Goal: Task Accomplishment & Management: Manage account settings

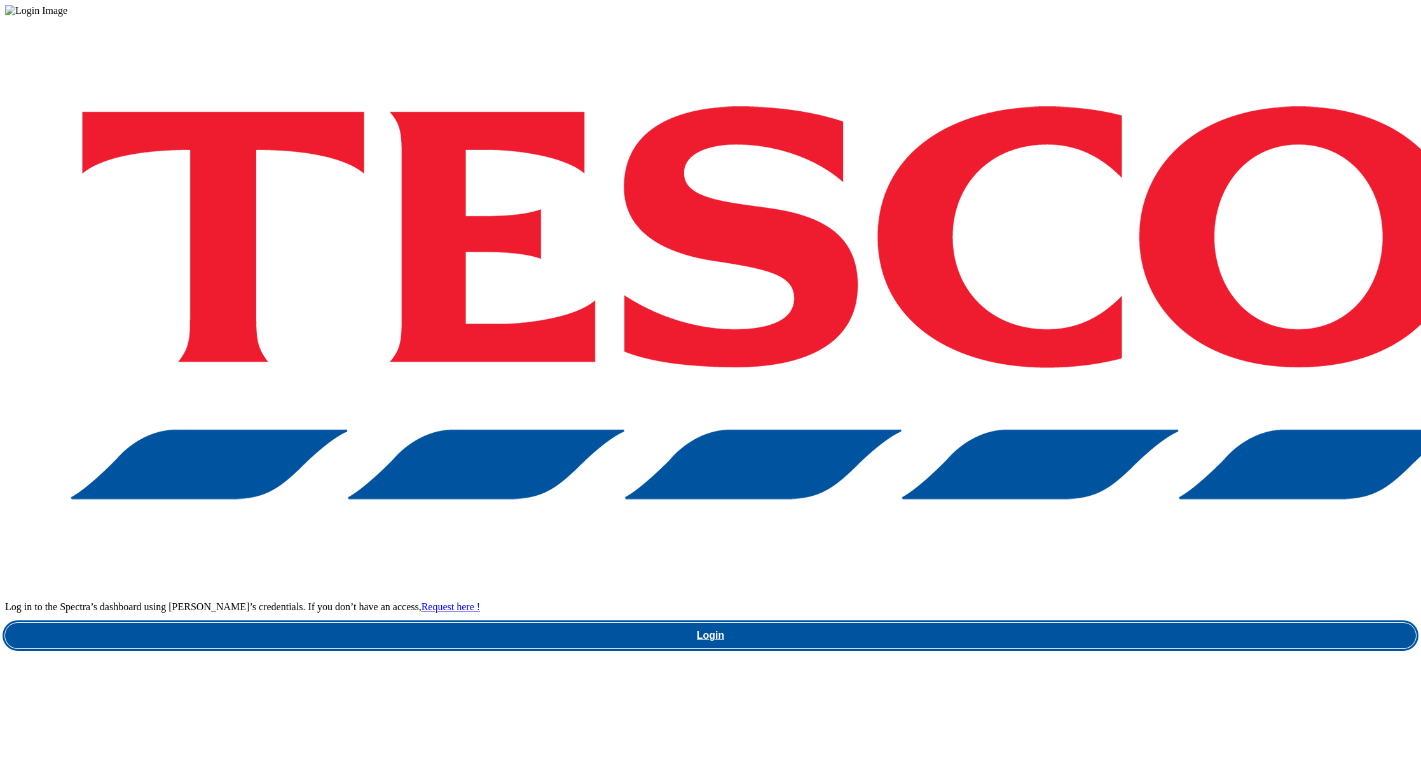
click at [1044, 623] on link "Login" at bounding box center [710, 635] width 1411 height 25
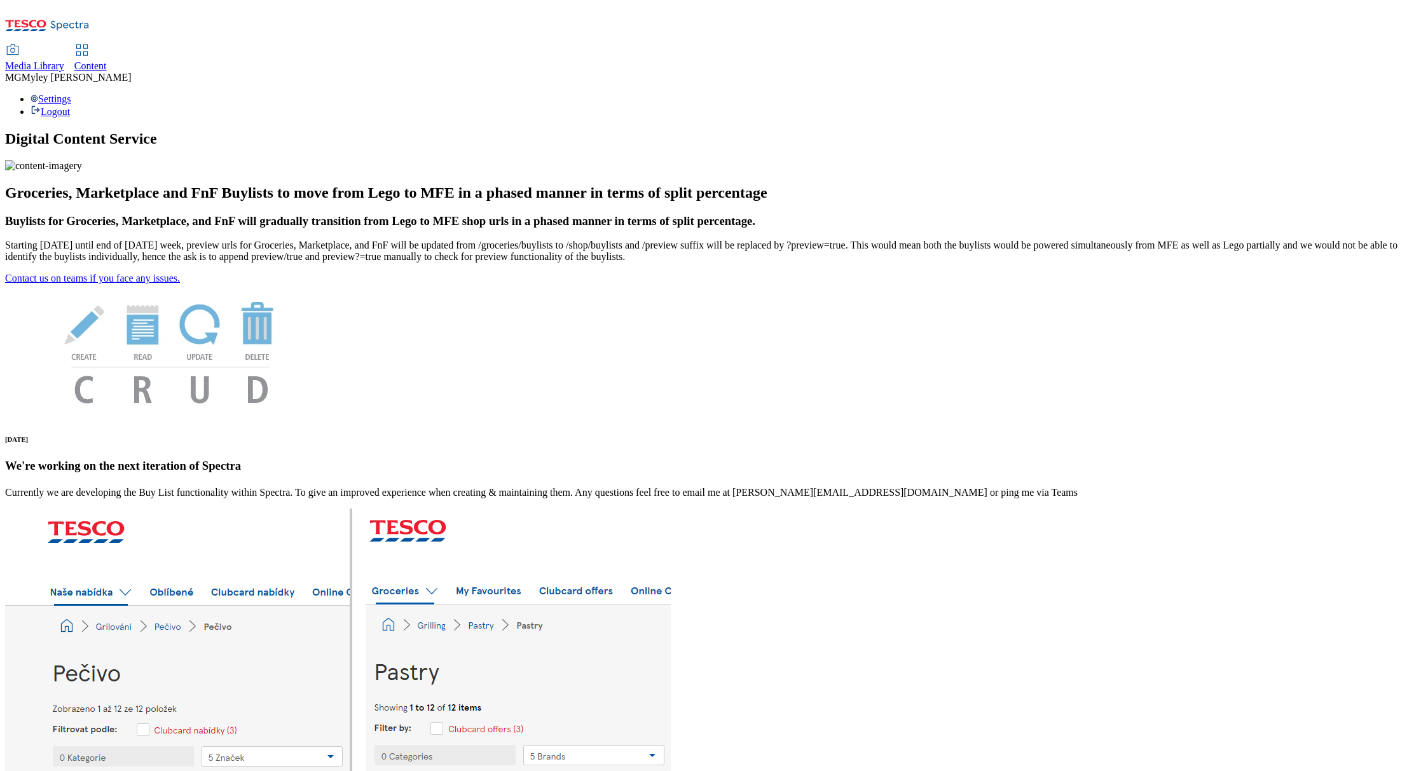
click at [107, 45] on link "Content" at bounding box center [90, 58] width 32 height 27
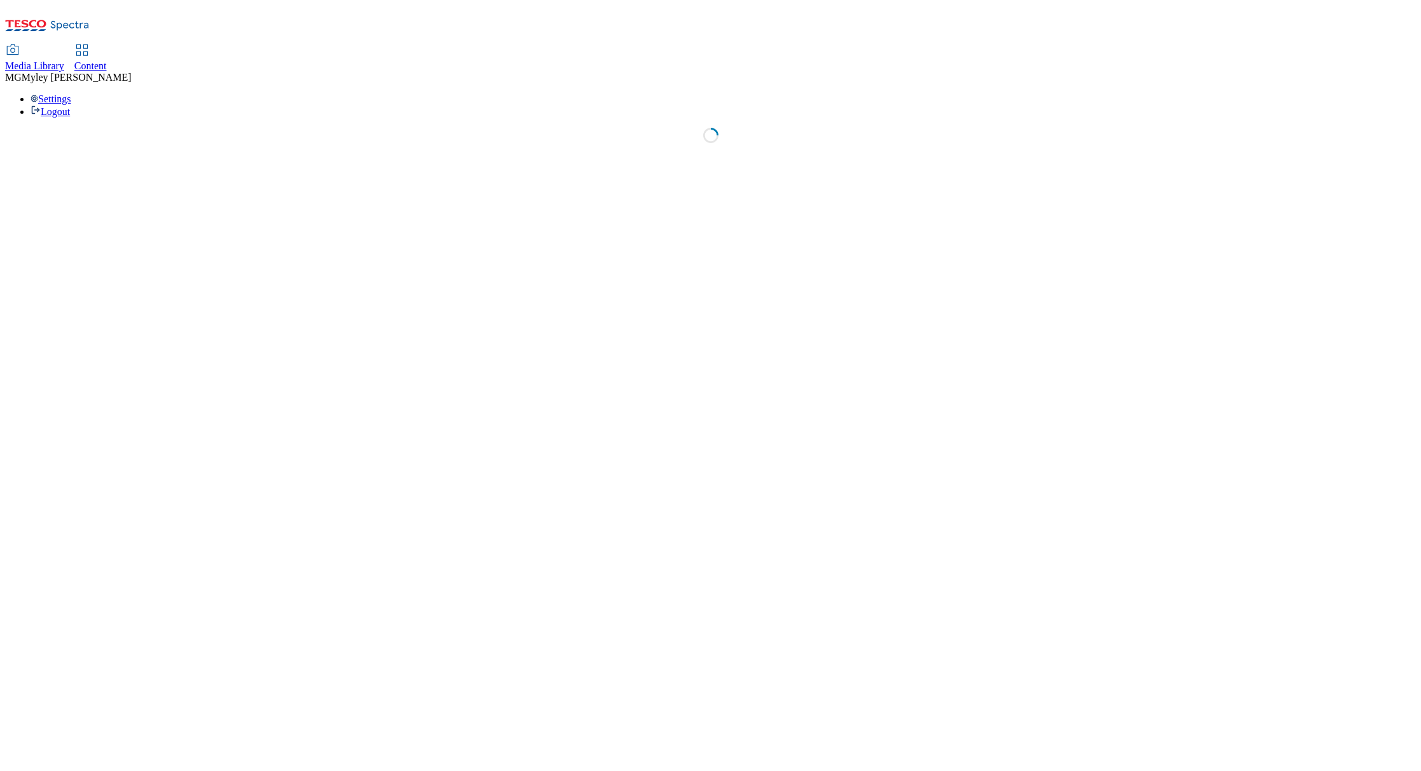
select select "ghs-uk"
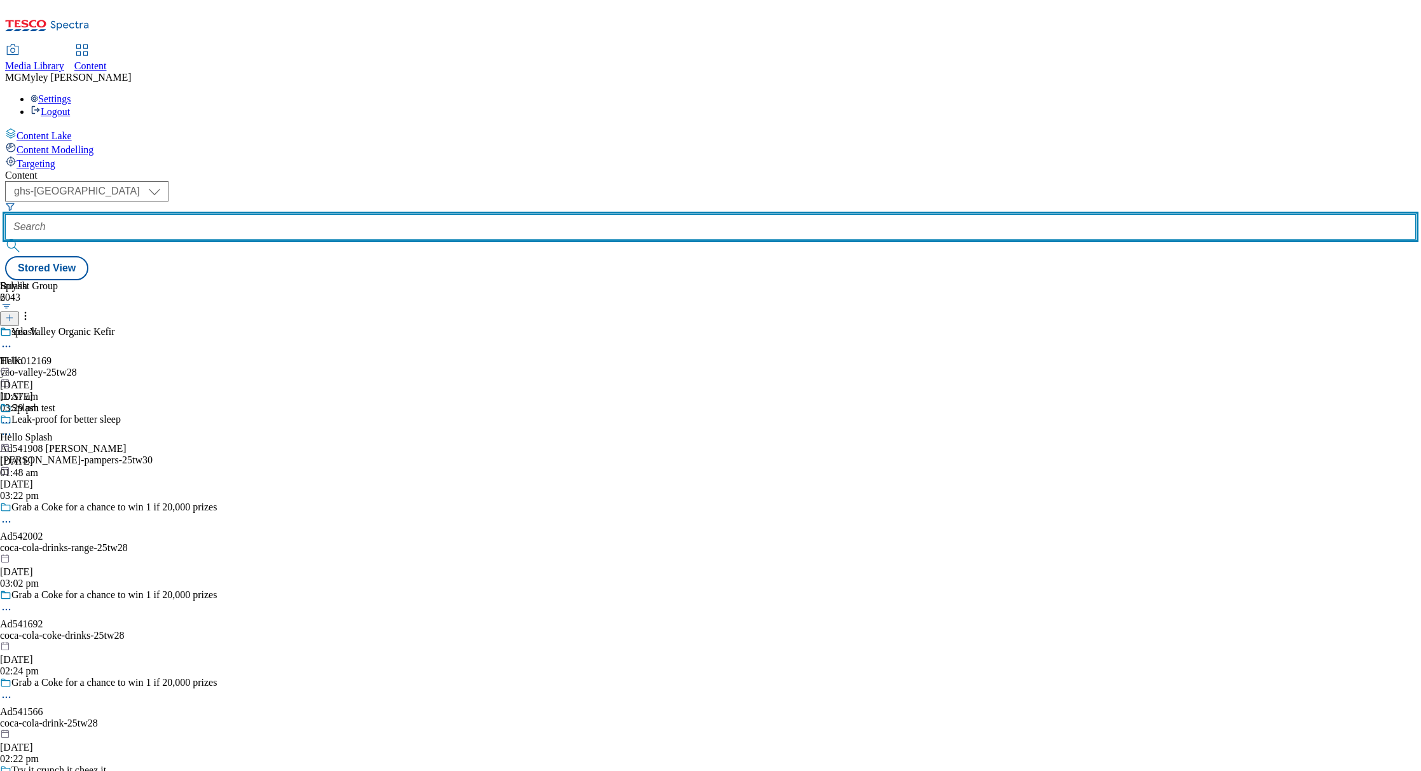
click at [316, 214] on input "text" at bounding box center [710, 226] width 1411 height 25
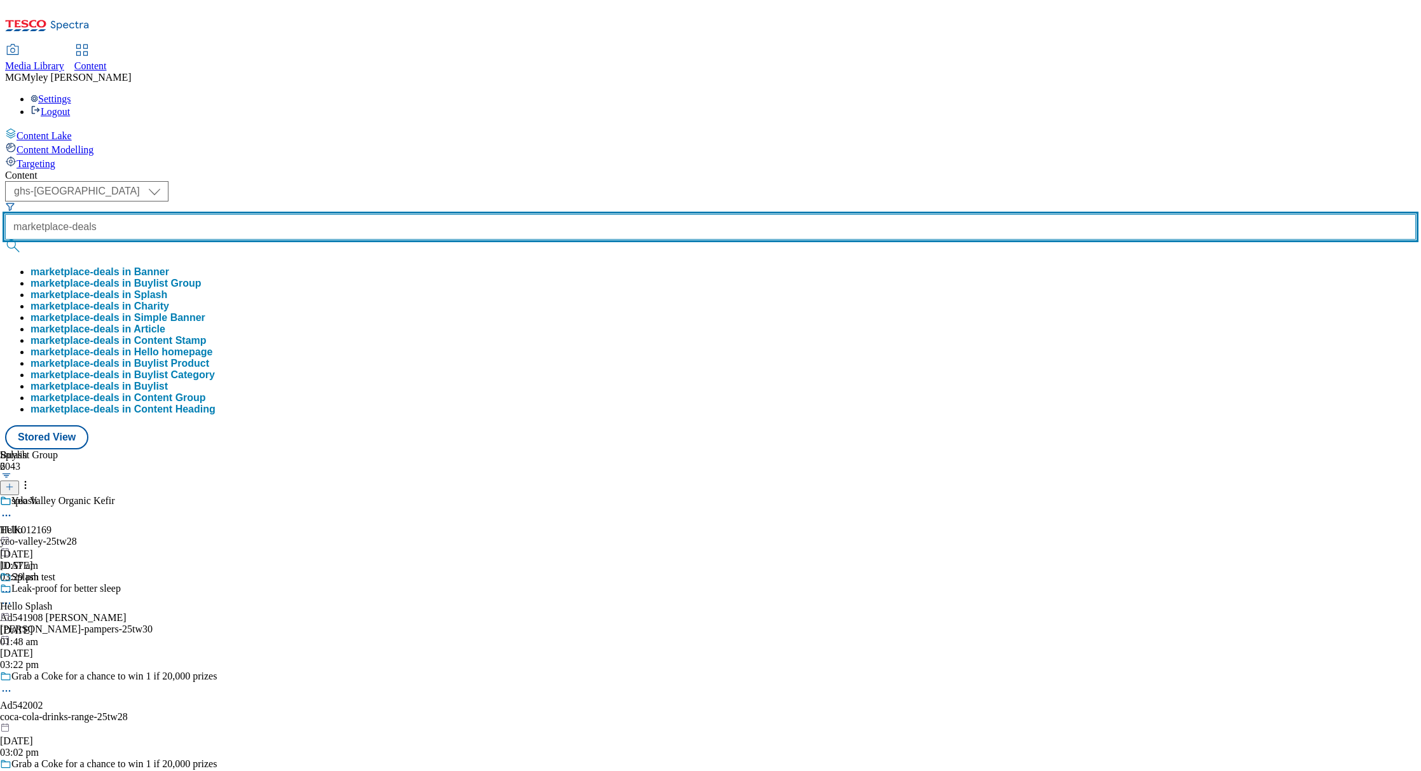
type input "marketplace-deals"
click at [5, 240] on button "submit" at bounding box center [14, 246] width 18 height 13
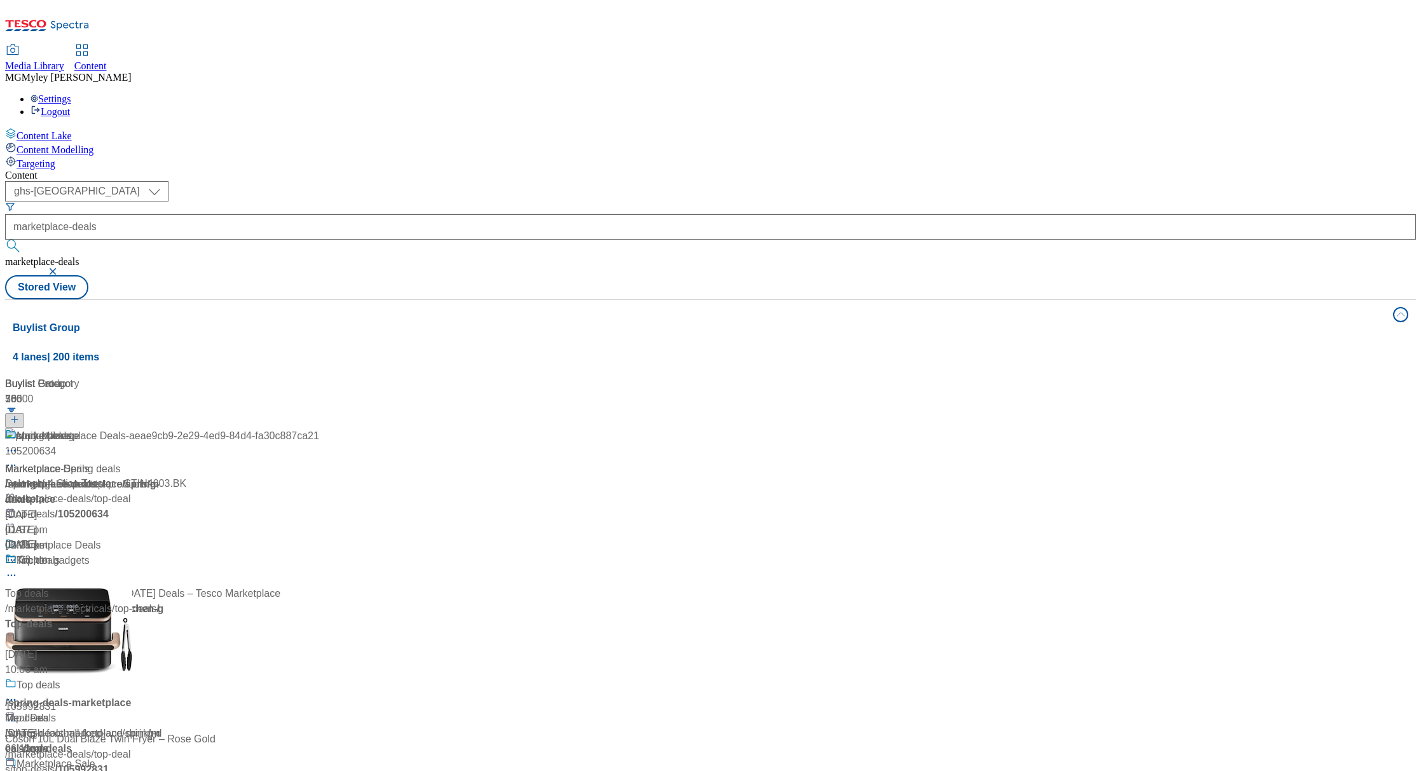
click at [755, 181] on div "( optional ) ghs-roi ghs-uk ghs-uk marketplace-deals marketplace-deals Stored V…" at bounding box center [710, 240] width 1411 height 118
click at [90, 571] on span "Marketplace Deals" at bounding box center [47, 578] width 85 height 15
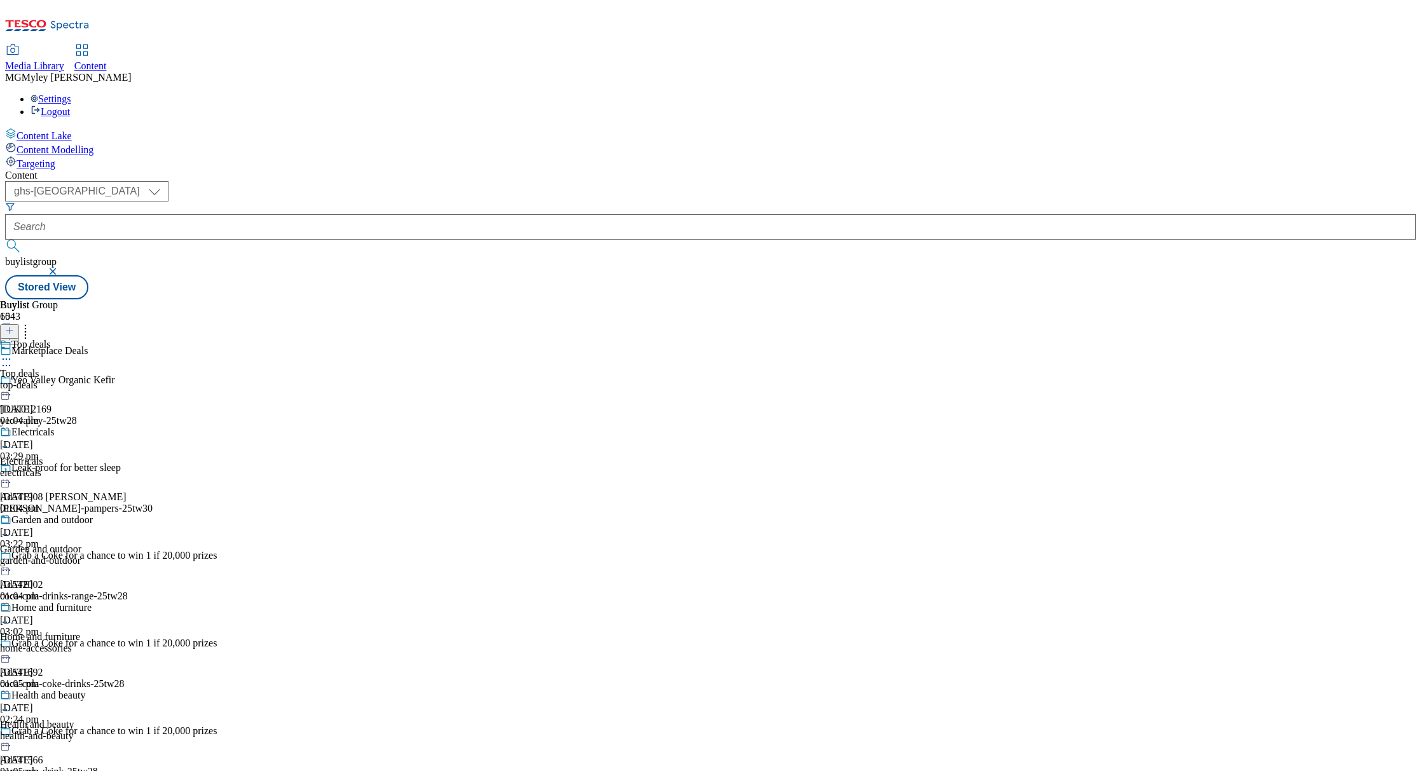
click at [100, 380] on div "top-deals" at bounding box center [50, 385] width 100 height 11
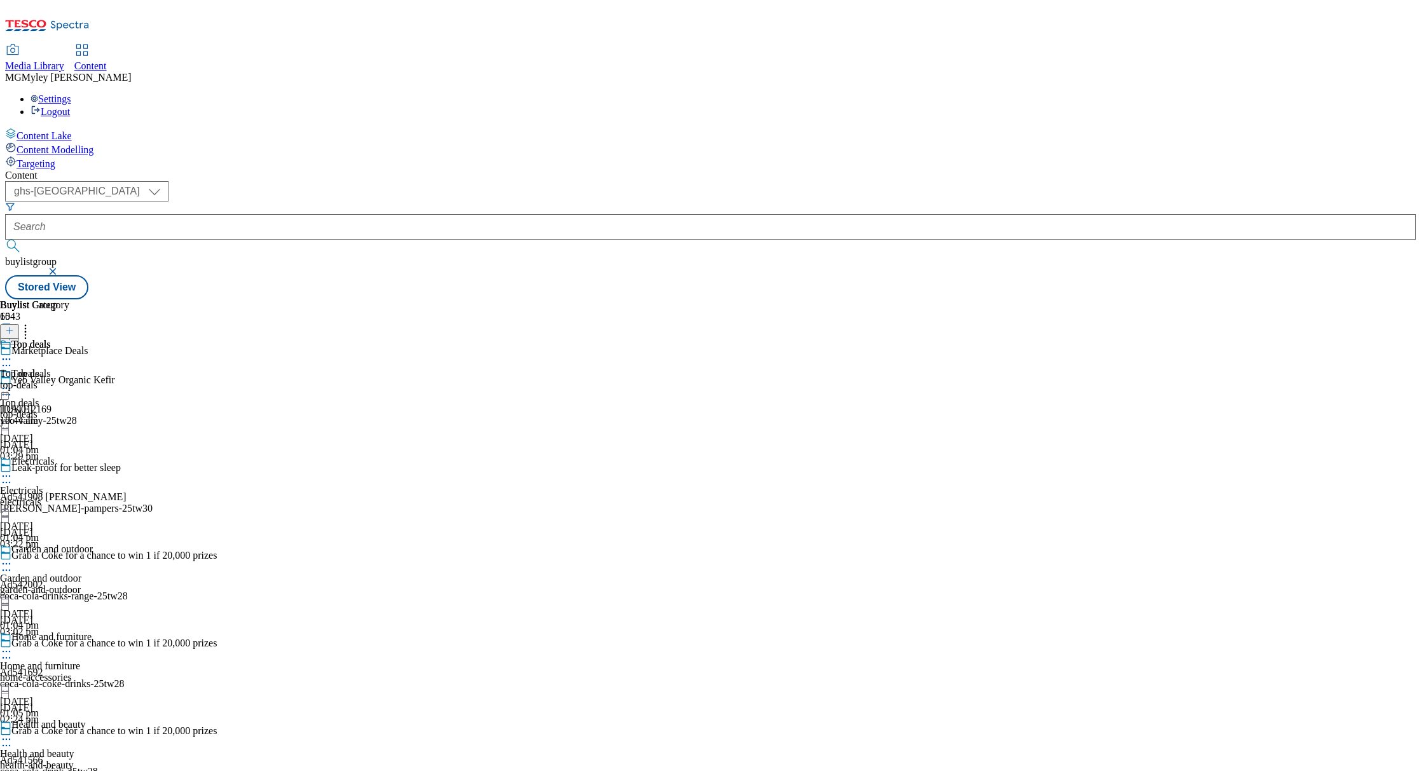
click at [13, 382] on icon at bounding box center [6, 388] width 13 height 13
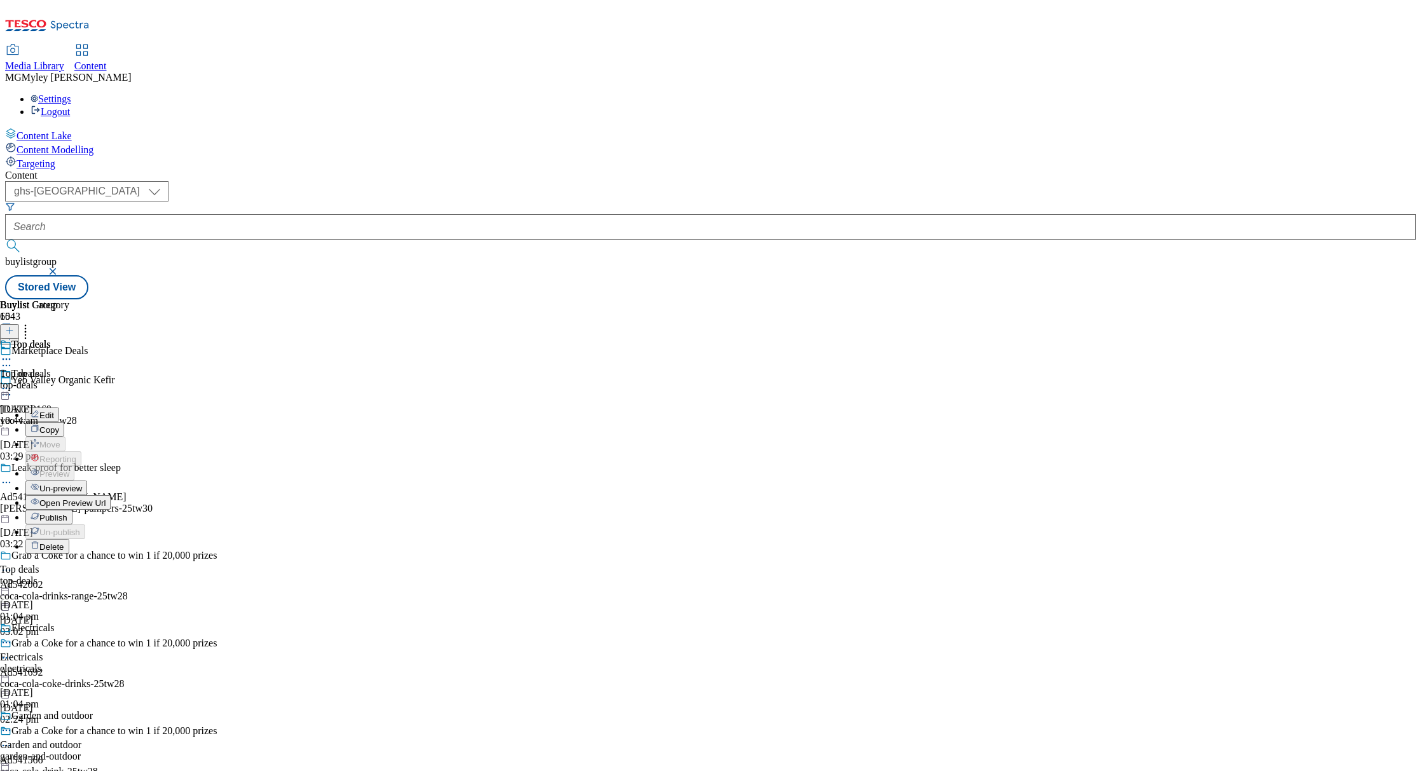
click at [67, 513] on span "Publish" at bounding box center [53, 518] width 28 height 10
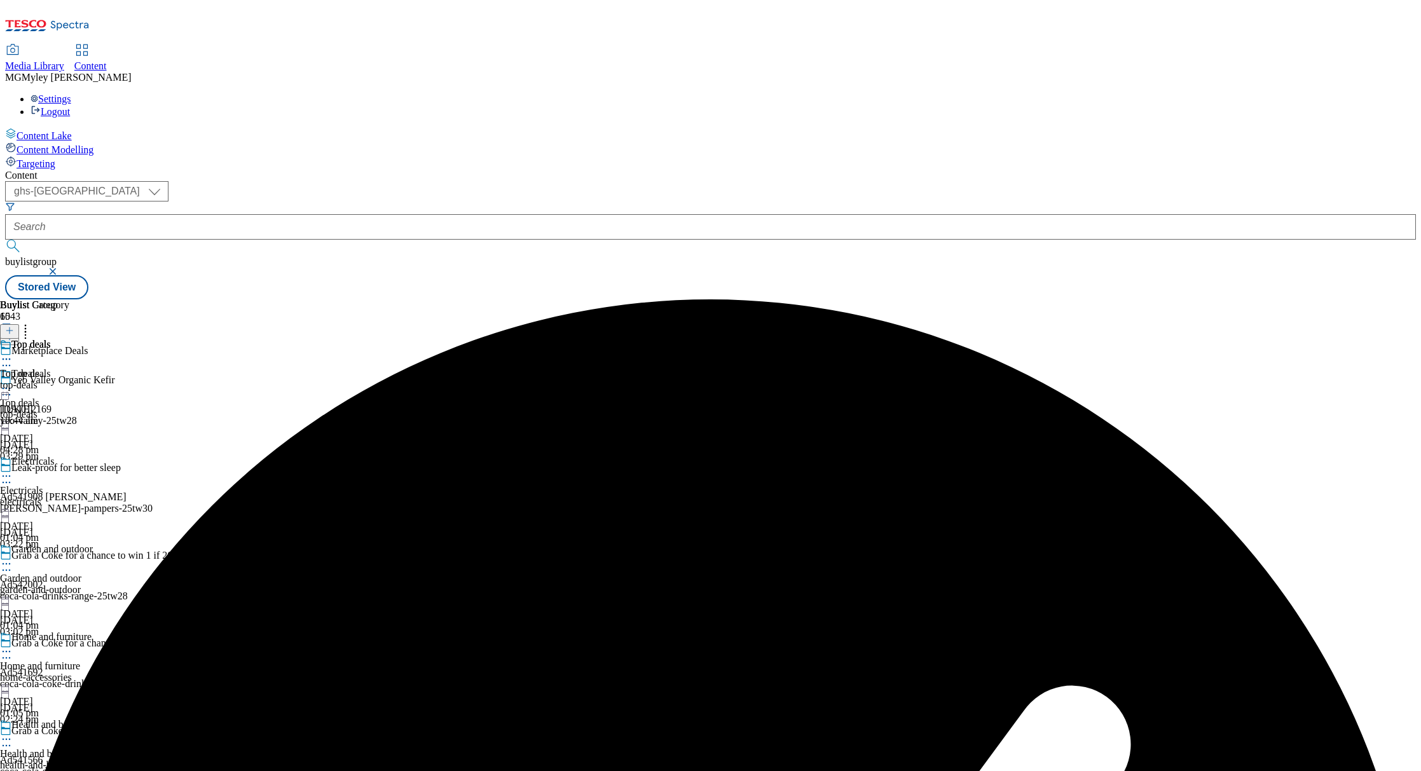
click at [100, 497] on div "electricals" at bounding box center [50, 502] width 100 height 11
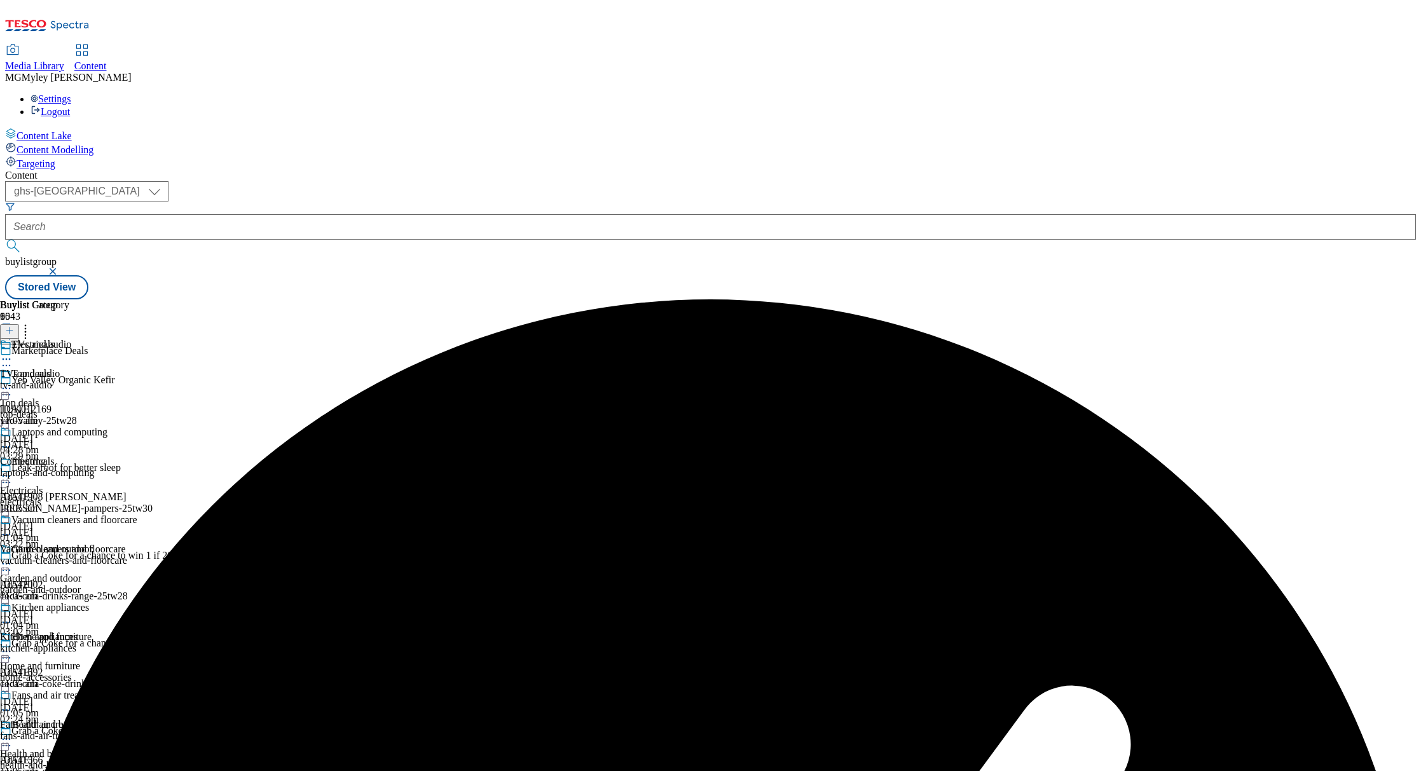
click at [13, 470] on icon at bounding box center [6, 476] width 13 height 13
click at [1183, 300] on div "Buylist Group 6043 Marketplace Deals Yeo Valley Organic Kefir TUK012169 yeo-val…" at bounding box center [710, 300] width 1411 height 0
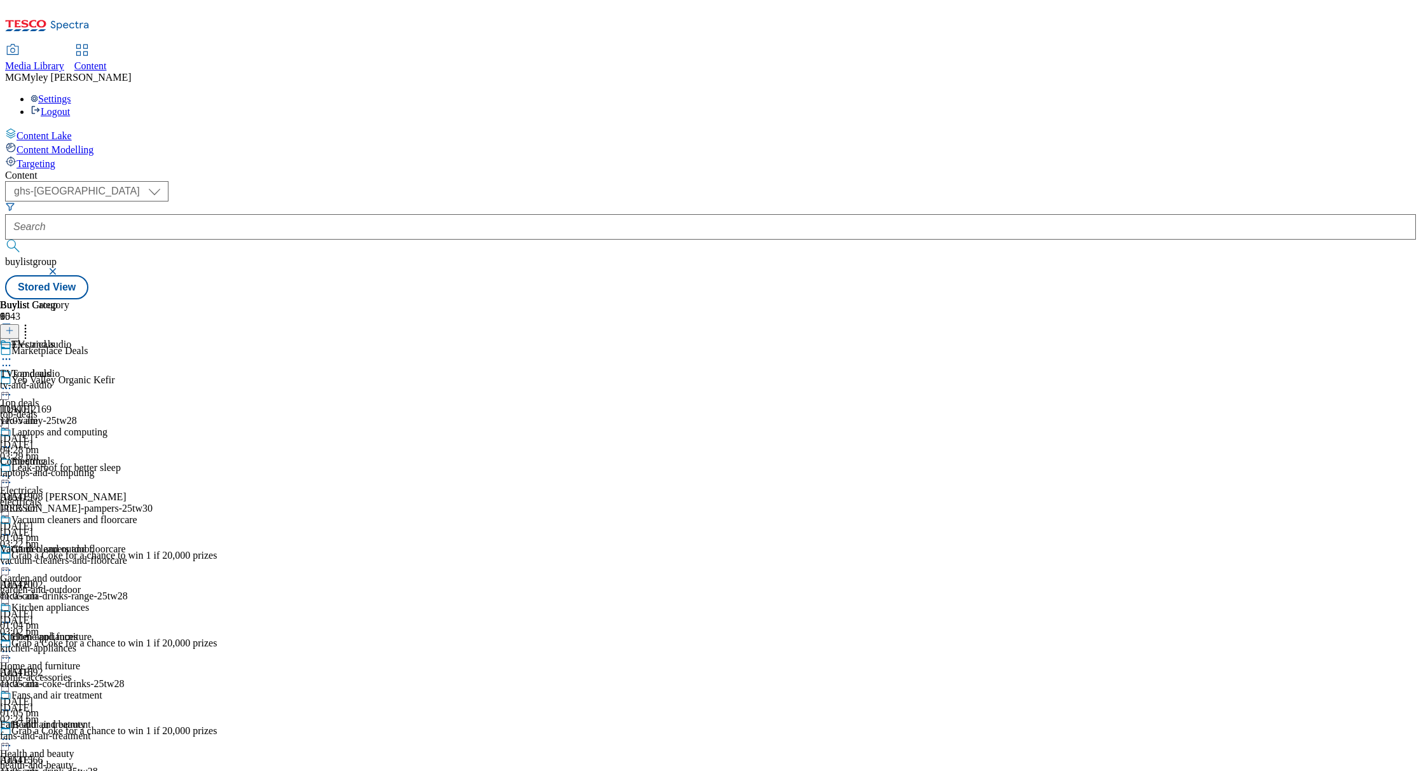
scroll to position [16, 0]
click at [13, 470] on icon at bounding box center [6, 476] width 13 height 13
click at [67, 601] on span "Publish" at bounding box center [53, 606] width 28 height 10
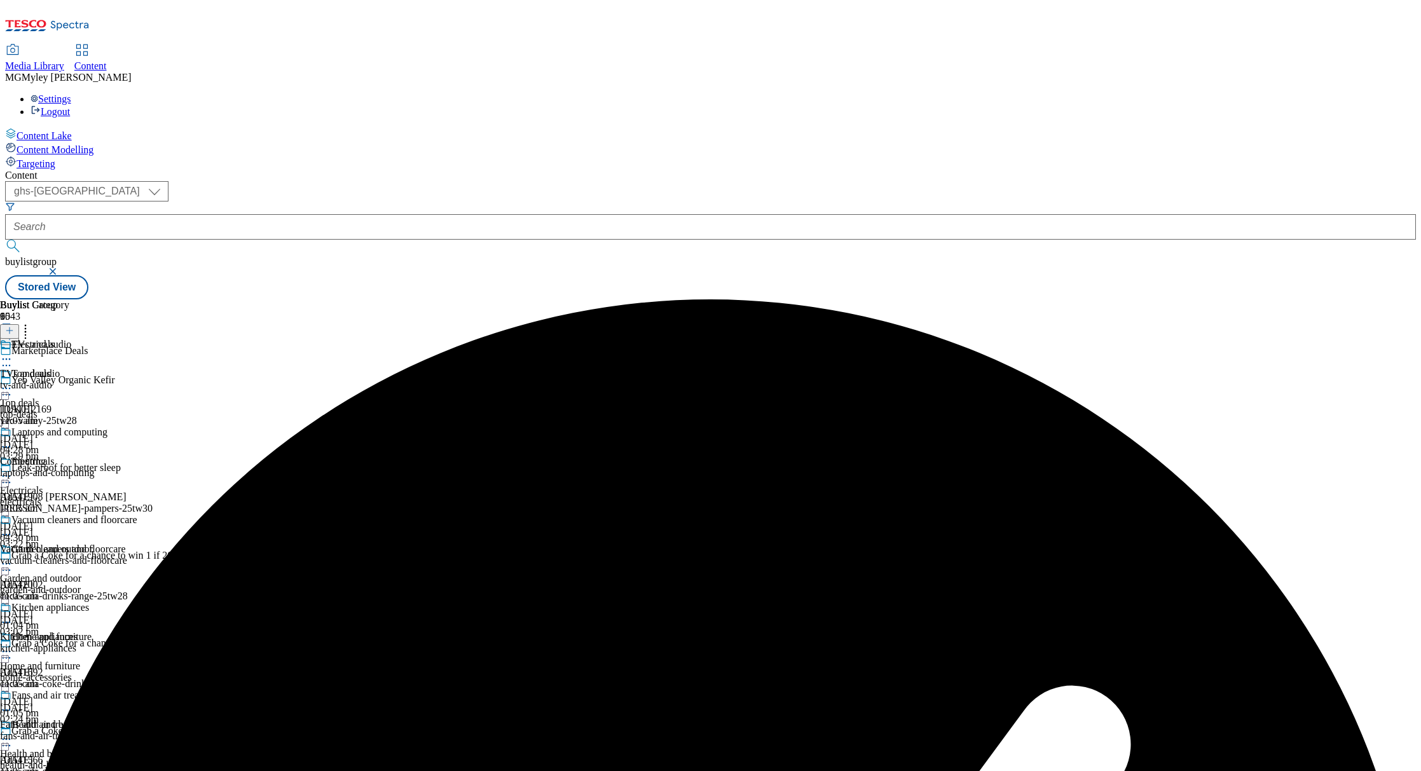
click at [100, 584] on div "garden-and-outdoor" at bounding box center [50, 589] width 100 height 11
click at [13, 558] on icon at bounding box center [6, 564] width 13 height 13
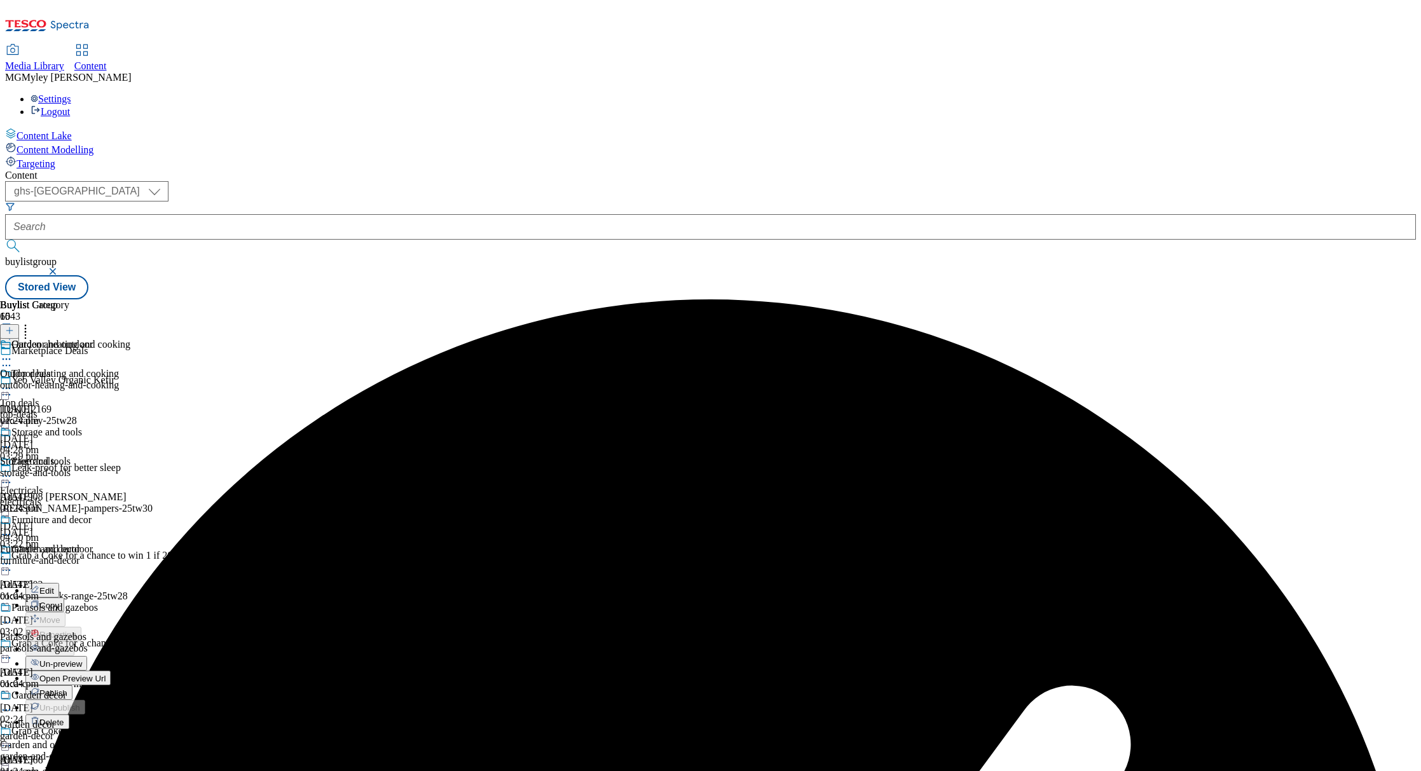
scroll to position [205, 0]
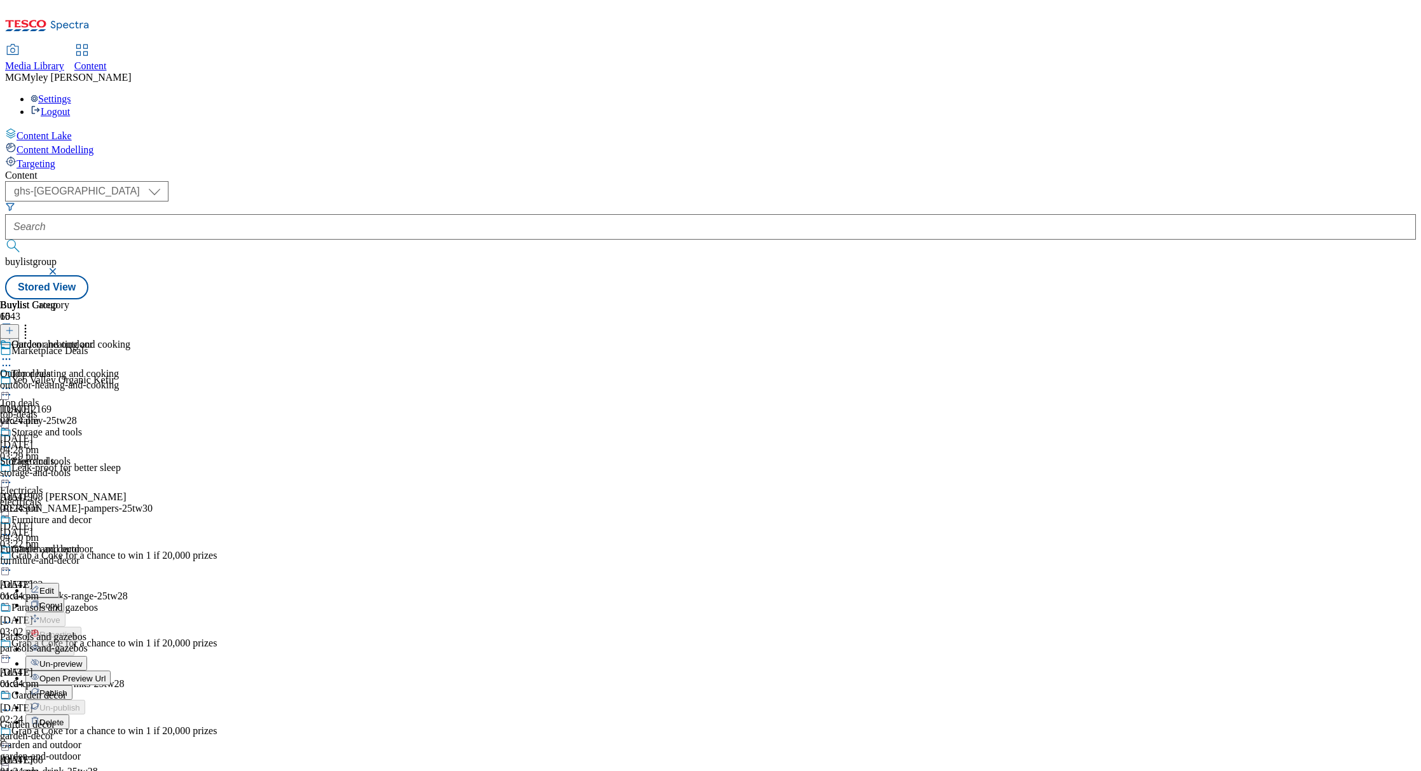
click at [67, 689] on span "Publish" at bounding box center [53, 694] width 28 height 10
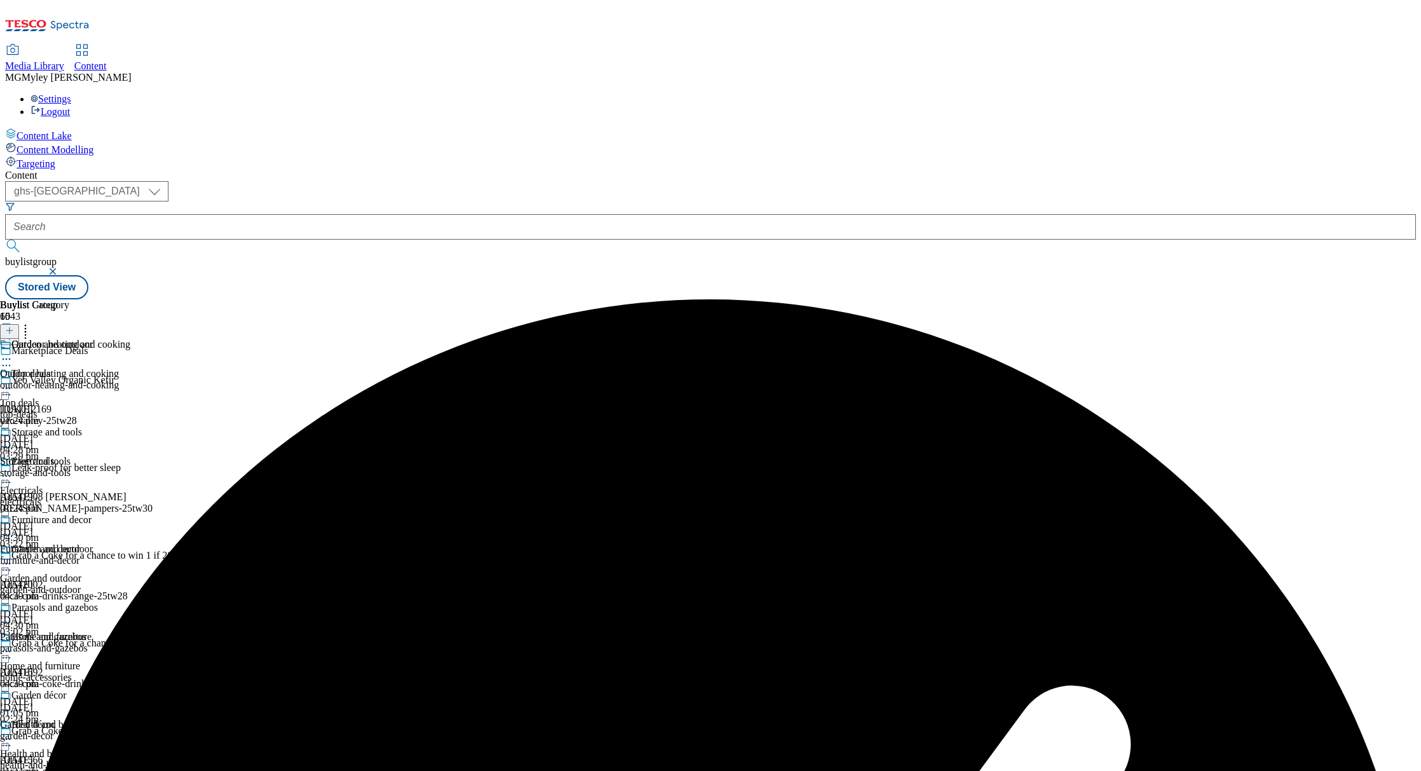
scroll to position [187, 0]
click at [100, 672] on div "home-accessories" at bounding box center [50, 677] width 100 height 11
click at [13, 645] on icon at bounding box center [6, 651] width 13 height 13
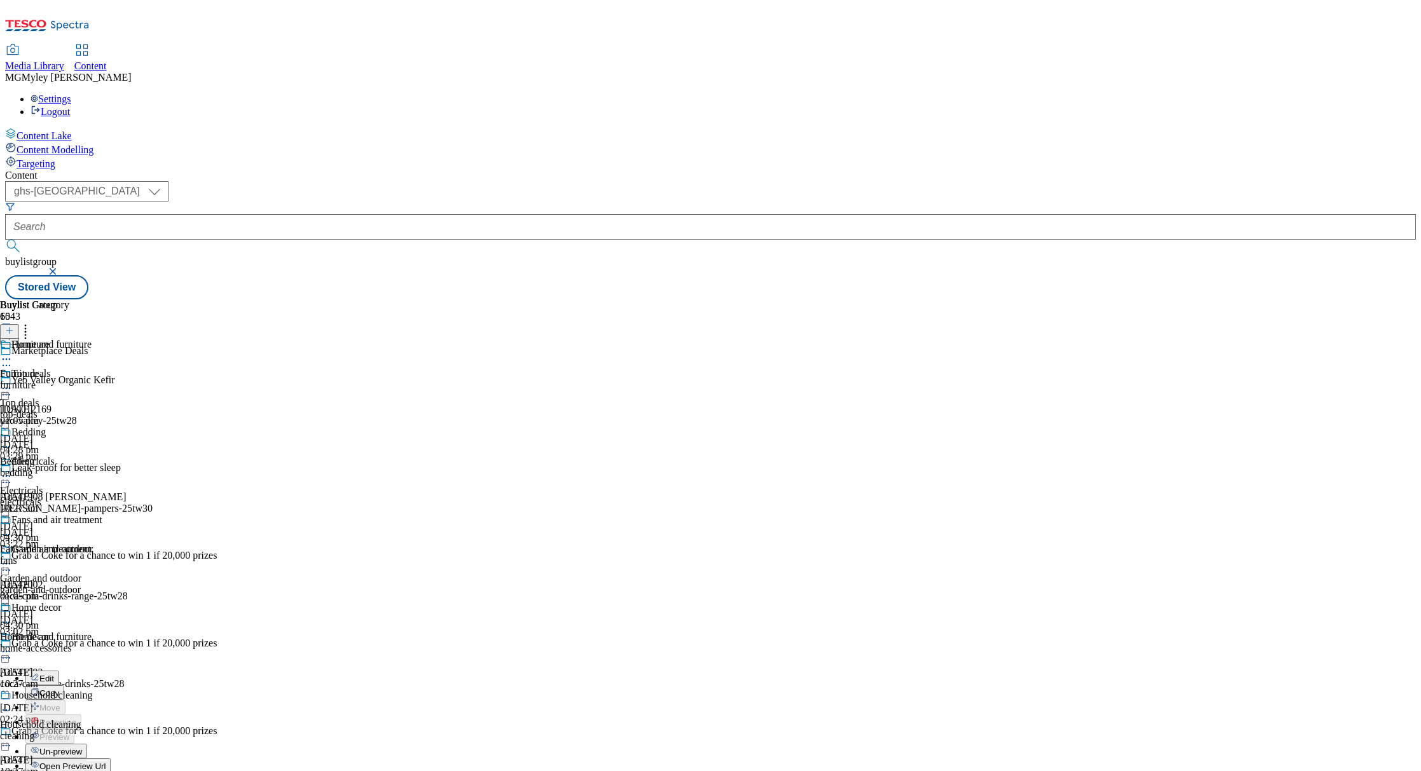
scroll to position [306, 0]
click at [67, 771] on span "Publish" at bounding box center [53, 781] width 28 height 10
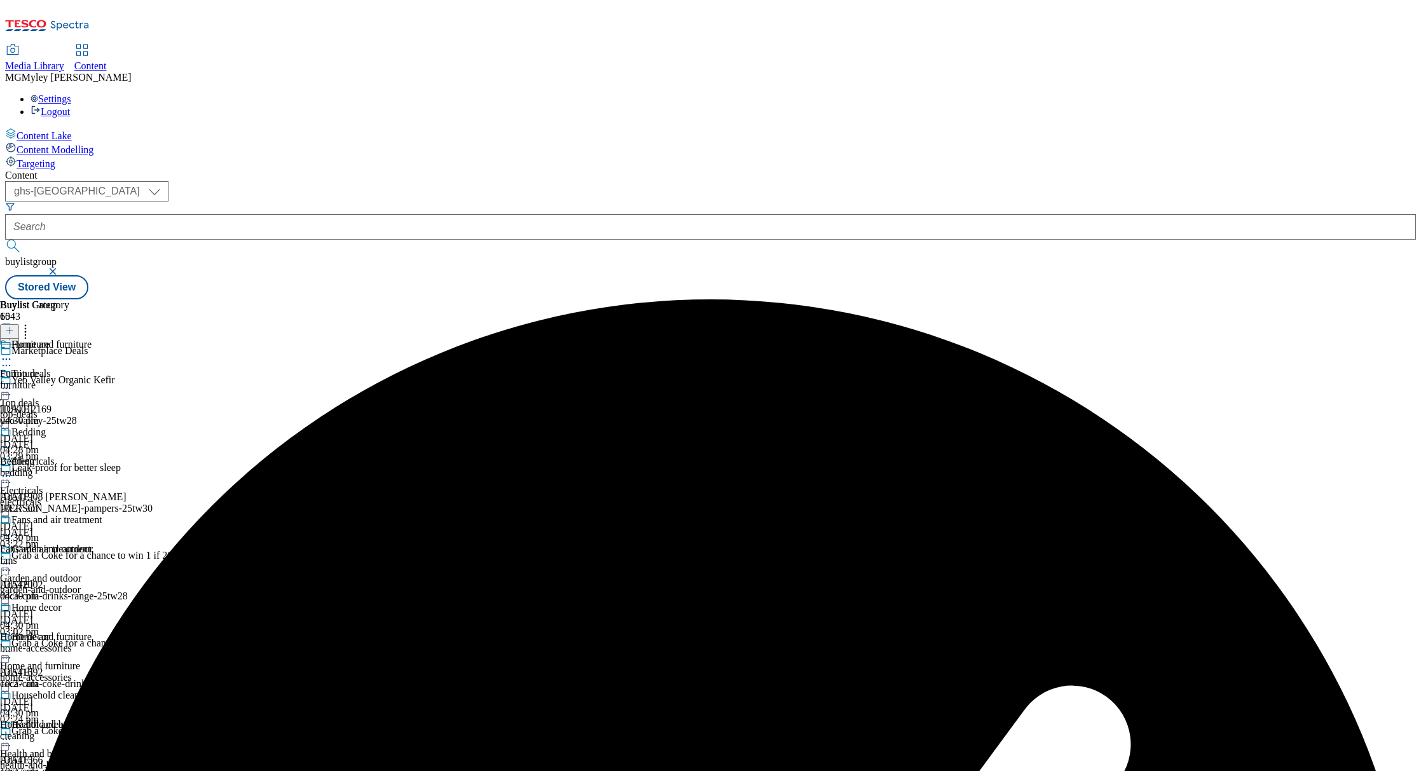
scroll to position [393, 0]
click at [74, 748] on span "Health and beauty" at bounding box center [37, 753] width 74 height 11
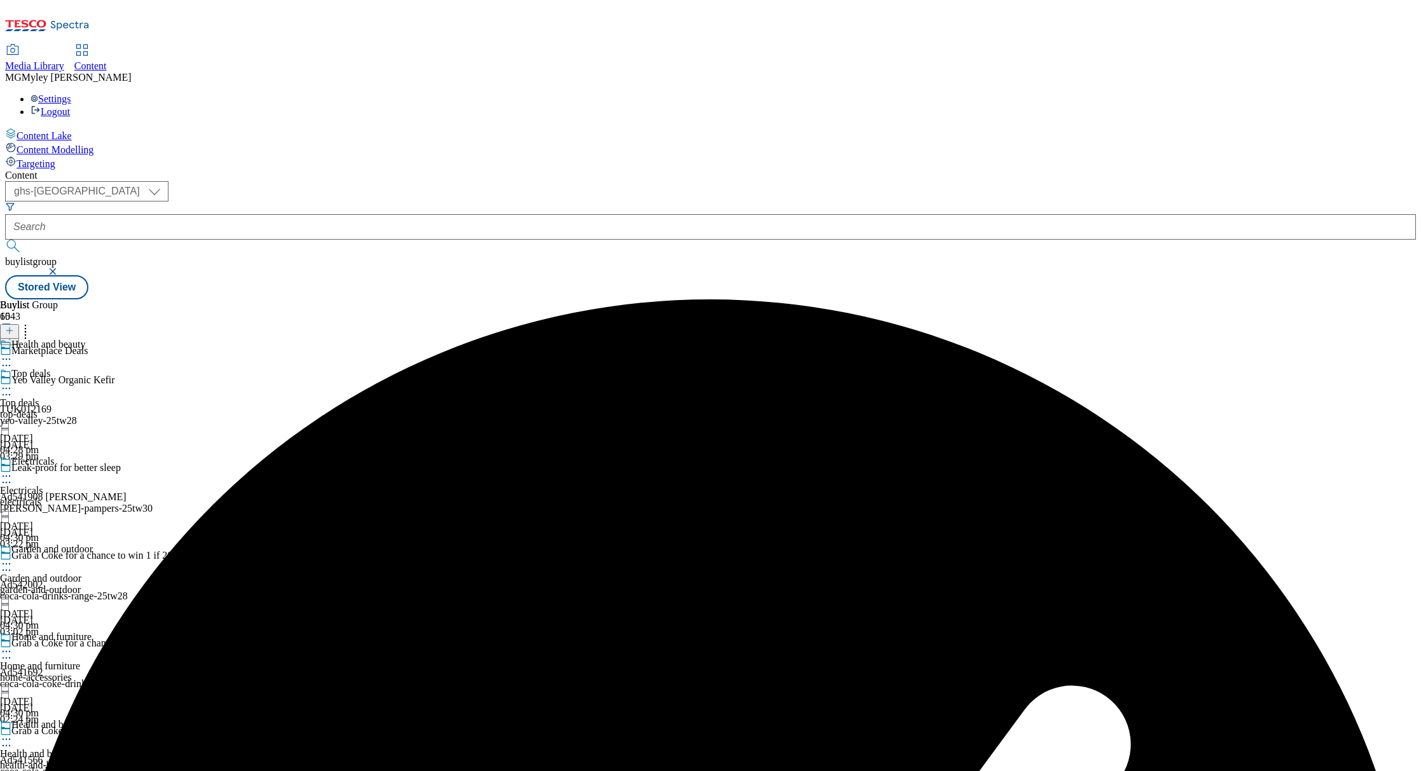
click at [13, 733] on icon at bounding box center [6, 739] width 13 height 13
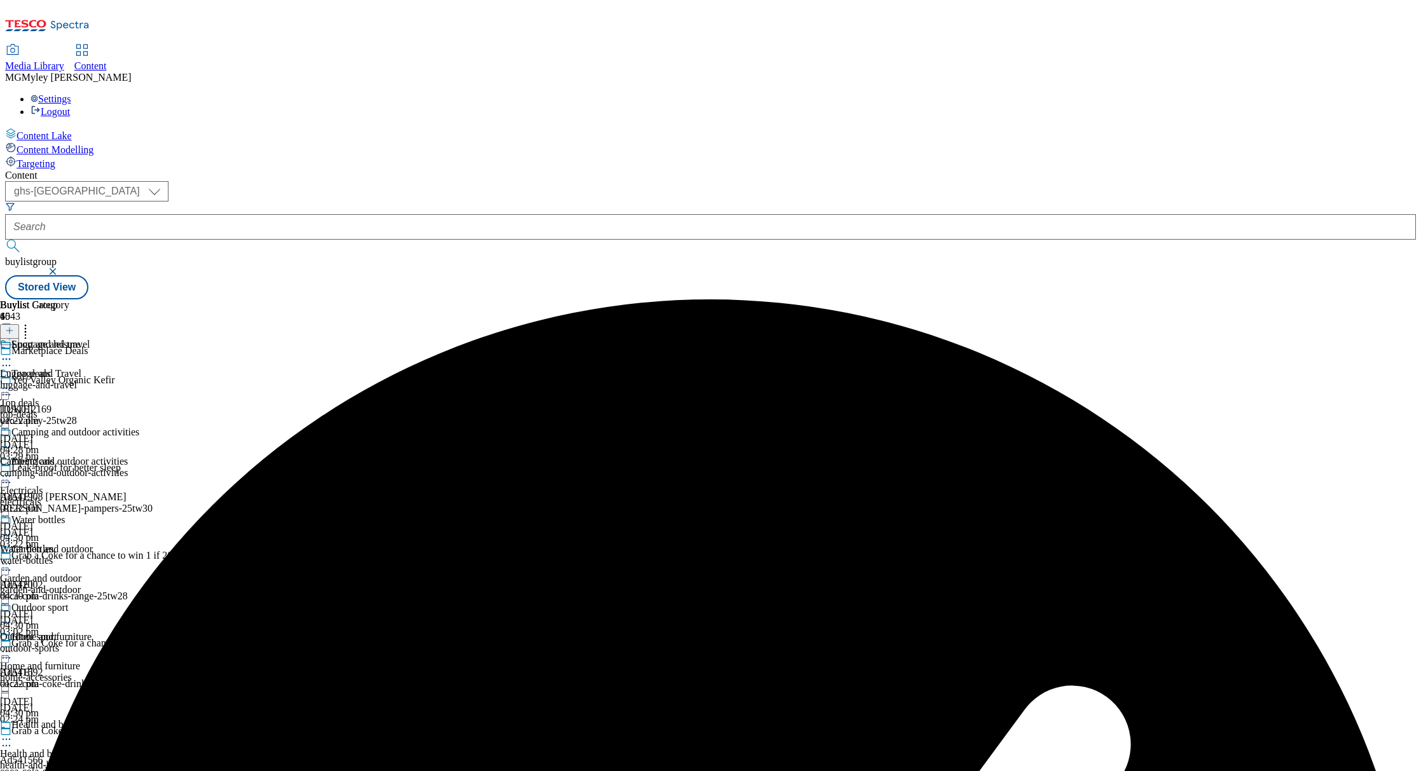
scroll to position [651, 0]
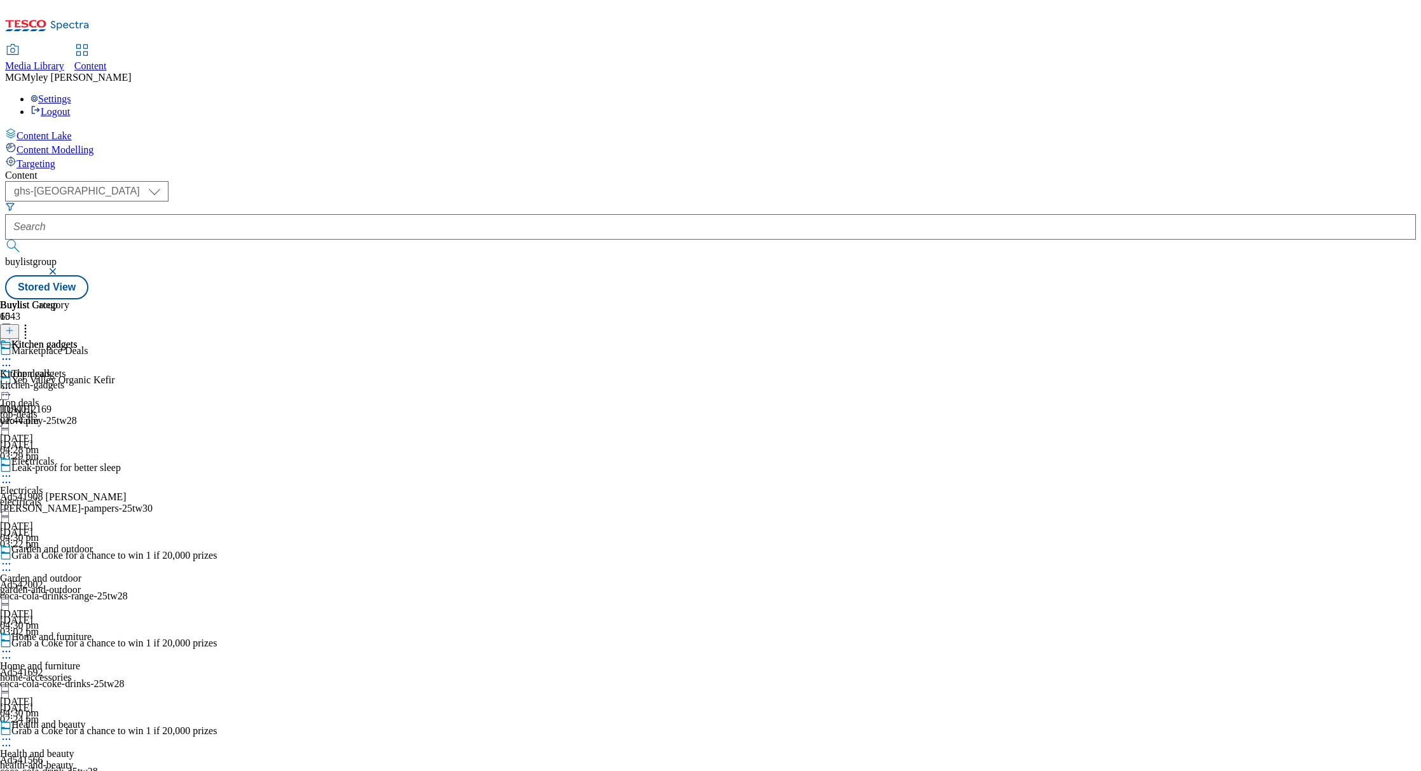
click at [78, 427] on div "Kitchen gadgets Kitchen gadgets kitchen-gadgets 26 Aug 2025 01:44 pm" at bounding box center [39, 383] width 78 height 88
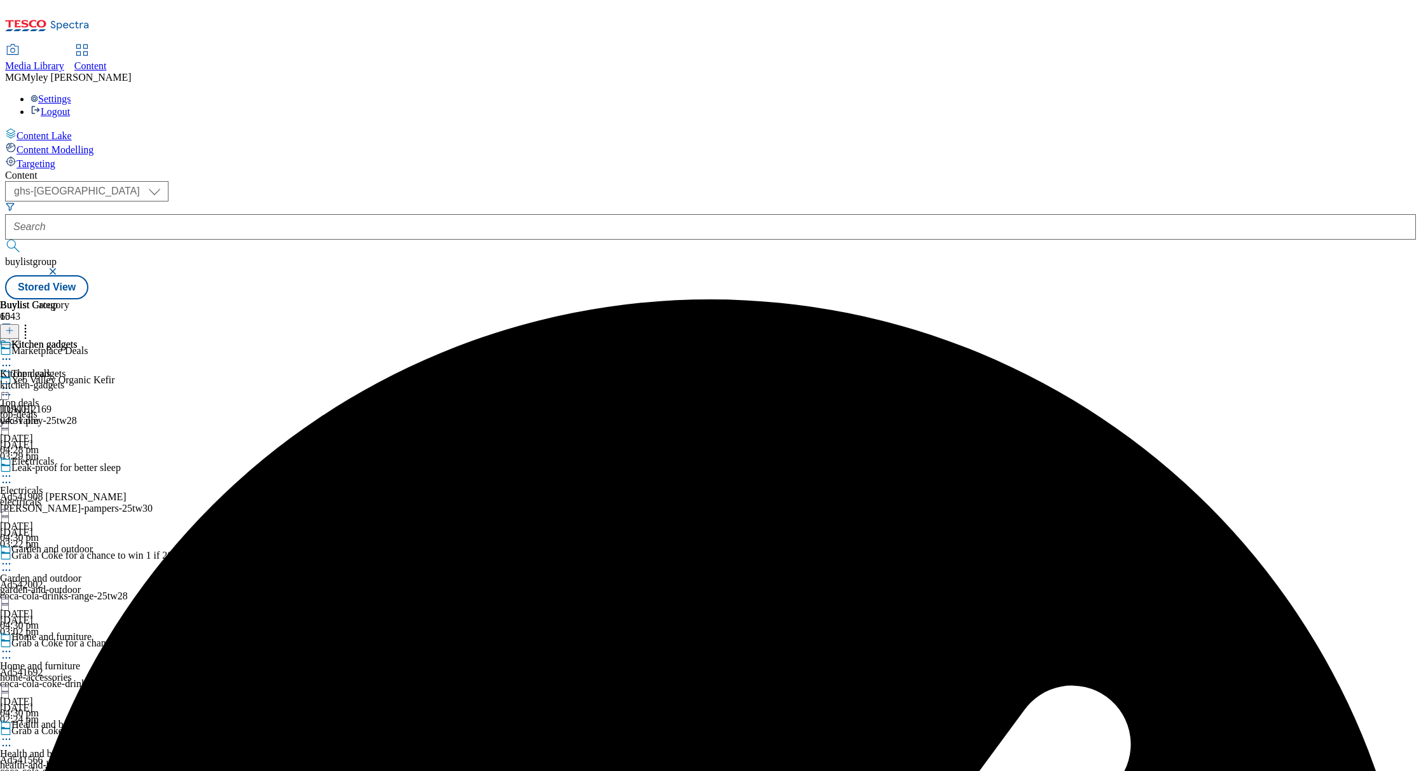
scroll to position [879, 0]
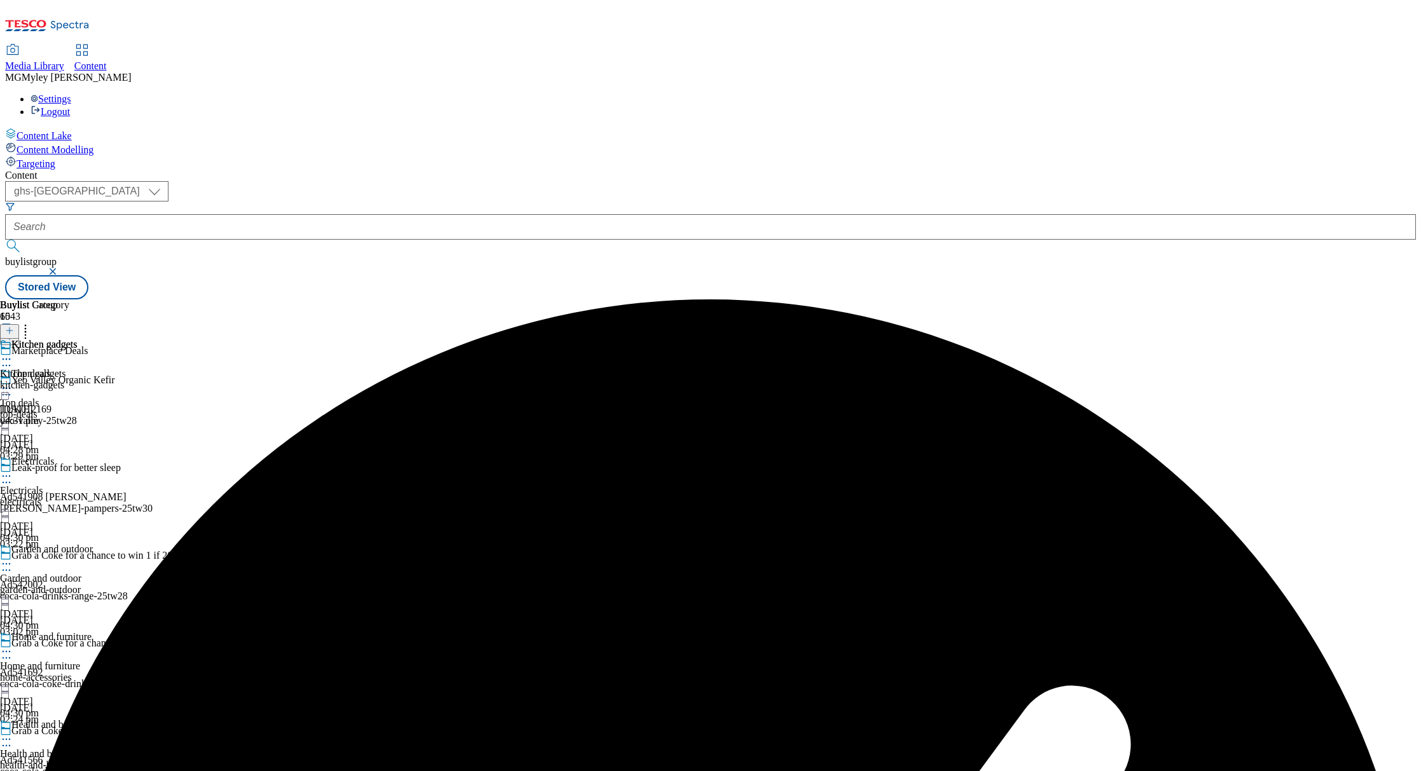
scroll to position [1036, 0]
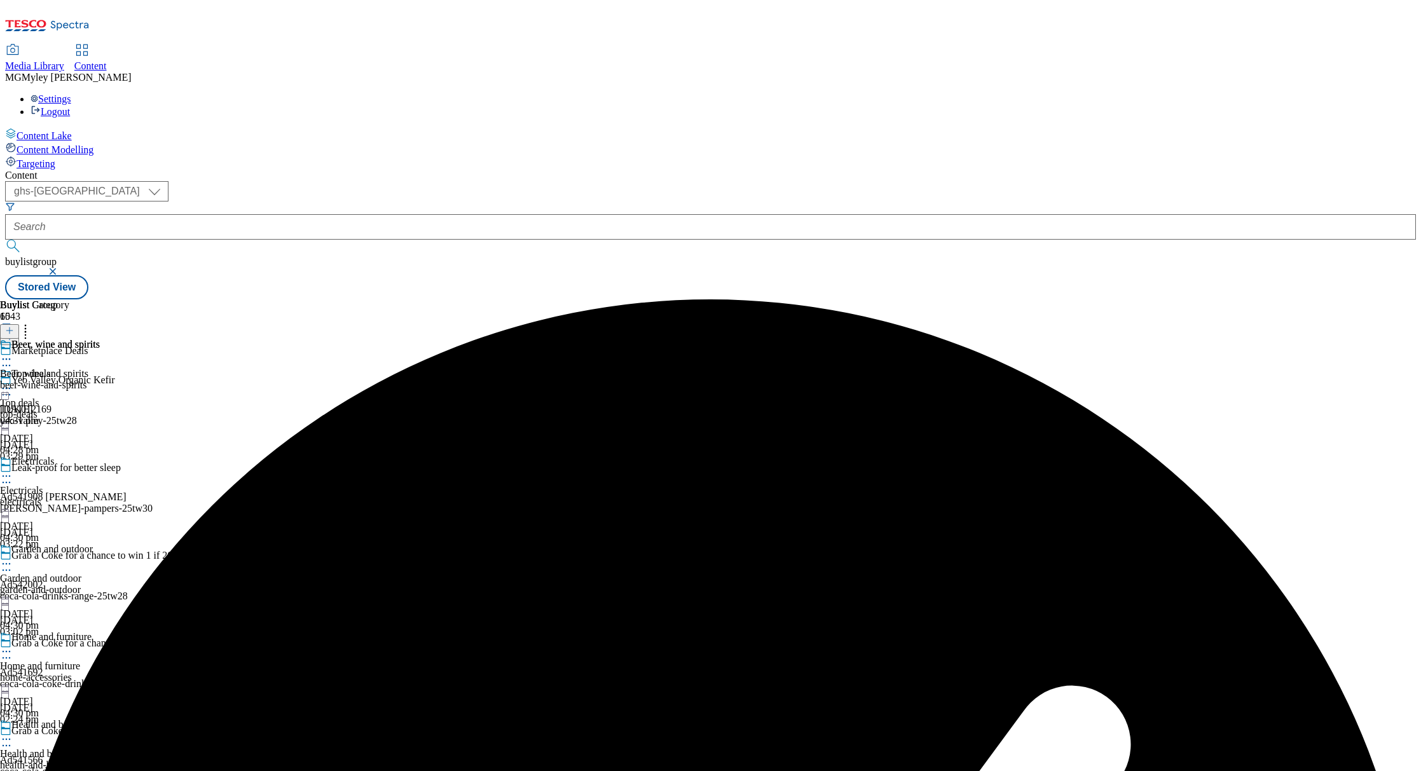
click at [13, 353] on icon at bounding box center [6, 359] width 13 height 13
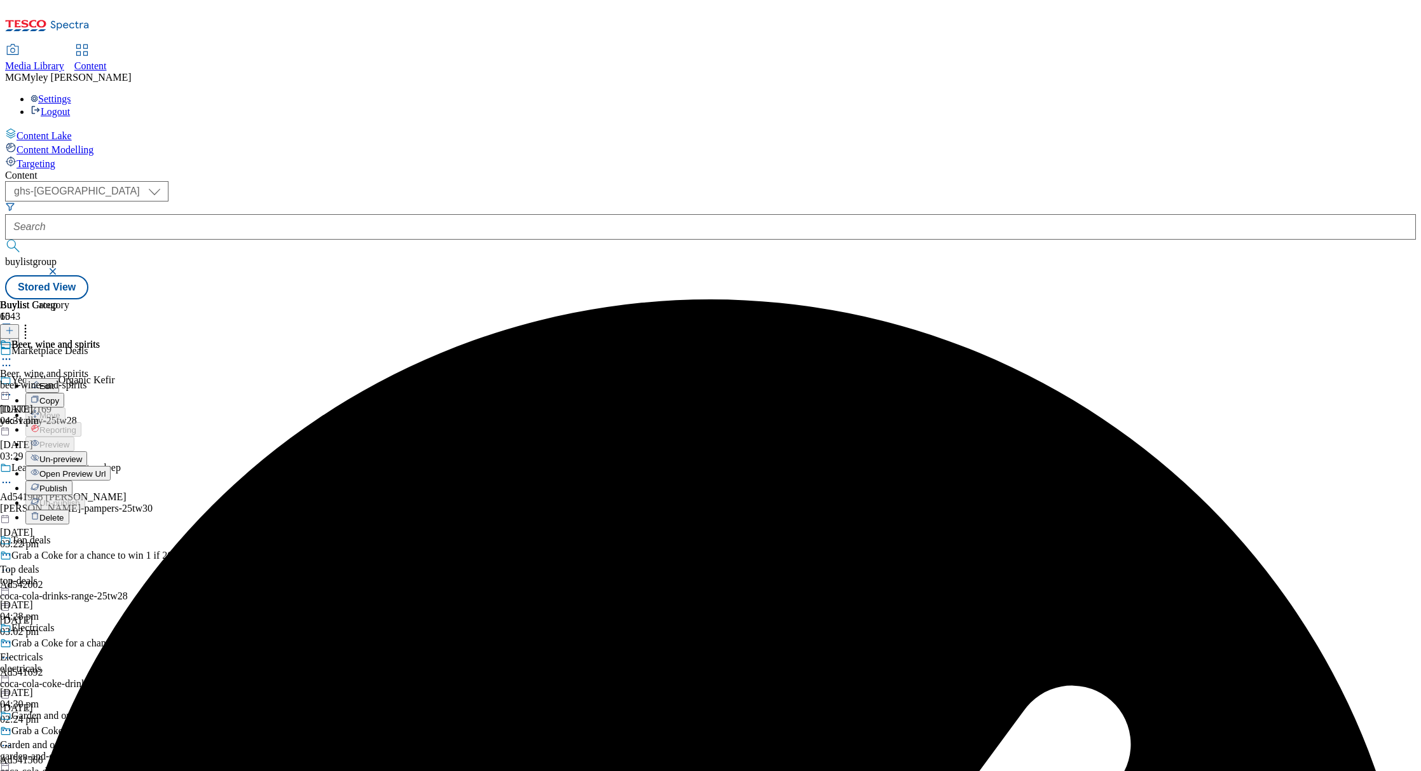
click at [82, 455] on span "Un-preview" at bounding box center [60, 460] width 43 height 10
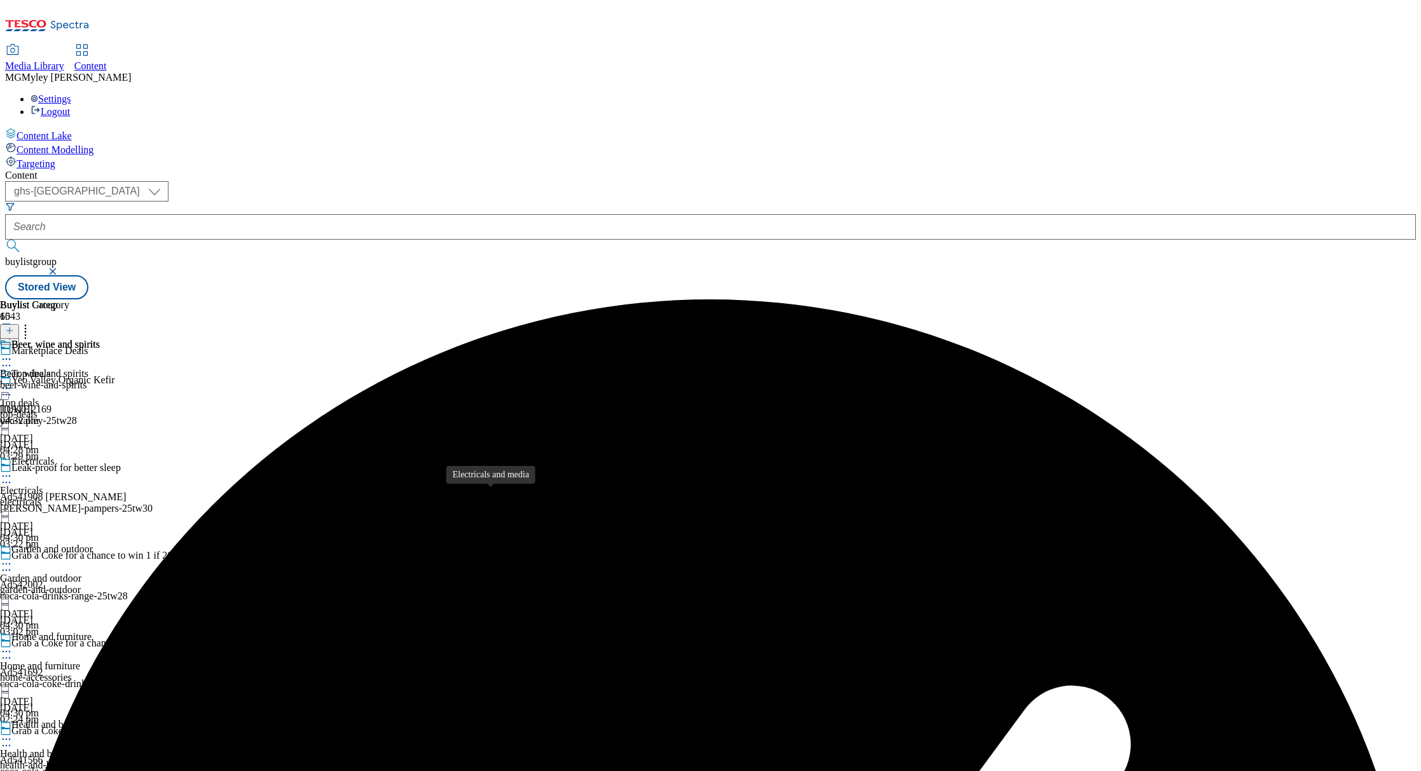
scroll to position [1119, 0]
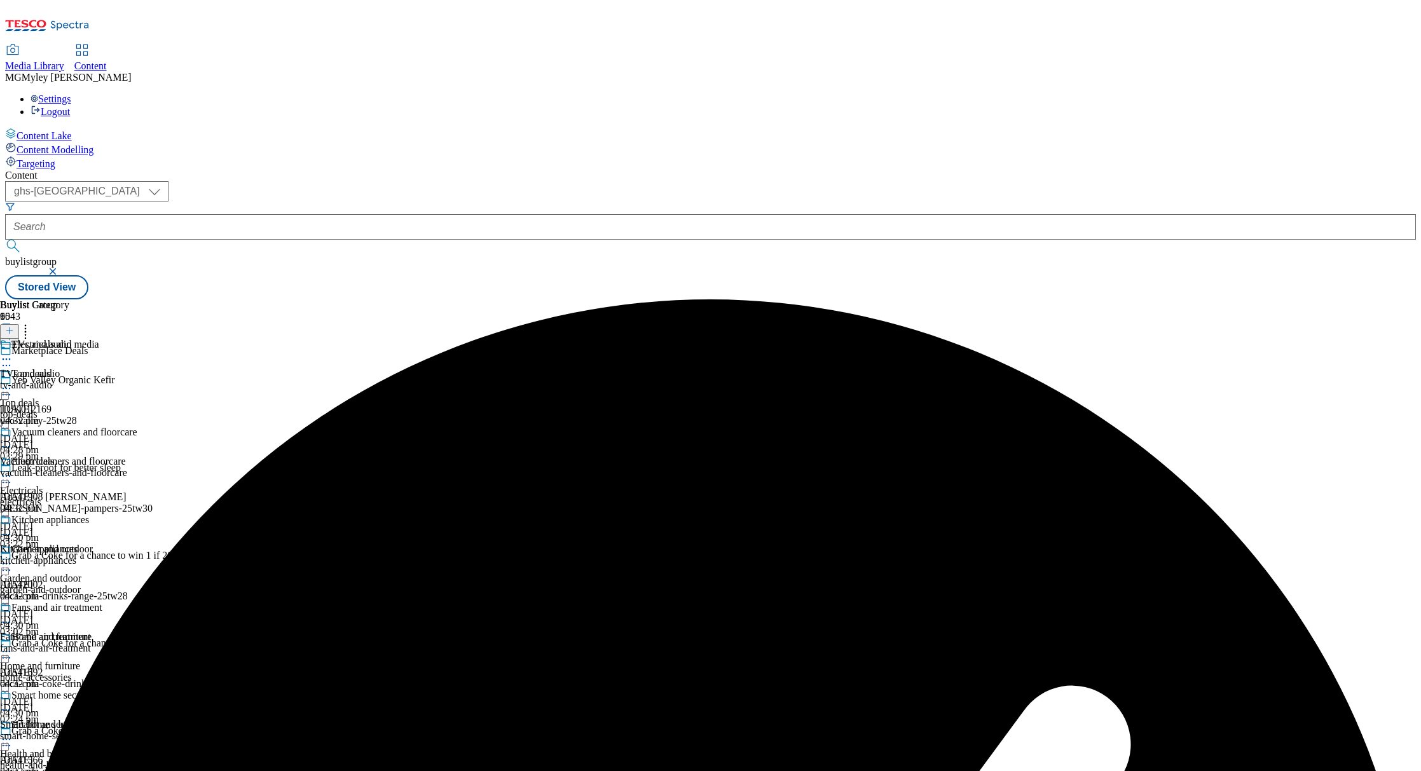
scroll to position [1277, 0]
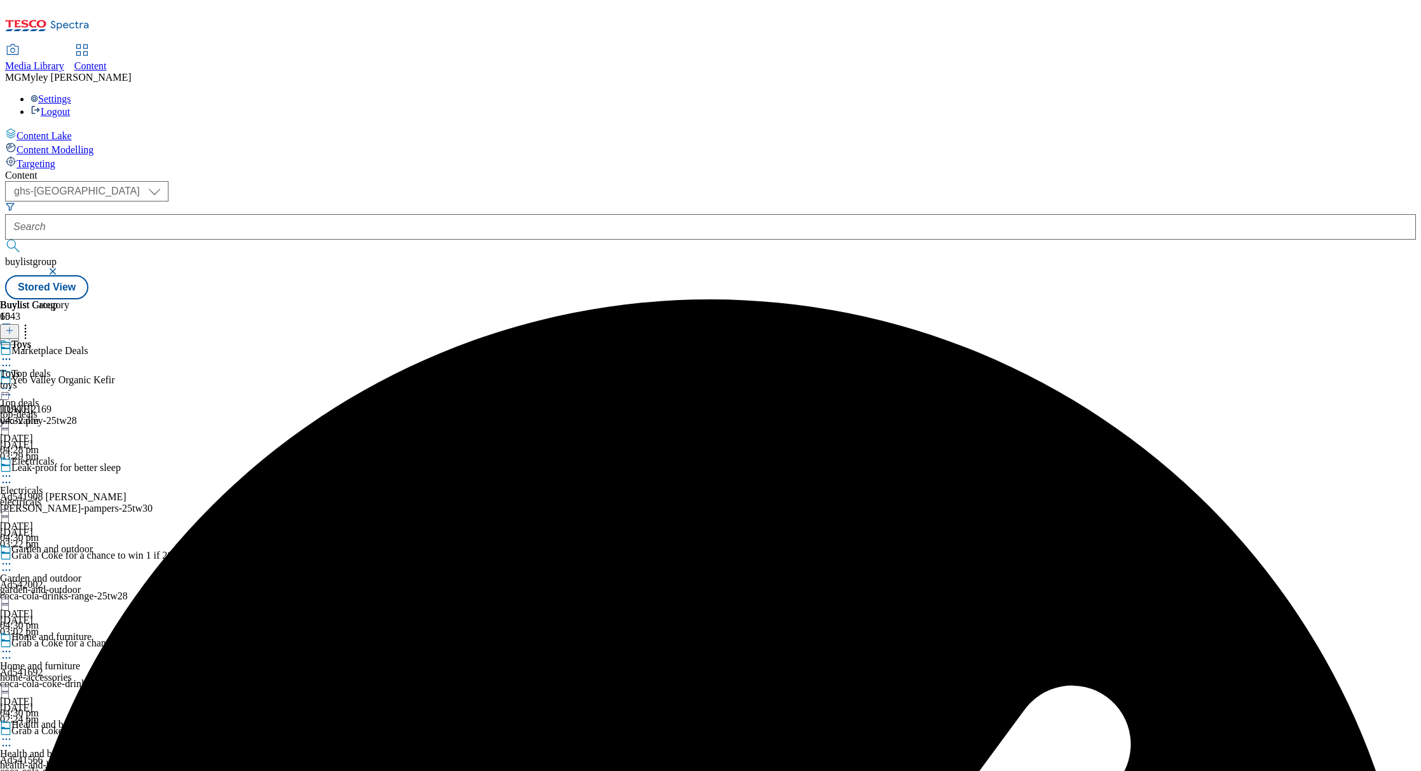
scroll to position [1166, 0]
click at [69, 399] on div "Toys Toys toys 26 Aug 2025 04:32 pm" at bounding box center [34, 383] width 69 height 88
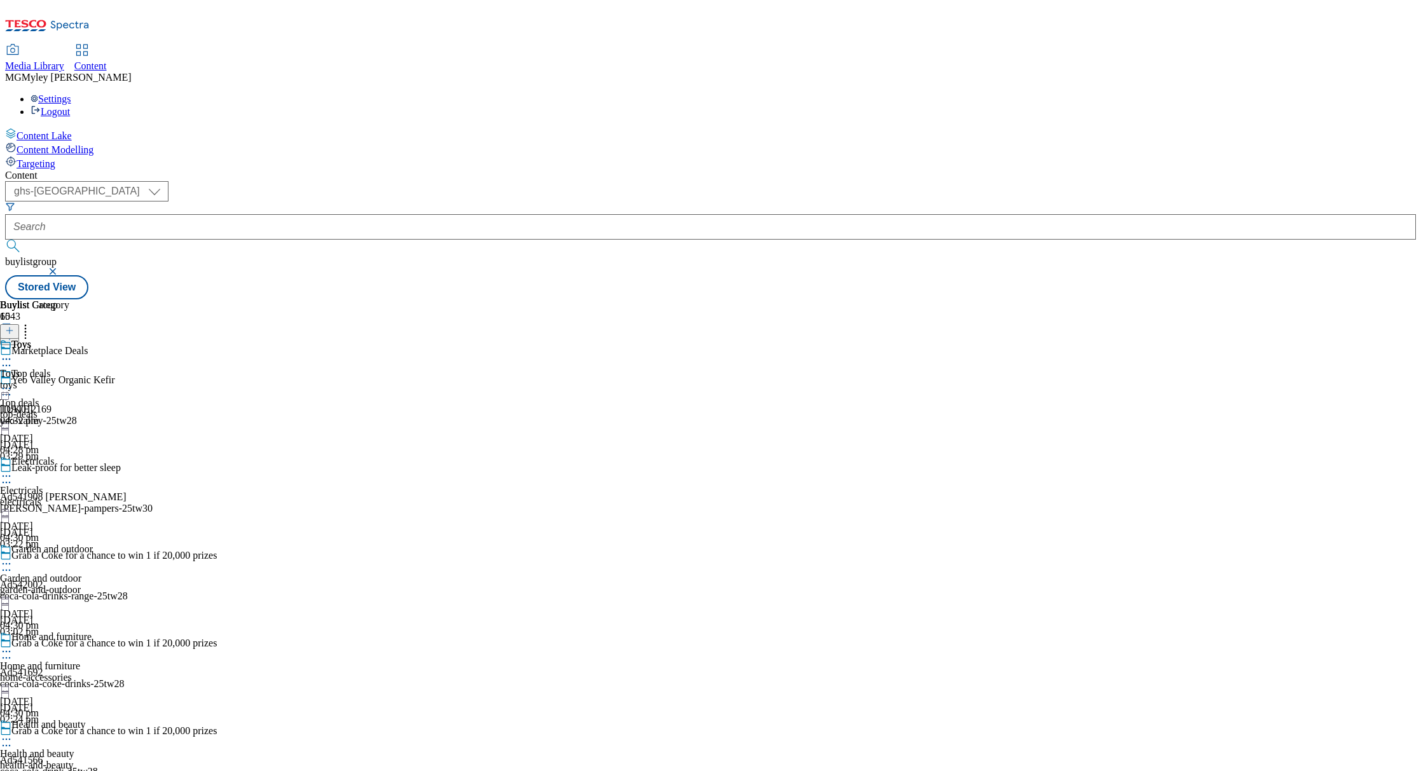
scroll to position [1337, 0]
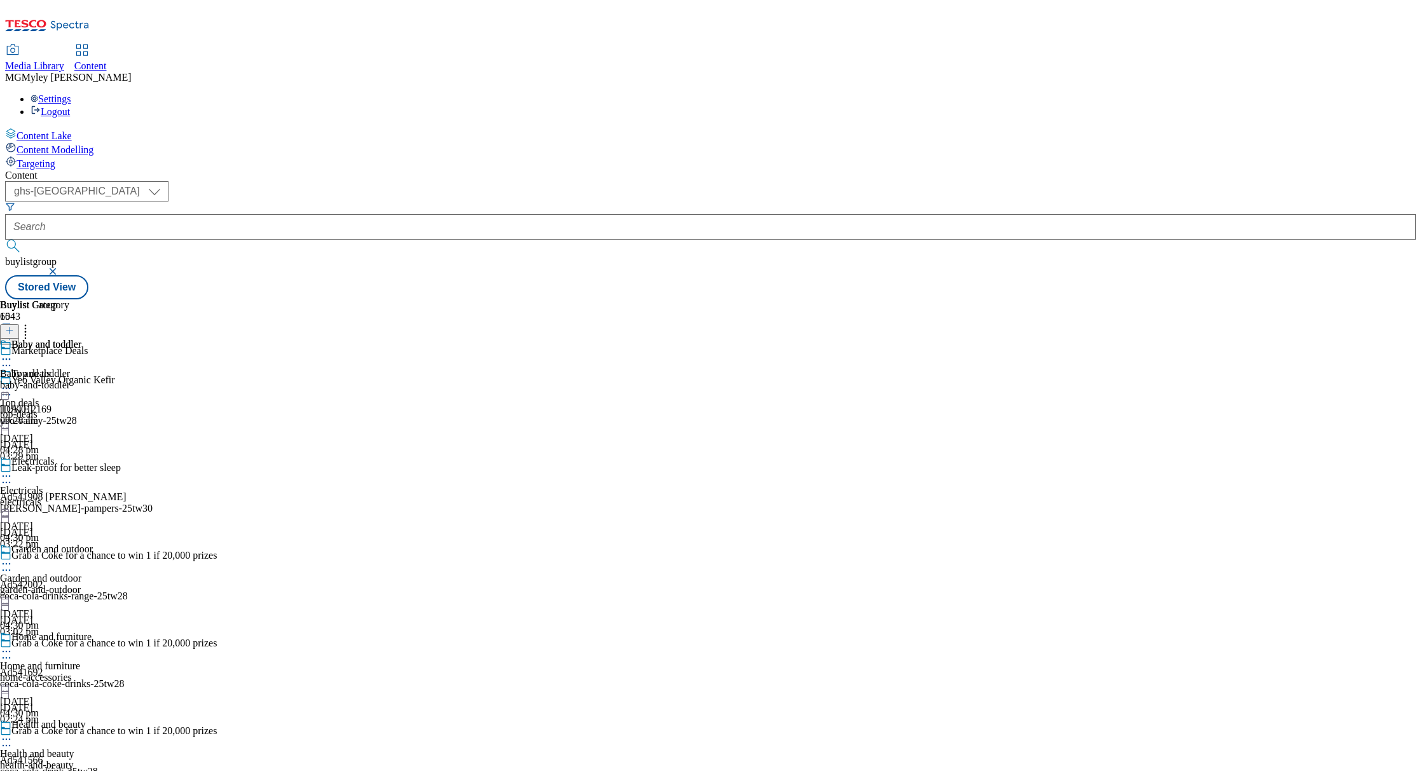
scroll to position [1509, 0]
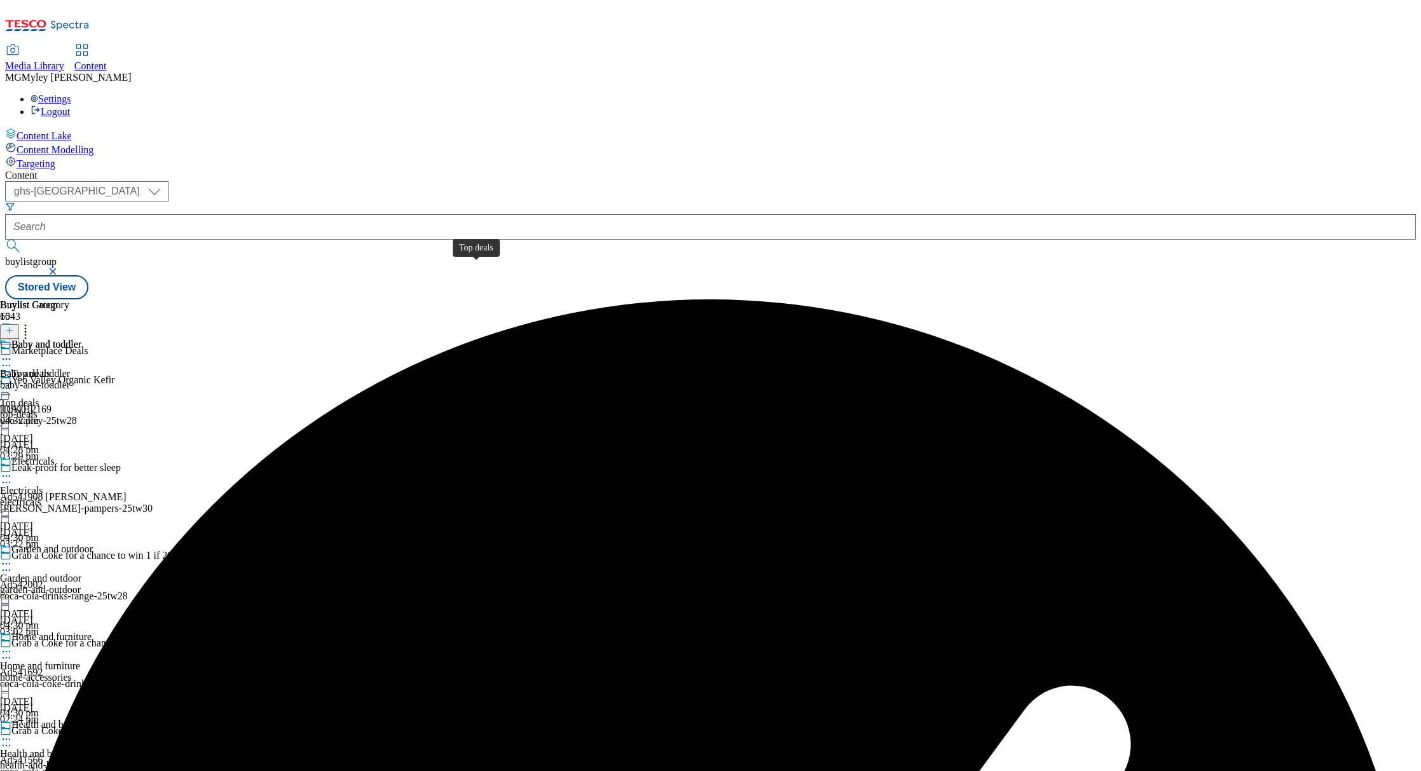
click at [39, 397] on span "Top deals" at bounding box center [19, 402] width 39 height 11
click at [13, 382] on icon at bounding box center [6, 388] width 13 height 13
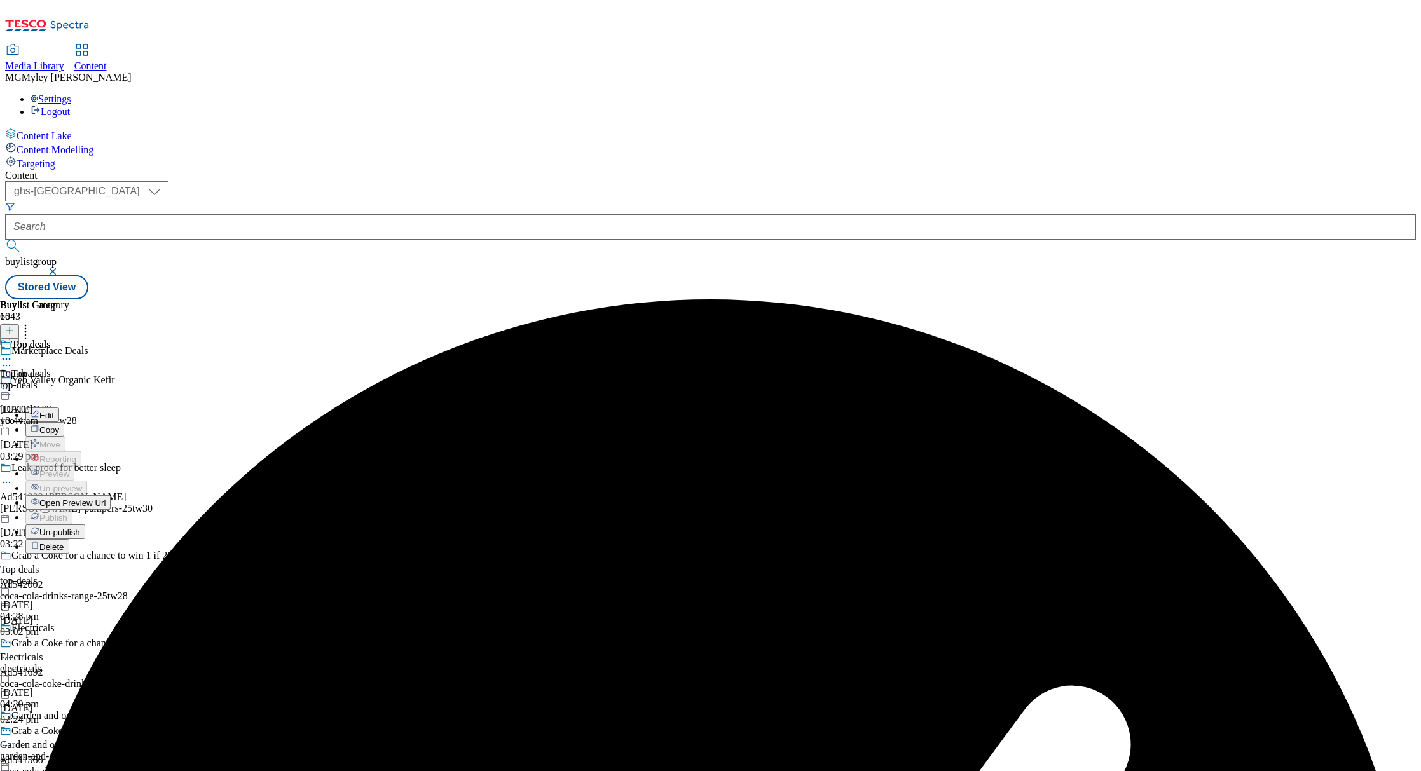
click at [106, 499] on span "Open Preview Url" at bounding box center [72, 504] width 66 height 10
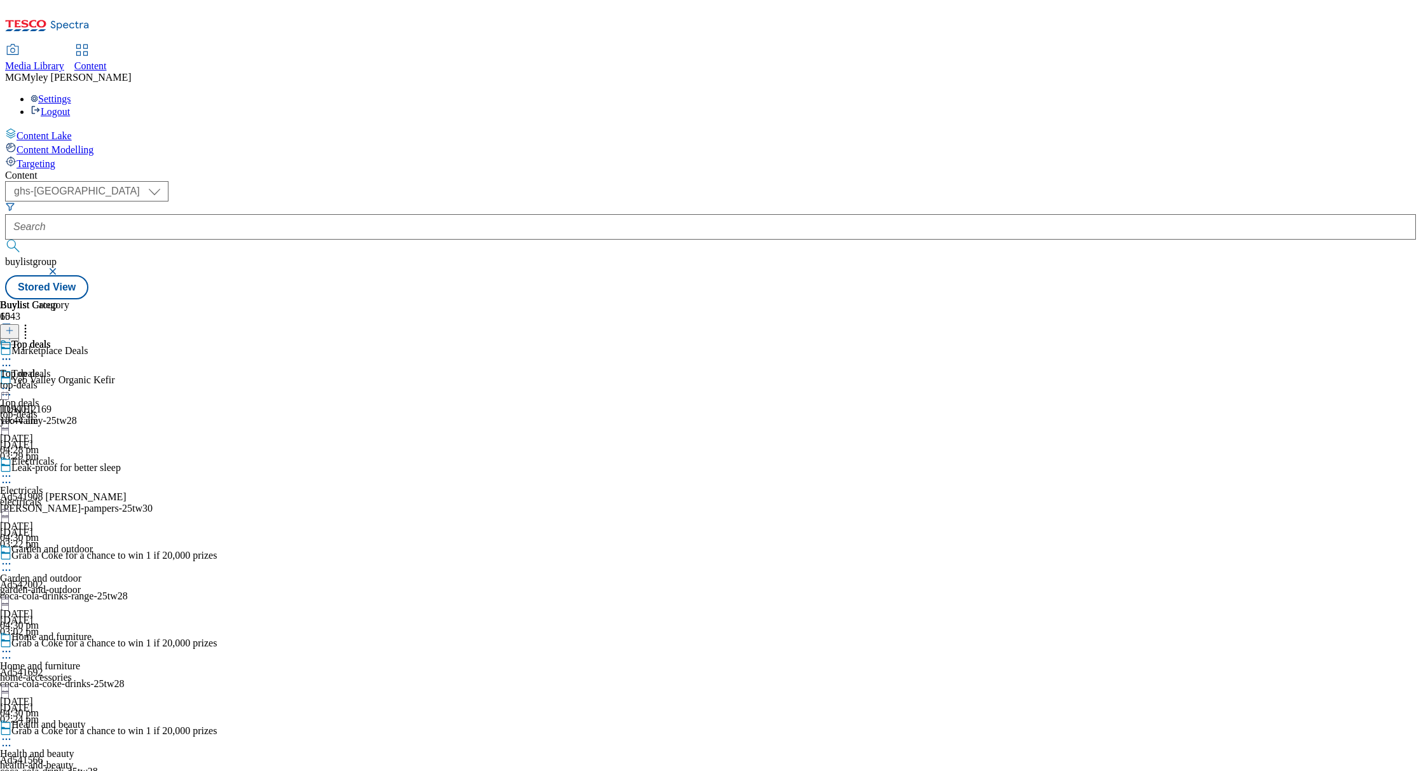
click at [949, 300] on div "Buylist Group 6043 Marketplace Deals Yeo Valley Organic Kefir TUK012169 yeo-val…" at bounding box center [710, 300] width 1411 height 0
click at [69, 380] on div "top-deals" at bounding box center [34, 385] width 69 height 11
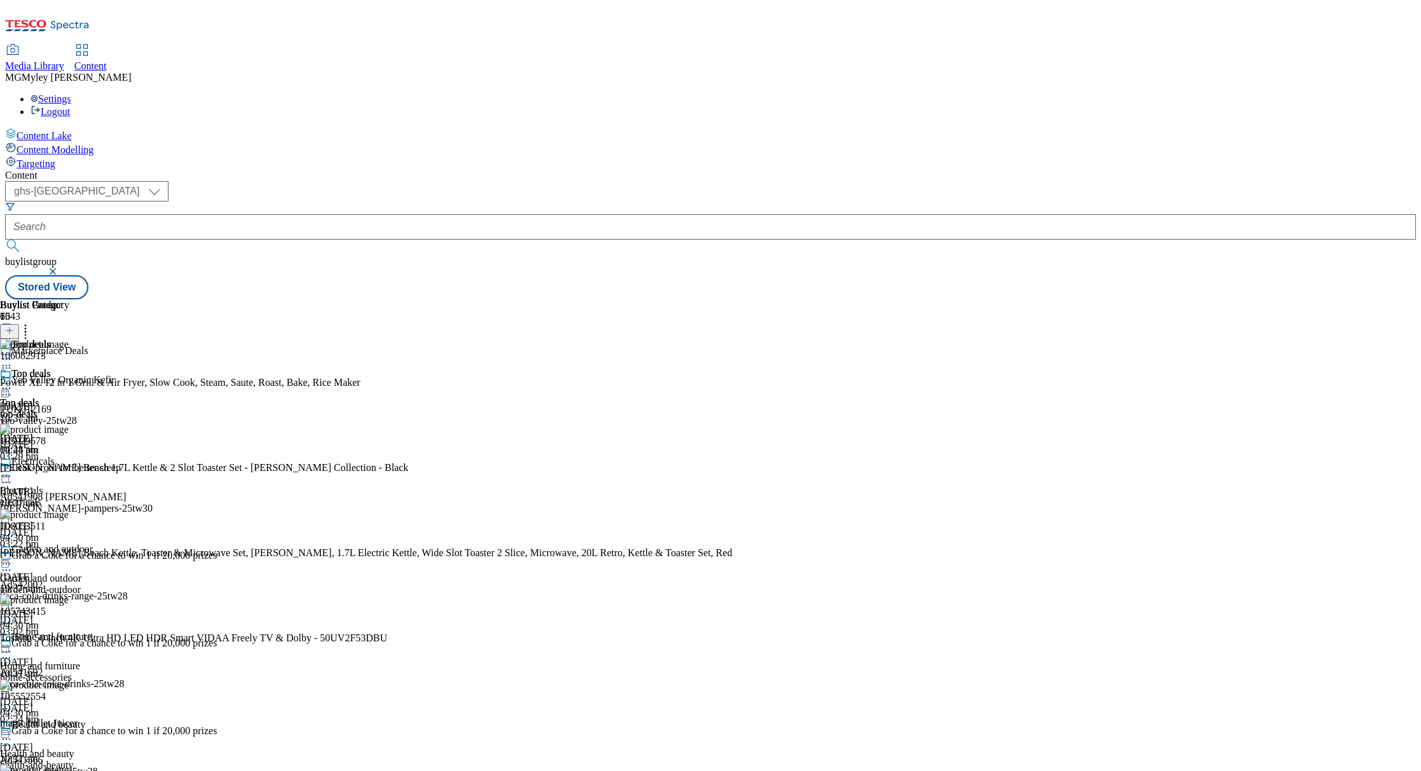
scroll to position [418, 0]
click at [13, 382] on icon at bounding box center [6, 388] width 13 height 13
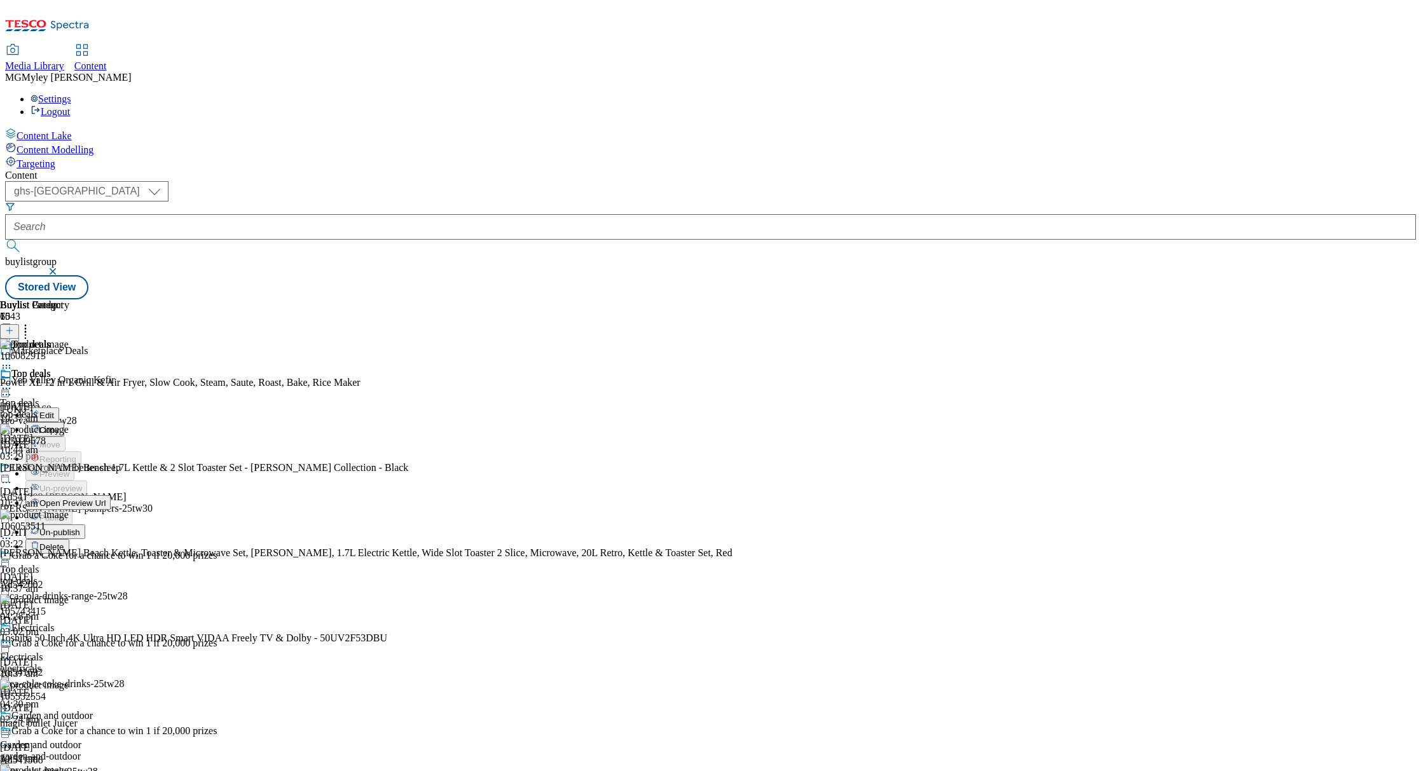
click at [80, 528] on span "Un-publish" at bounding box center [59, 533] width 41 height 10
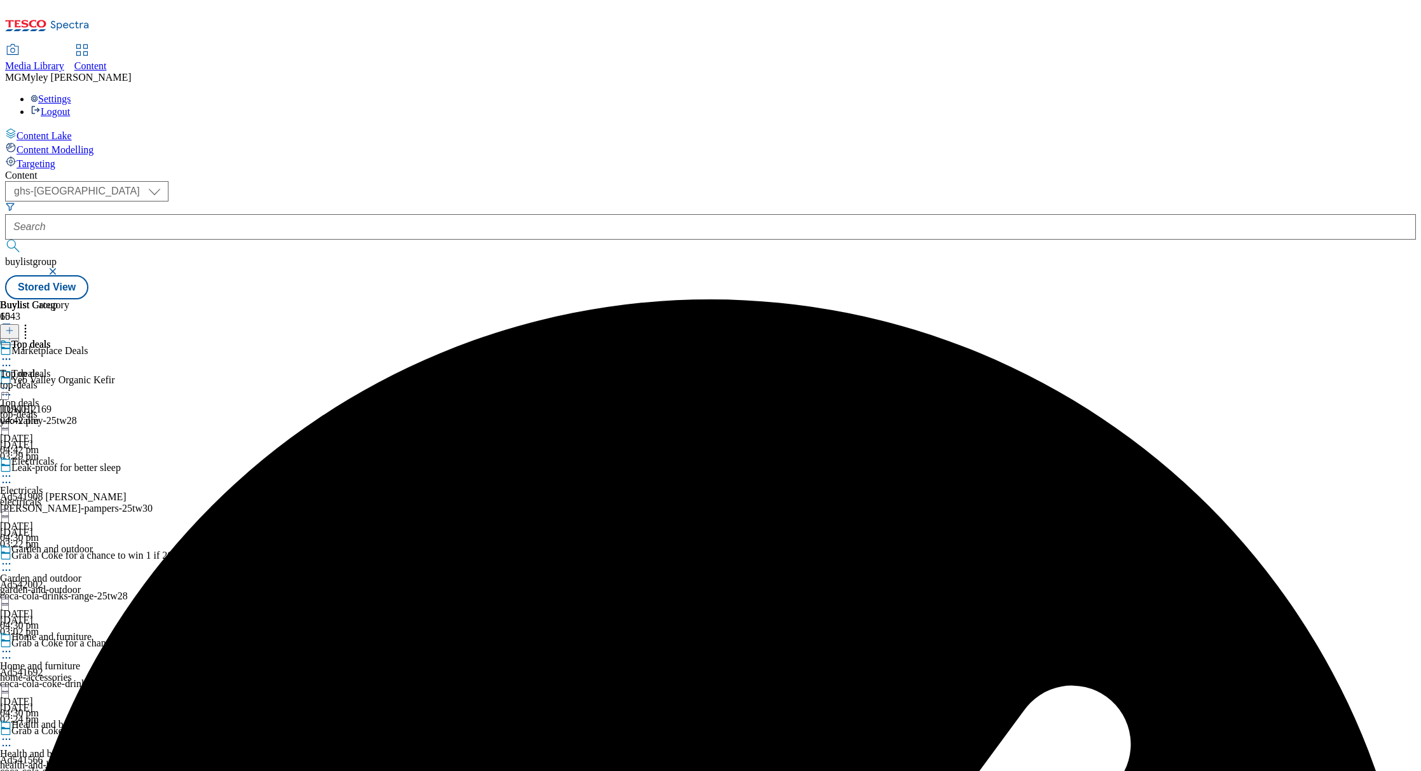
click at [13, 382] on icon at bounding box center [6, 388] width 13 height 13
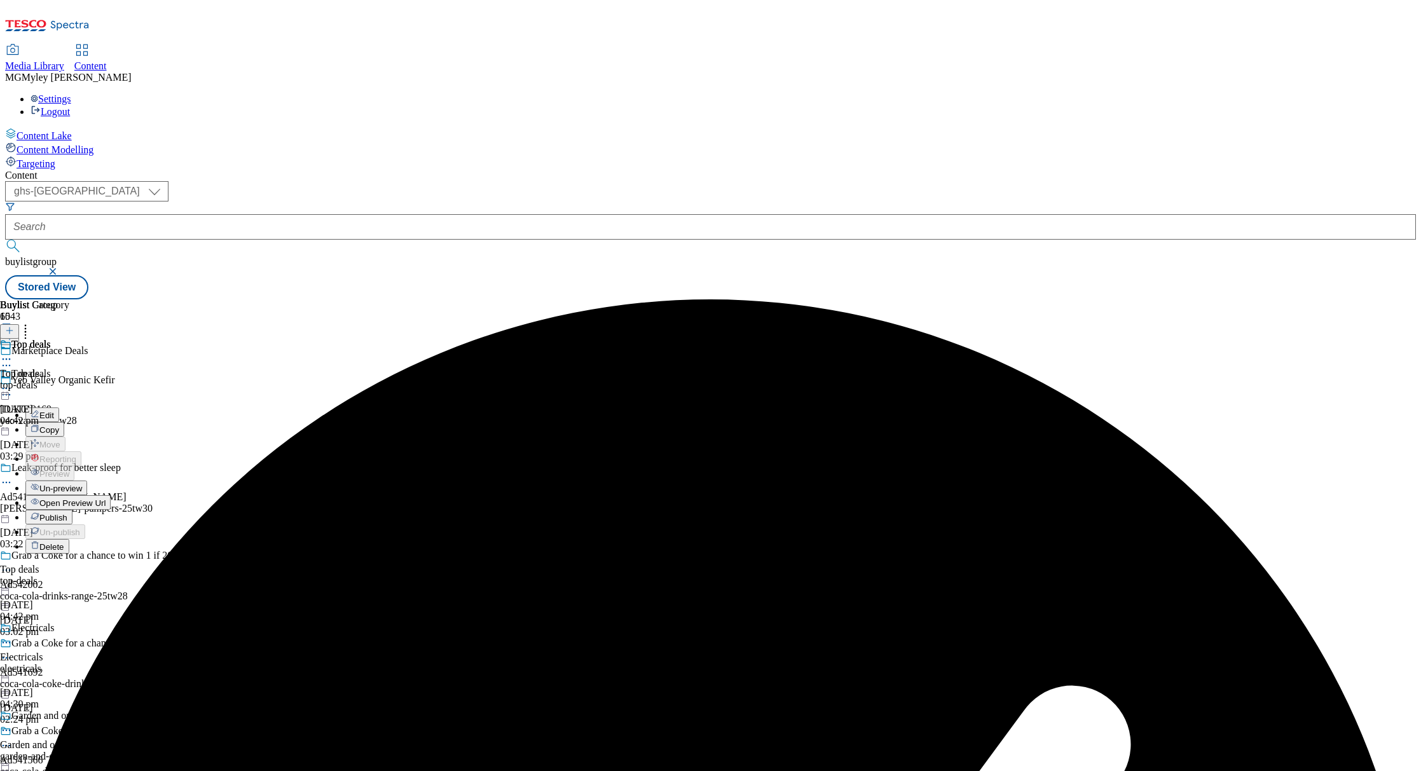
click at [82, 484] on span "Un-preview" at bounding box center [60, 489] width 43 height 10
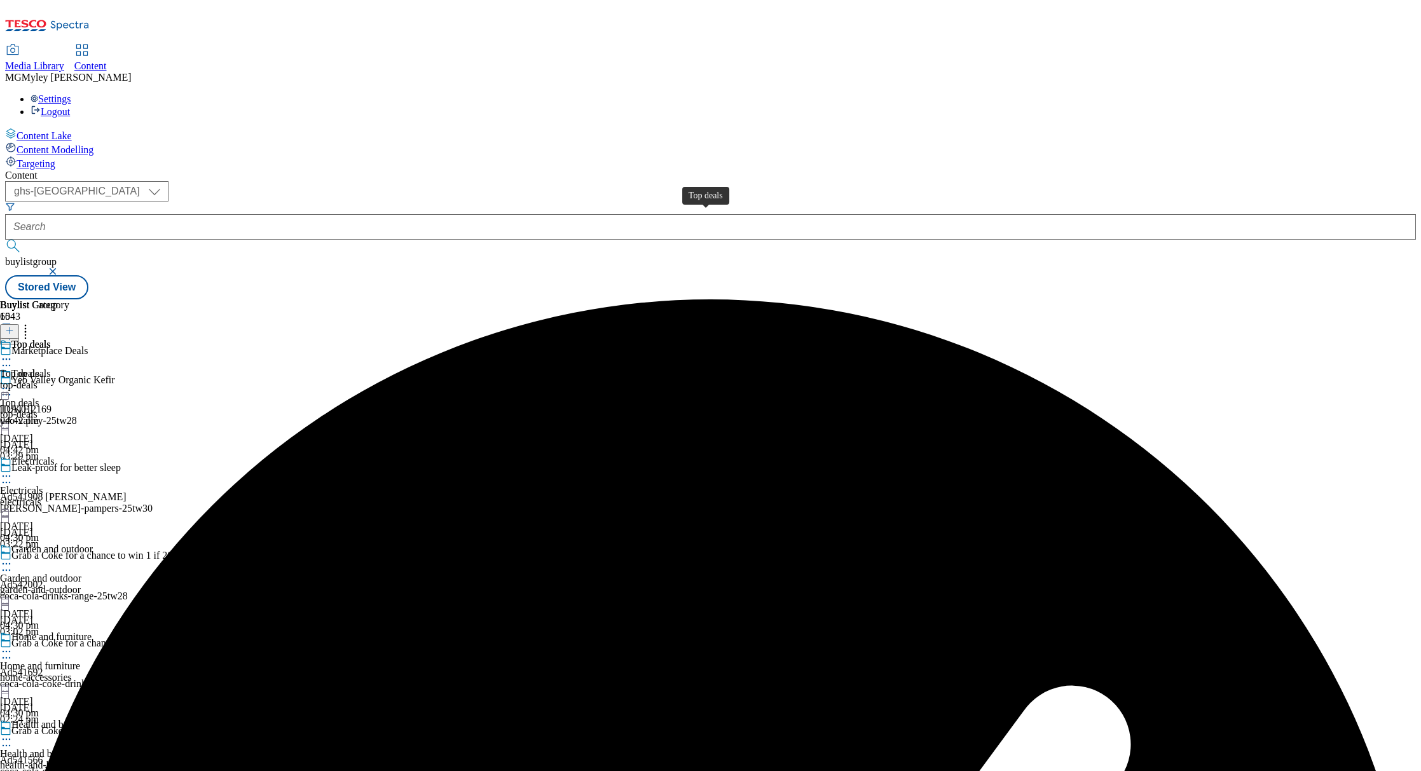
click at [39, 368] on div "Top deals" at bounding box center [19, 373] width 39 height 11
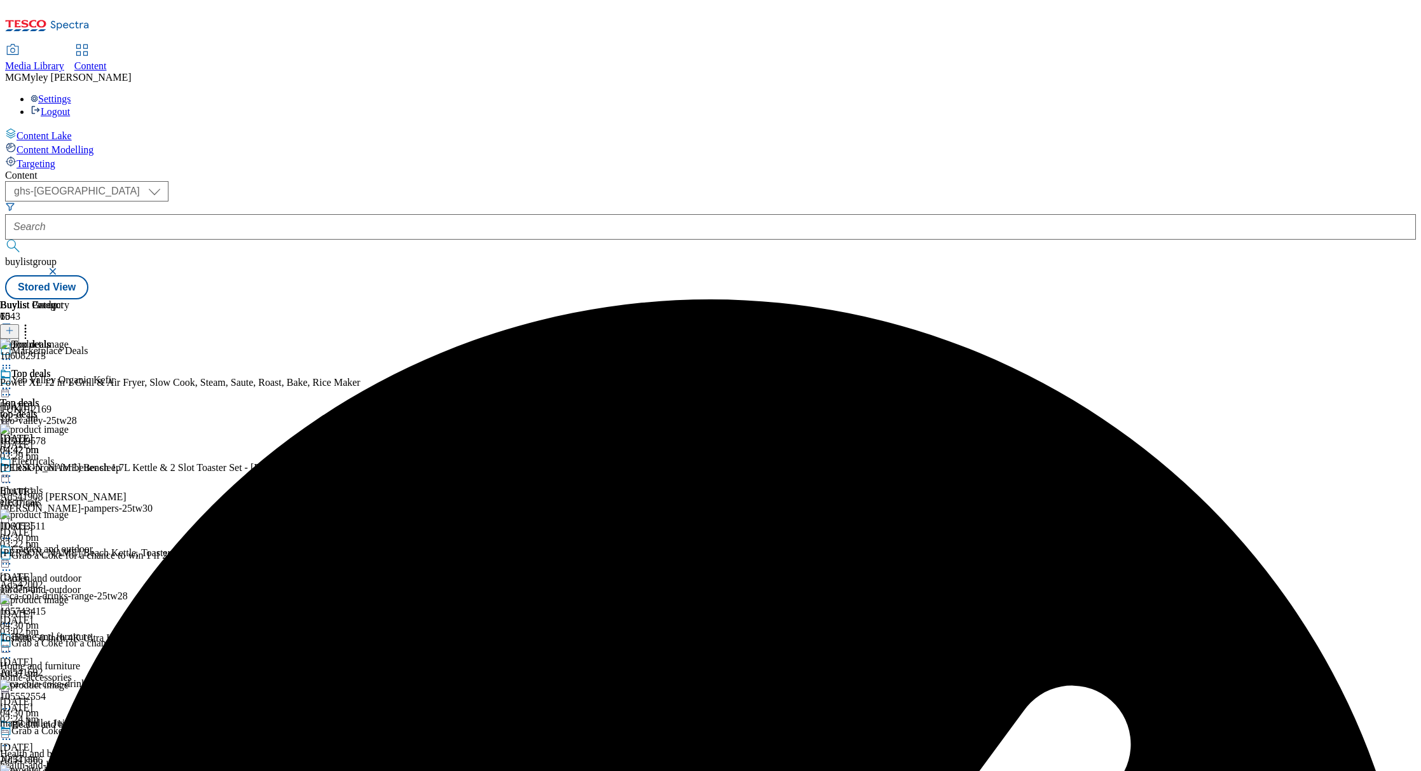
click at [733, 322] on div at bounding box center [366, 330] width 733 height 17
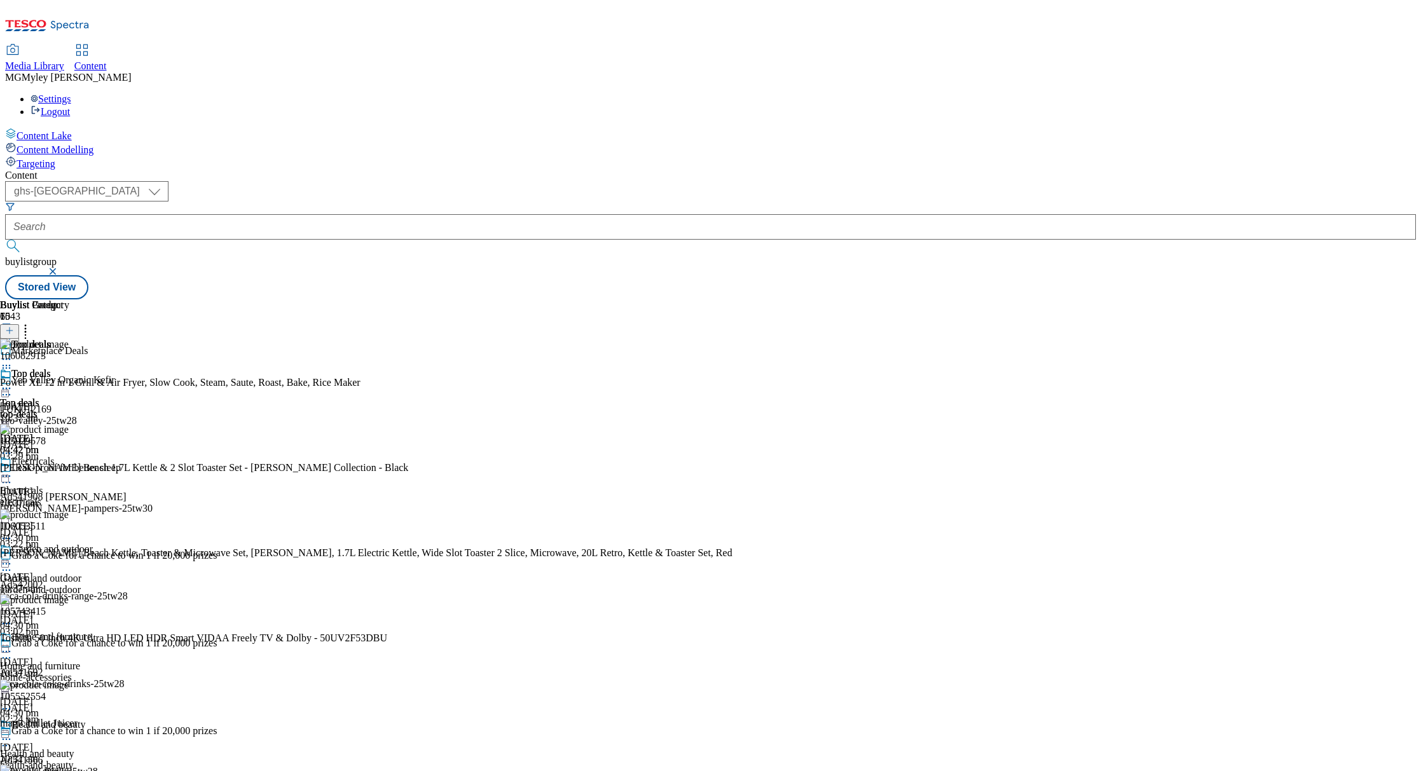
click at [32, 322] on icon at bounding box center [25, 328] width 13 height 13
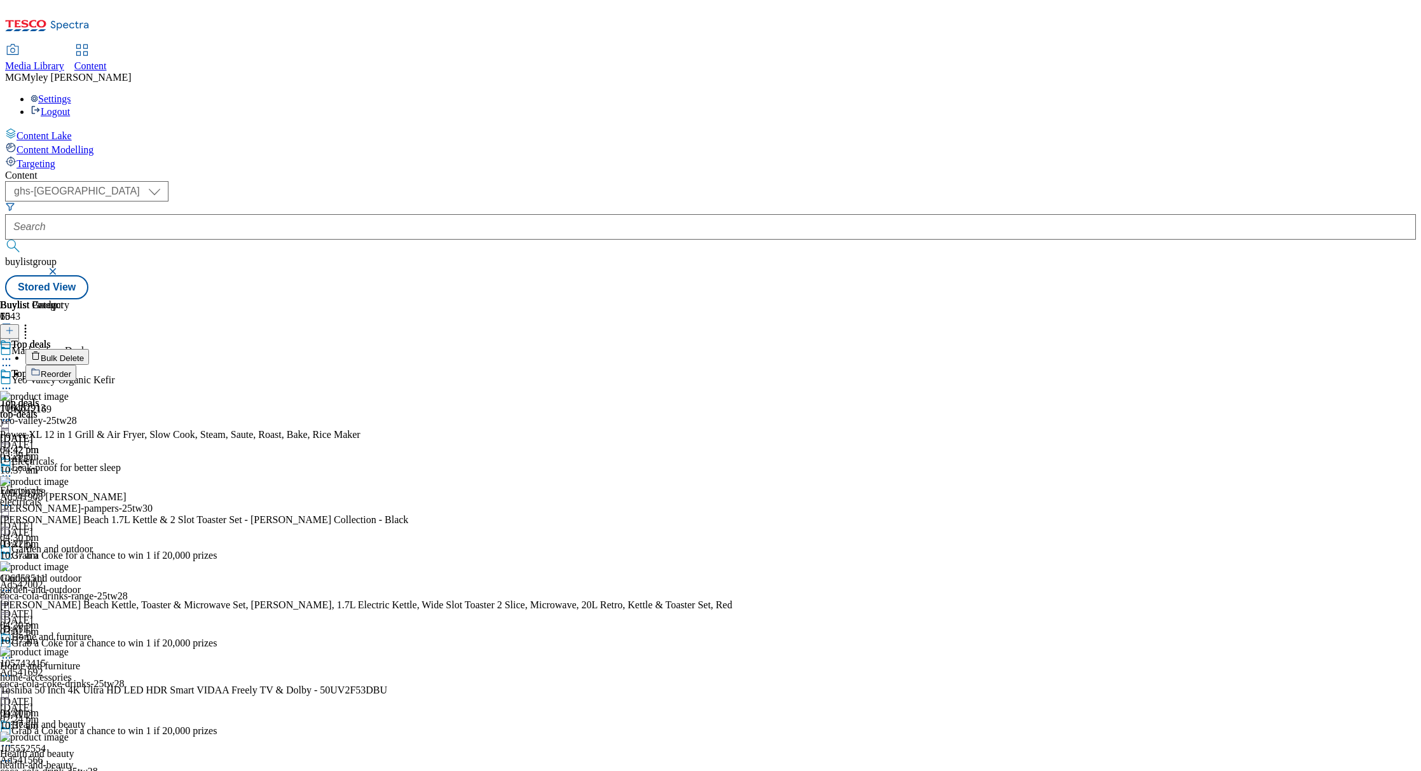
click at [84, 354] on span "Bulk Delete" at bounding box center [62, 359] width 43 height 10
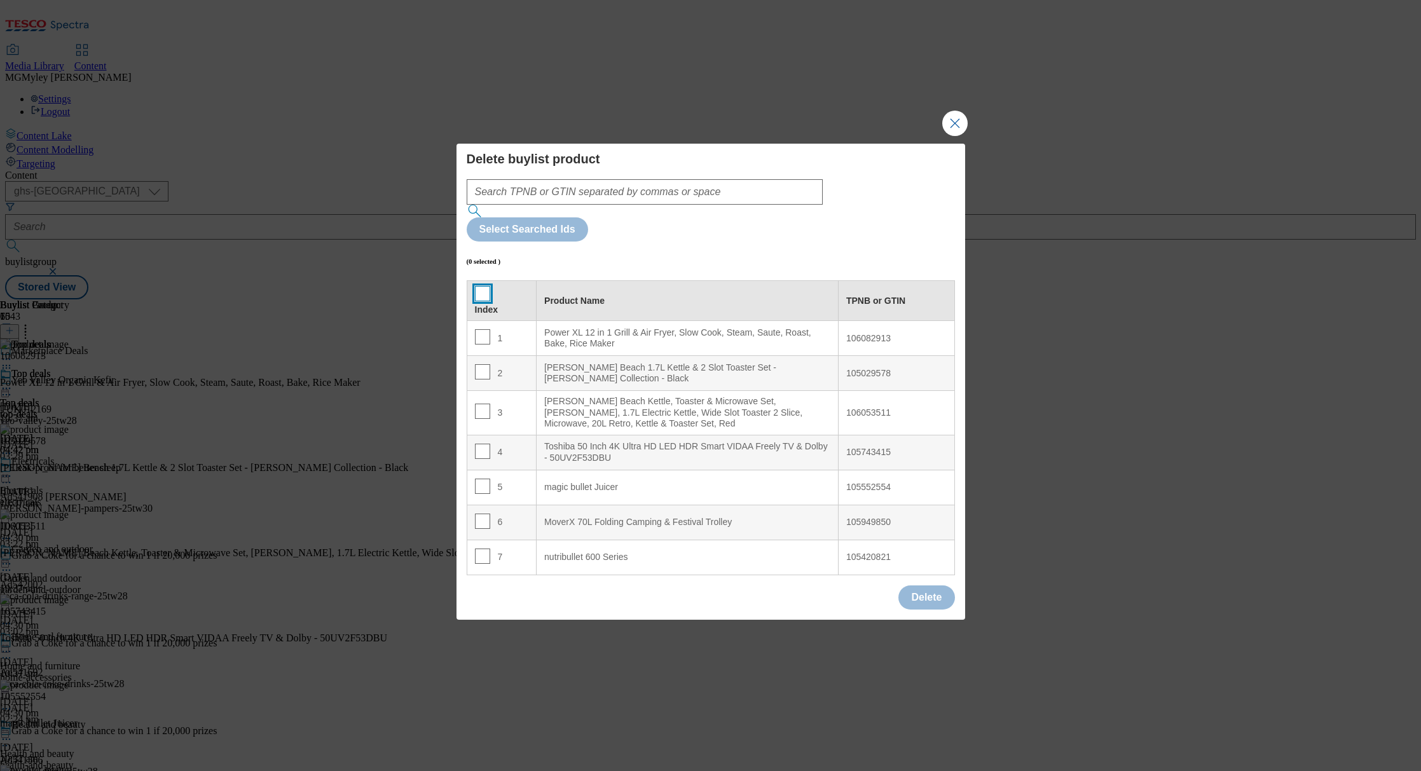
click at [484, 286] on input "Modal" at bounding box center [482, 293] width 15 height 15
checkbox input "true"
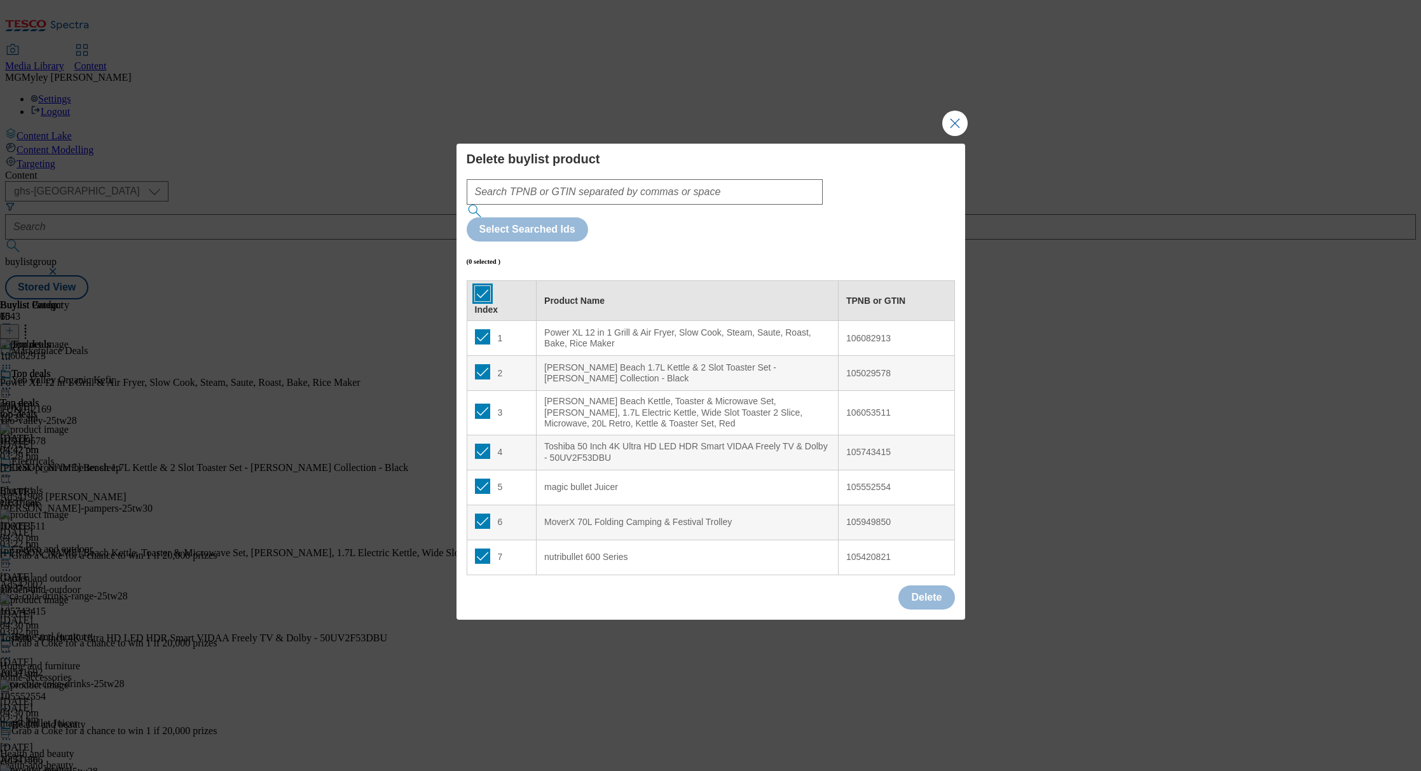
checkbox input "true"
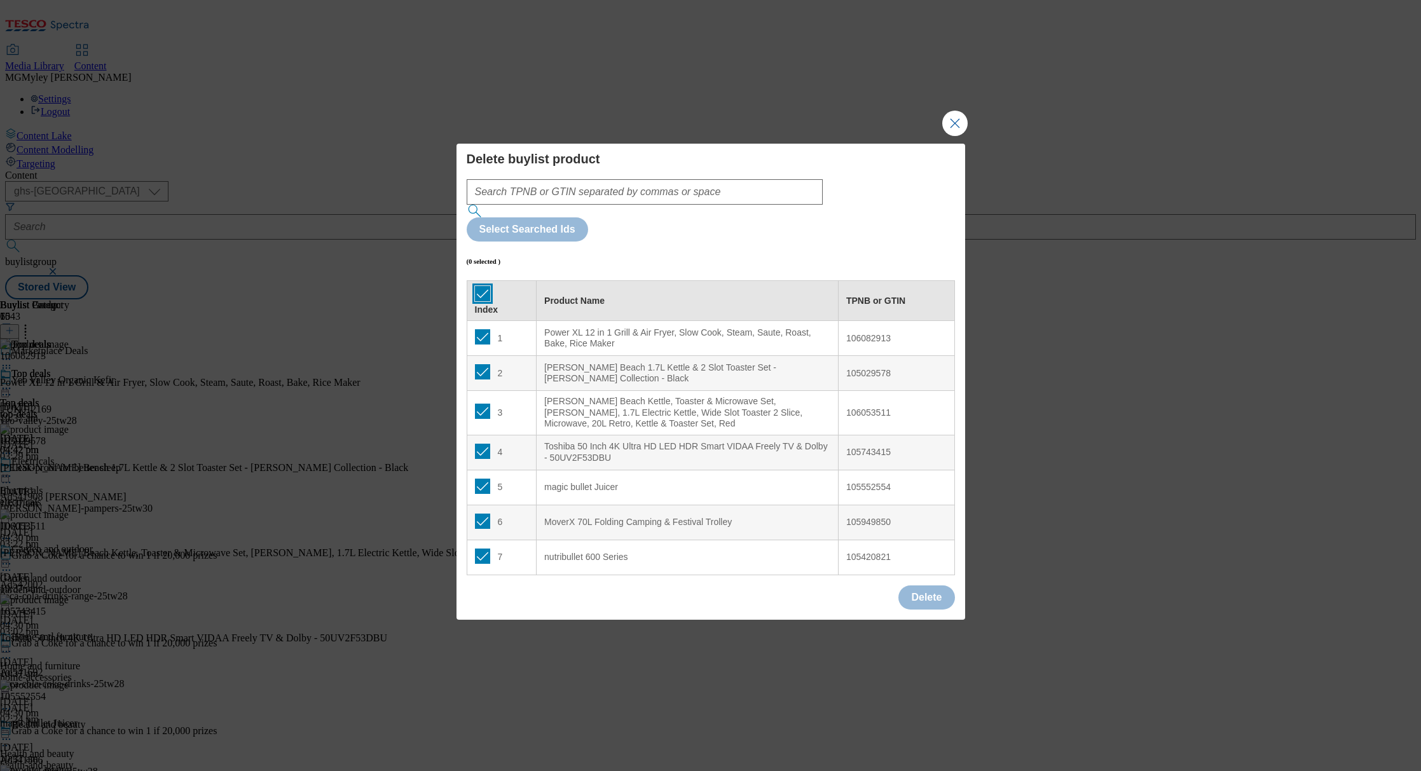
checkbox input "true"
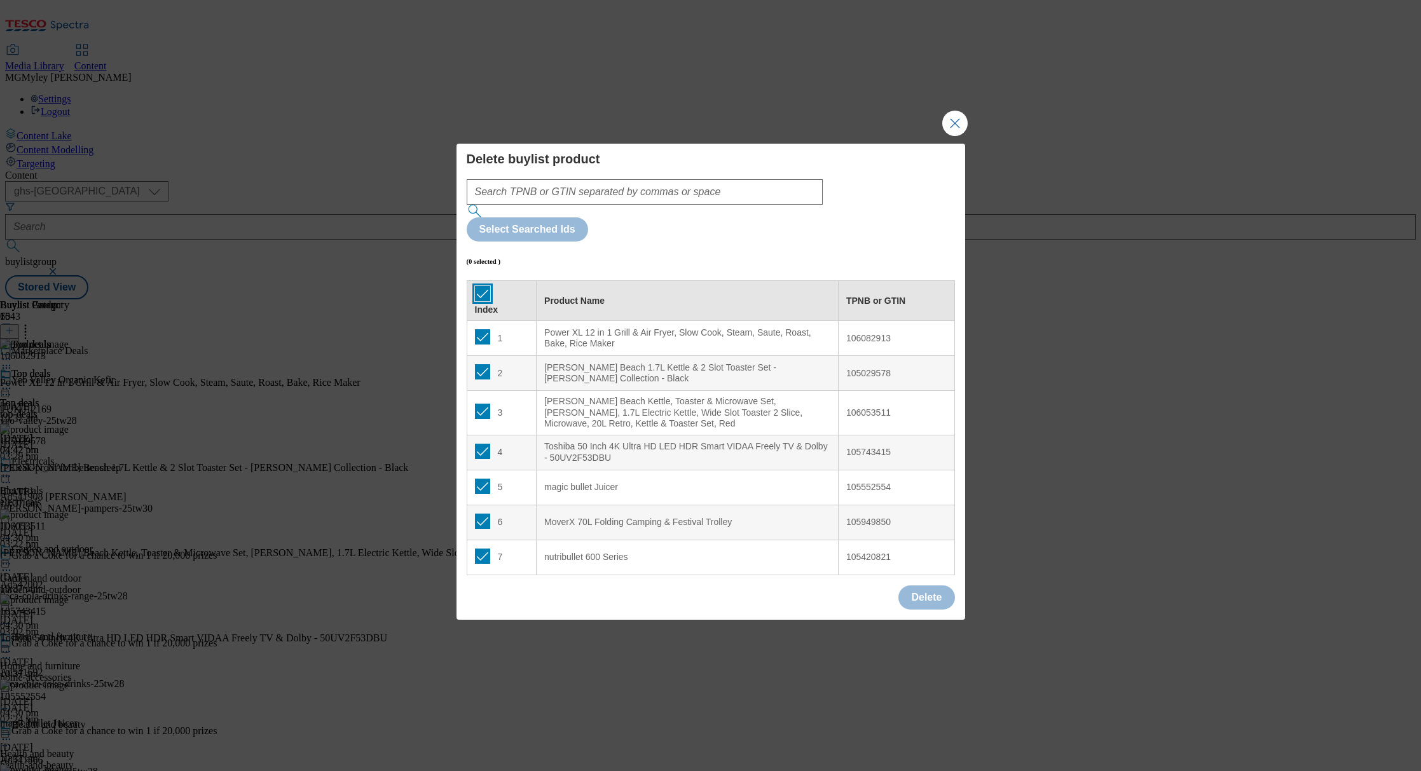
checkbox input "true"
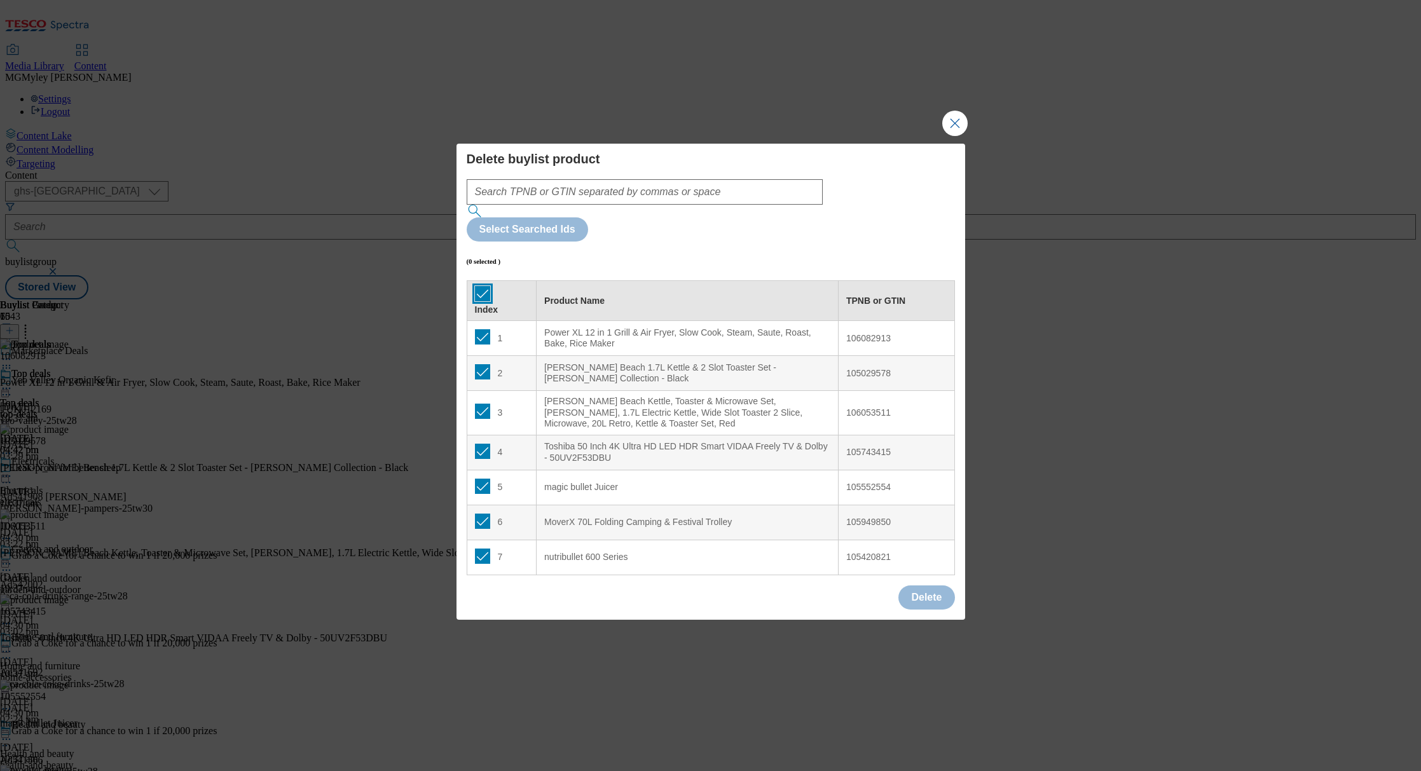
checkbox input "true"
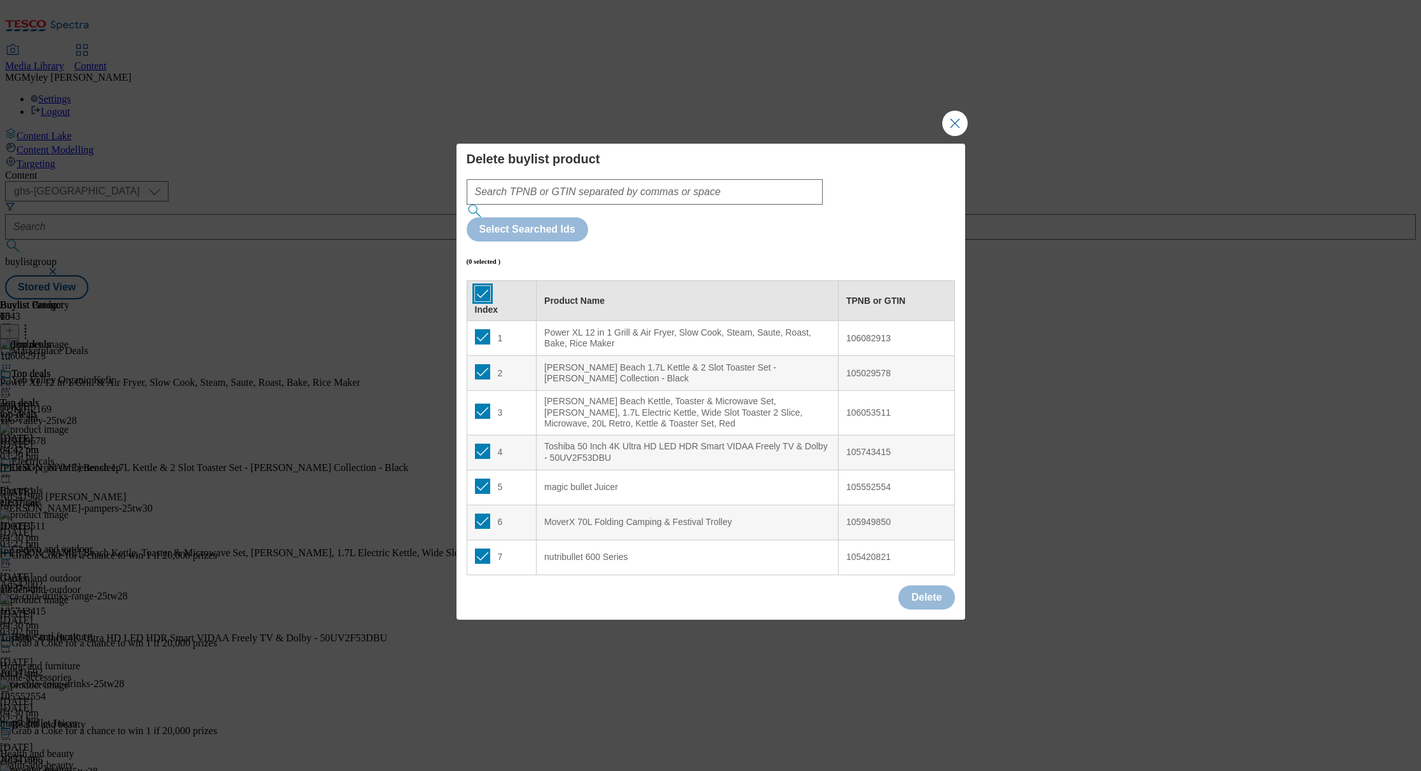
checkbox input "true"
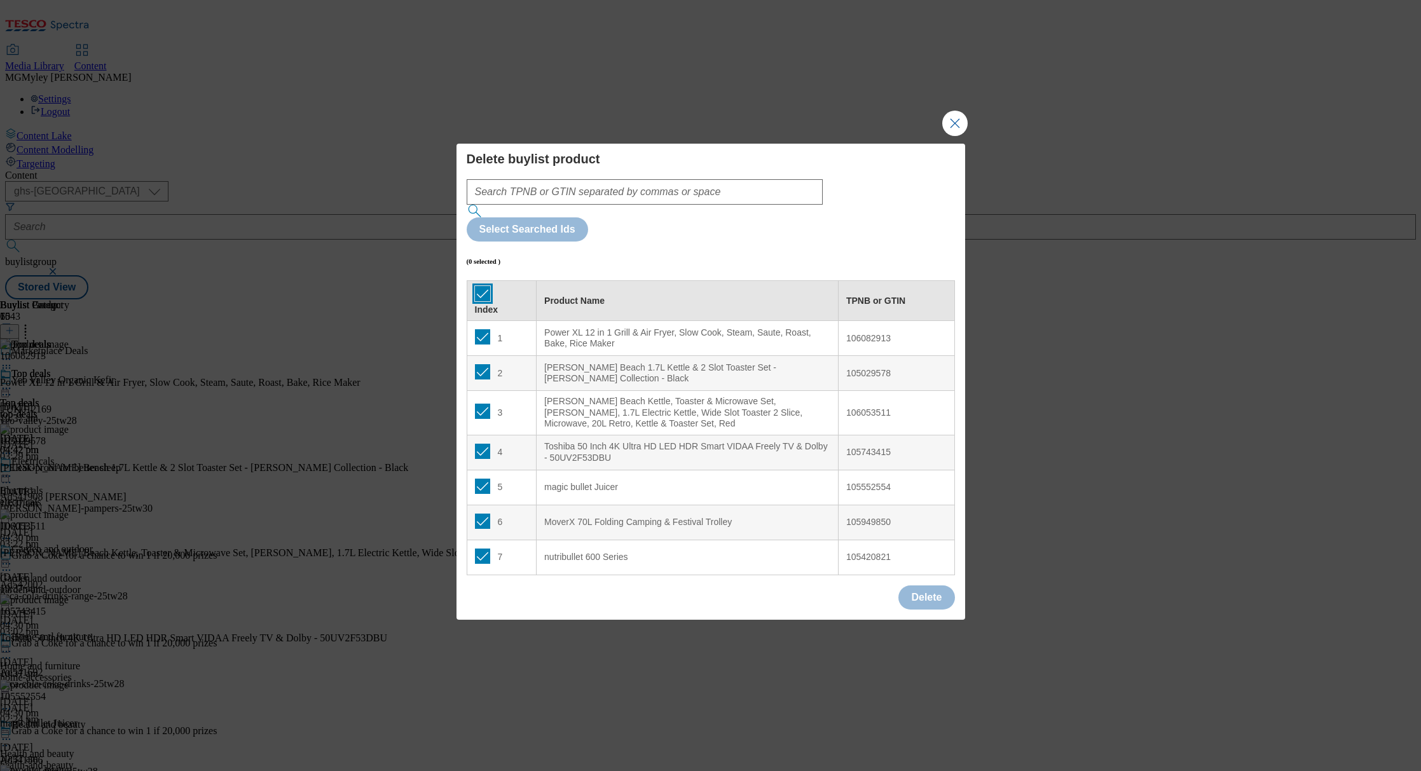
checkbox input "true"
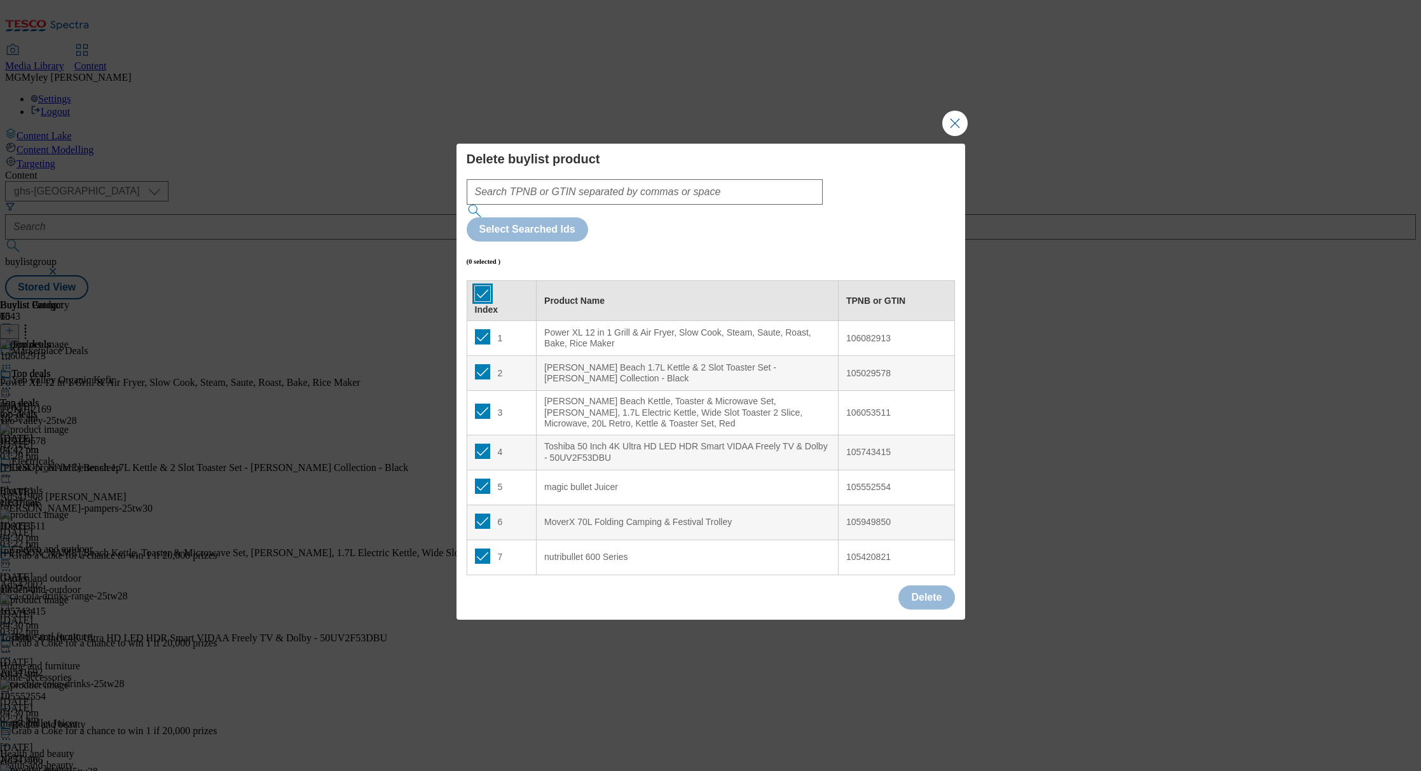
checkbox input "true"
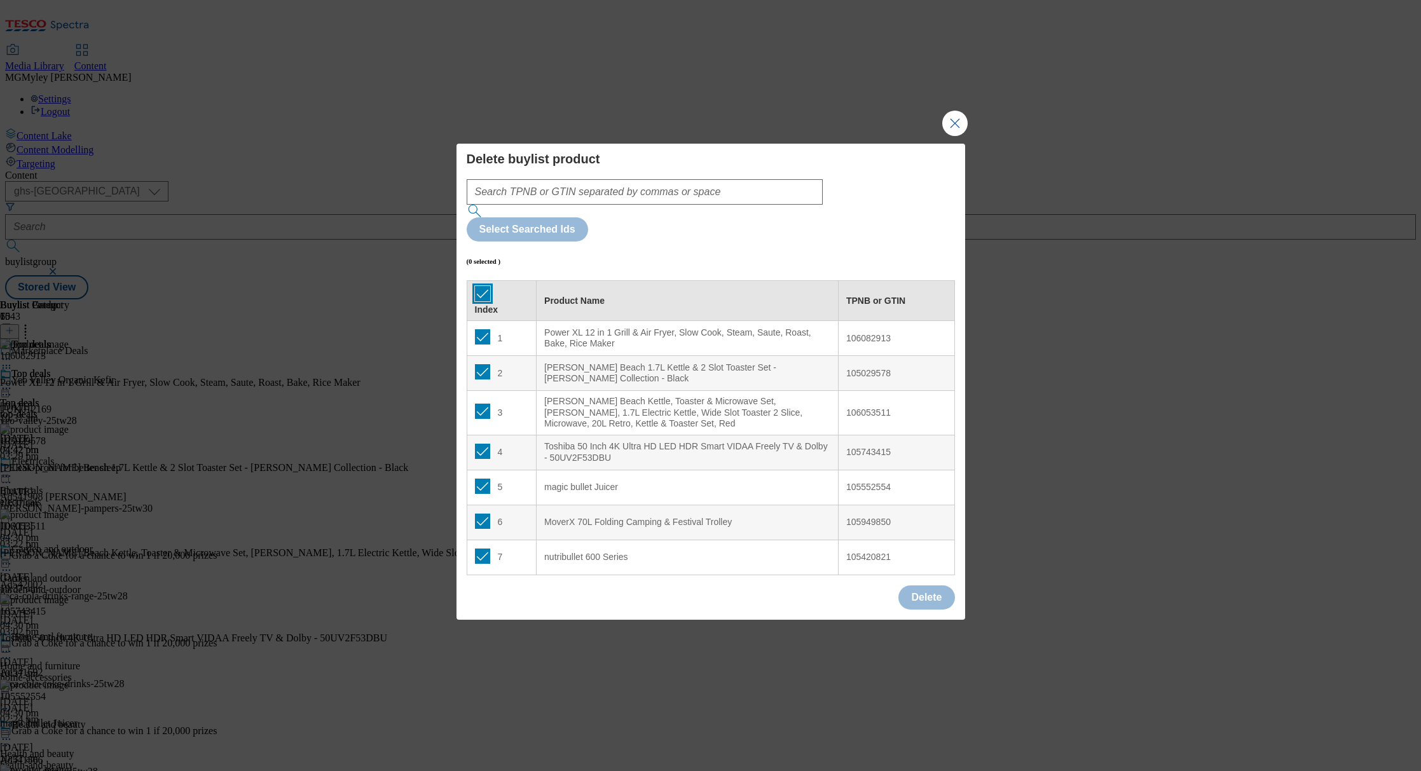
checkbox input "true"
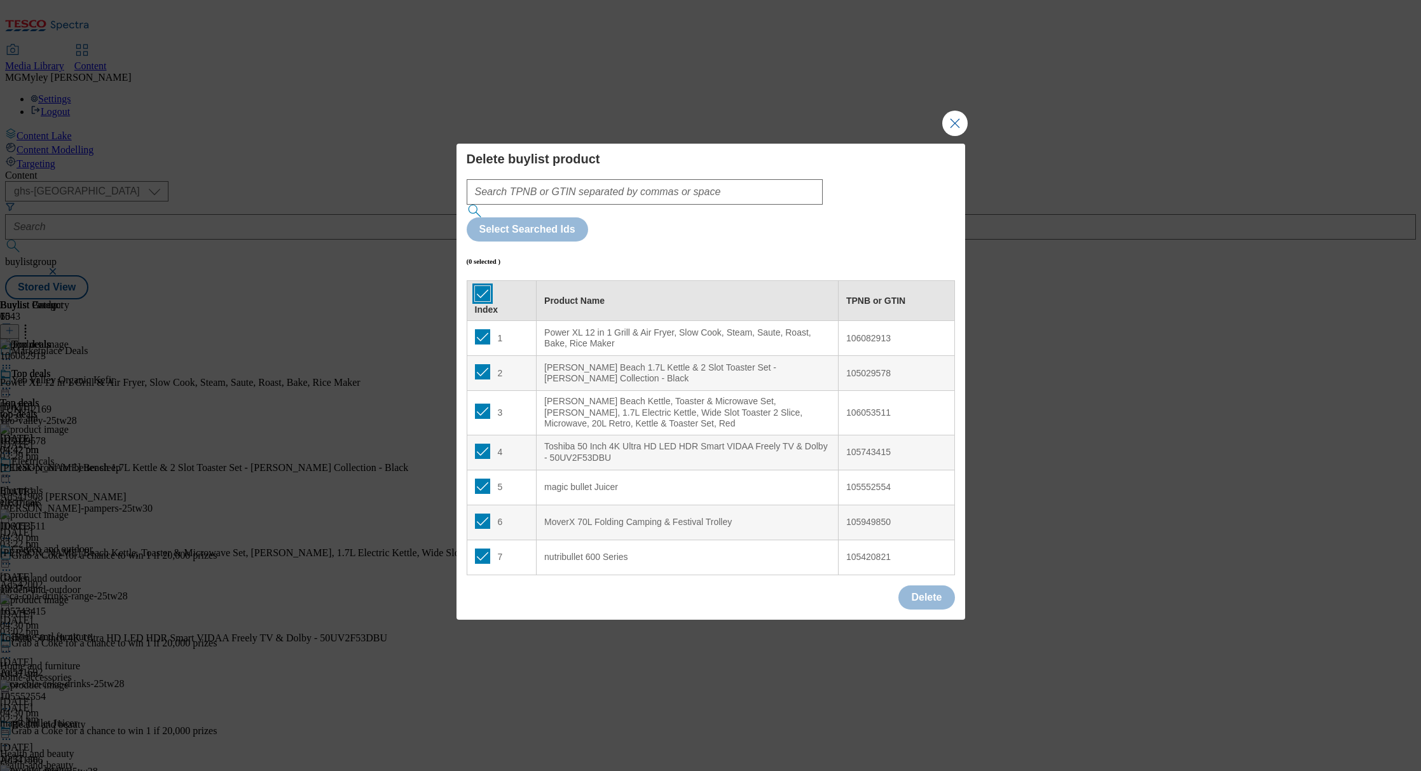
checkbox input "true"
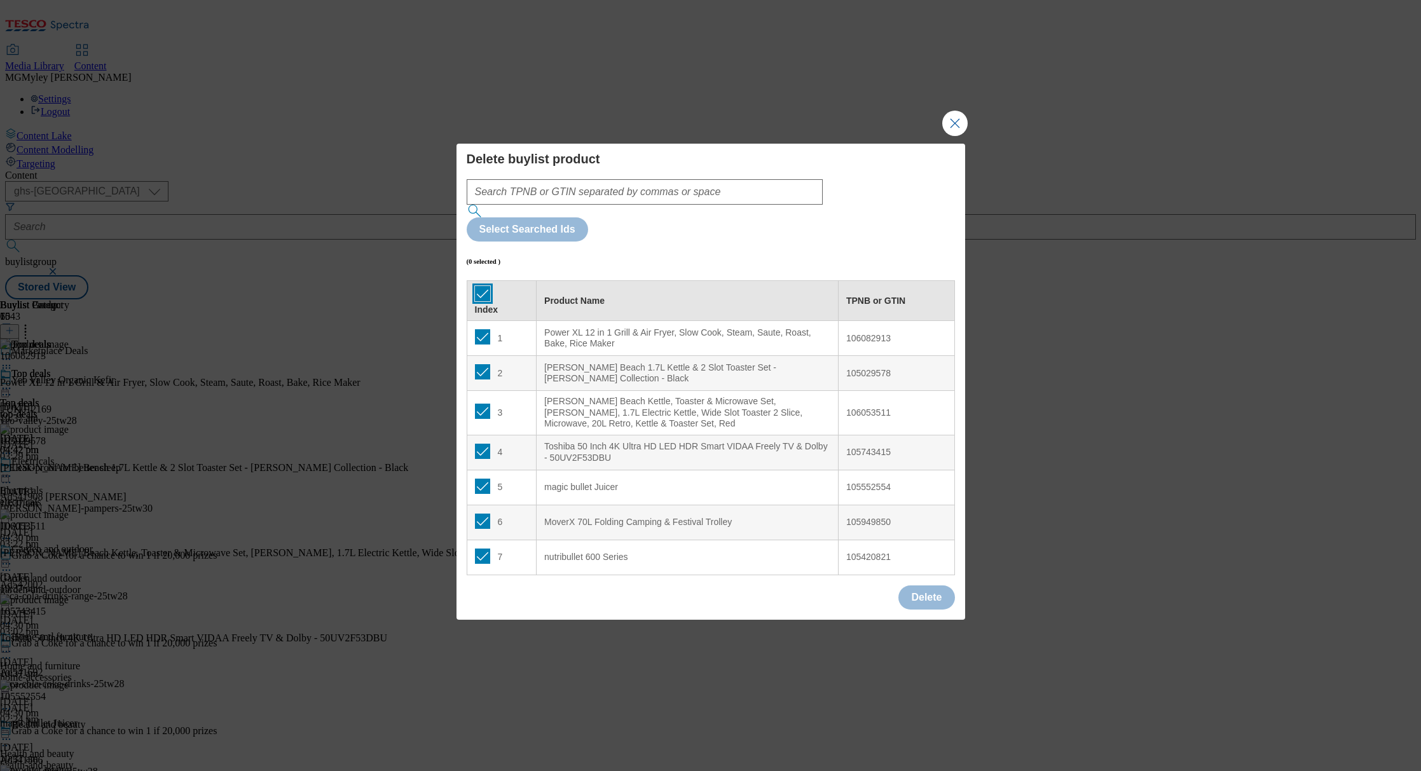
checkbox input "true"
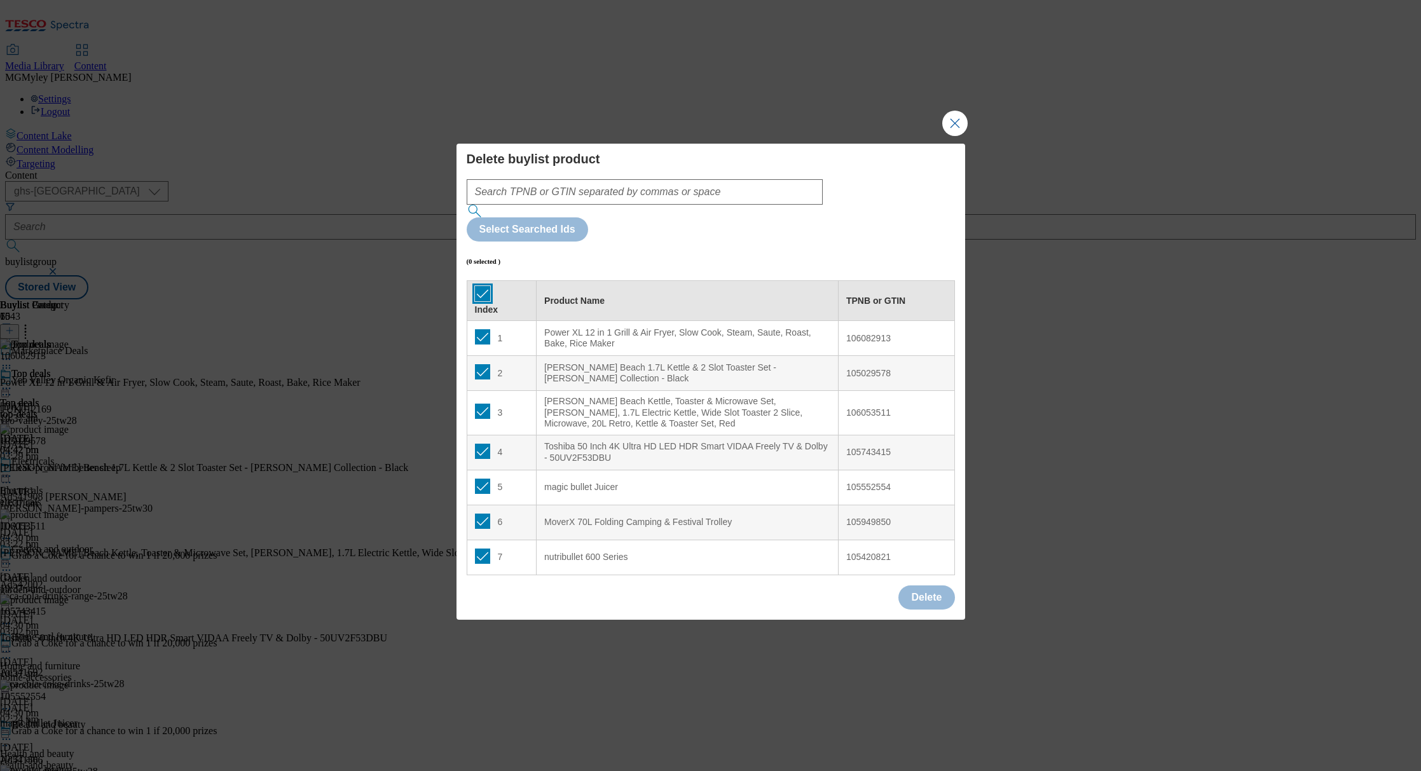
checkbox input "true"
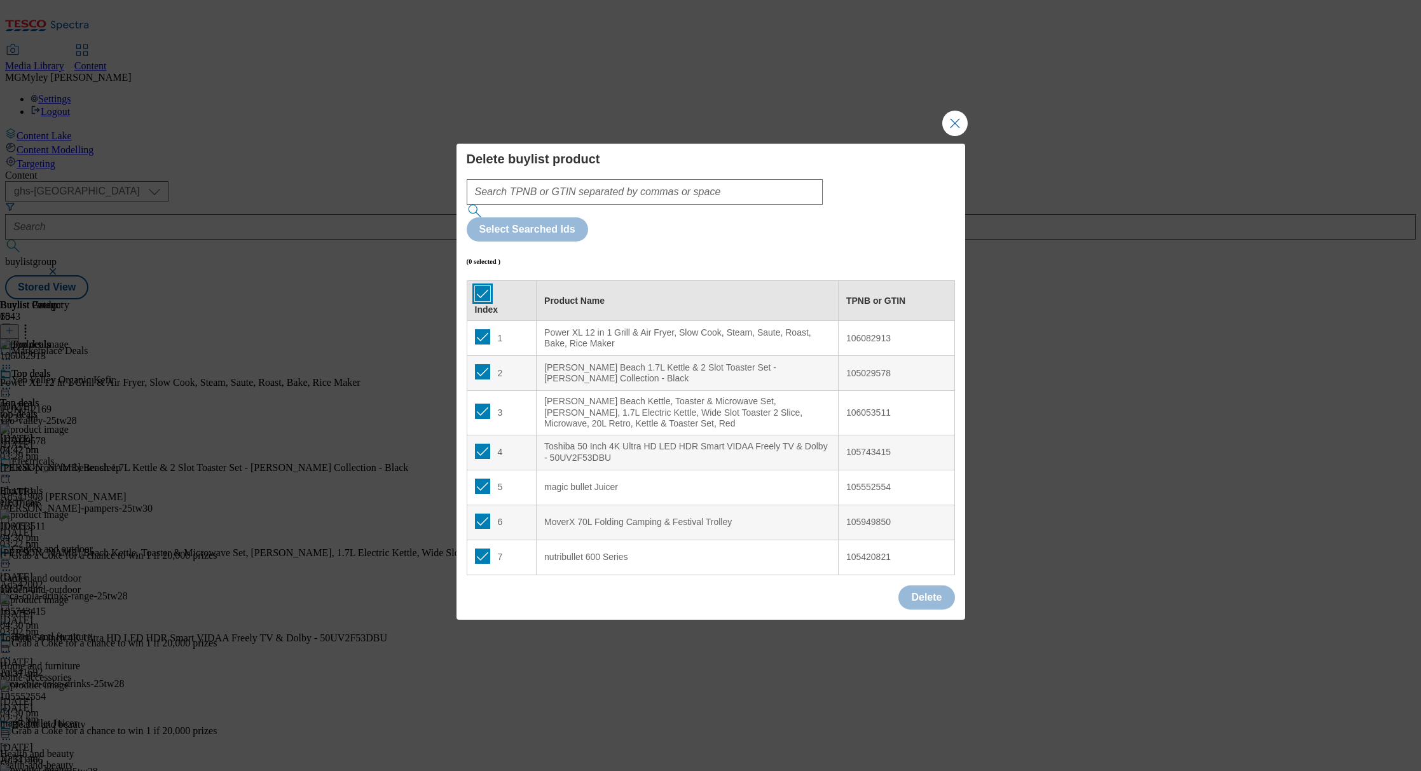
checkbox input "true"
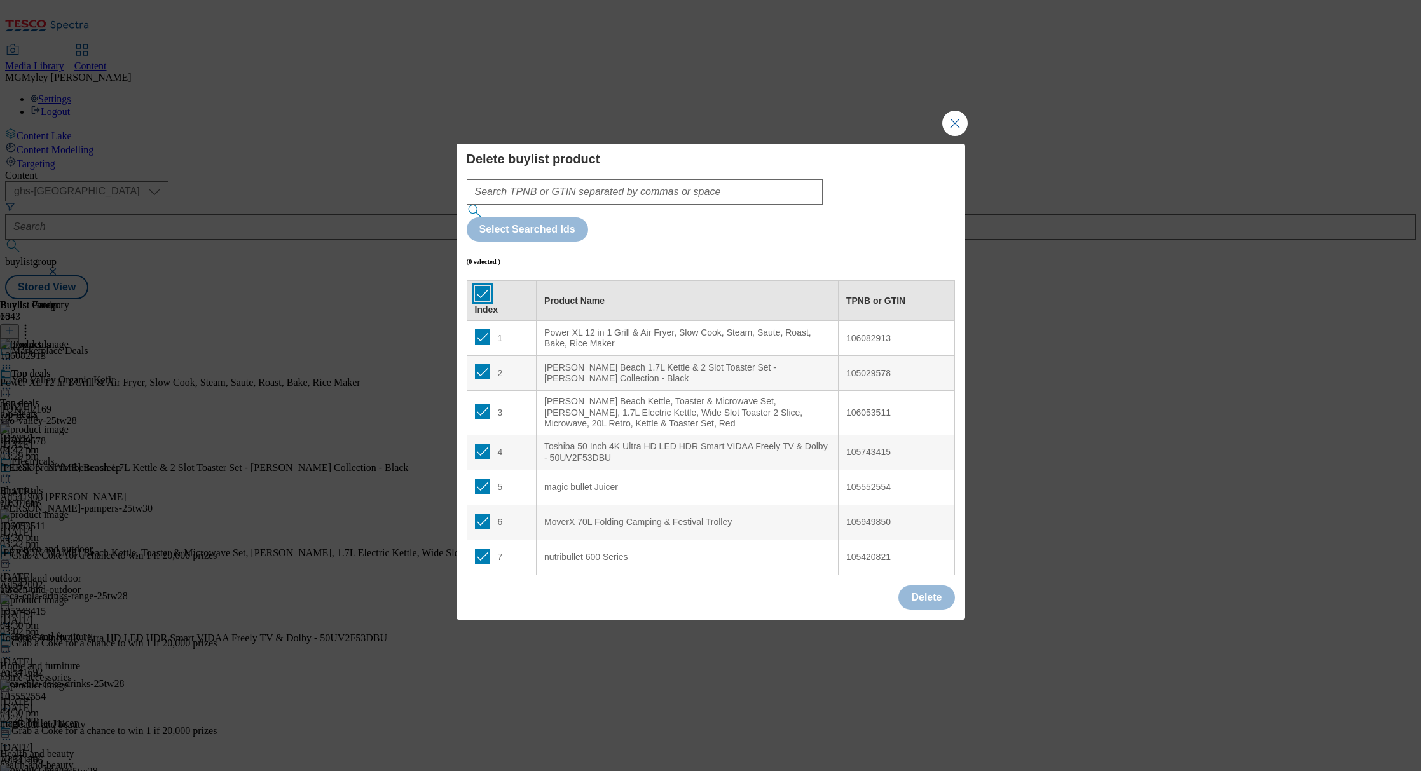
checkbox input "true"
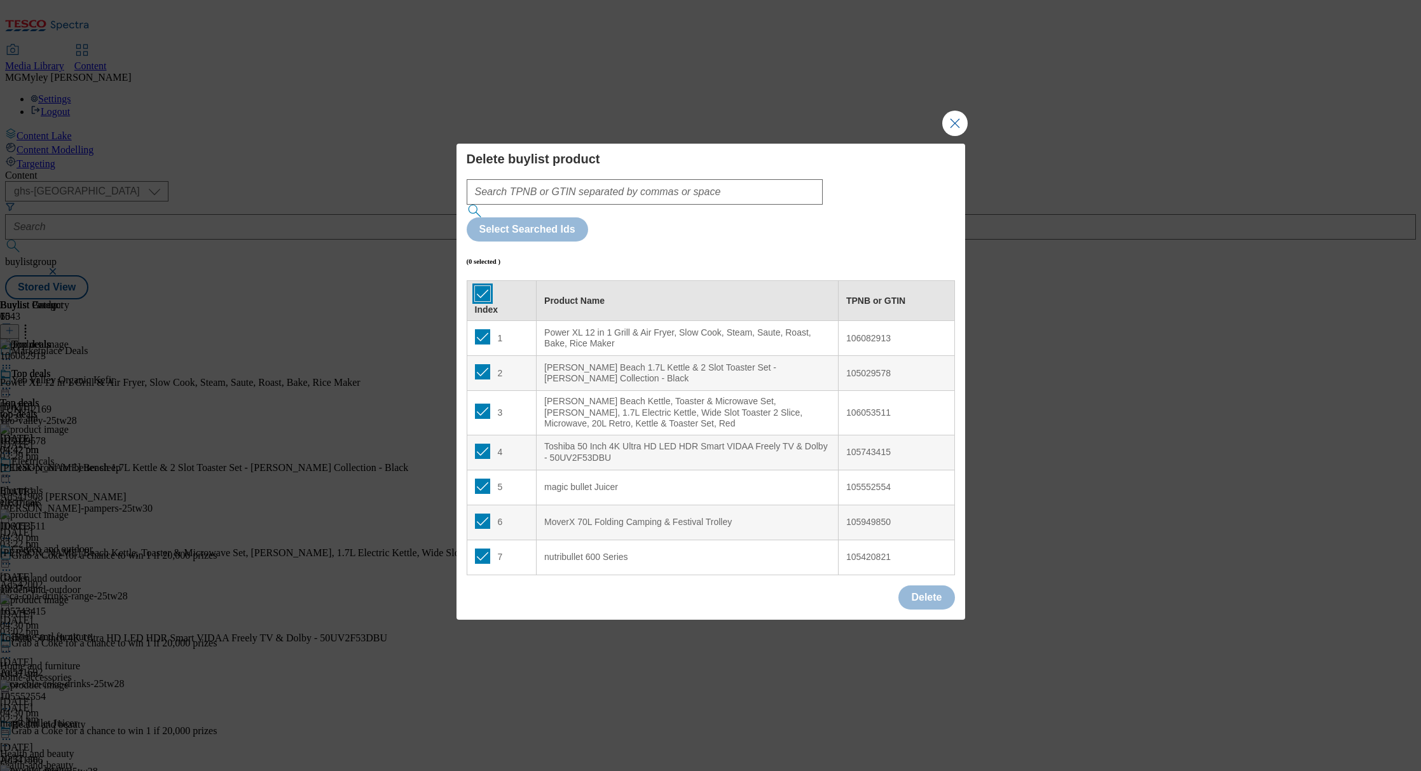
checkbox input "true"
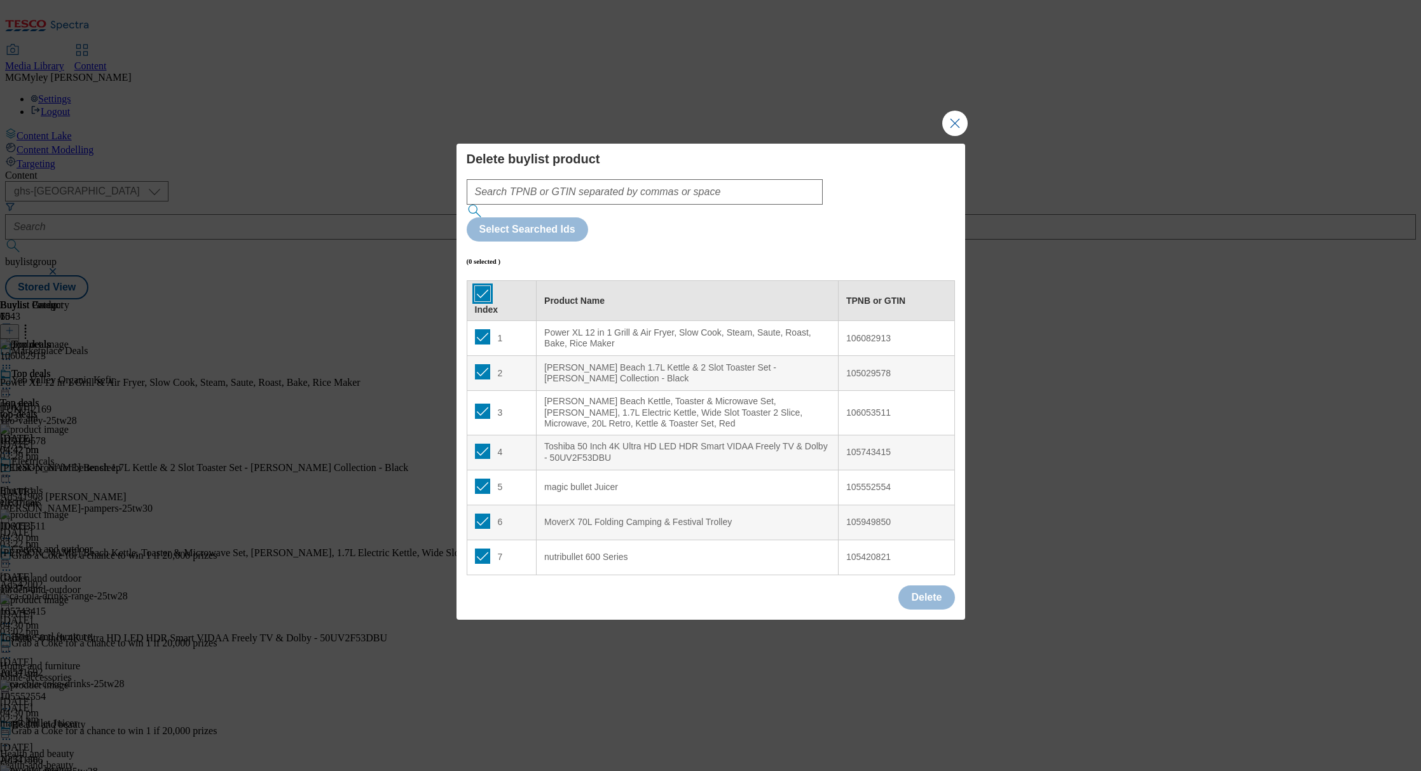
checkbox input "true"
click at [927, 586] on button "Delete" at bounding box center [927, 598] width 56 height 24
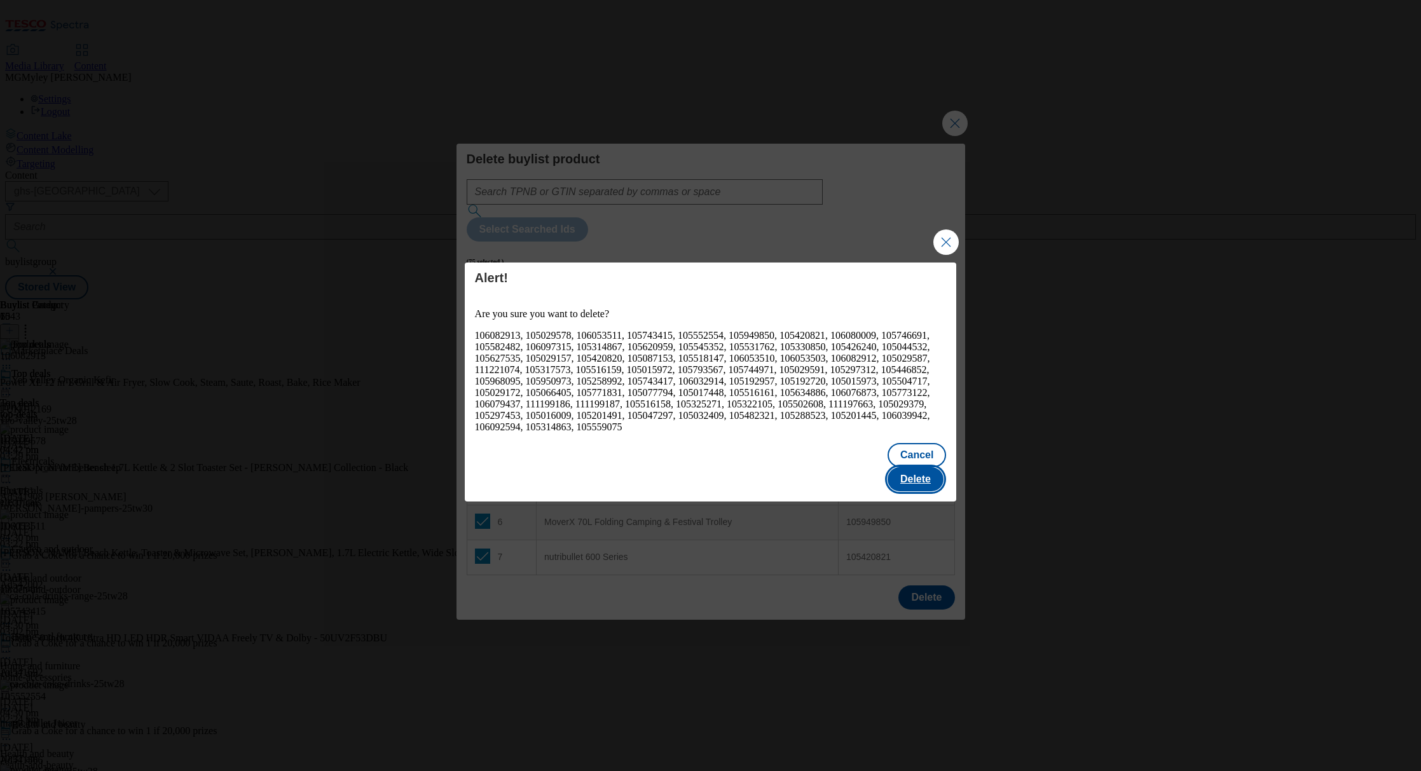
click at [921, 472] on button "Delete" at bounding box center [916, 479] width 56 height 24
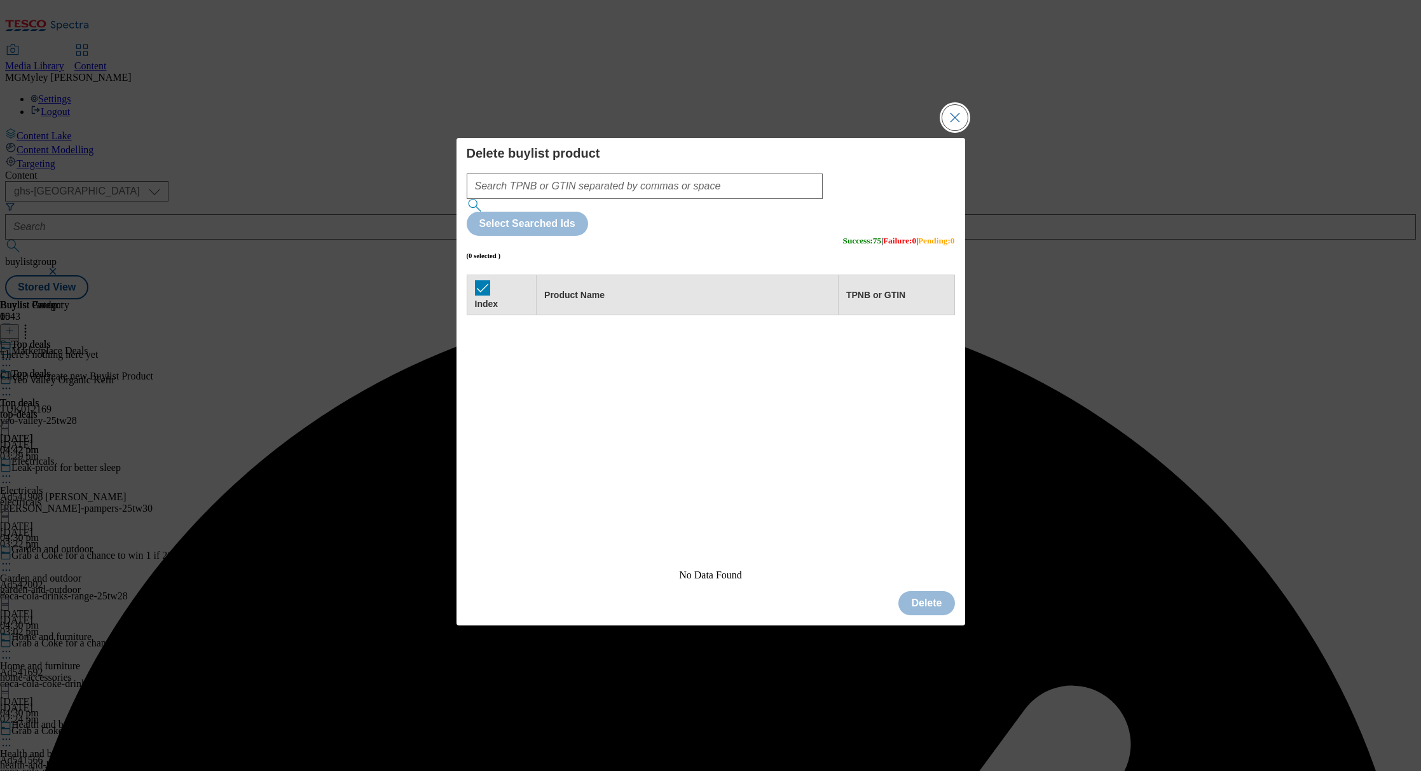
click at [963, 130] on button "Close Modal" at bounding box center [954, 117] width 25 height 25
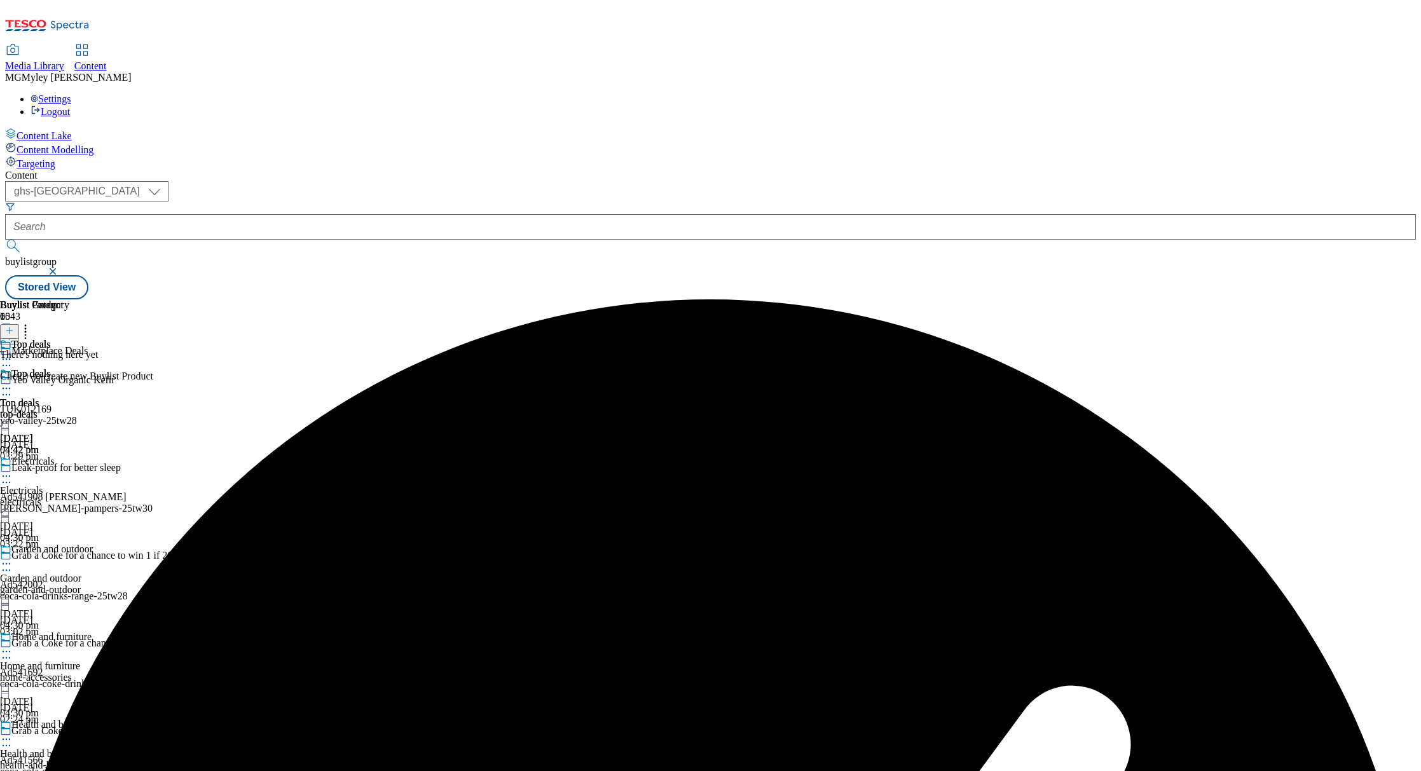
click at [14, 326] on icon at bounding box center [9, 330] width 9 height 9
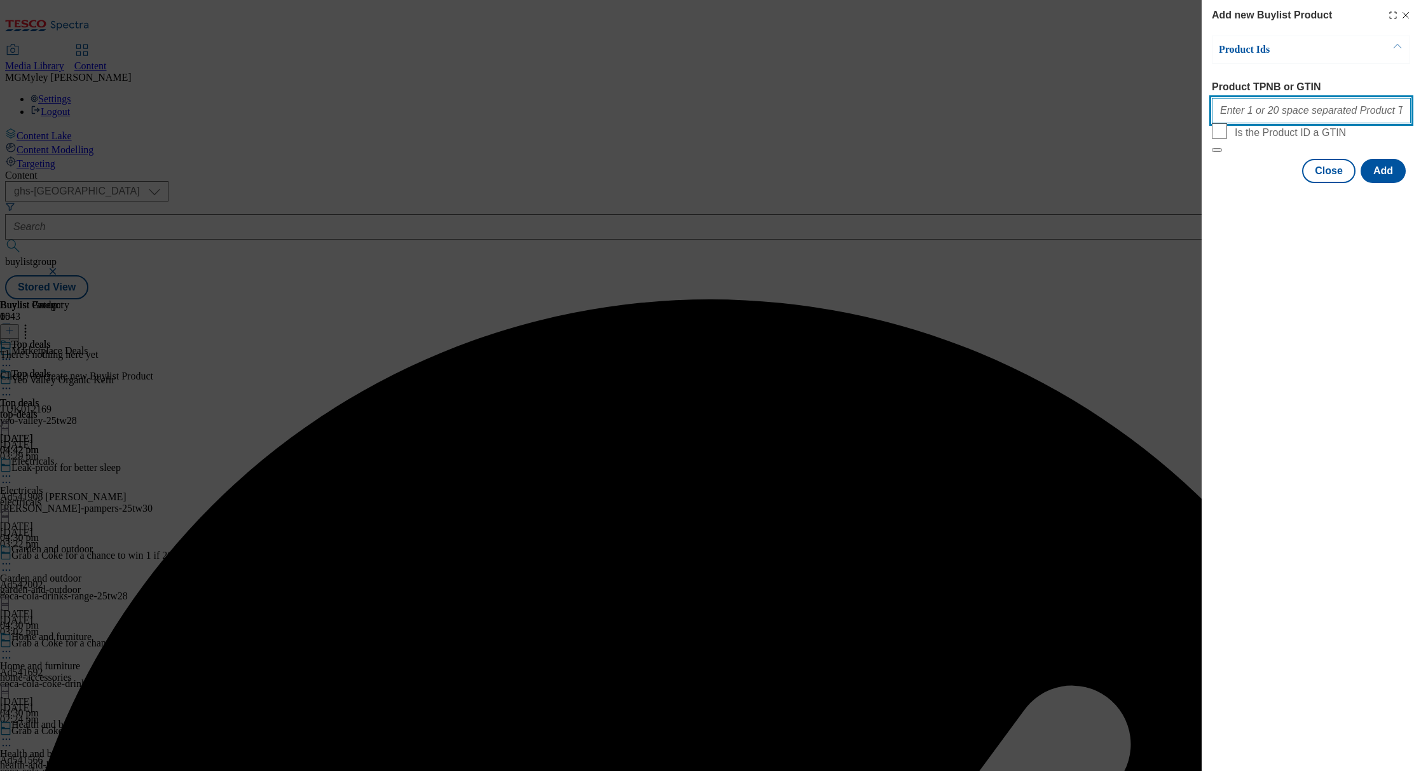
click at [1318, 103] on input "Product TPNB or GTIN" at bounding box center [1311, 110] width 199 height 25
paste input "105087153 106053511 105029591 105029157 105420820 105552554 106053510 105029578…"
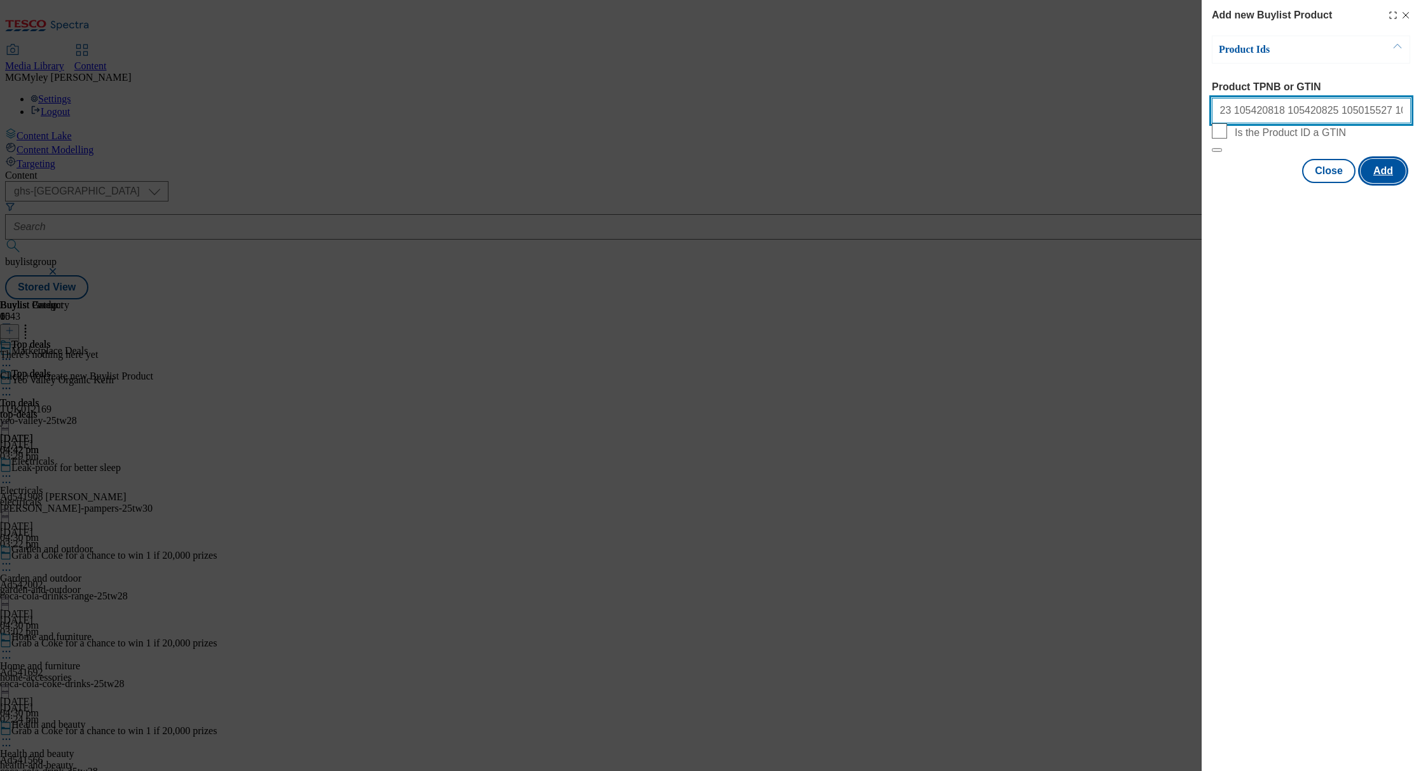
type input "105087153 106053511 105029591 105029157 105420820 105552554 106053510 105029578…"
click at [1389, 183] on button "Add" at bounding box center [1383, 171] width 45 height 24
click at [1370, 183] on button "Add" at bounding box center [1383, 171] width 45 height 24
click at [1307, 183] on button "Close" at bounding box center [1328, 171] width 53 height 24
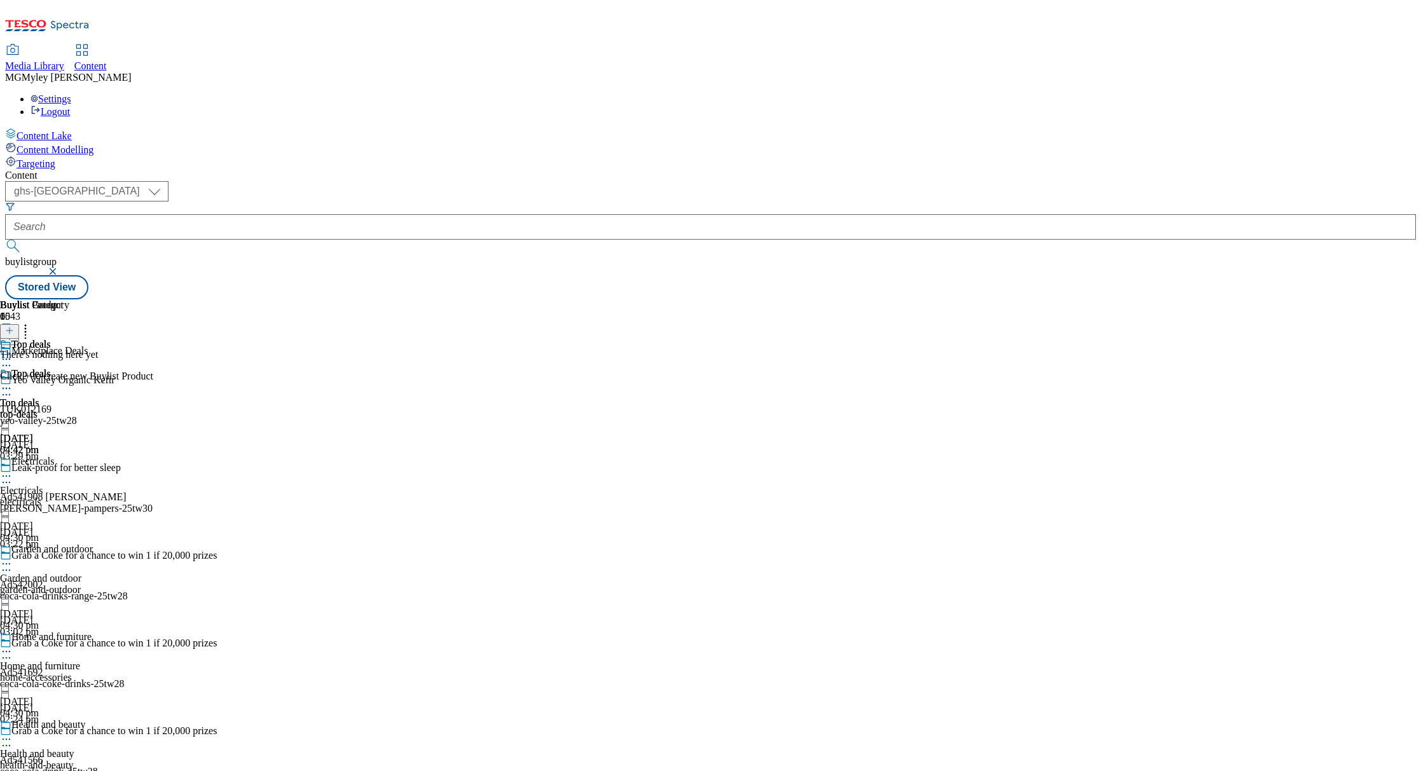
click at [19, 326] on div at bounding box center [9, 331] width 19 height 11
click at [19, 324] on button at bounding box center [9, 331] width 19 height 15
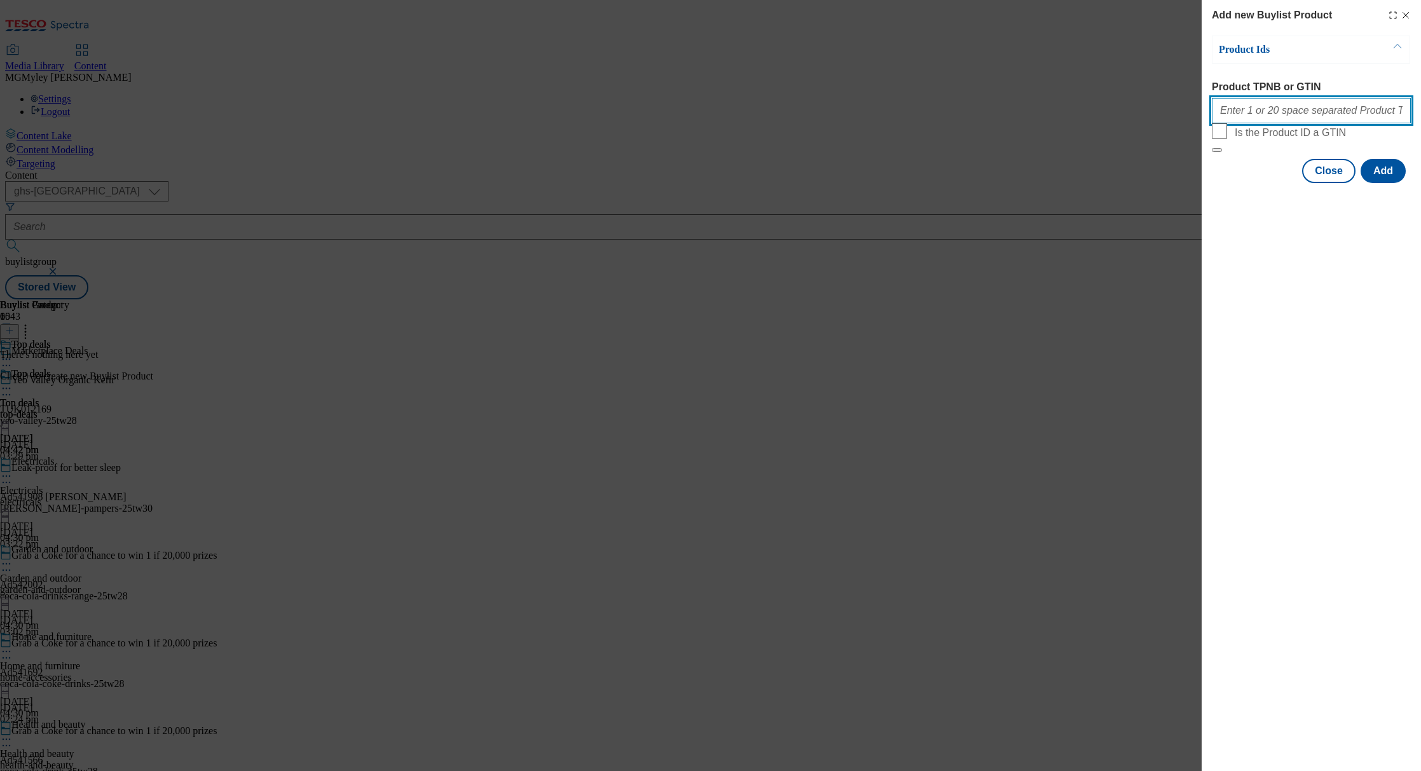
click at [1327, 118] on input "Product TPNB or GTIN" at bounding box center [1311, 110] width 199 height 25
paste input "105087153 106053511 105029591 105029157 105420820 105552554 106053510 105029578…"
type input "105087153 106053511 105029591 105029157 105420820 105552554 106053510 105029578…"
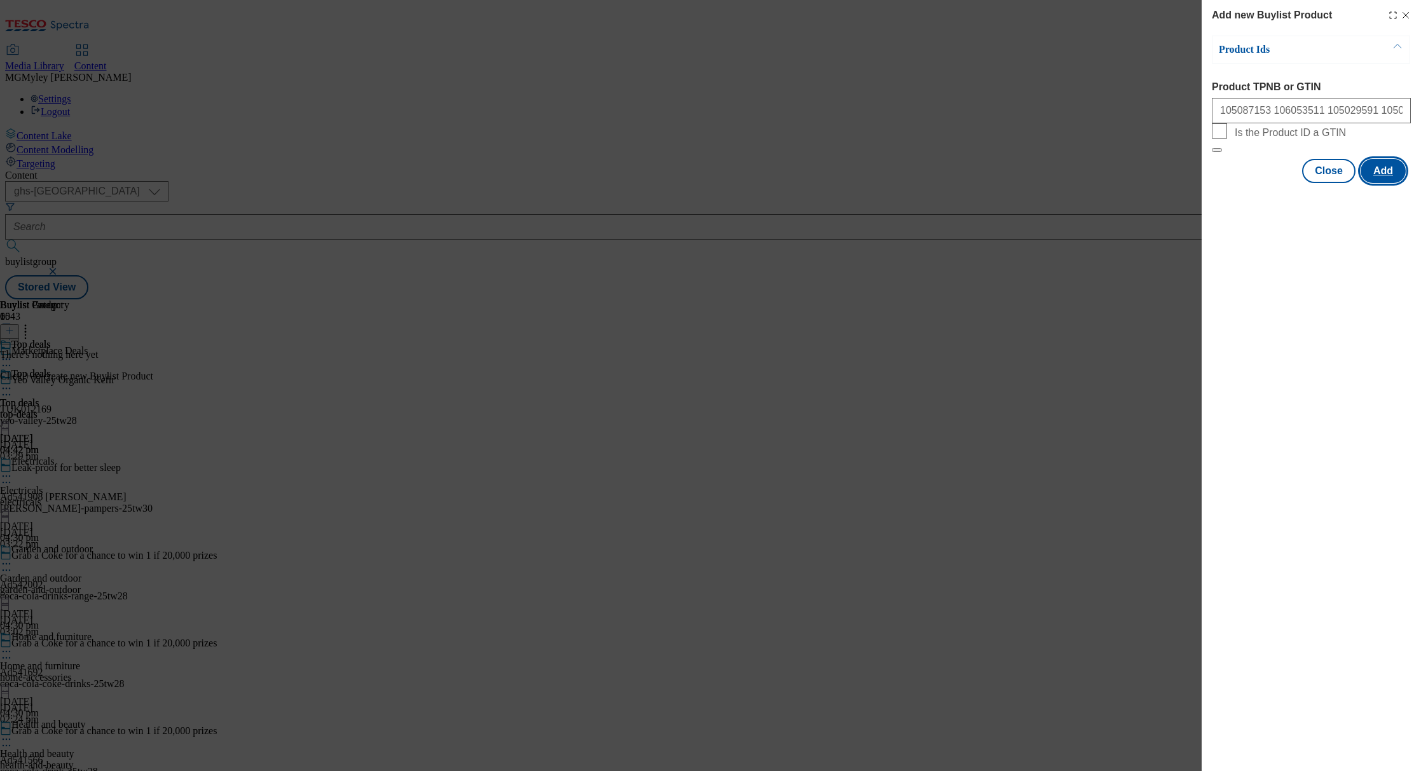
click at [1383, 183] on button "Add" at bounding box center [1383, 171] width 45 height 24
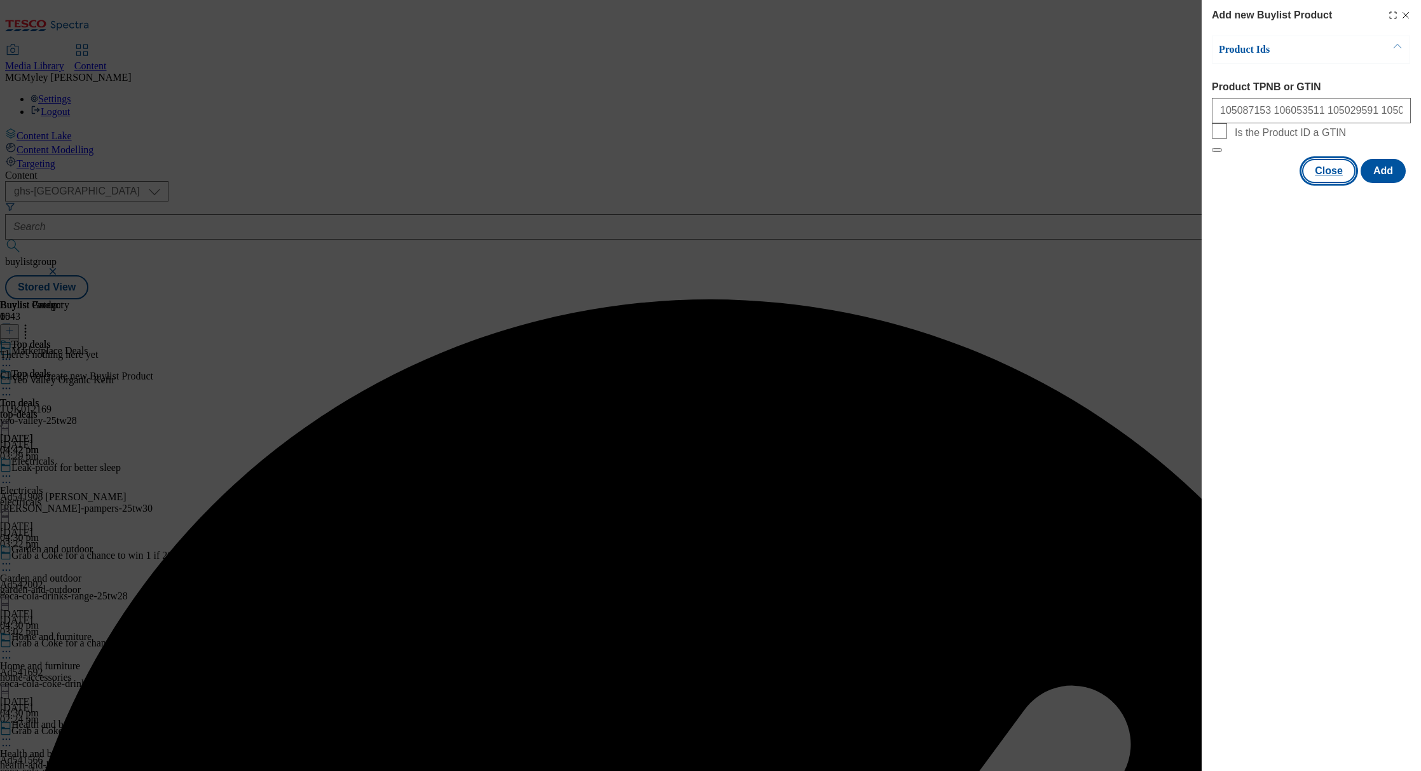
click at [1328, 183] on button "Close" at bounding box center [1328, 171] width 53 height 24
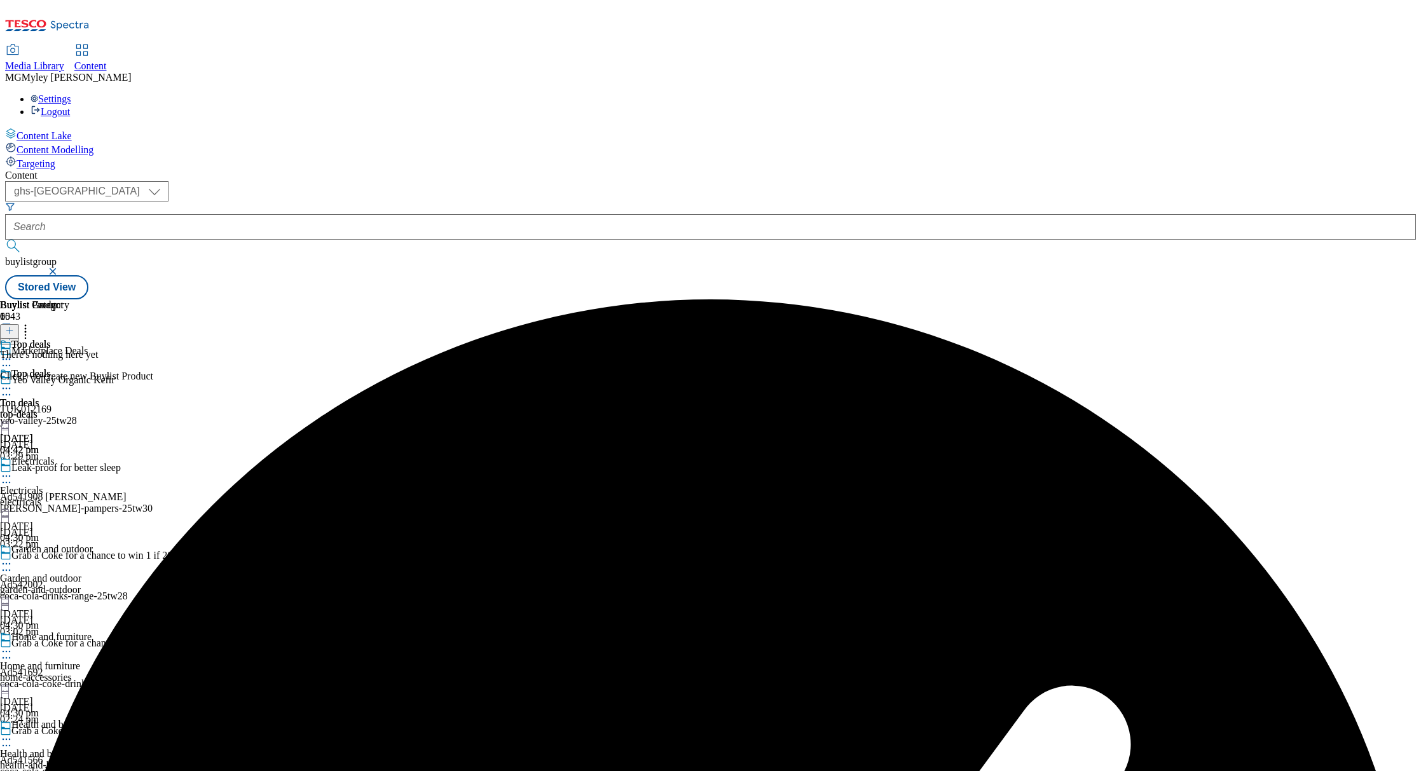
click at [14, 326] on icon at bounding box center [9, 330] width 9 height 9
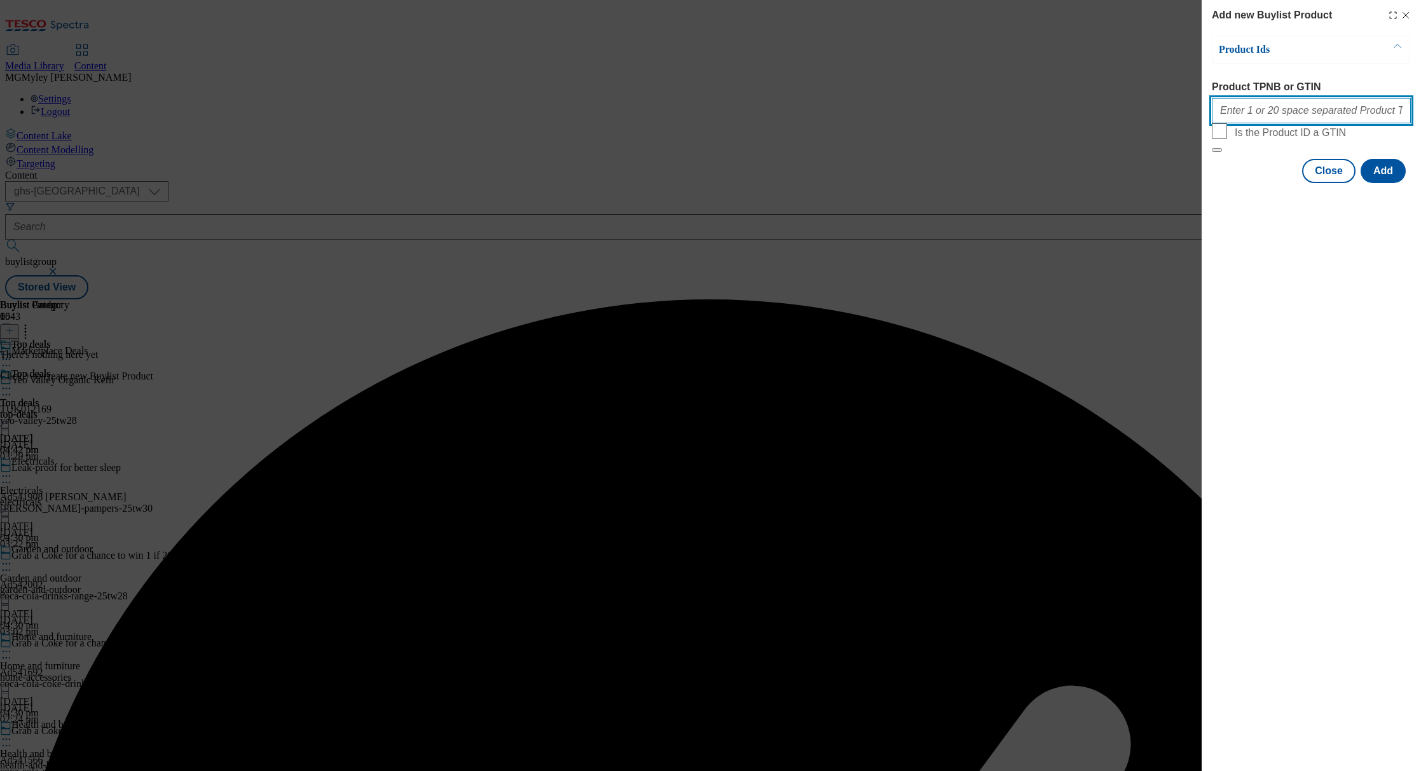
click at [1310, 120] on input "Product TPNB or GTIN" at bounding box center [1311, 110] width 199 height 25
paste input "105087153 106053511 105029591 105029157 105420820 105552554 106053510 105029578…"
type input "105087153 106053511 105029591 105029157 105420820 105552554 106053510 105029578…"
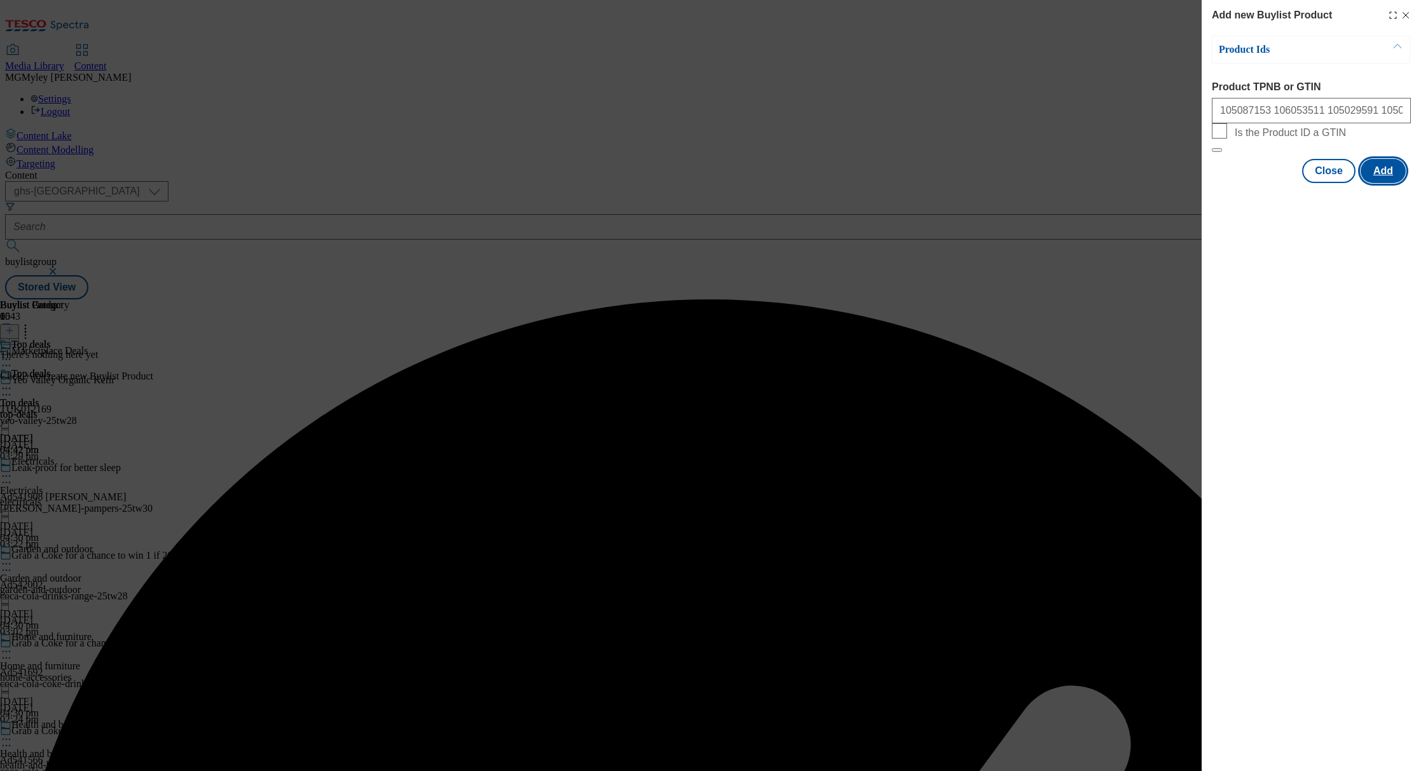
click at [1379, 183] on button "Add" at bounding box center [1383, 171] width 45 height 24
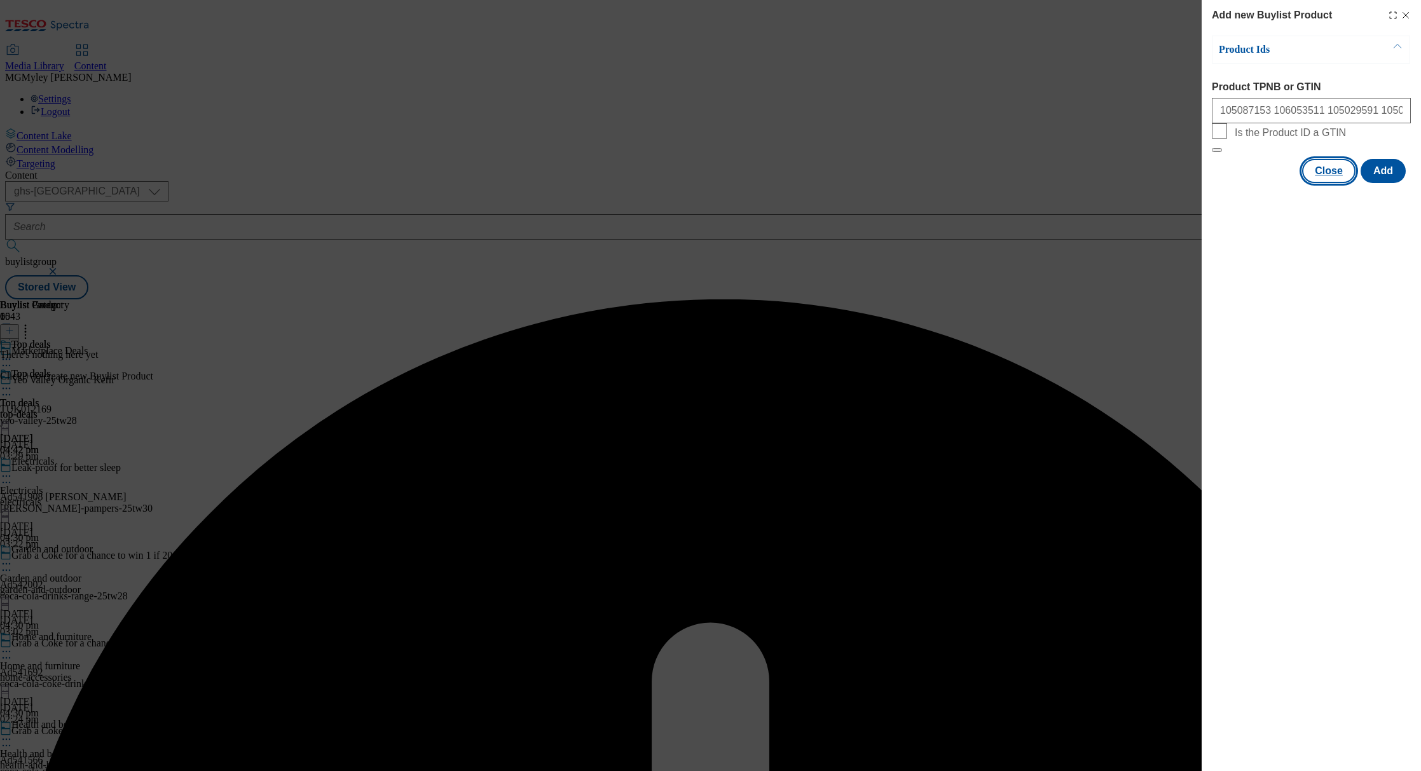
click at [1314, 183] on button "Close" at bounding box center [1328, 171] width 53 height 24
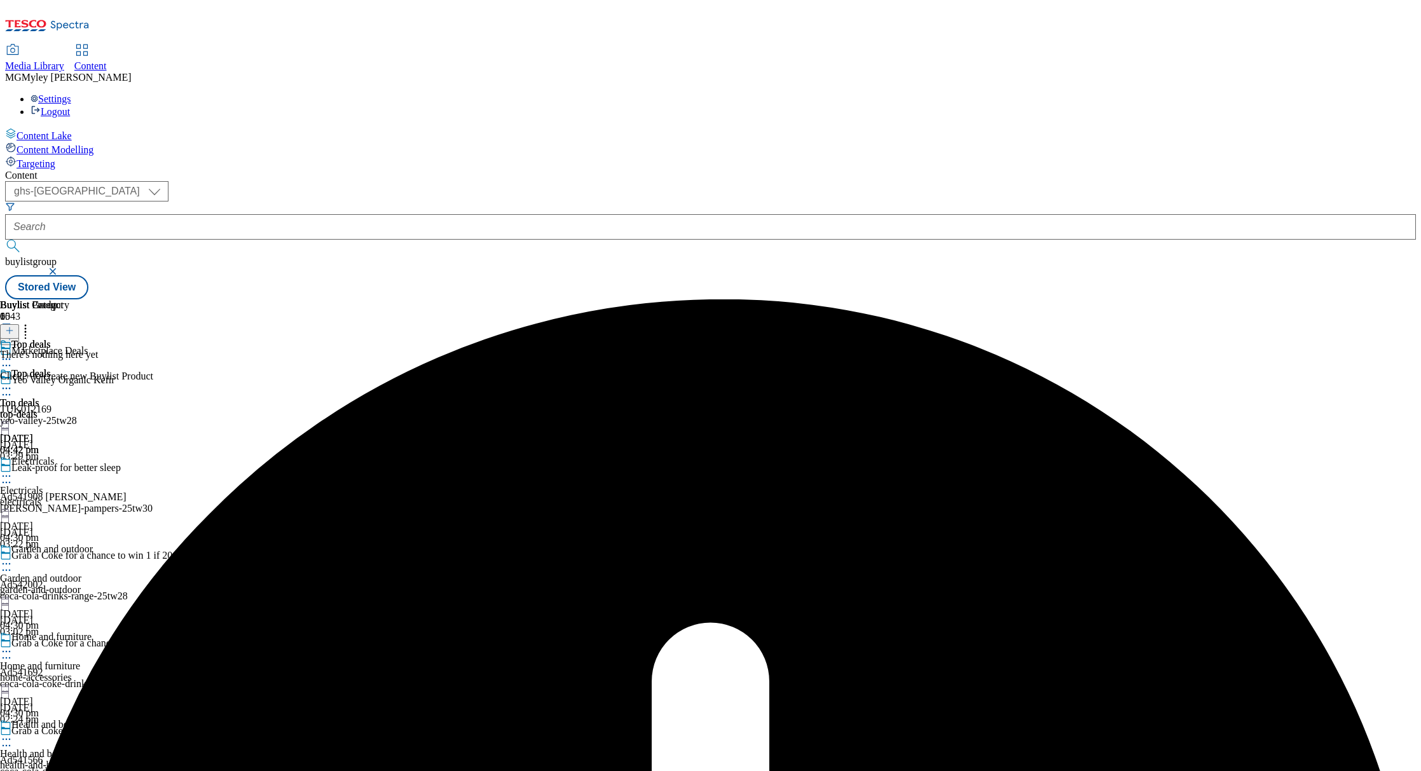
click at [153, 349] on div "There's nothing here yet Click + to create new Buylist Product" at bounding box center [76, 365] width 153 height 33
click at [39, 397] on div "Top deals" at bounding box center [19, 402] width 39 height 11
click at [13, 382] on icon at bounding box center [6, 388] width 13 height 13
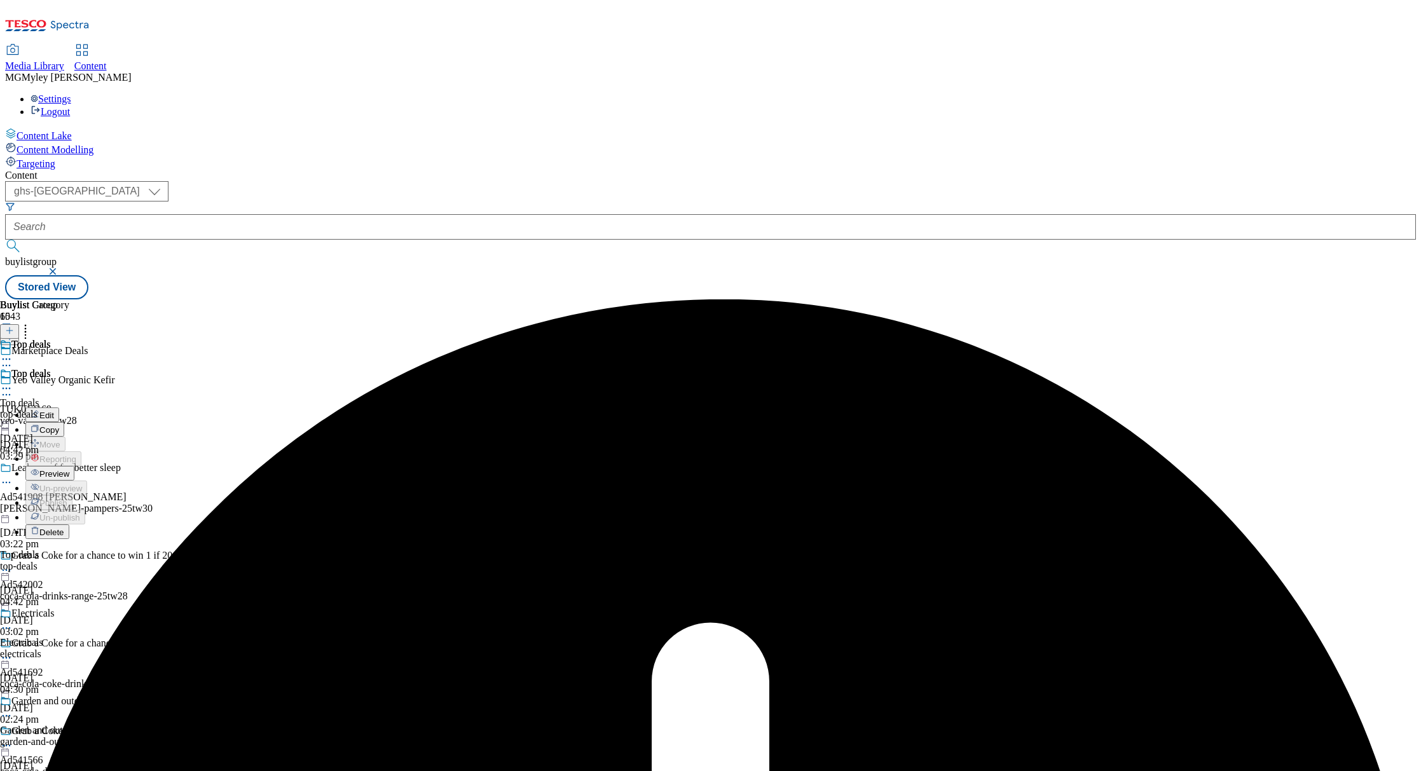
click at [69, 368] on div "Top deals Top deals top-deals 26 Aug 2025 04:42 pm" at bounding box center [34, 412] width 69 height 88
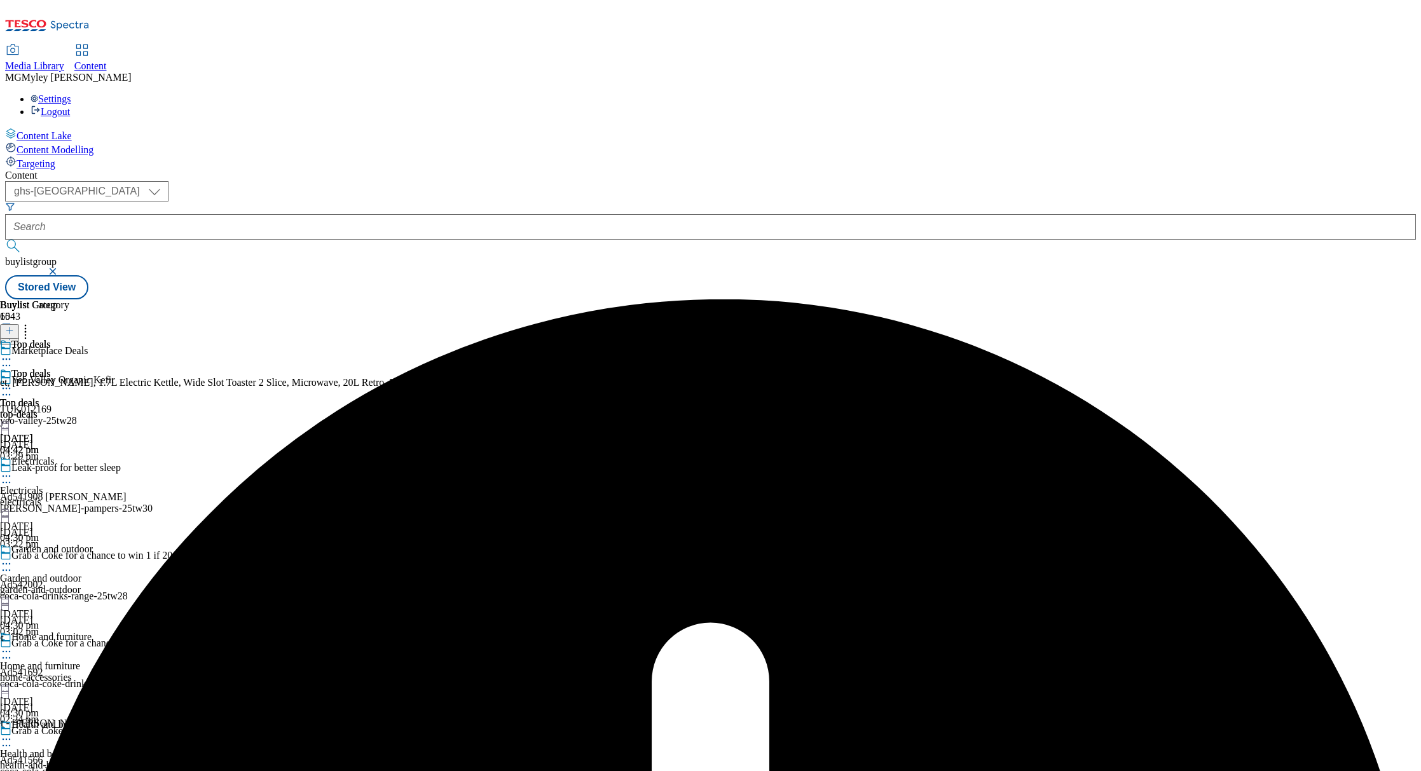
click at [13, 382] on icon at bounding box center [6, 388] width 13 height 13
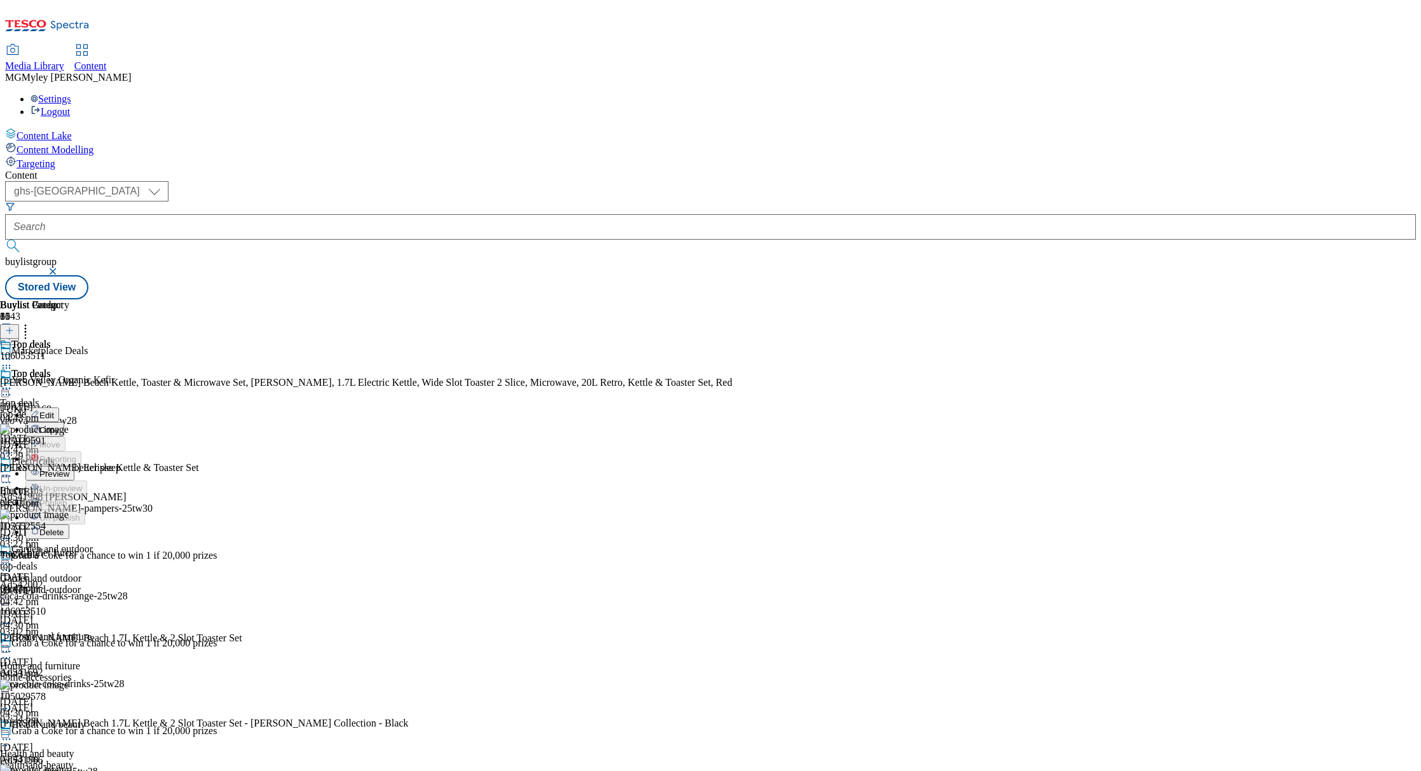
click at [733, 339] on div "106053511 Hamilton Beach Kettle, Toaster & Microwave Set, Ella, 1.7L Electric K…" at bounding box center [366, 765] width 733 height 852
click at [13, 382] on icon at bounding box center [6, 388] width 13 height 13
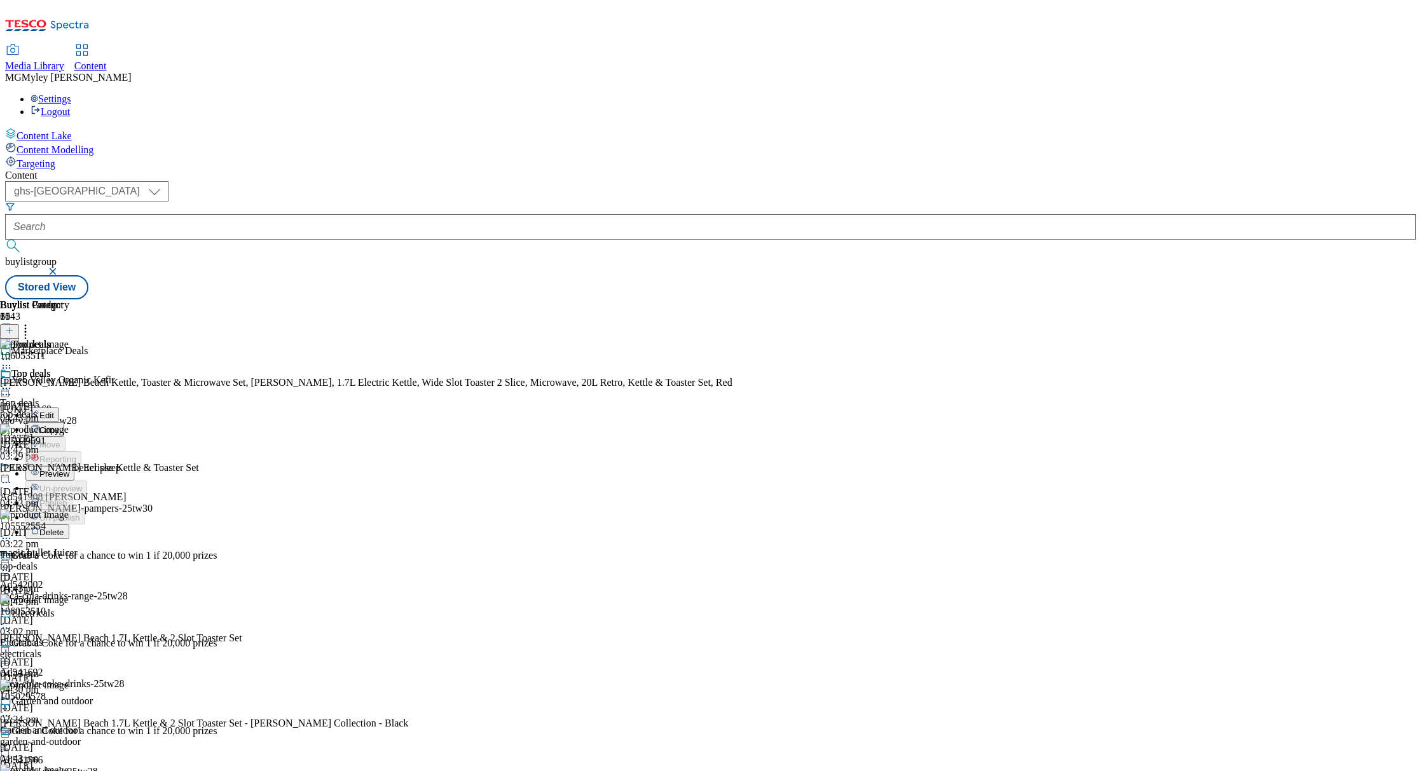
click at [74, 466] on button "Preview" at bounding box center [49, 473] width 49 height 15
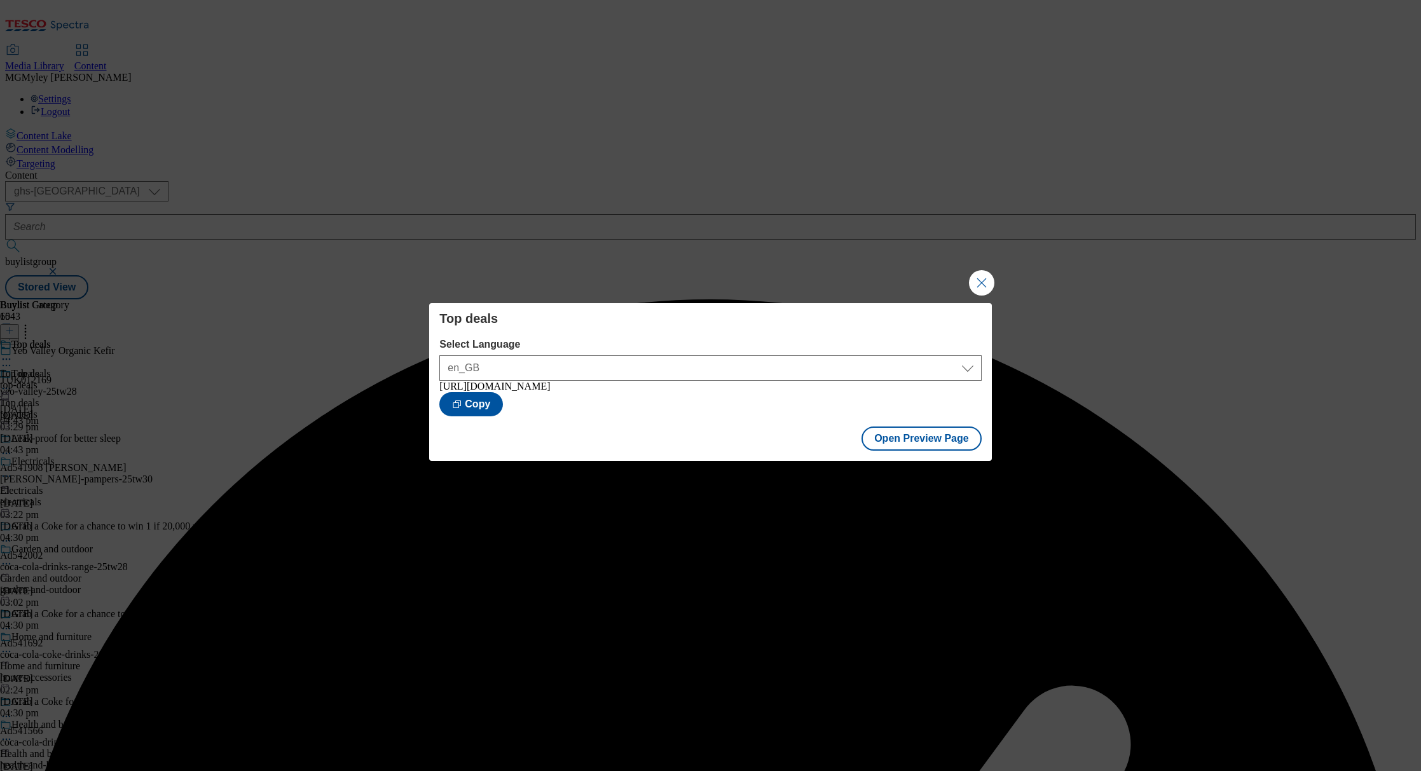
click at [985, 274] on button "Close Modal" at bounding box center [981, 282] width 25 height 25
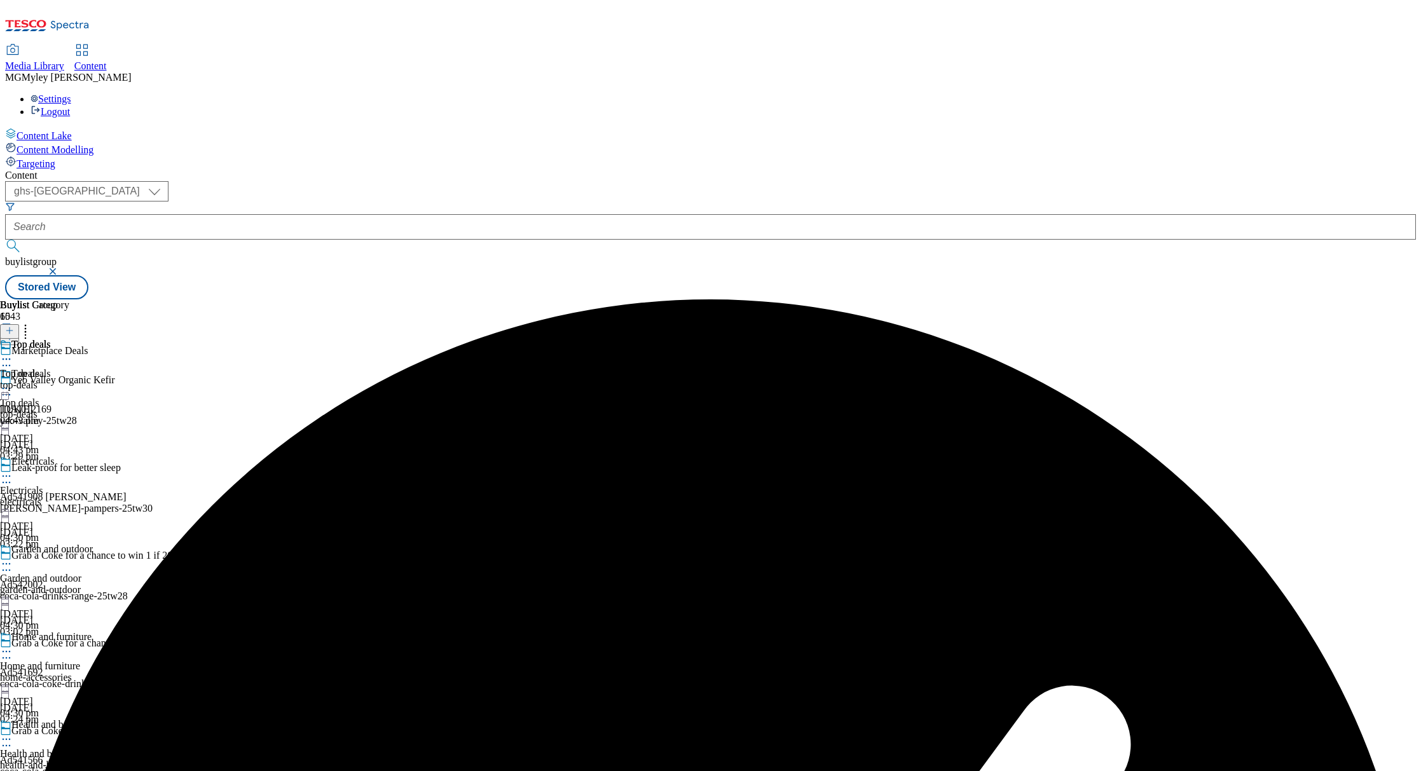
click at [13, 382] on icon at bounding box center [6, 388] width 13 height 13
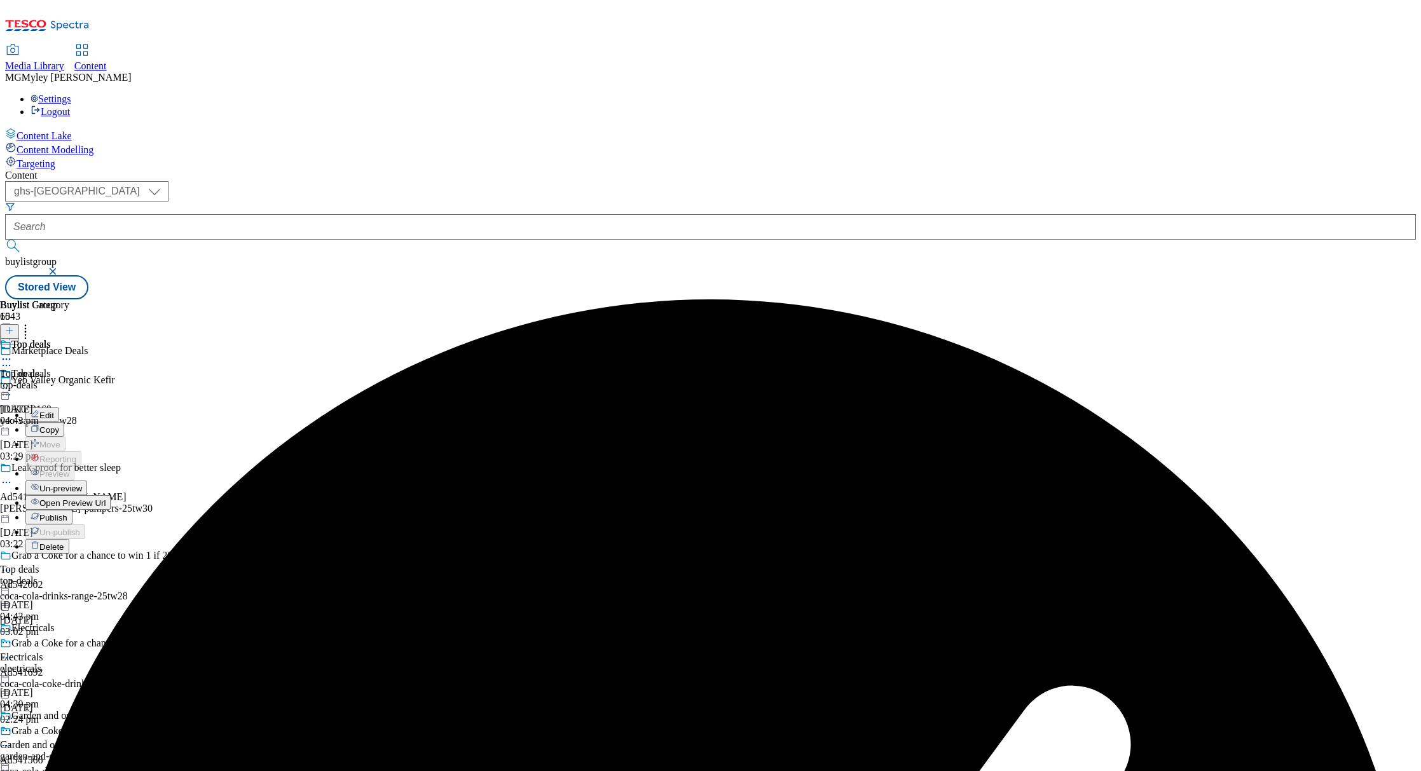
click at [72, 510] on button "Publish" at bounding box center [48, 517] width 47 height 15
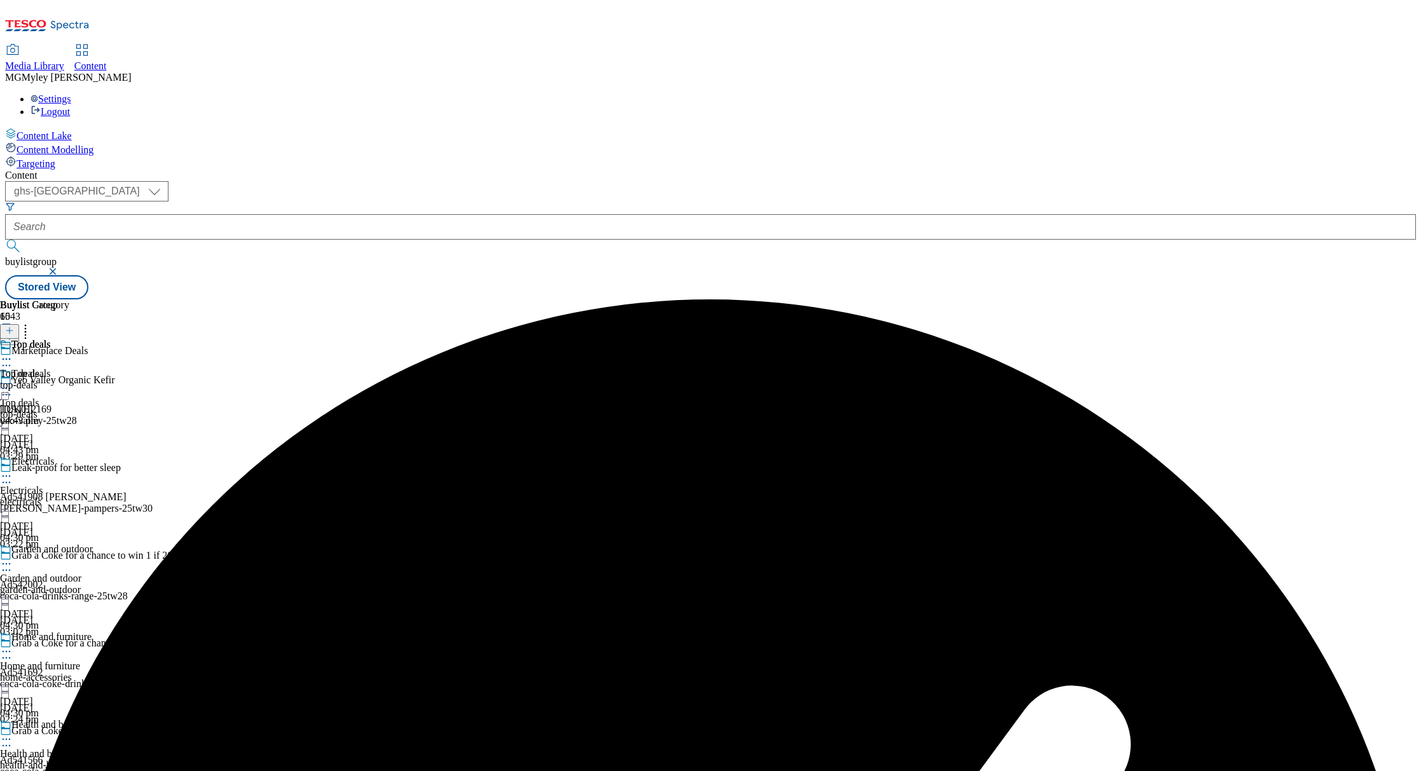
click at [100, 456] on div "Electricals Electricals electricals 26 Aug 2025 04:30 pm" at bounding box center [50, 500] width 100 height 88
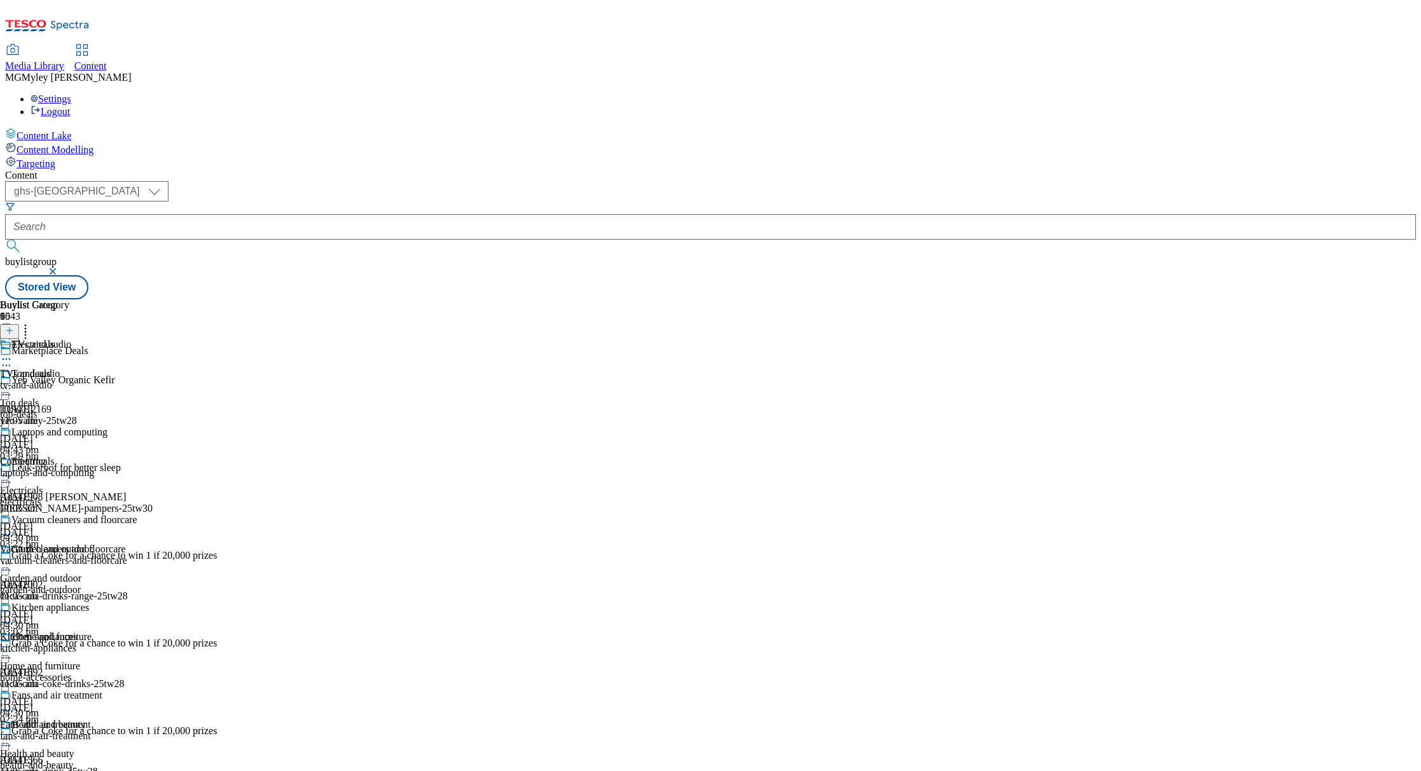
click at [137, 380] on div "tv-and-audio" at bounding box center [68, 385] width 137 height 11
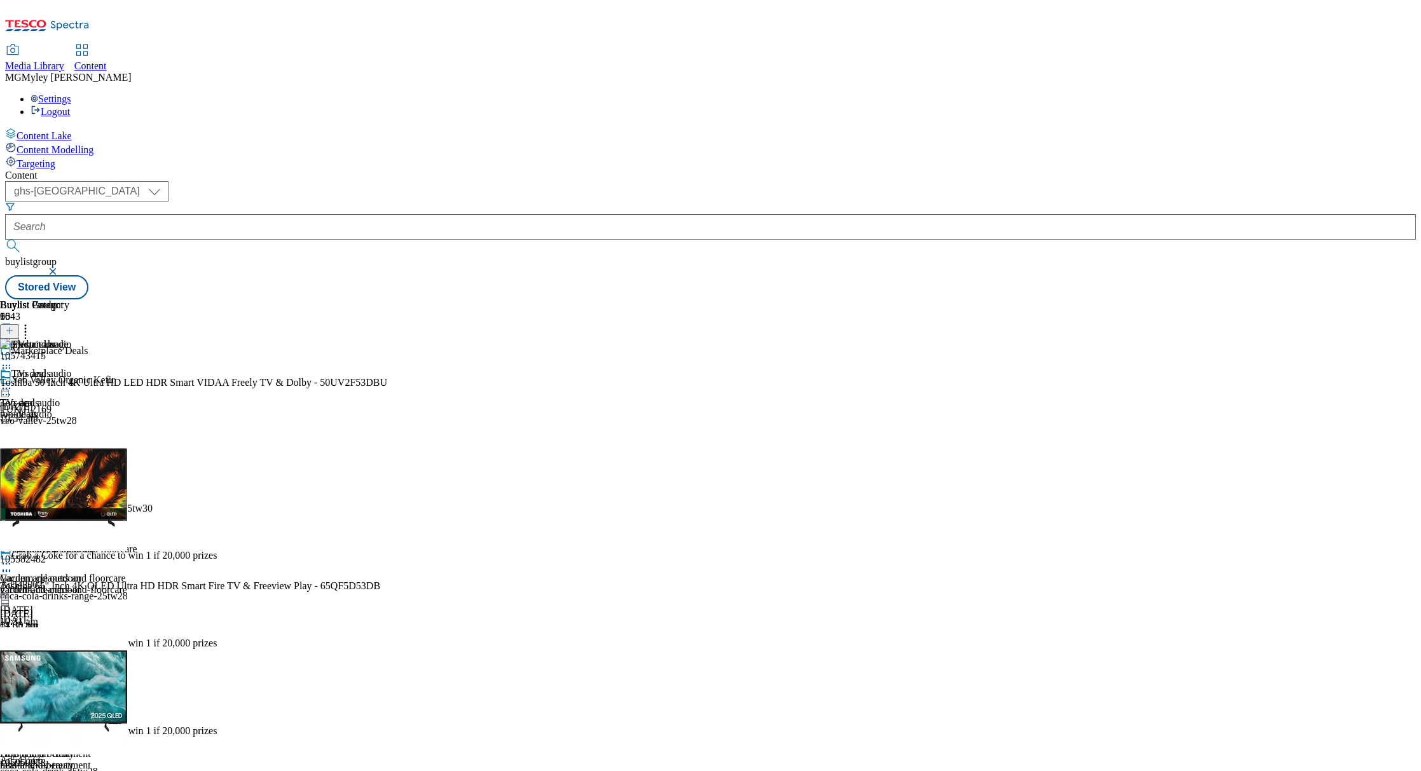
scroll to position [212, 0]
click at [78, 661] on span "Kitchen appliances" at bounding box center [39, 666] width 78 height 11
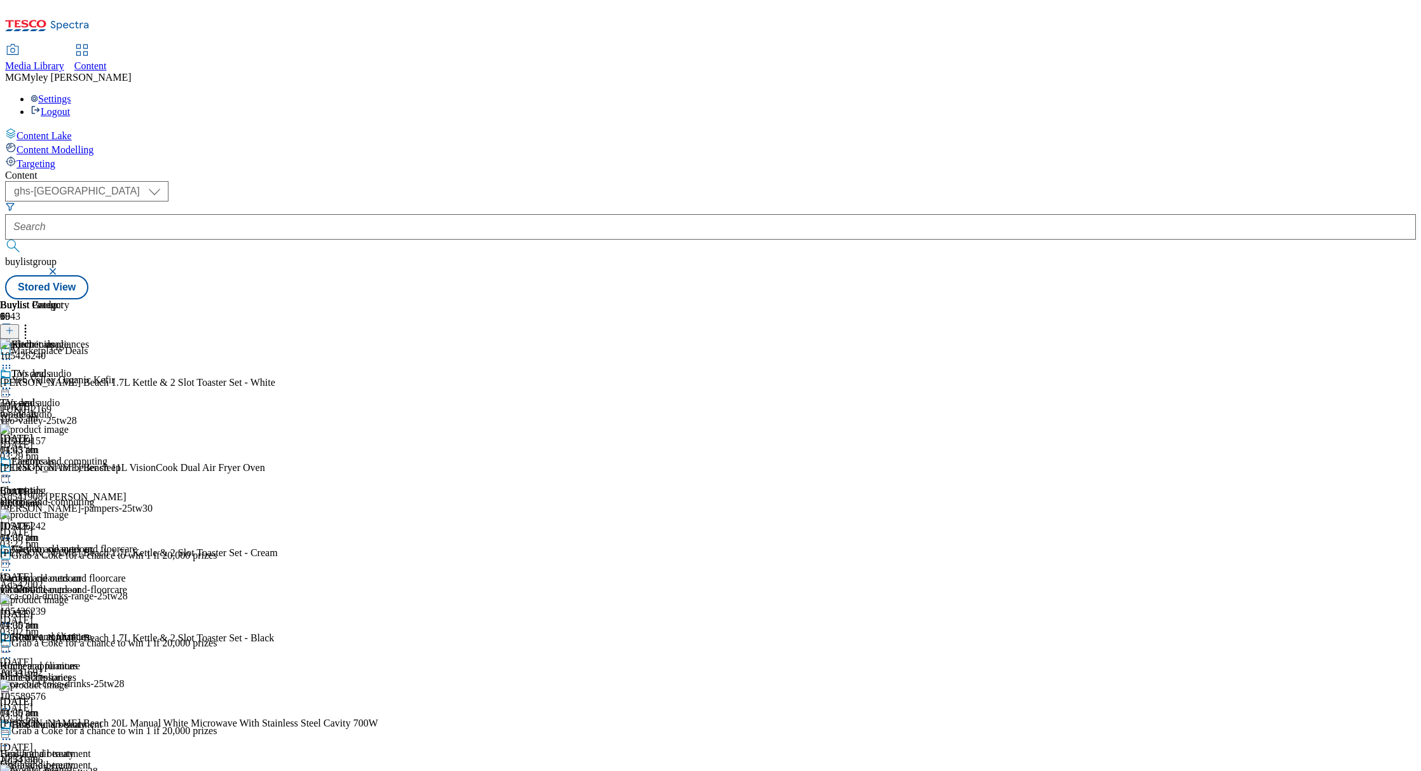
click at [32, 322] on icon at bounding box center [25, 328] width 13 height 13
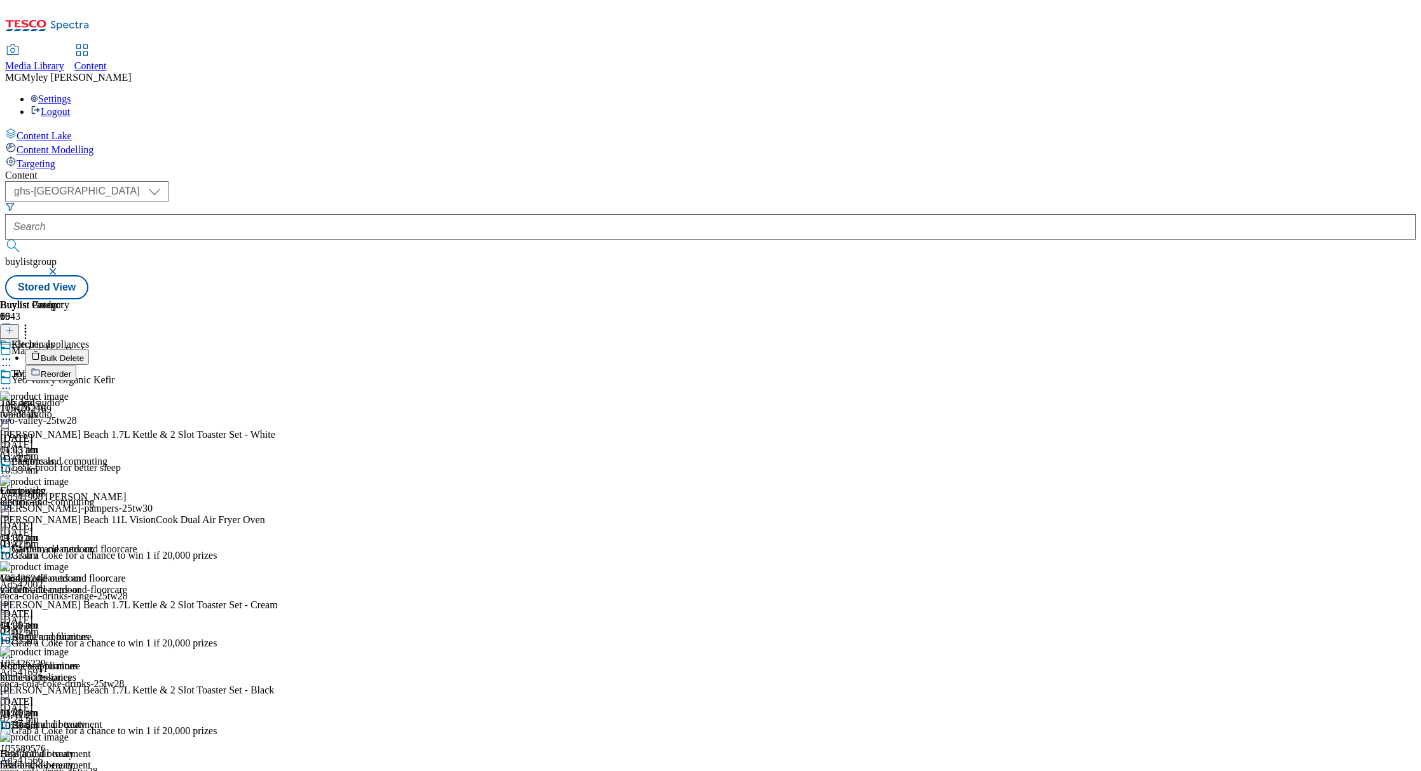
click at [100, 456] on div "Electricals" at bounding box center [50, 470] width 100 height 29
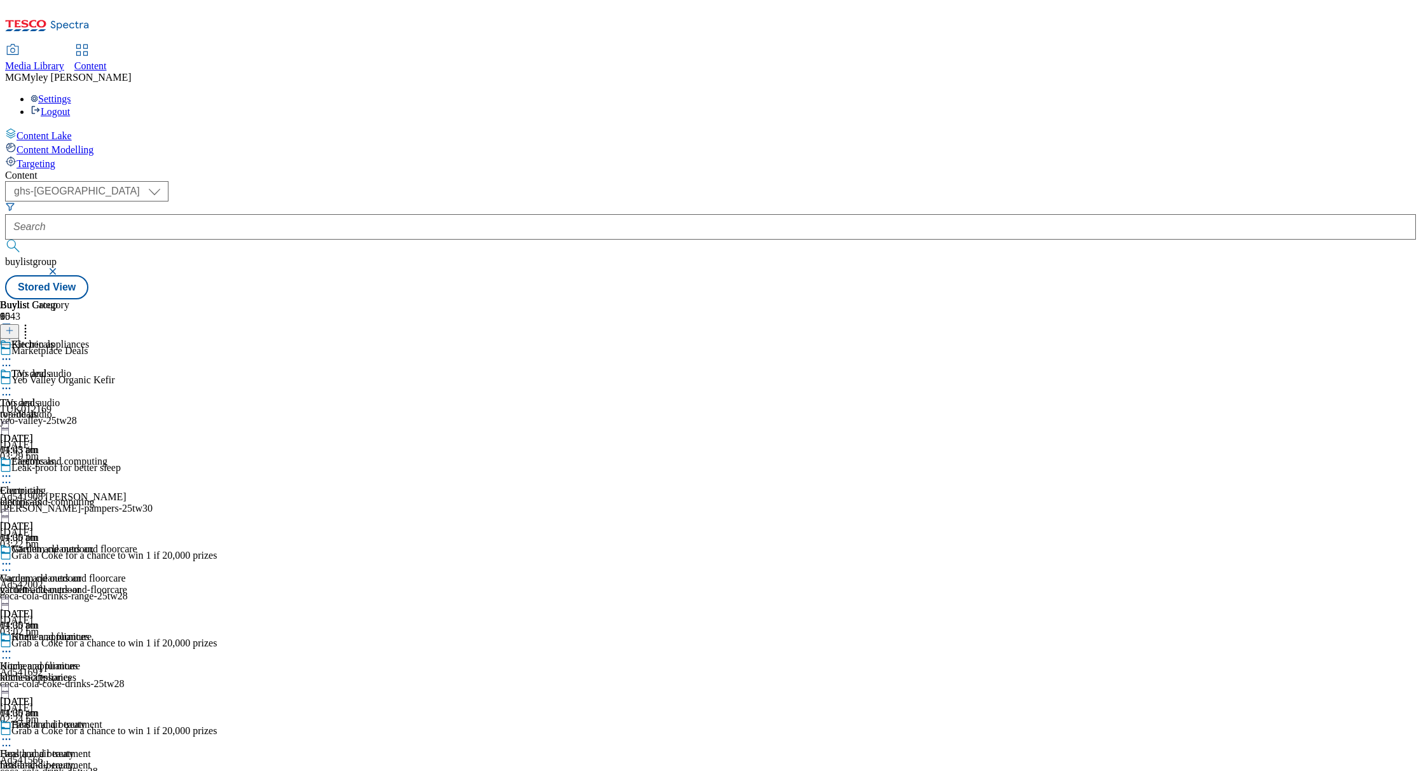
click at [100, 456] on div "Electricals Electricals electricals 26 Aug 2025 04:30 pm" at bounding box center [50, 500] width 100 height 88
click at [13, 470] on icon at bounding box center [6, 476] width 13 height 13
click at [80, 616] on span "Un-publish" at bounding box center [59, 621] width 41 height 10
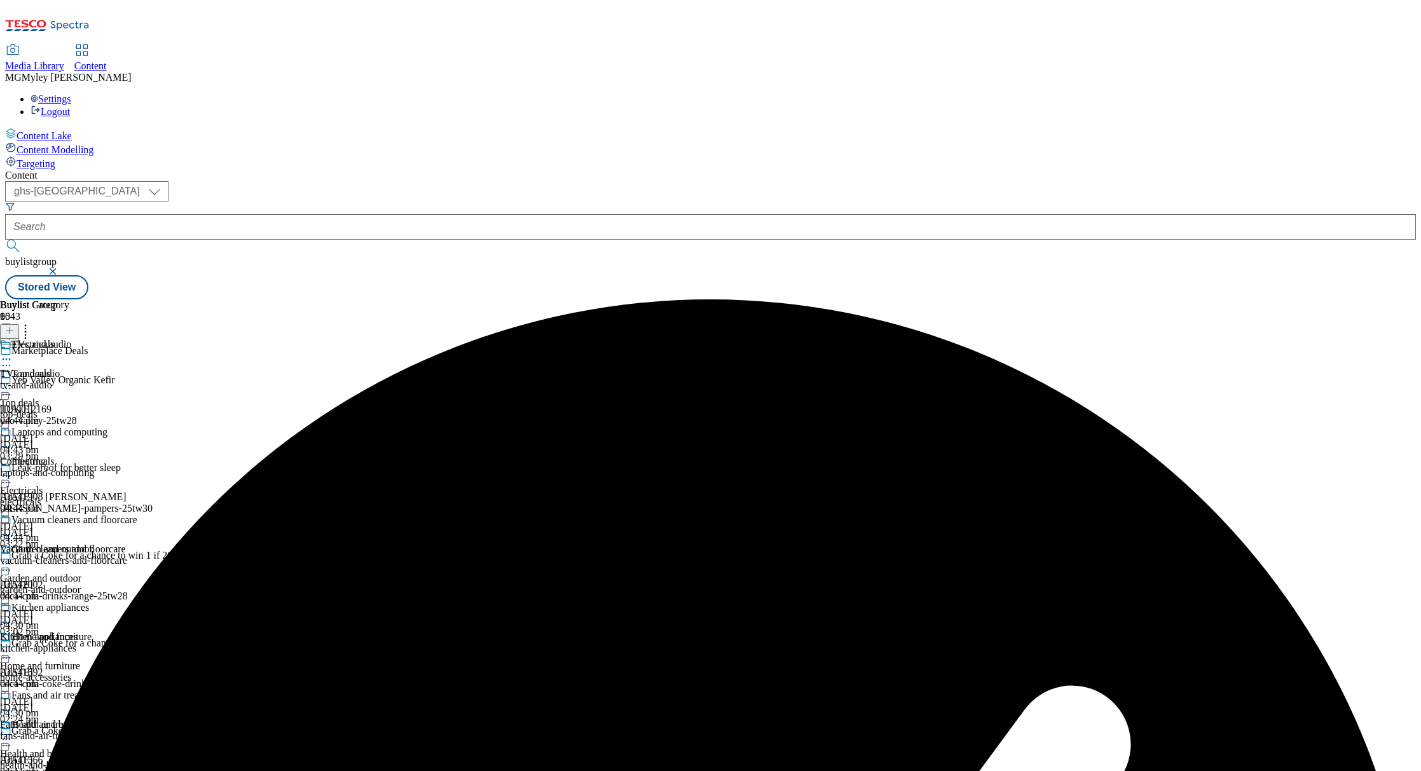
click at [13, 470] on icon at bounding box center [6, 476] width 13 height 13
click at [82, 572] on span "Un-preview" at bounding box center [60, 577] width 43 height 10
click at [78, 631] on div "Kitchen appliances" at bounding box center [39, 636] width 78 height 11
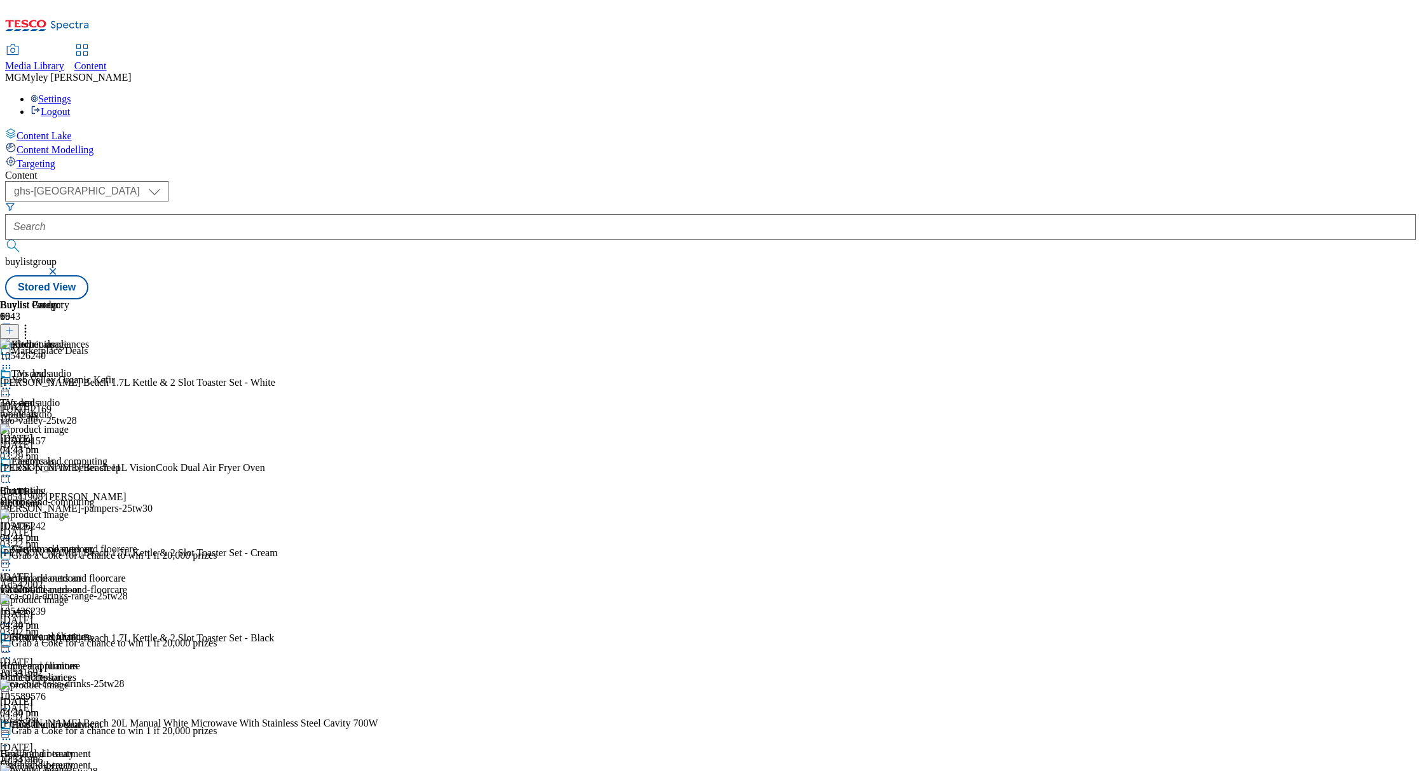
click at [32, 322] on icon at bounding box center [25, 328] width 13 height 13
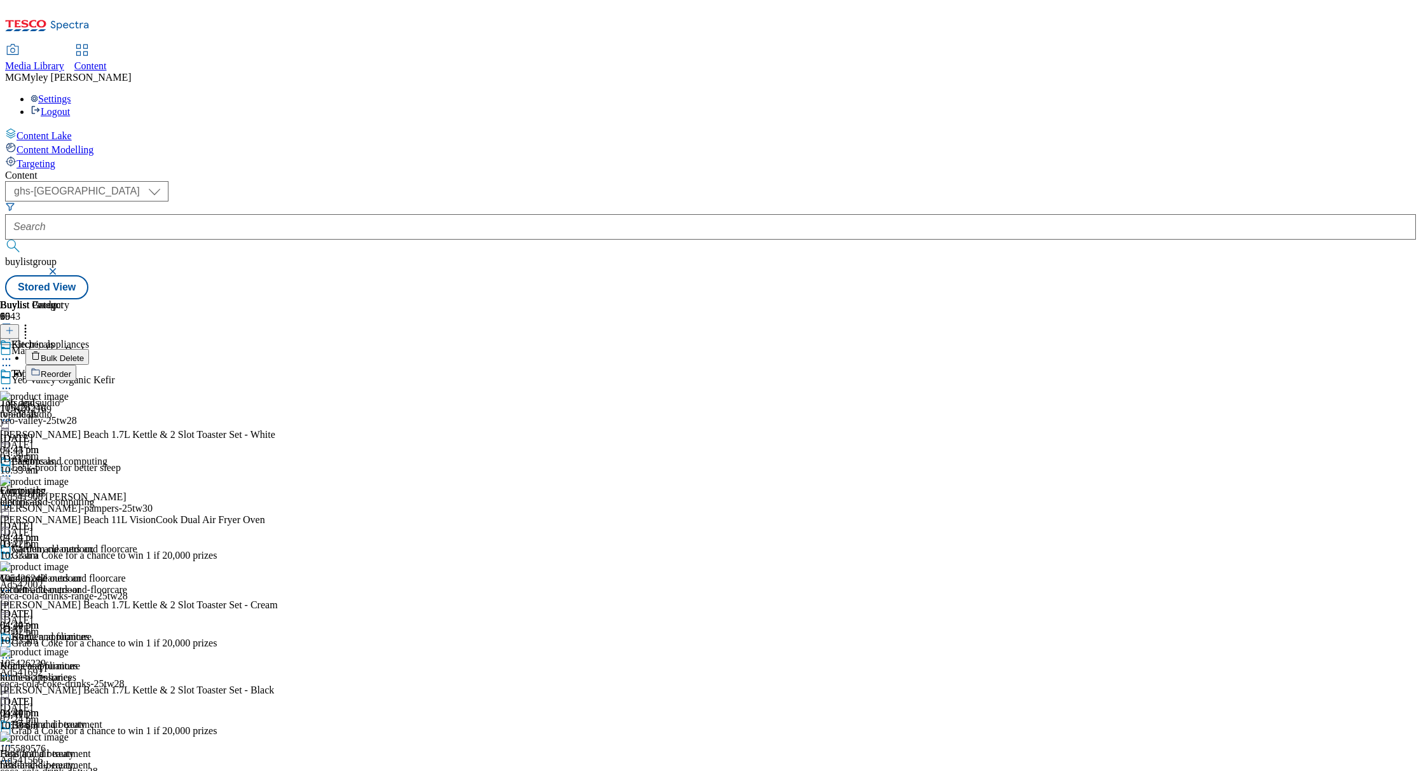
click at [89, 349] on button "Bulk Delete" at bounding box center [57, 357] width 64 height 16
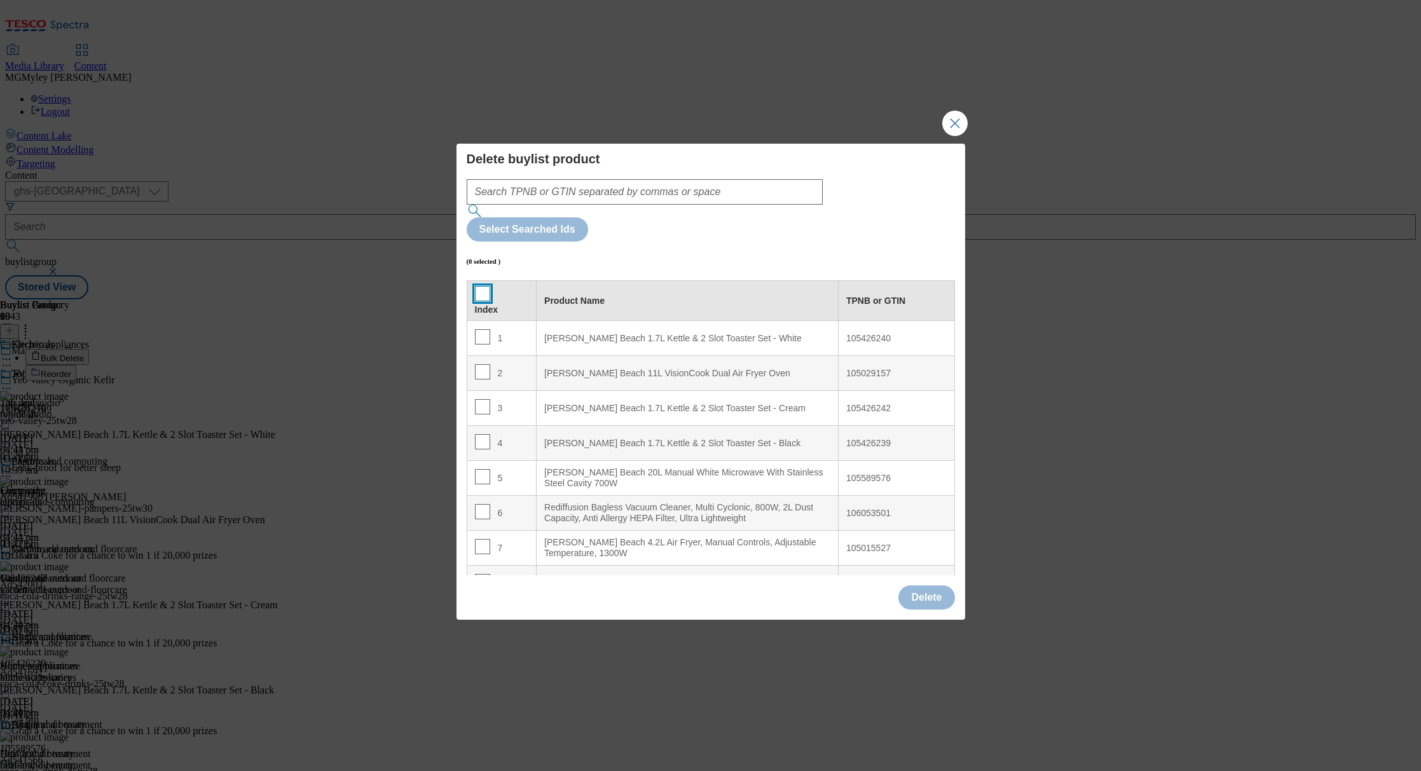
click at [475, 286] on input "Modal" at bounding box center [482, 293] width 15 height 15
checkbox input "true"
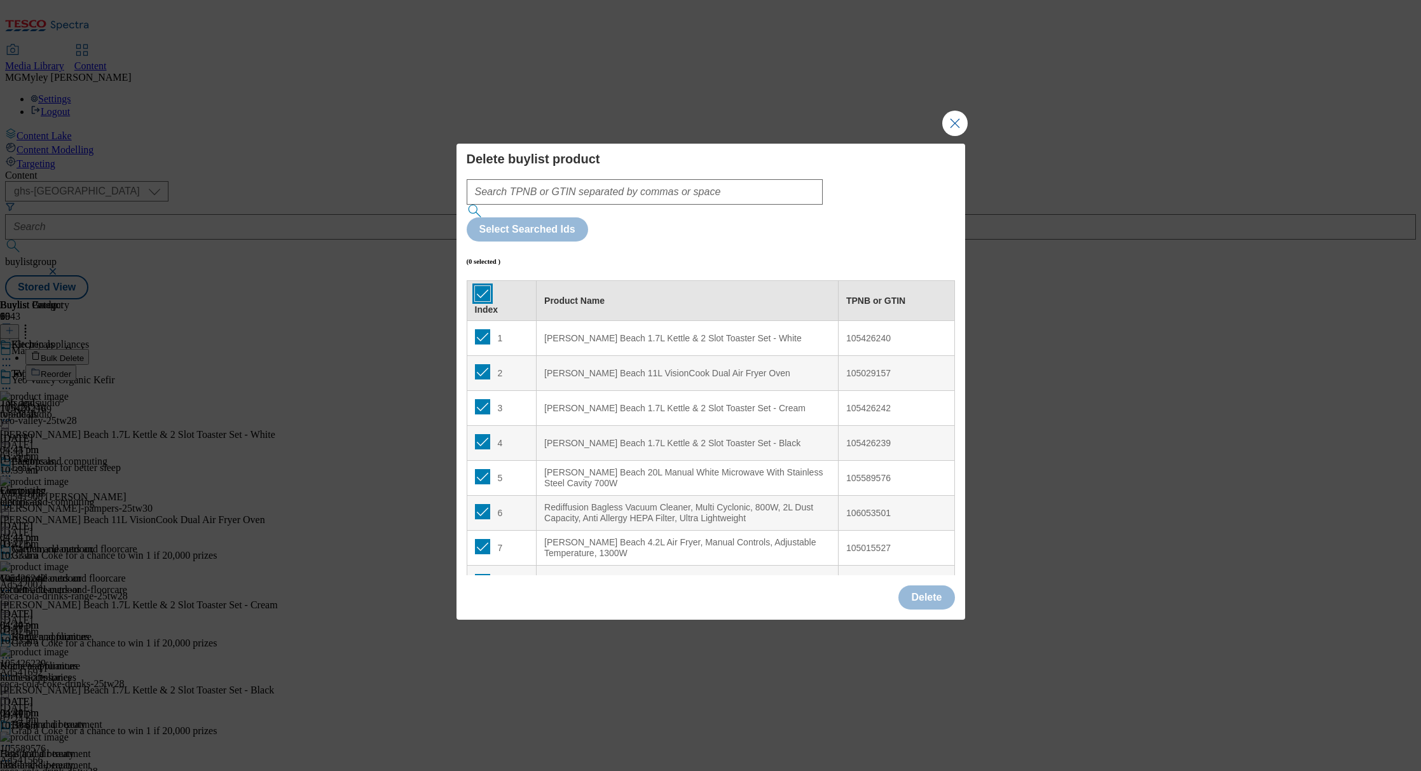
checkbox input "true"
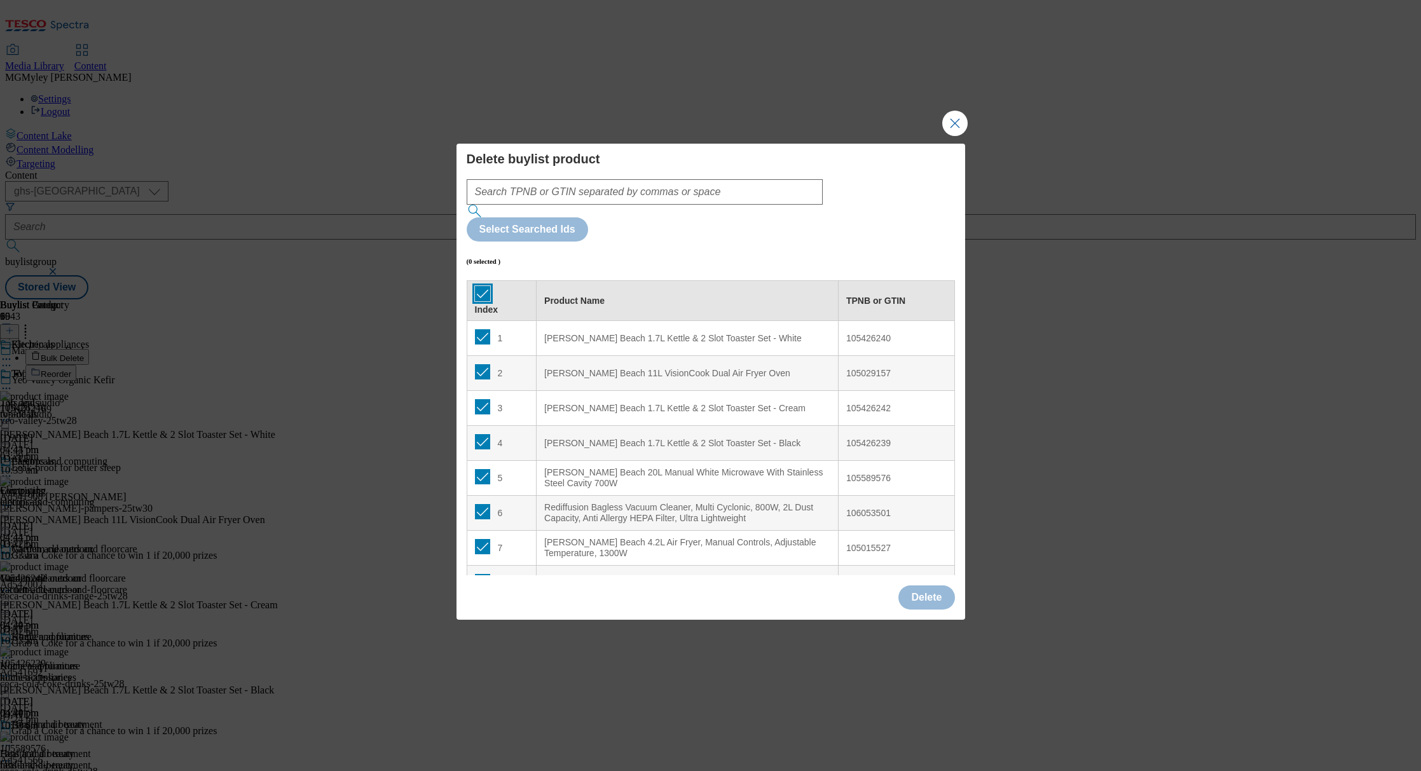
checkbox input "true"
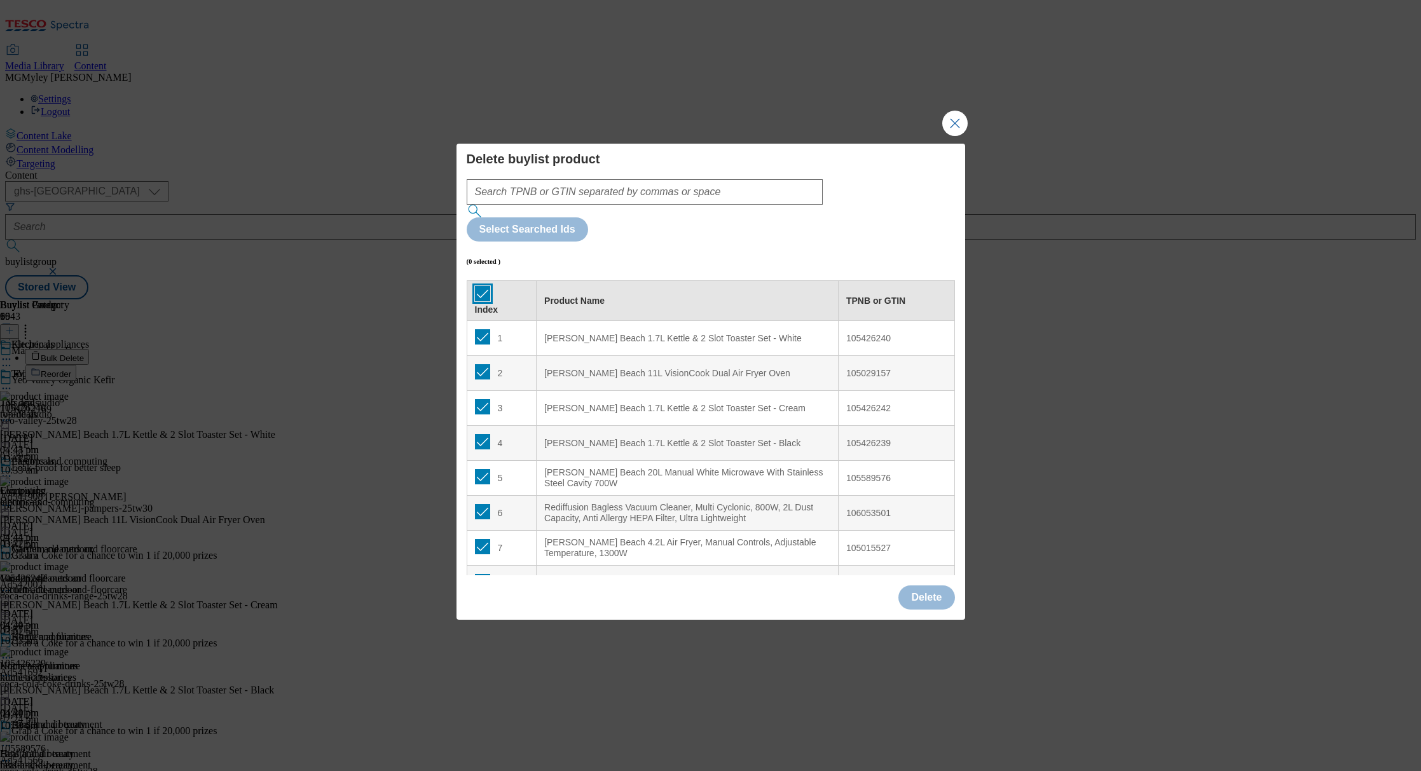
checkbox input "true"
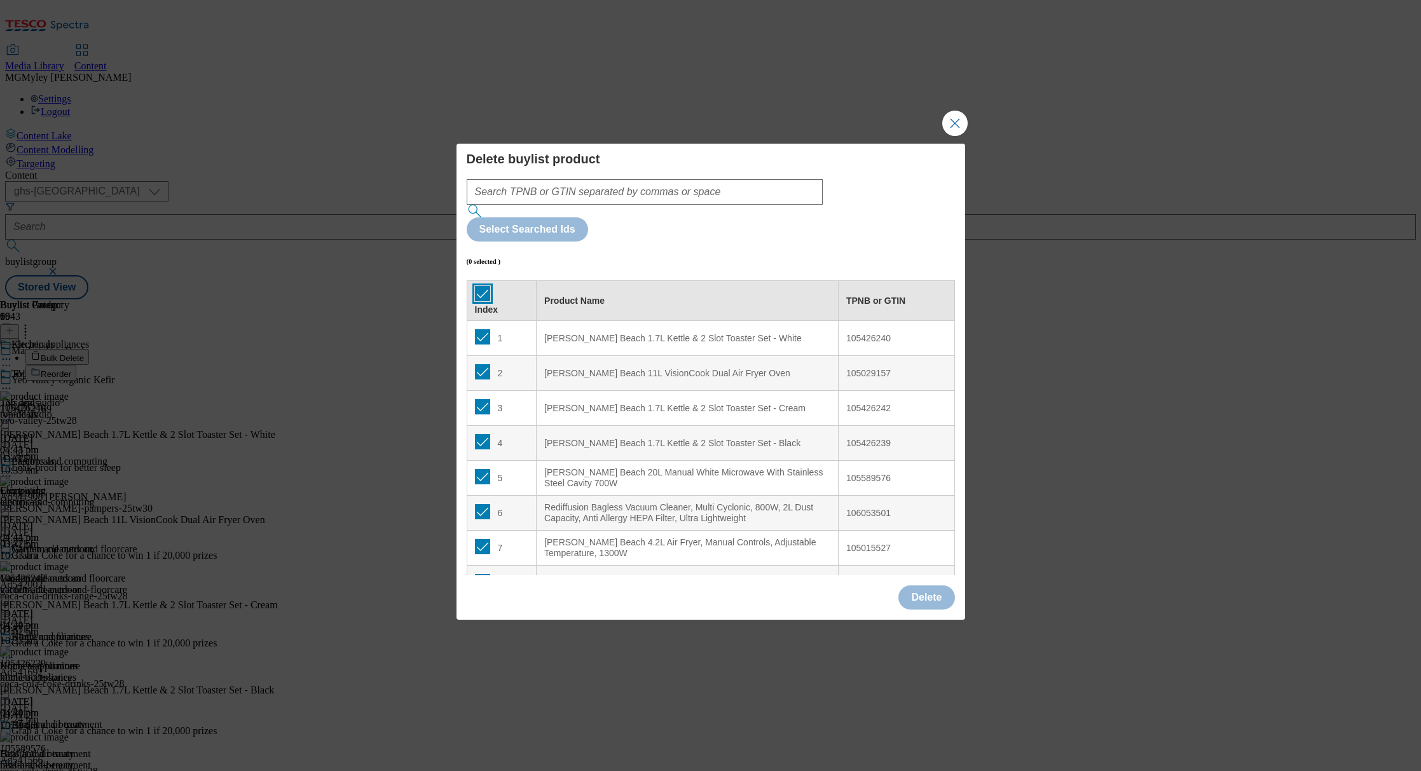
checkbox input "true"
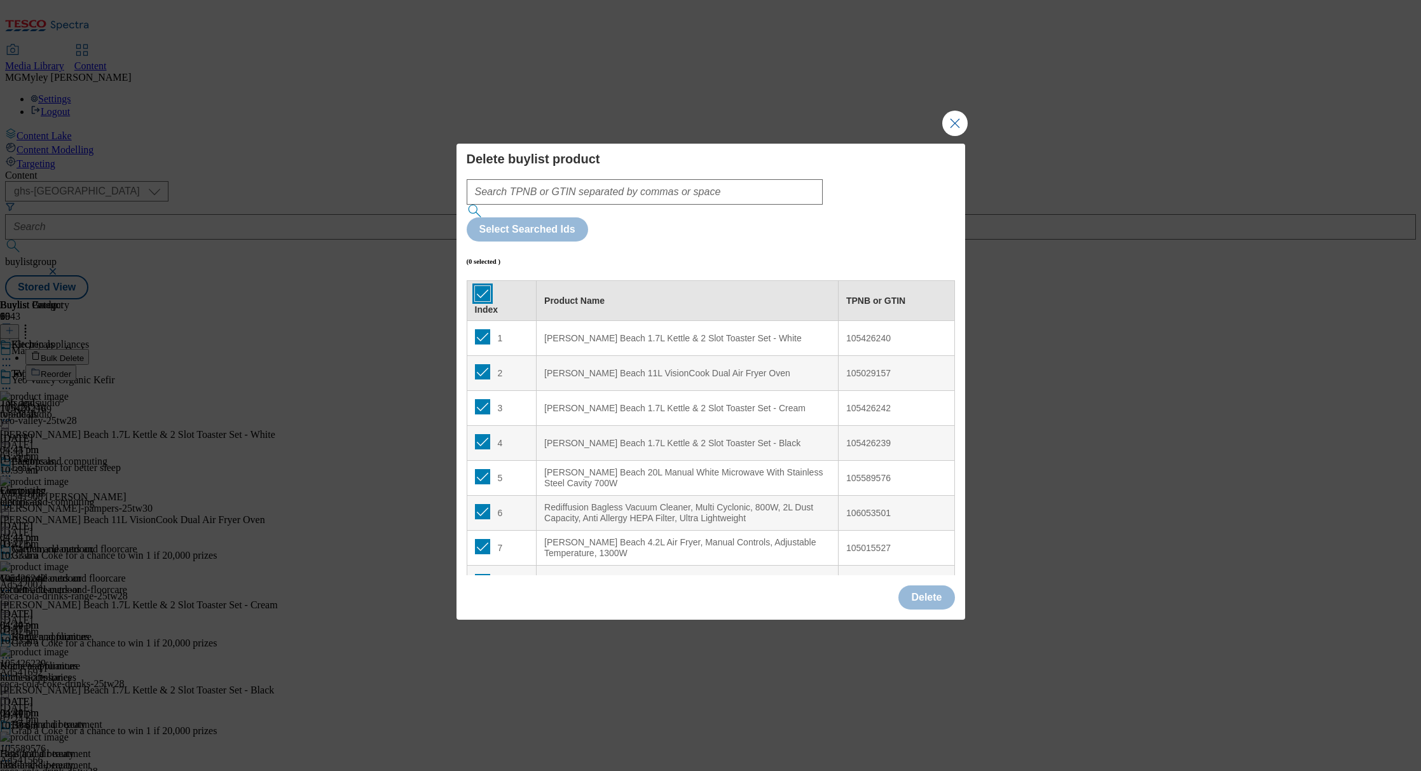
checkbox input "true"
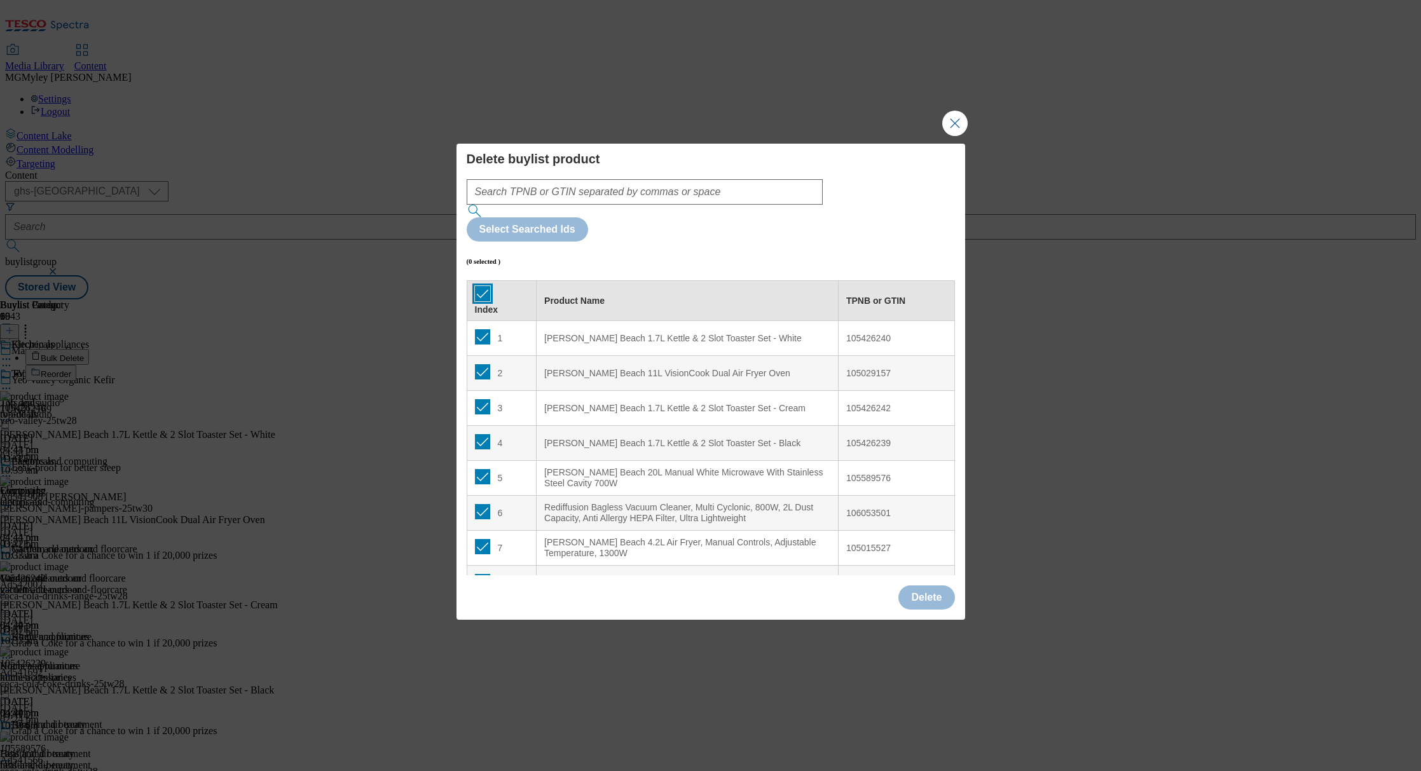
checkbox input "true"
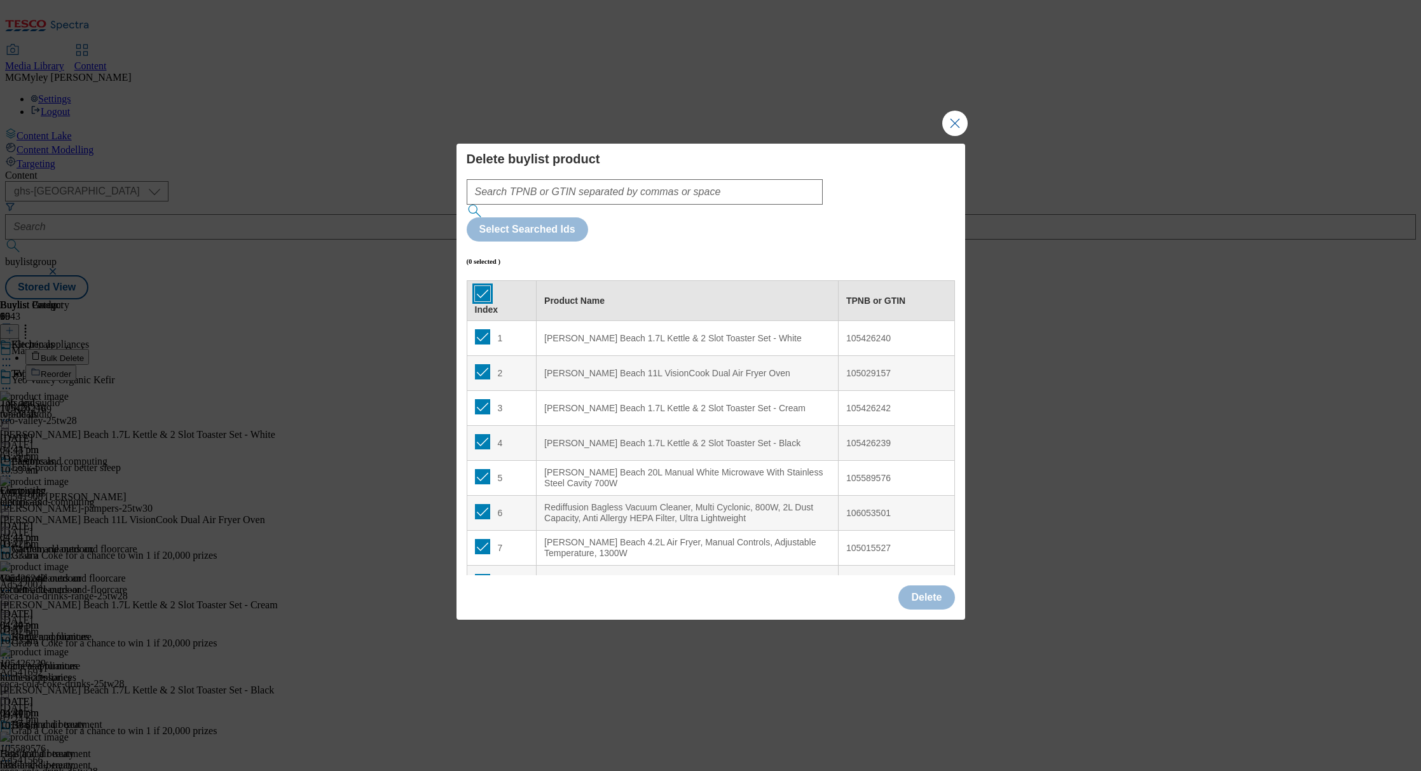
checkbox input "true"
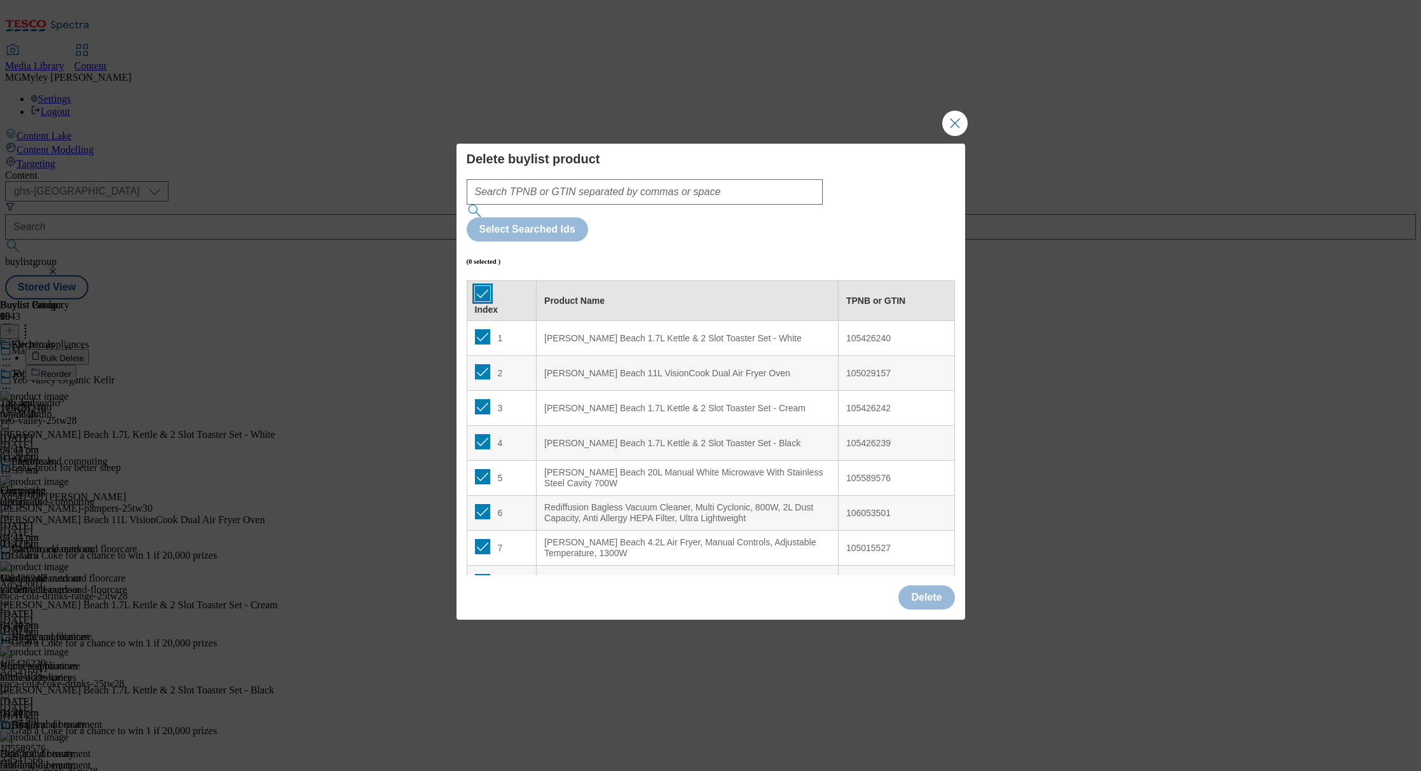
checkbox input "true"
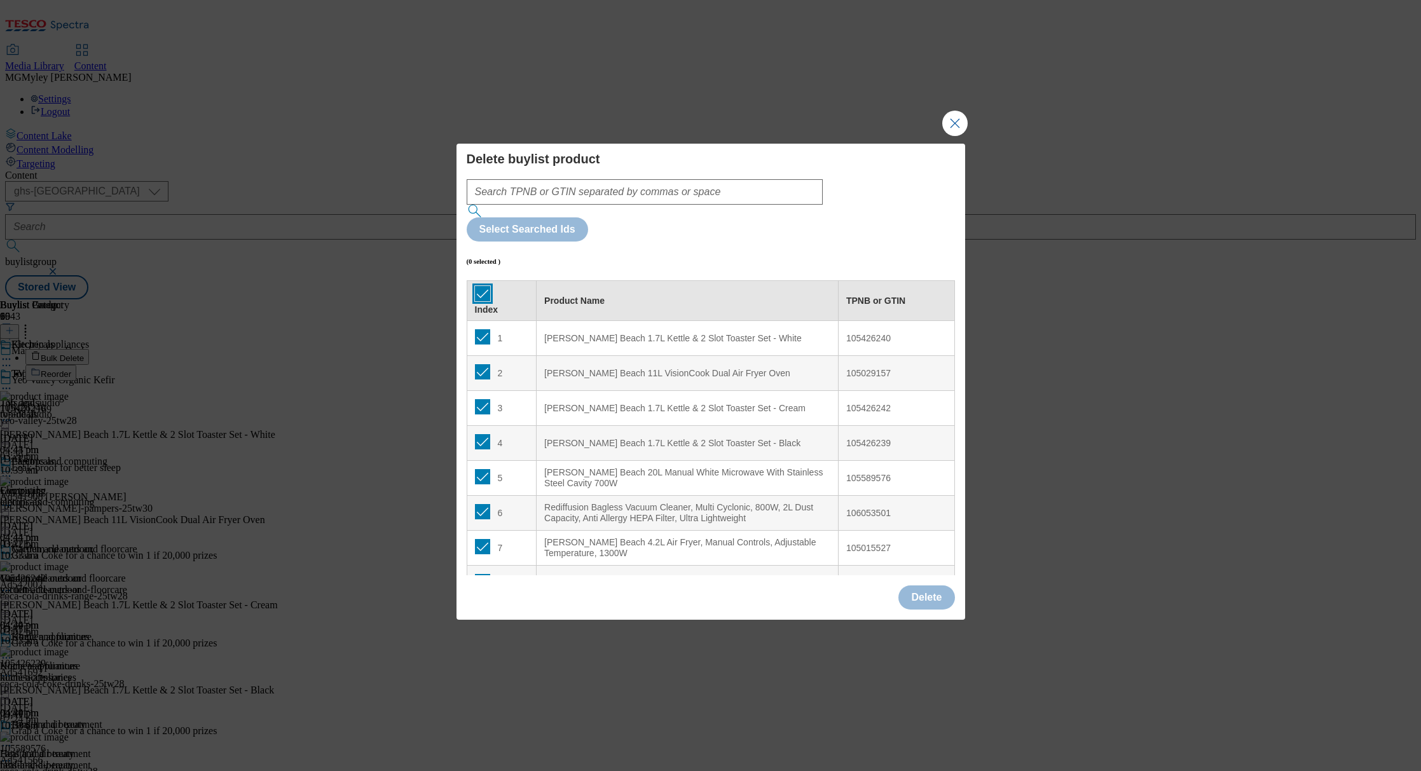
checkbox input "true"
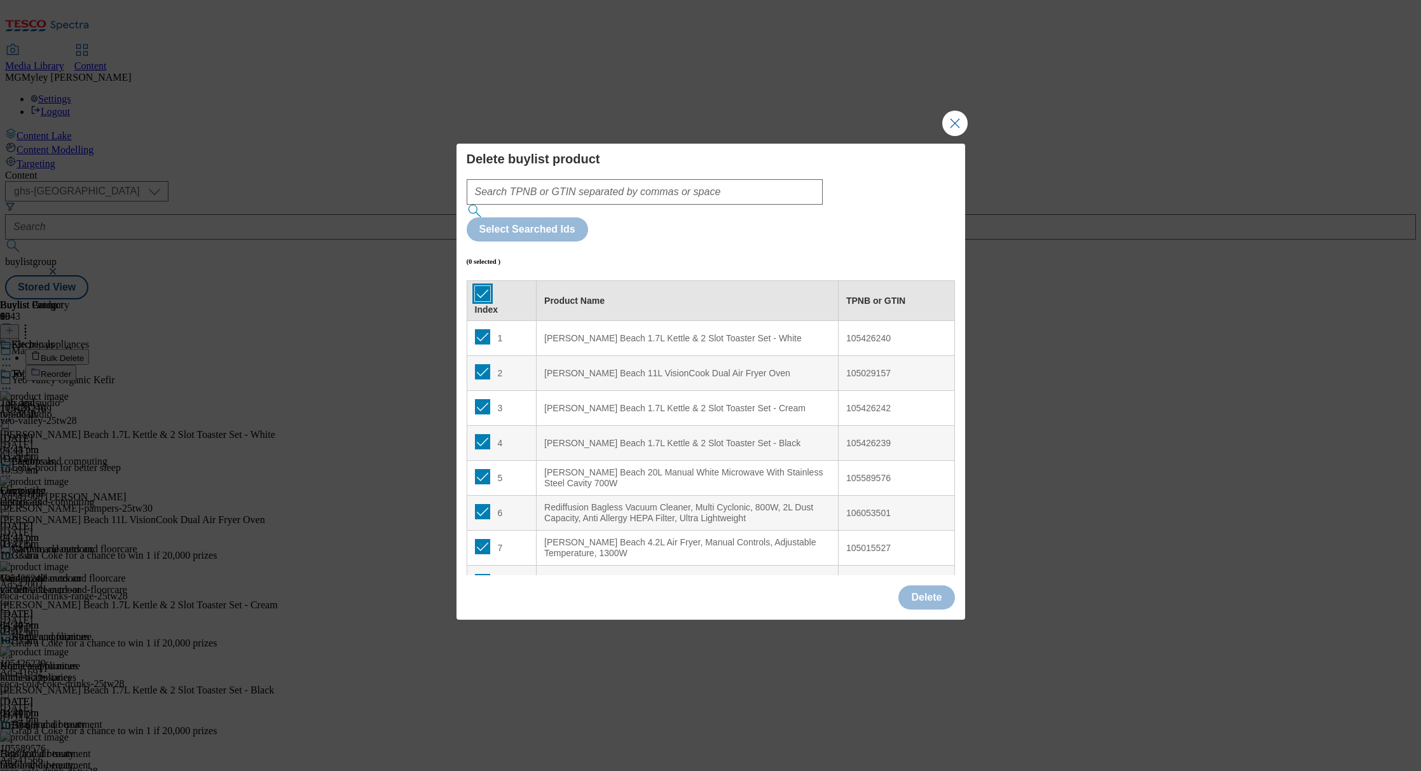
checkbox input "true"
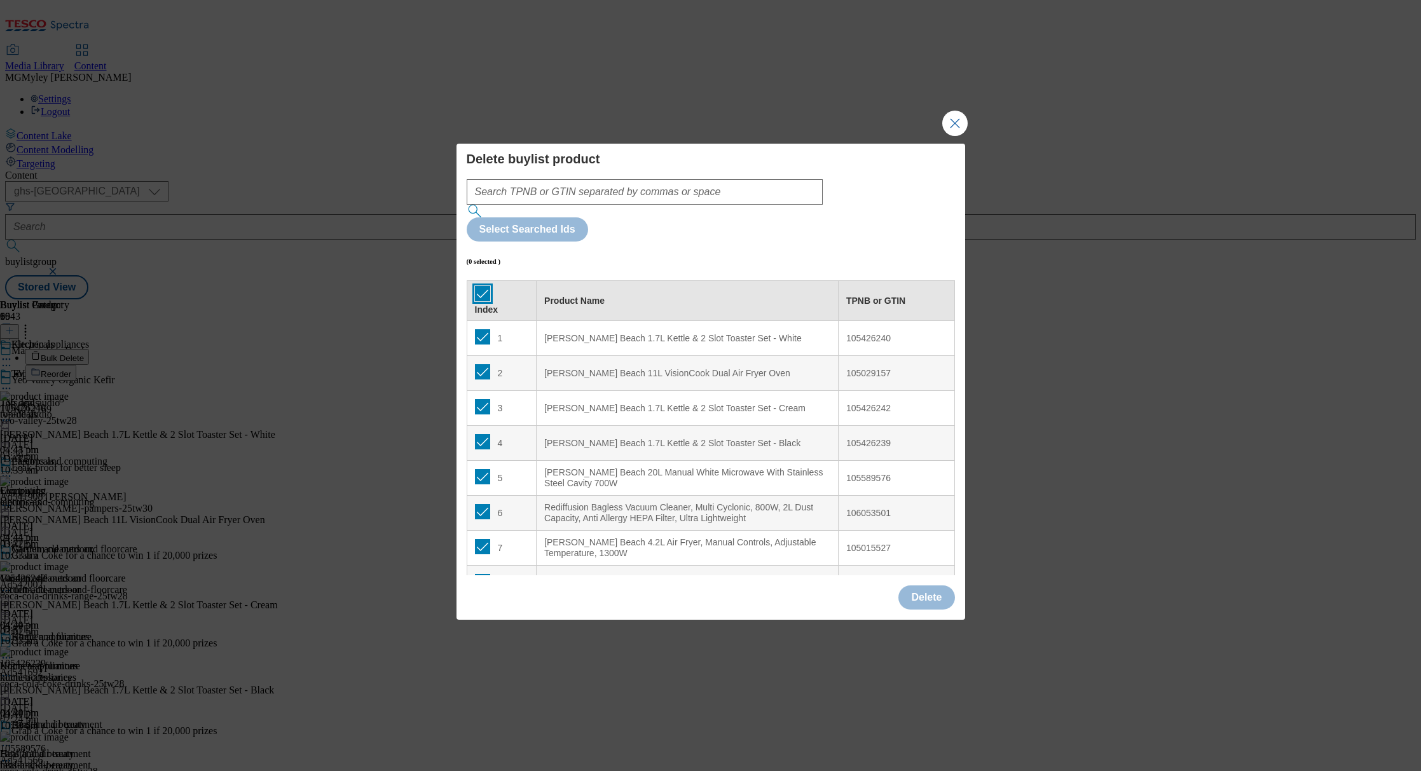
checkbox input "true"
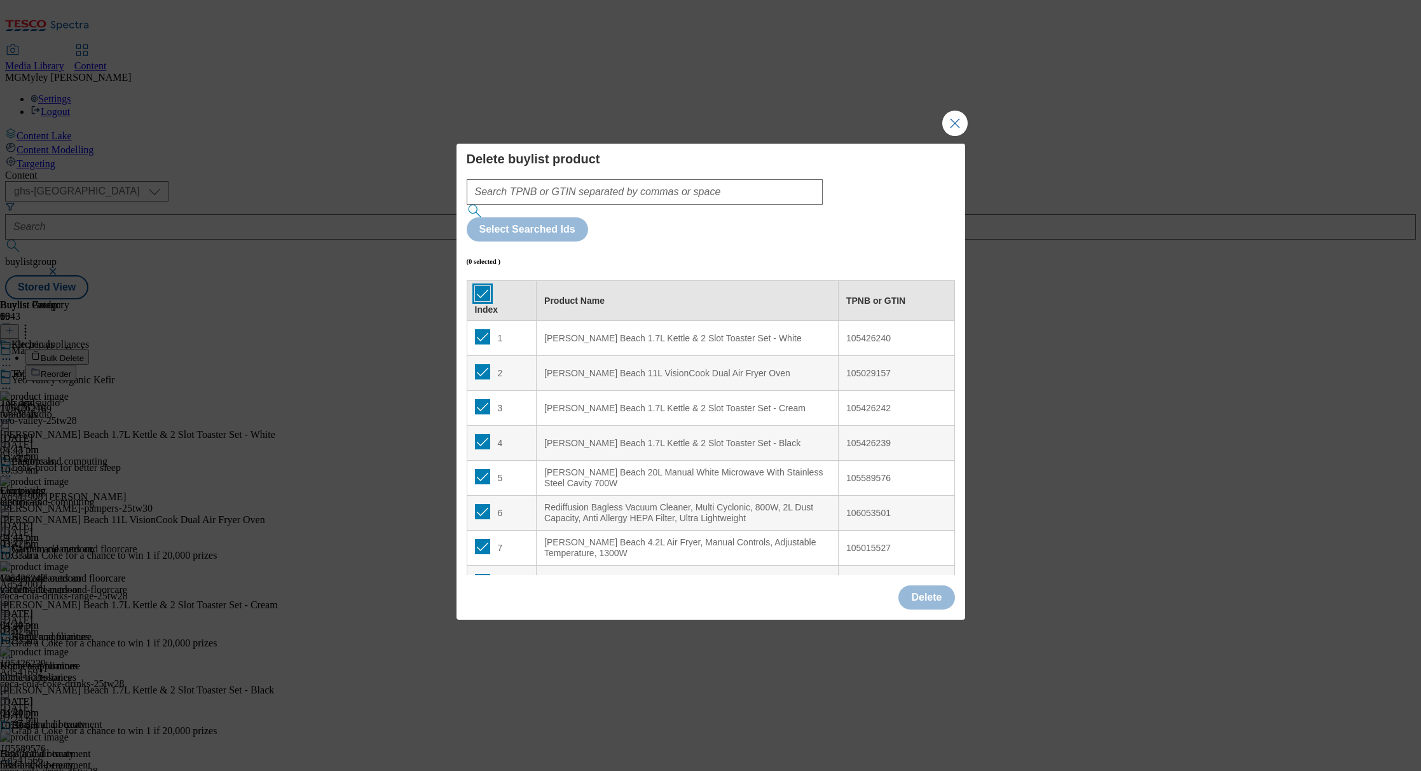
checkbox input "true"
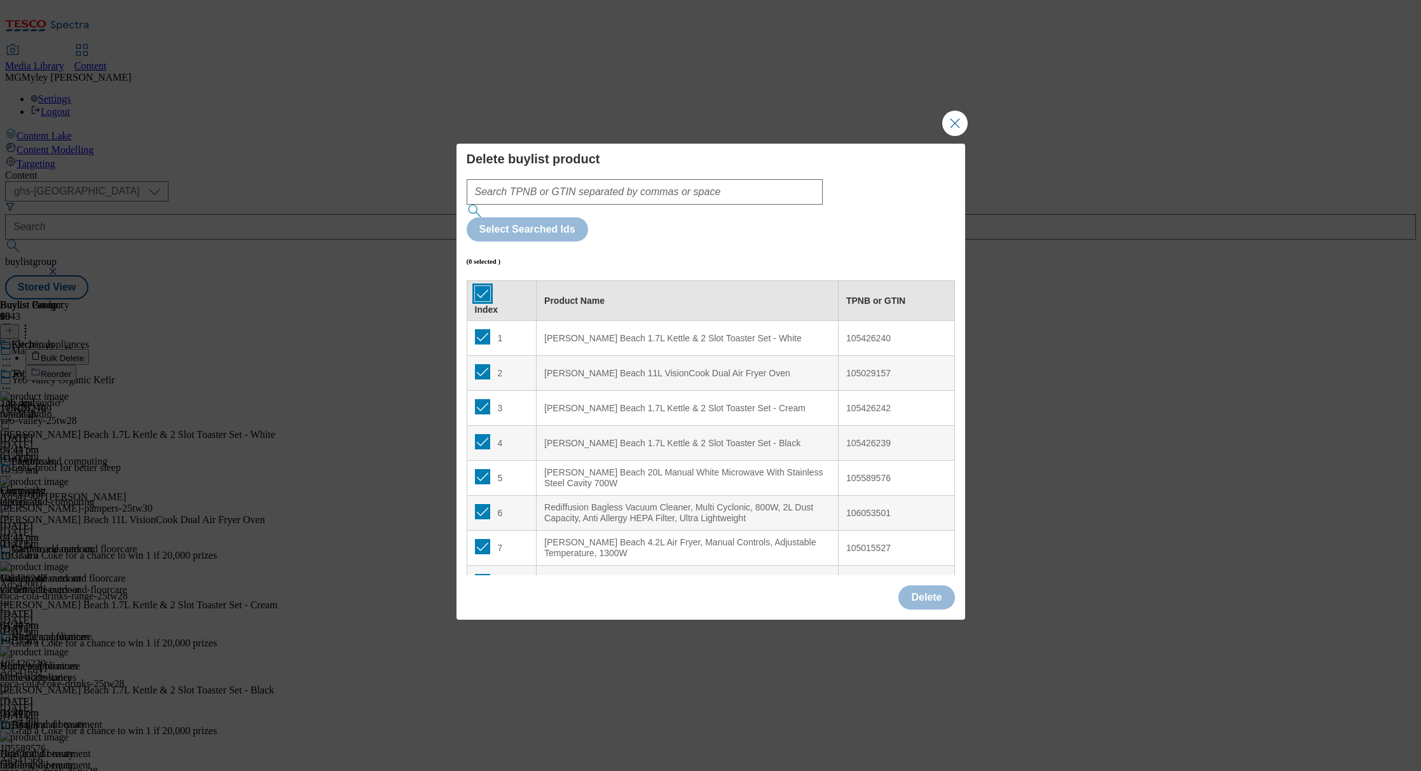
checkbox input "true"
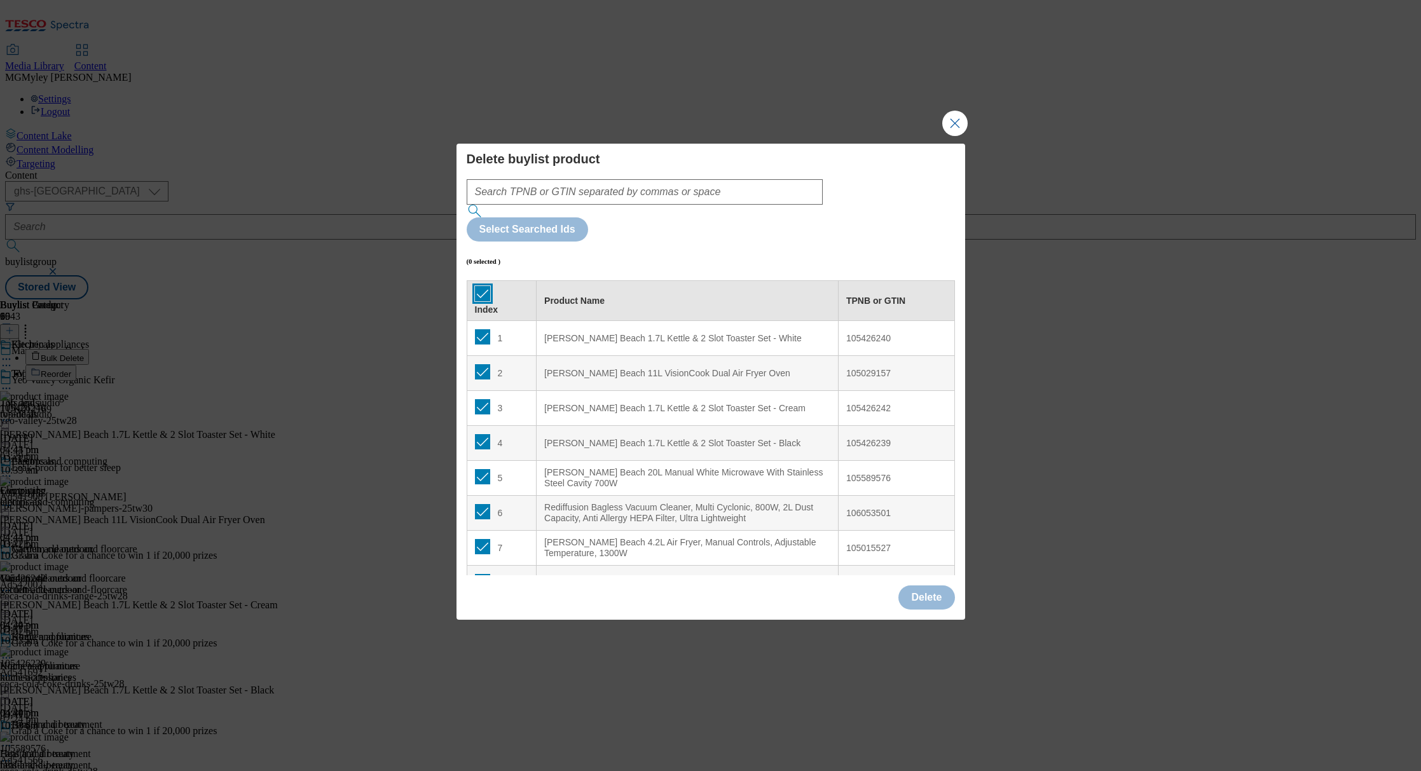
checkbox input "true"
click at [908, 586] on button "Delete" at bounding box center [927, 598] width 56 height 24
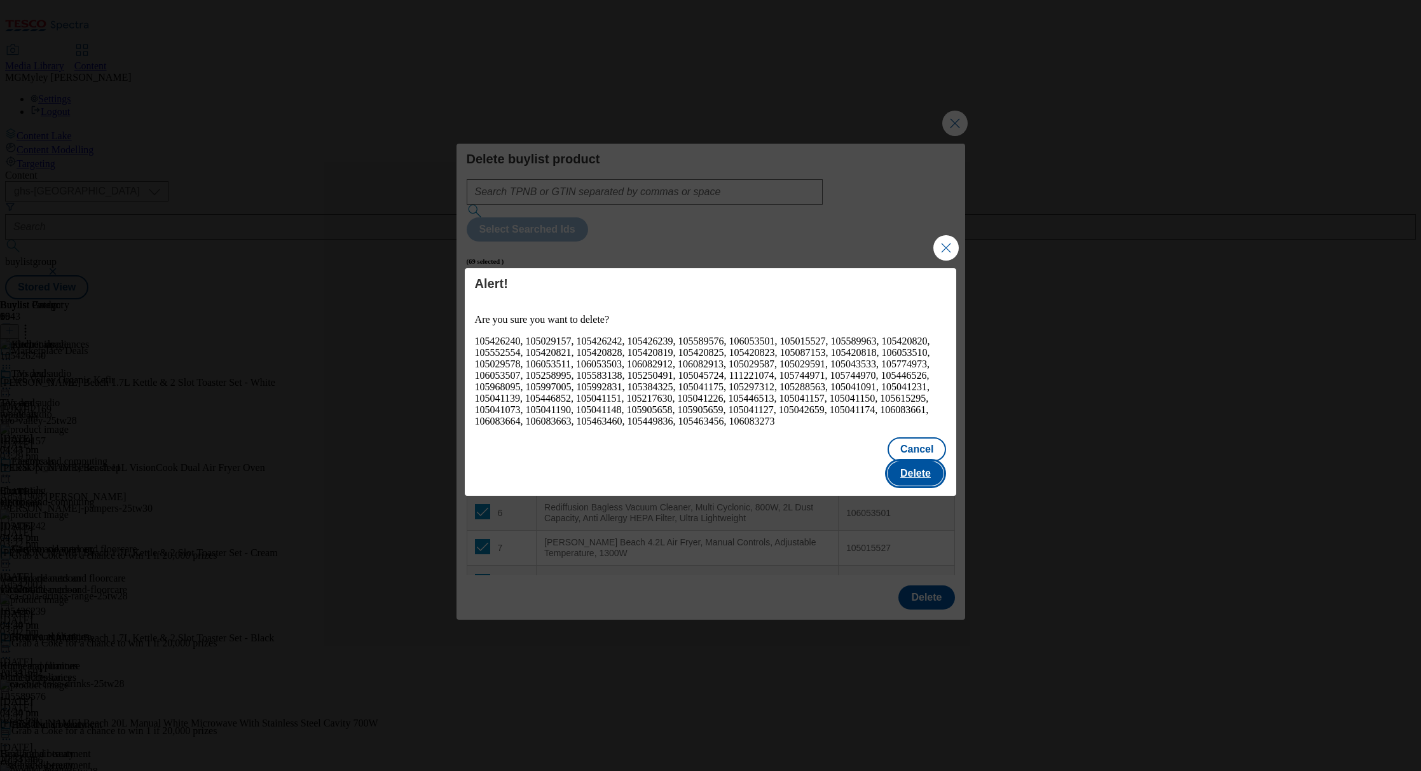
click at [918, 462] on button "Delete" at bounding box center [916, 474] width 56 height 24
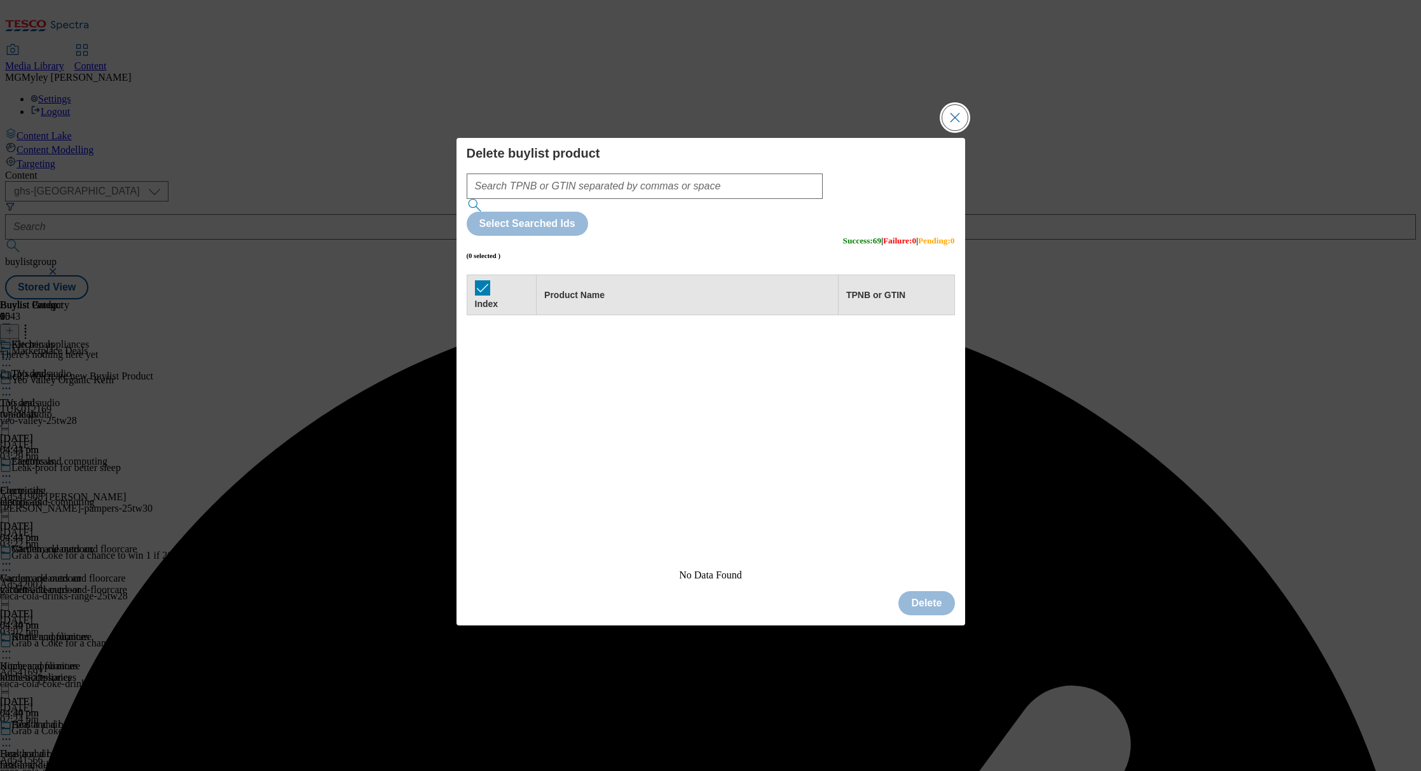
click at [958, 130] on button "Close Modal" at bounding box center [954, 117] width 25 height 25
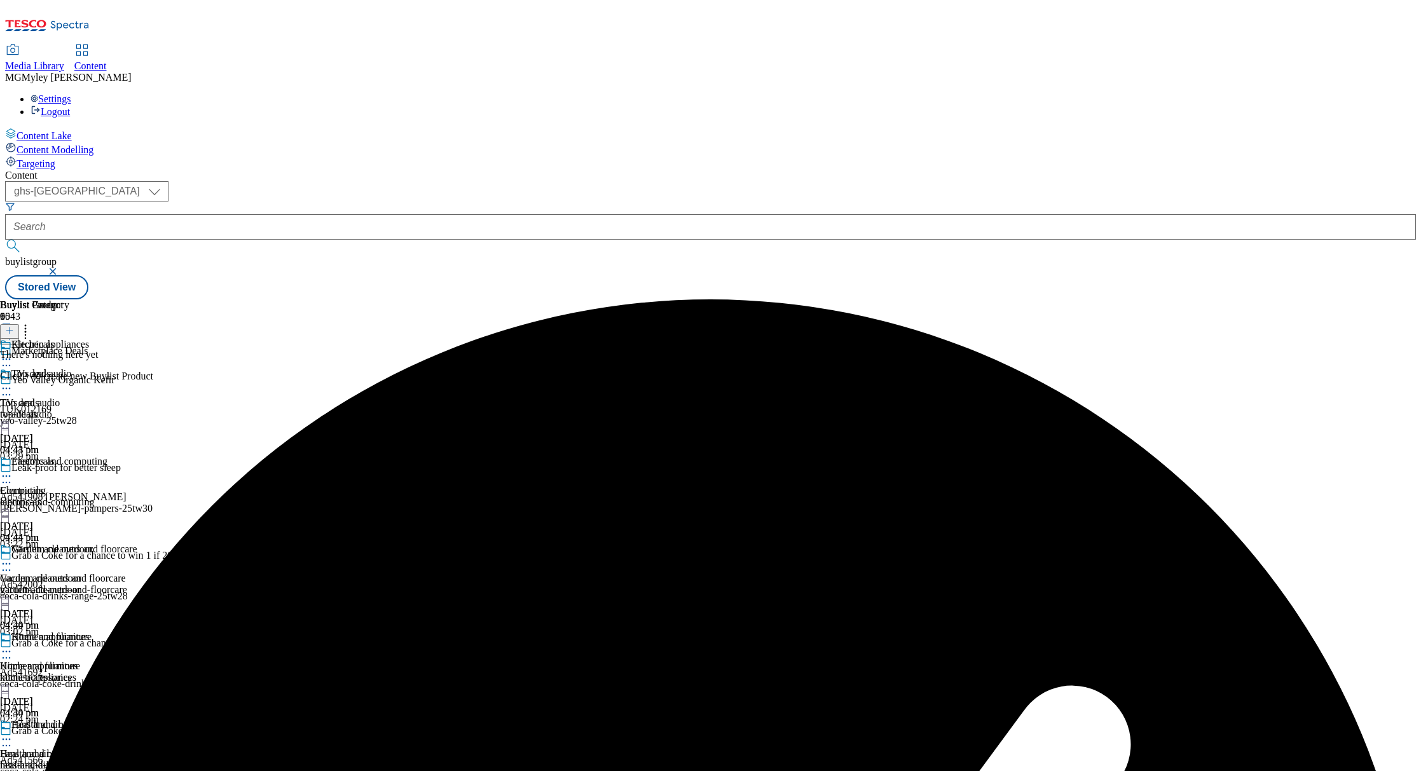
click at [14, 326] on icon at bounding box center [9, 330] width 9 height 9
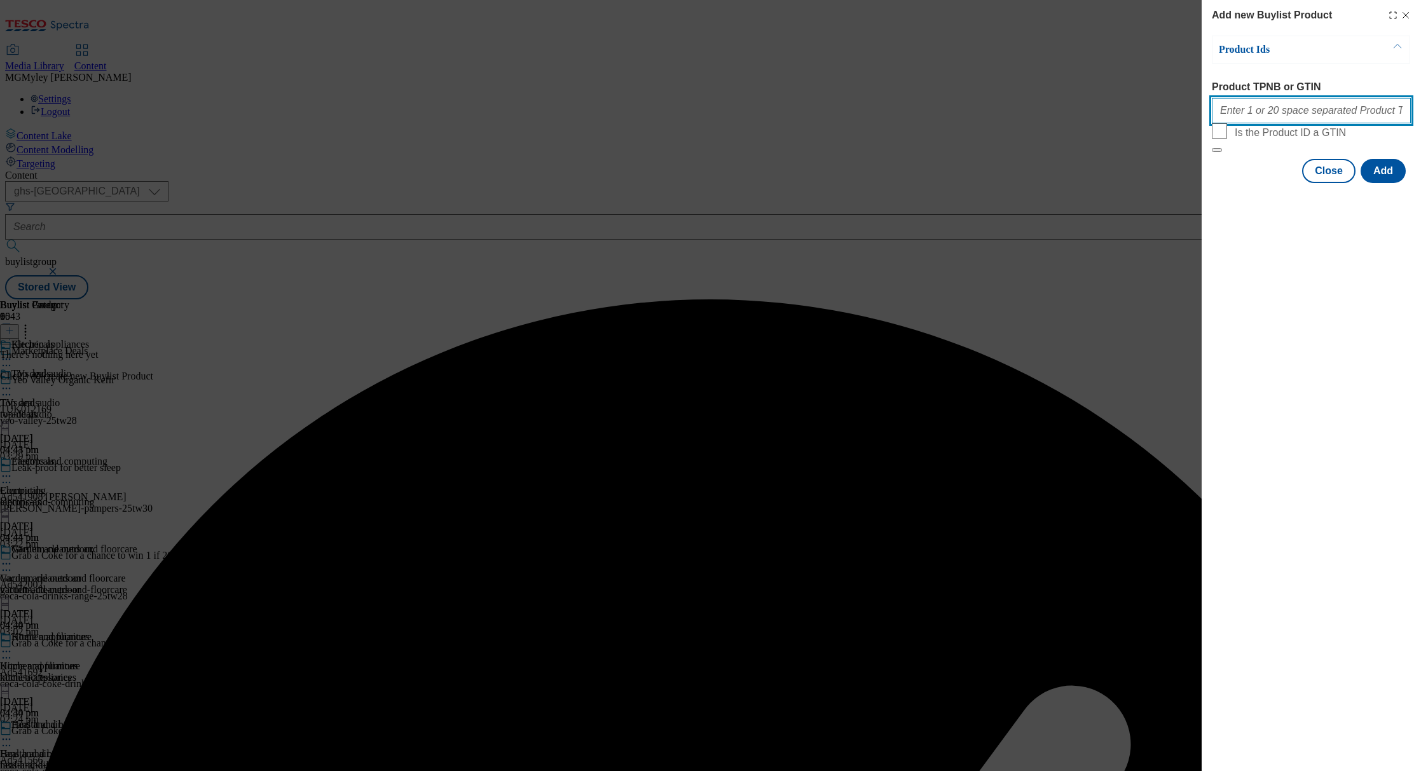
click at [1297, 118] on input "Product TPNB or GTIN" at bounding box center [1311, 110] width 199 height 25
paste input "105426240 105029157 105044532 105426242 105426239 105589576 106053501 105015527…"
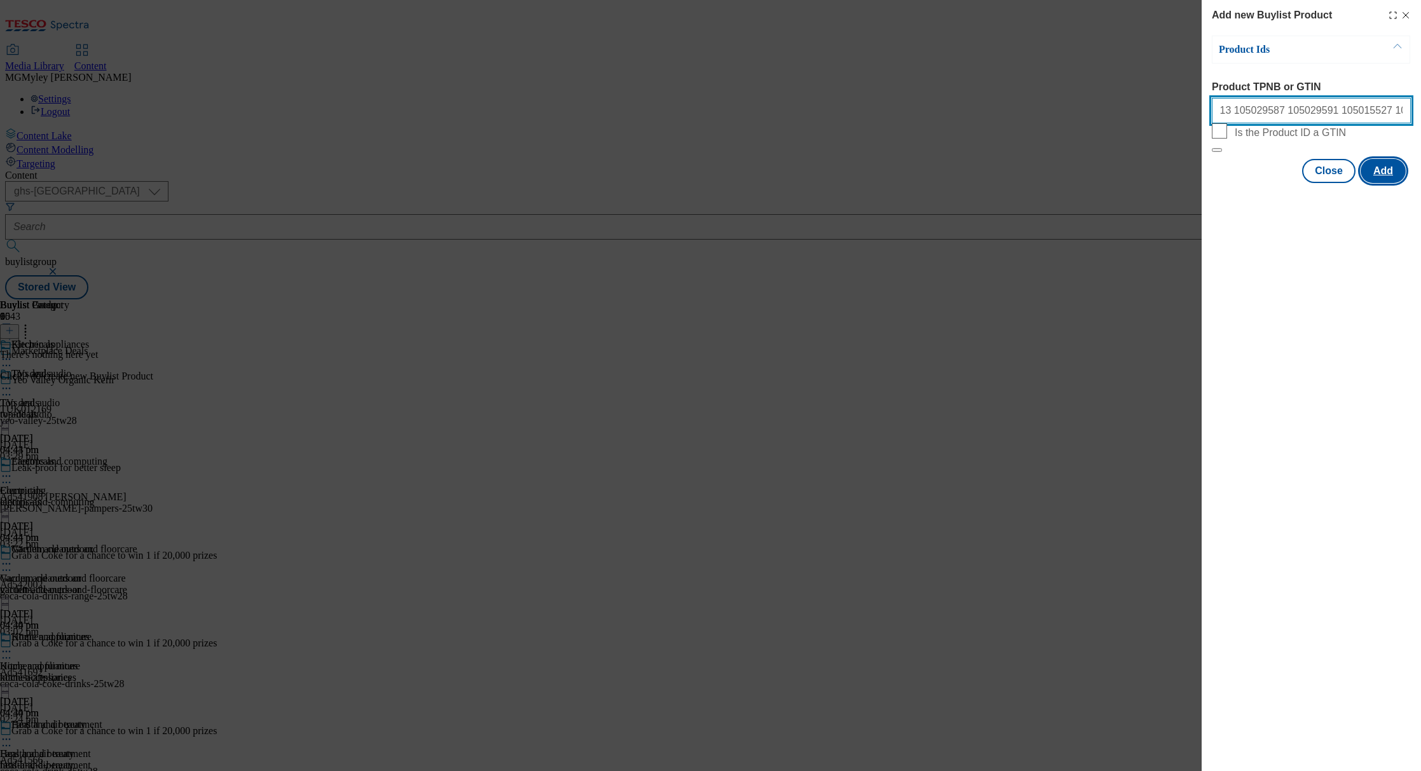
type input "105426240 105029157 105044532 105426242 105426239 105589576 106053501 105015527…"
click at [1384, 183] on button "Add" at bounding box center [1383, 171] width 45 height 24
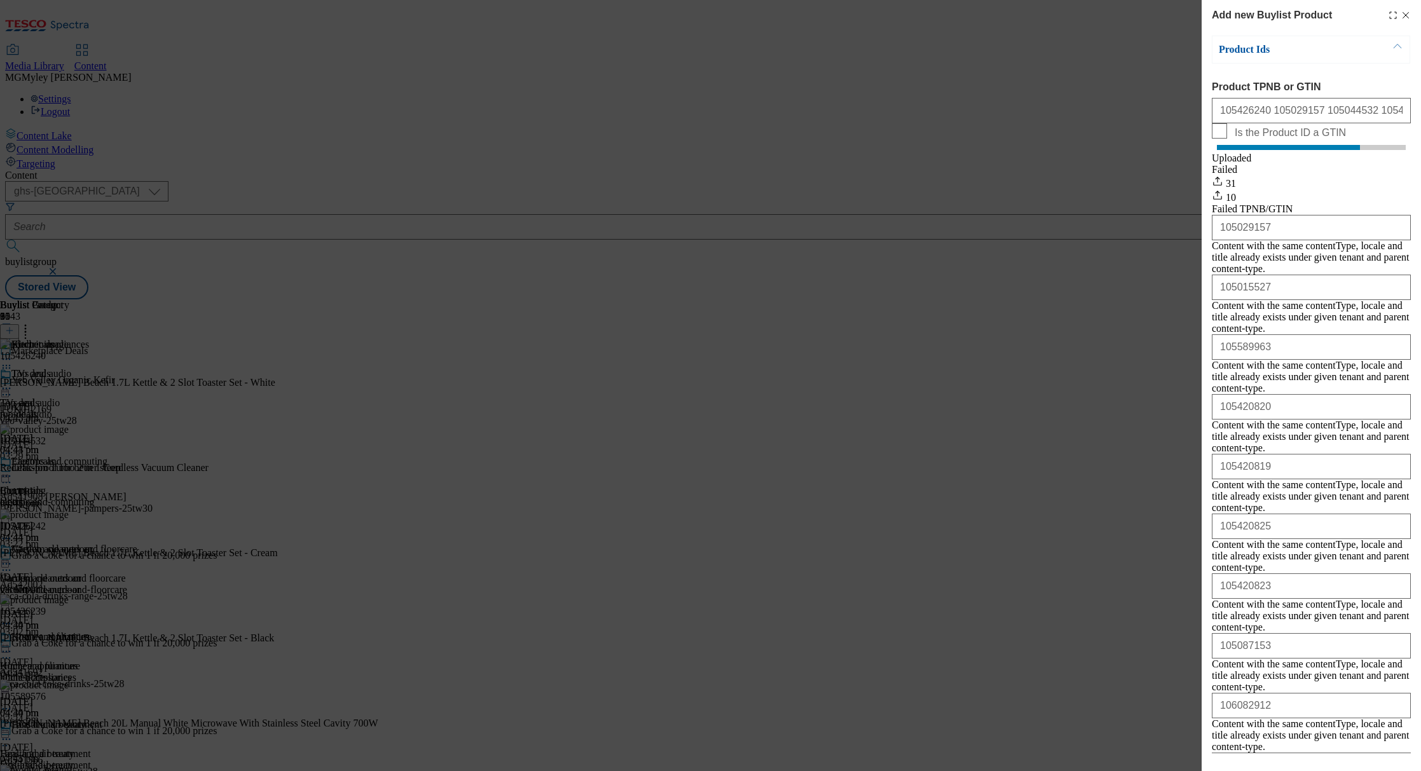
scroll to position [23, 0]
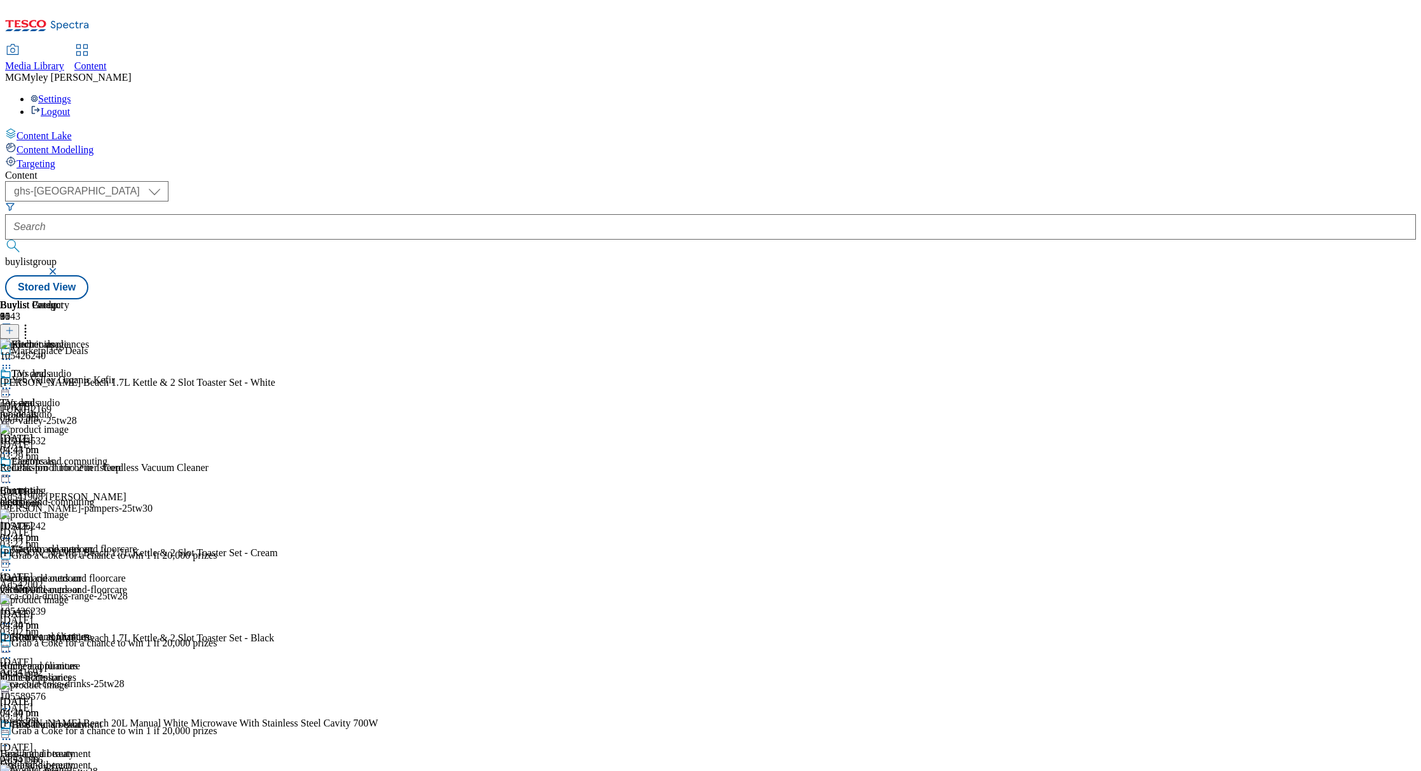
scroll to position [0, 0]
click at [137, 497] on div "laptops-and-computing" at bounding box center [68, 502] width 137 height 11
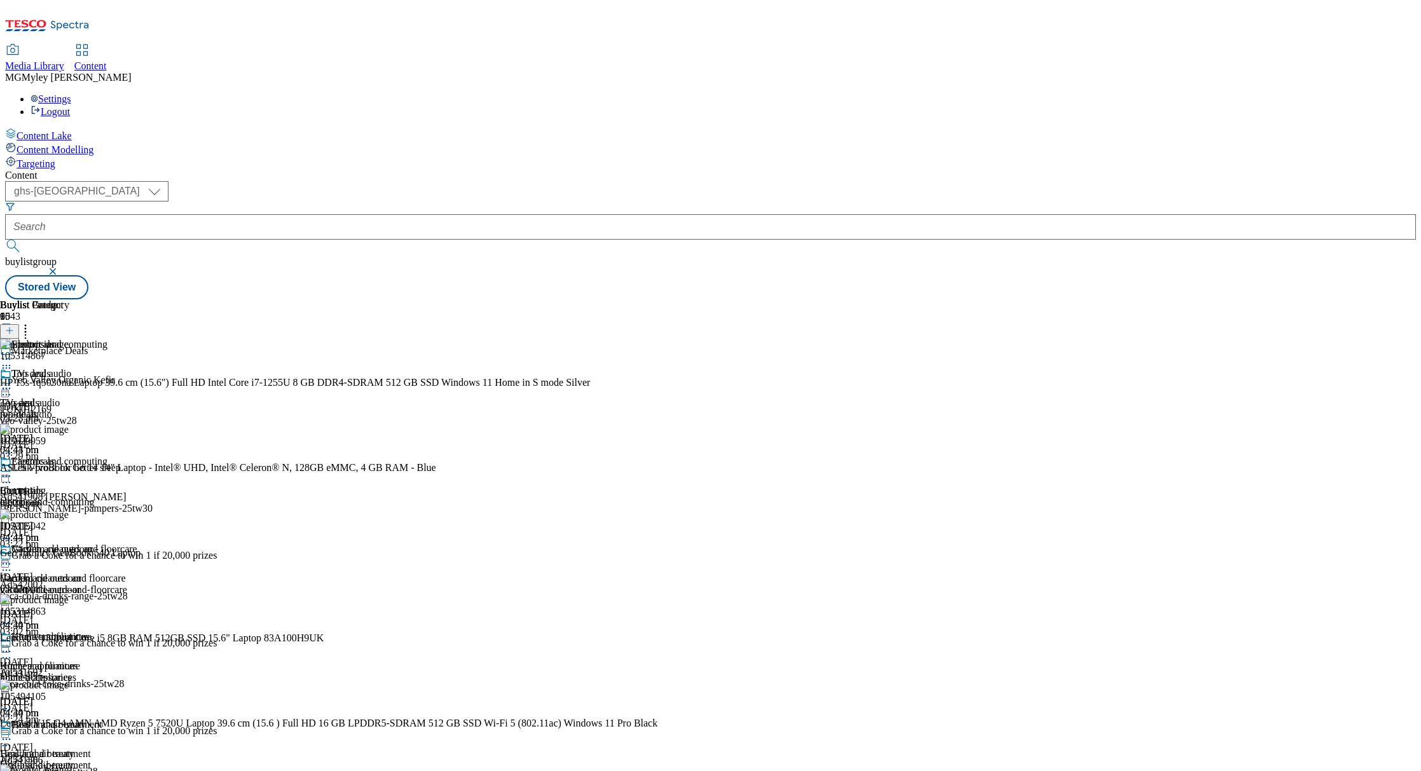
click at [32, 322] on icon at bounding box center [25, 328] width 13 height 13
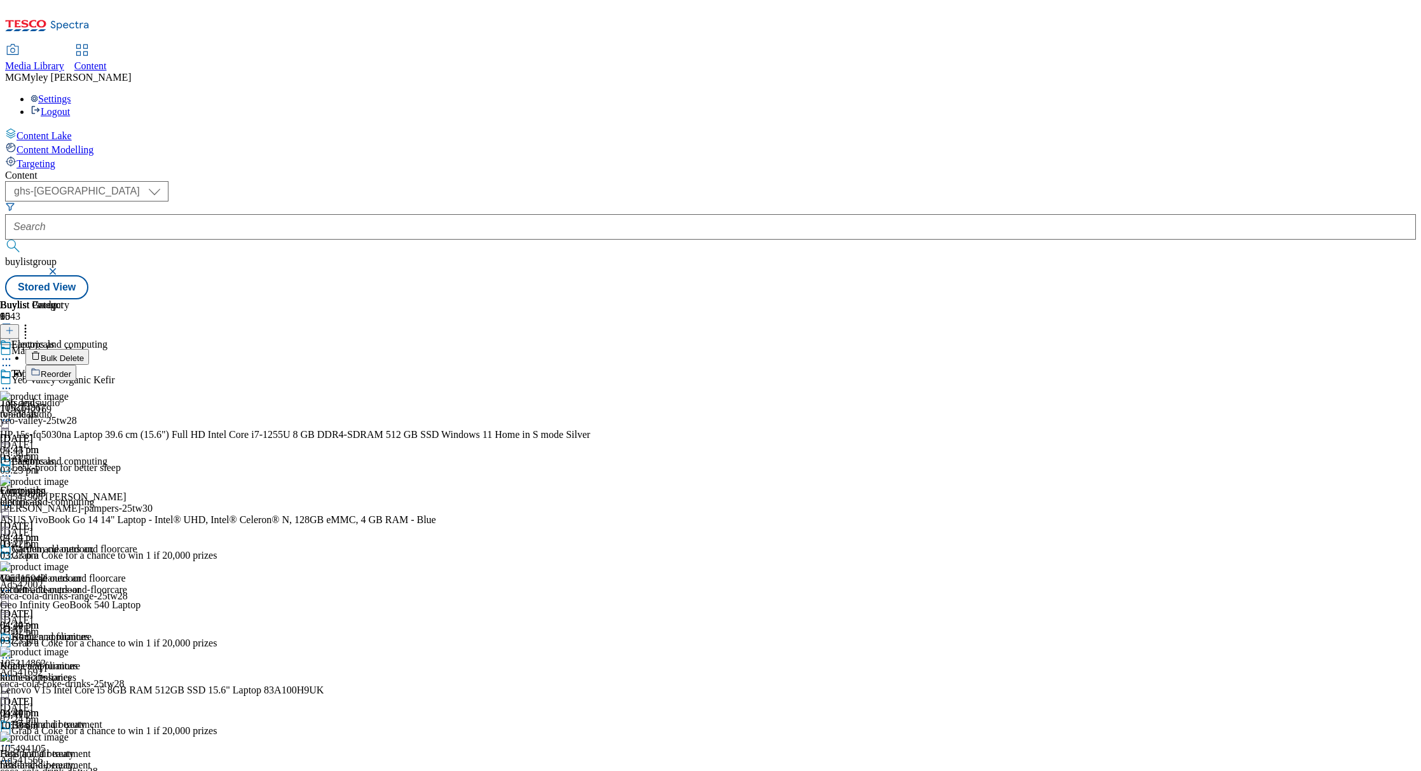
click at [84, 354] on span "Bulk Delete" at bounding box center [62, 359] width 43 height 10
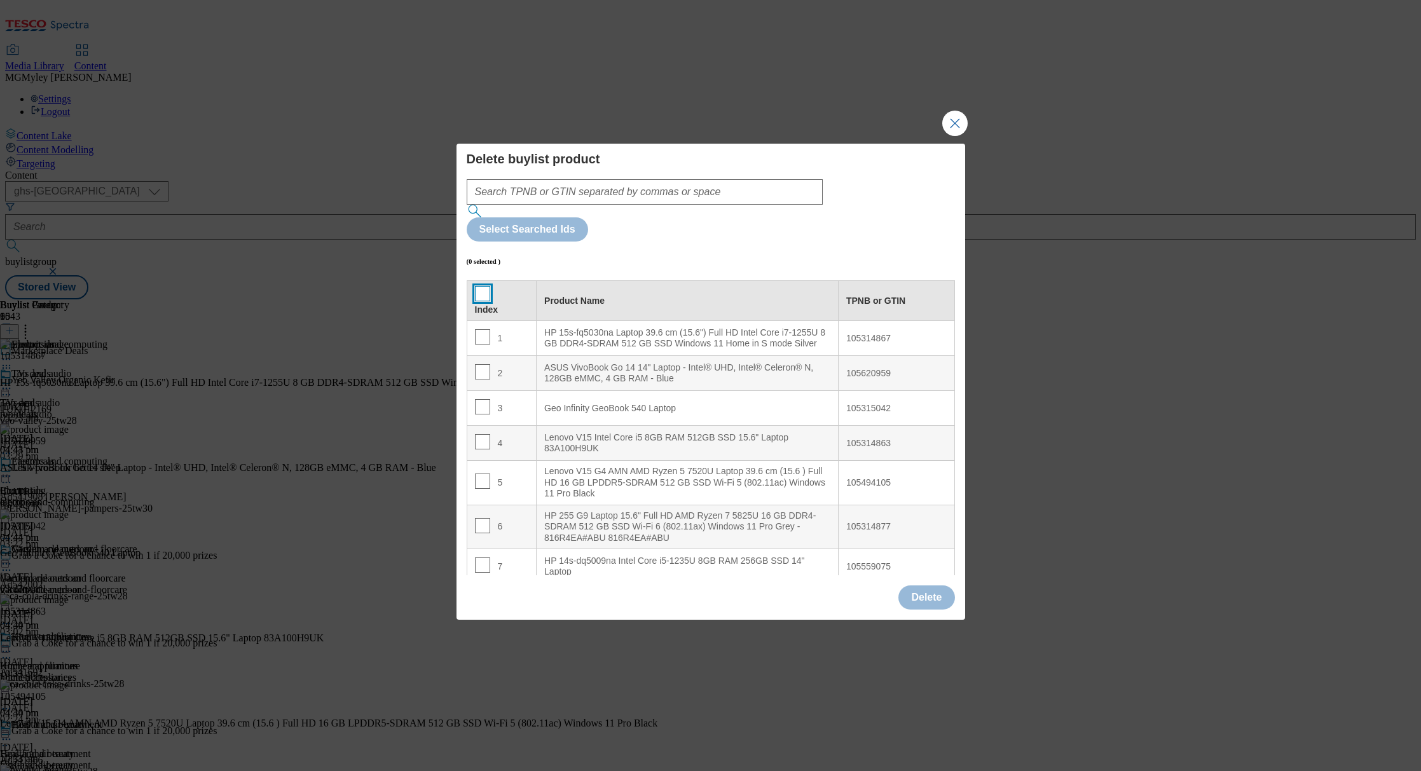
click at [478, 286] on input "Modal" at bounding box center [482, 293] width 15 height 15
checkbox input "true"
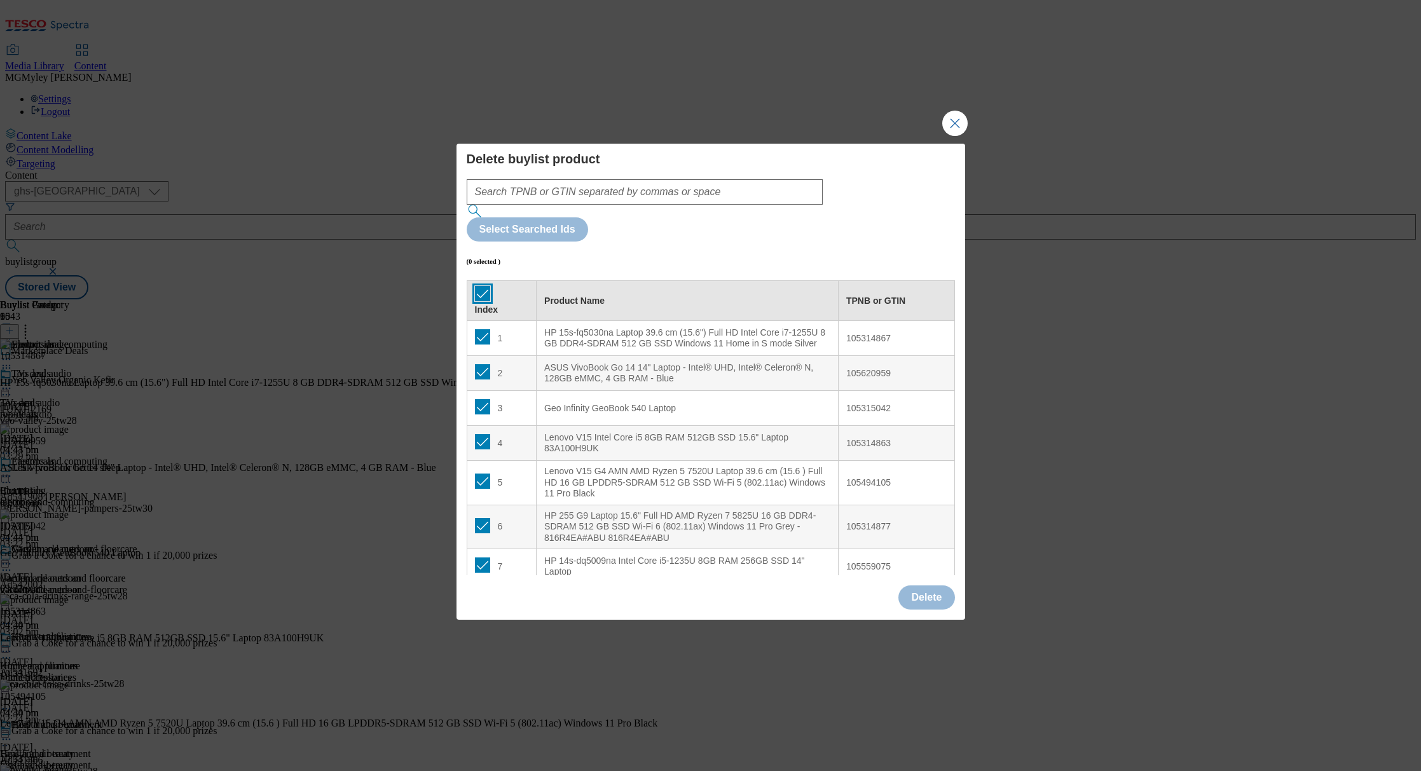
checkbox input "true"
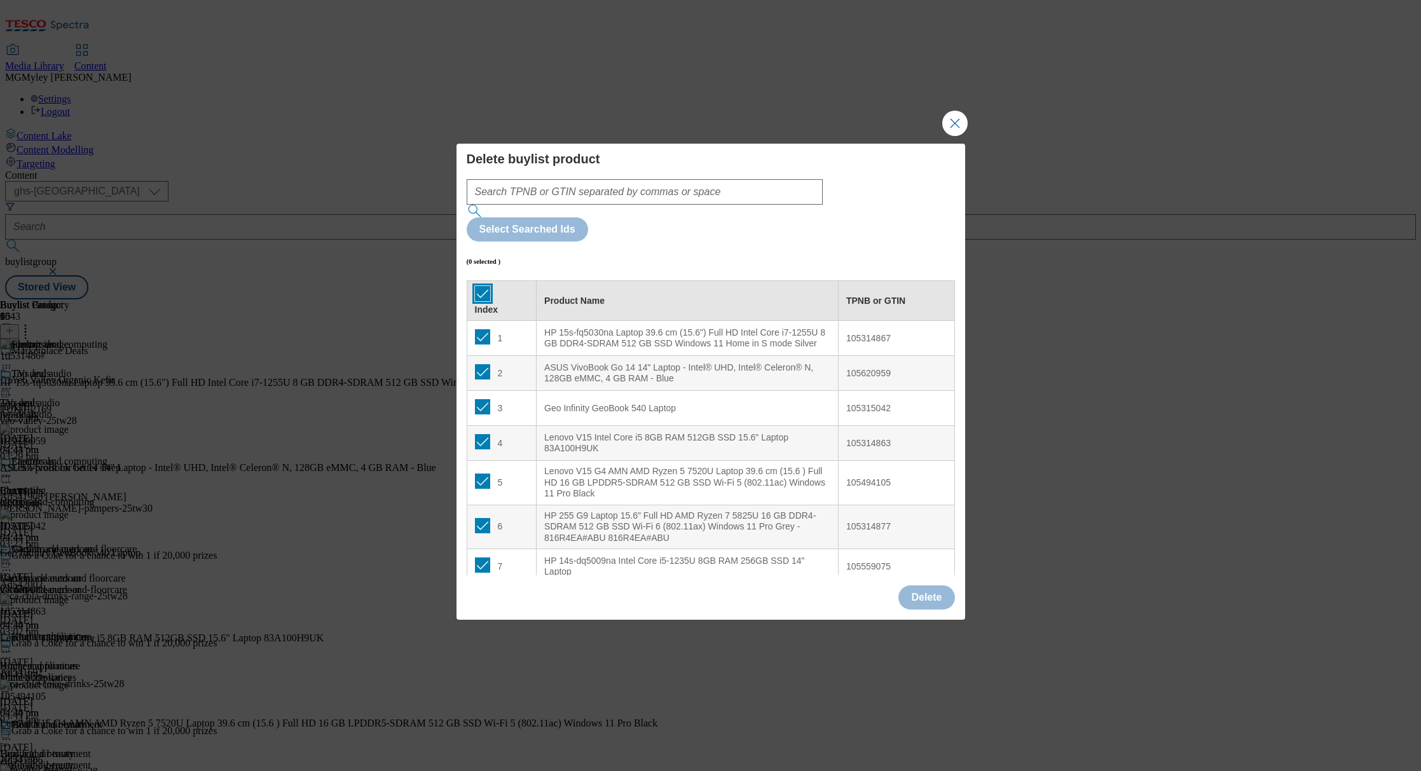
checkbox input "true"
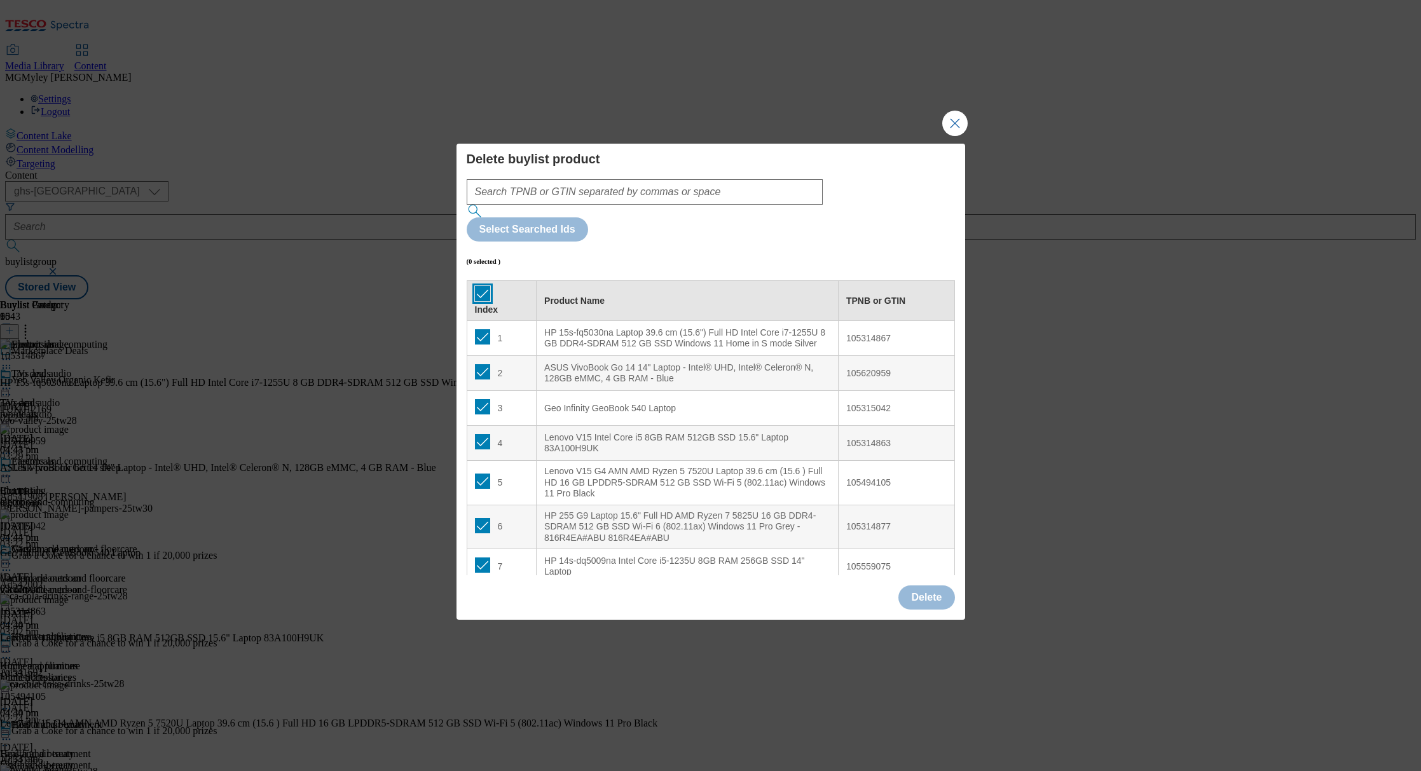
checkbox input "true"
click at [932, 586] on button "Delete" at bounding box center [927, 598] width 56 height 24
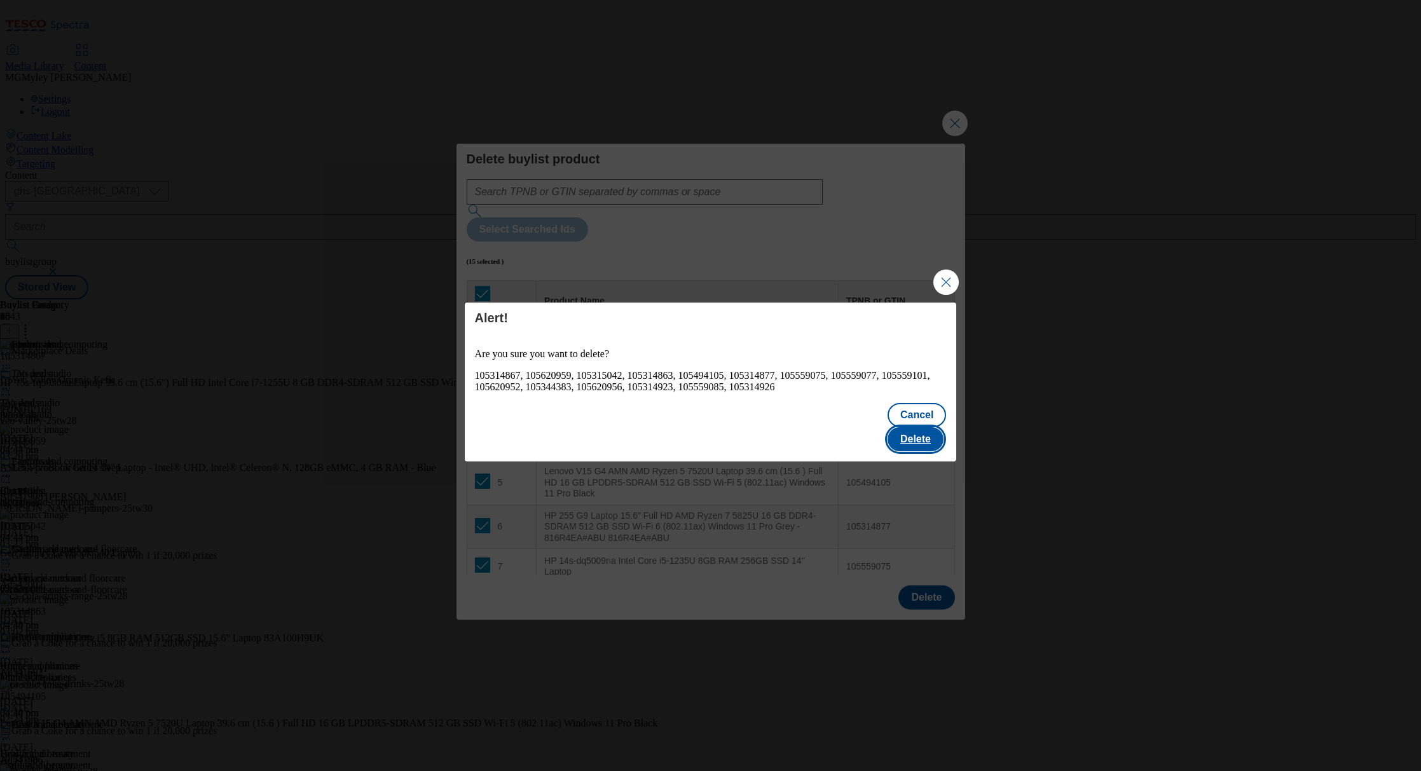
click at [923, 430] on button "Delete" at bounding box center [916, 439] width 56 height 24
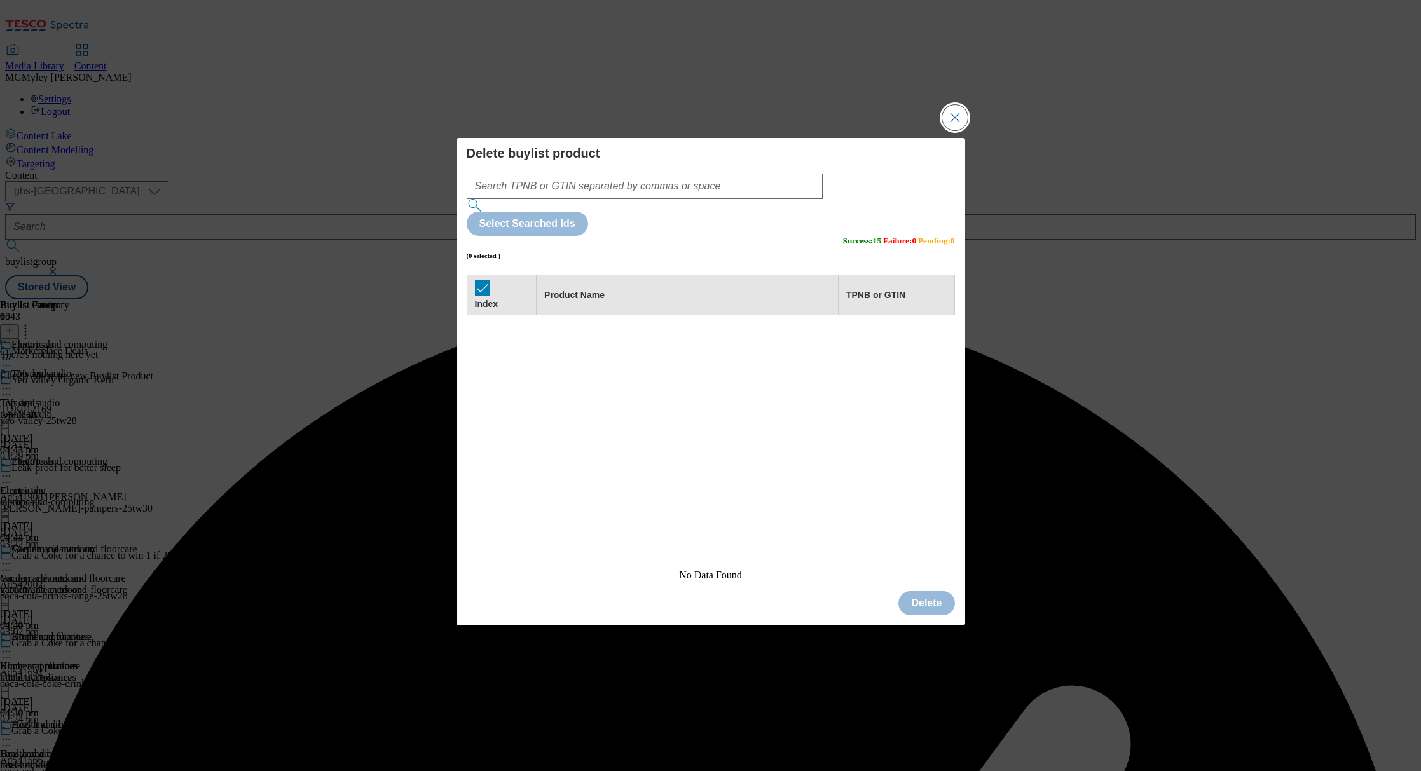
click at [961, 130] on button "Close Modal" at bounding box center [954, 117] width 25 height 25
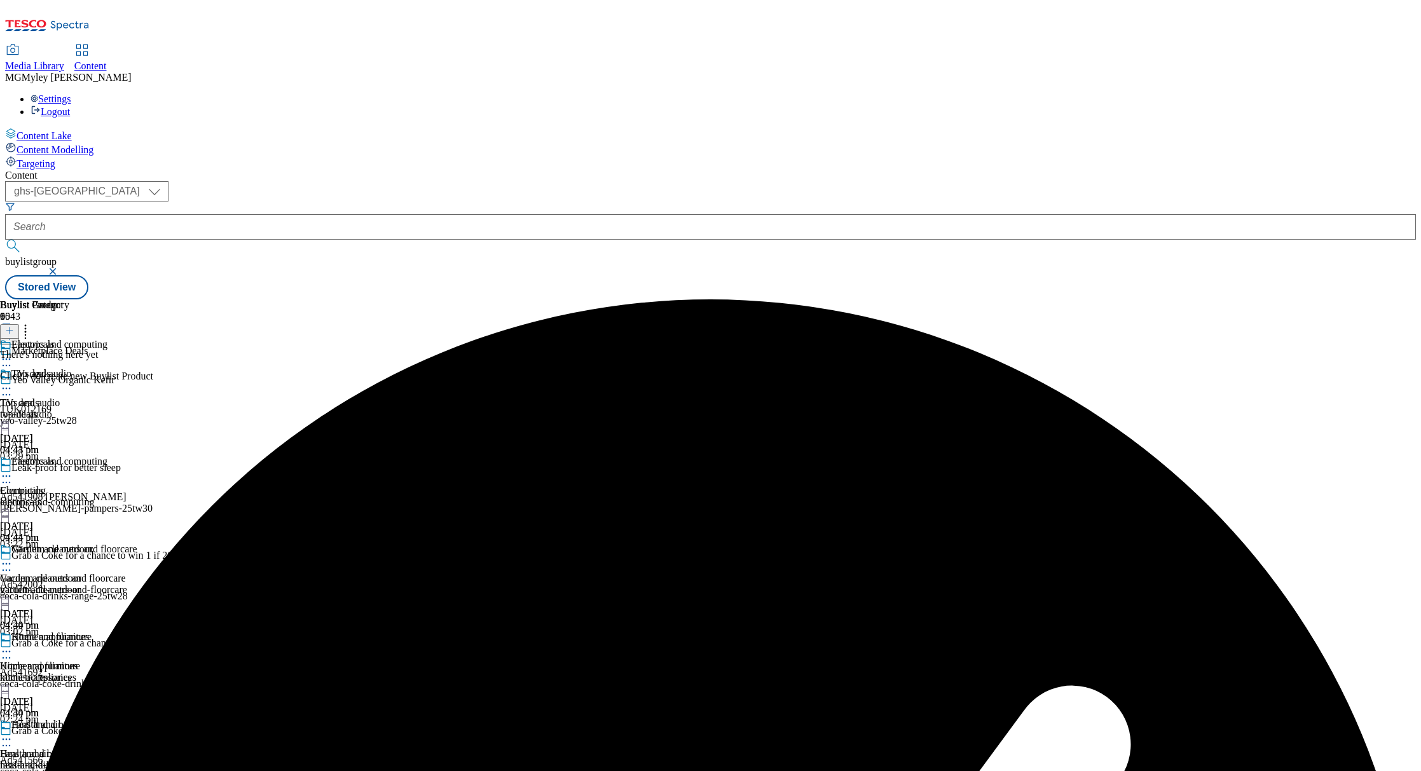
click at [14, 326] on icon at bounding box center [9, 330] width 9 height 9
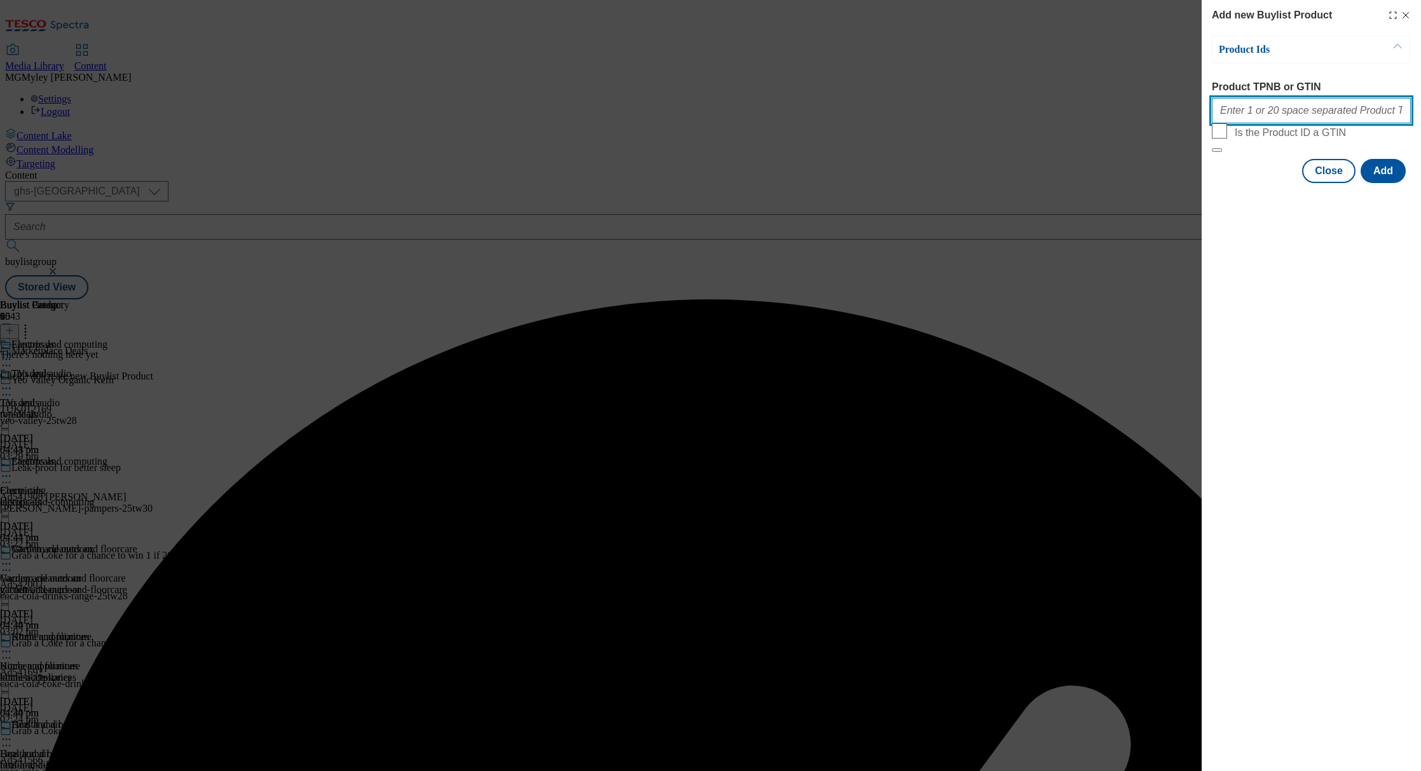
click at [1283, 114] on input "Product TPNB or GTIN" at bounding box center [1311, 110] width 199 height 25
paste input "105314867 105425669 105620959 105366914 105315042 105314863 105494105 105314877…"
type input "105314867 105425669 105620959 105366914 105315042 105314863 105494105 105314877…"
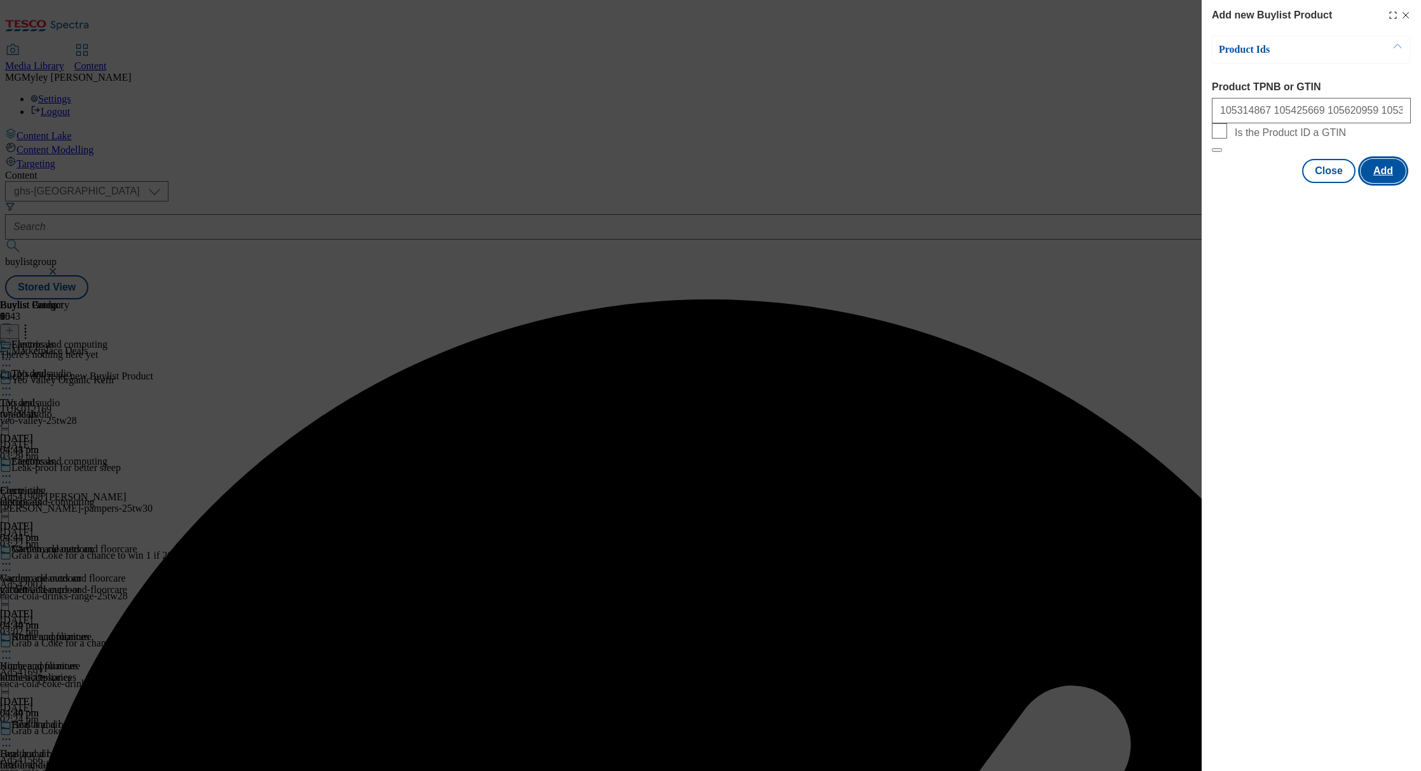
click at [1399, 183] on button "Add" at bounding box center [1383, 171] width 45 height 24
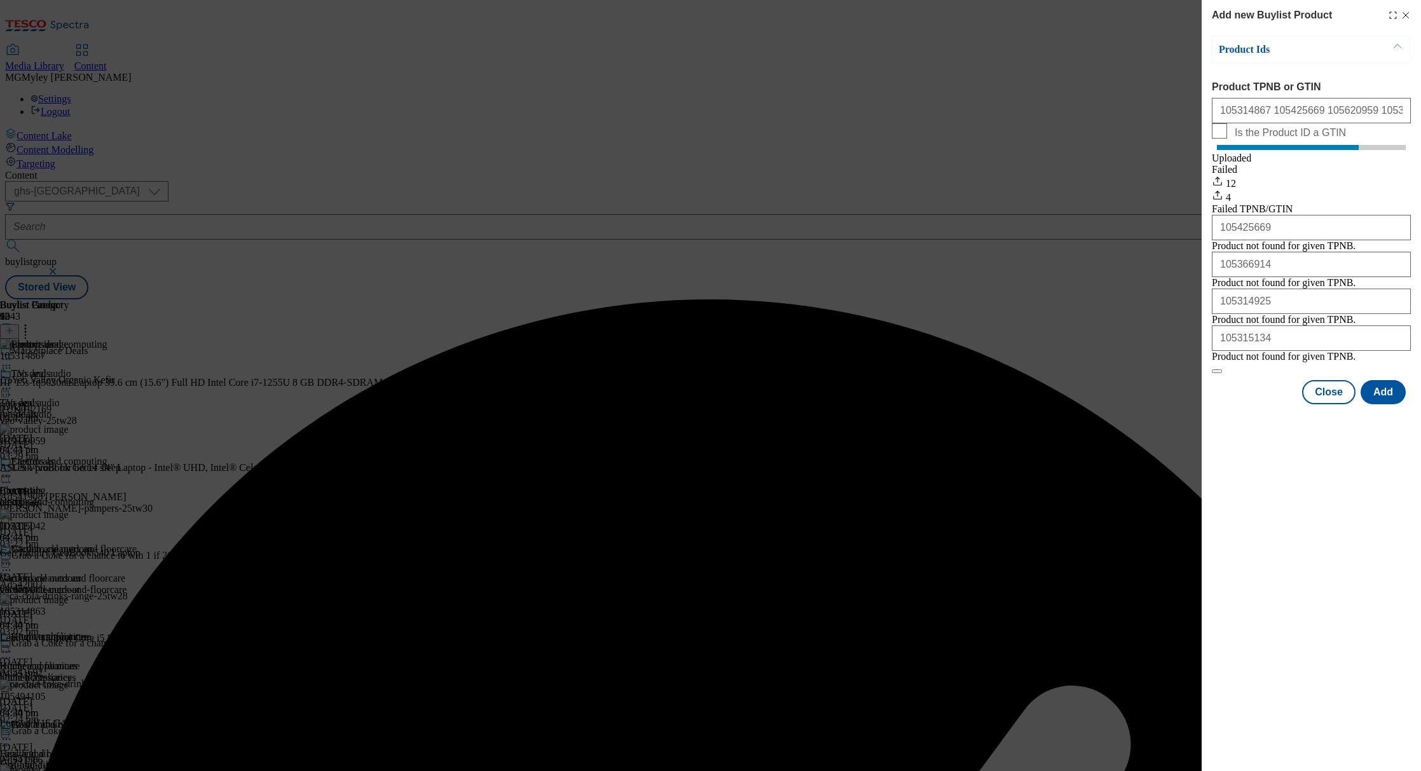
click at [1331, 404] on div "Product Ids Product TPNB or GTIN 105314867 105425669 105620959 105366914 105315…" at bounding box center [1311, 220] width 199 height 369
click at [1331, 404] on button "Close" at bounding box center [1328, 392] width 53 height 24
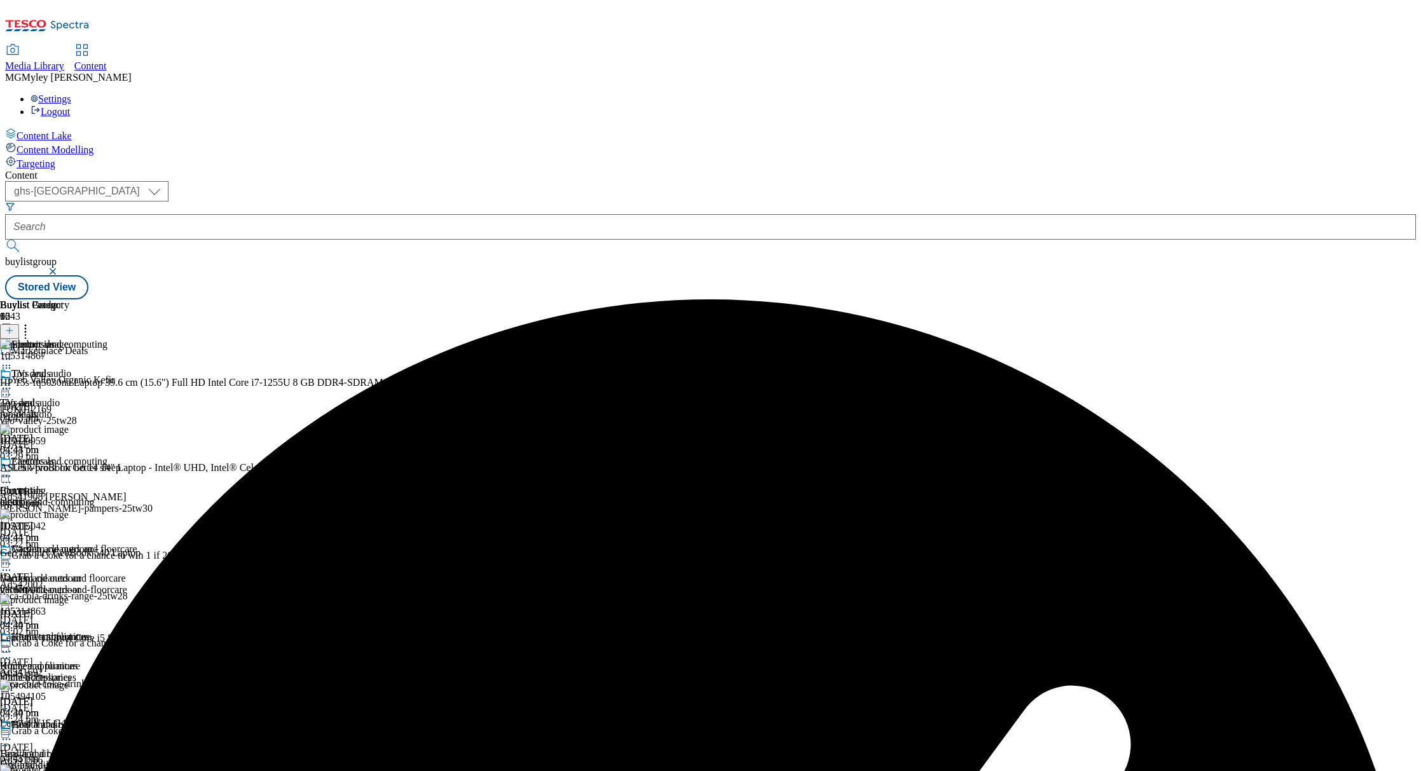
click at [13, 470] on icon at bounding box center [6, 476] width 13 height 13
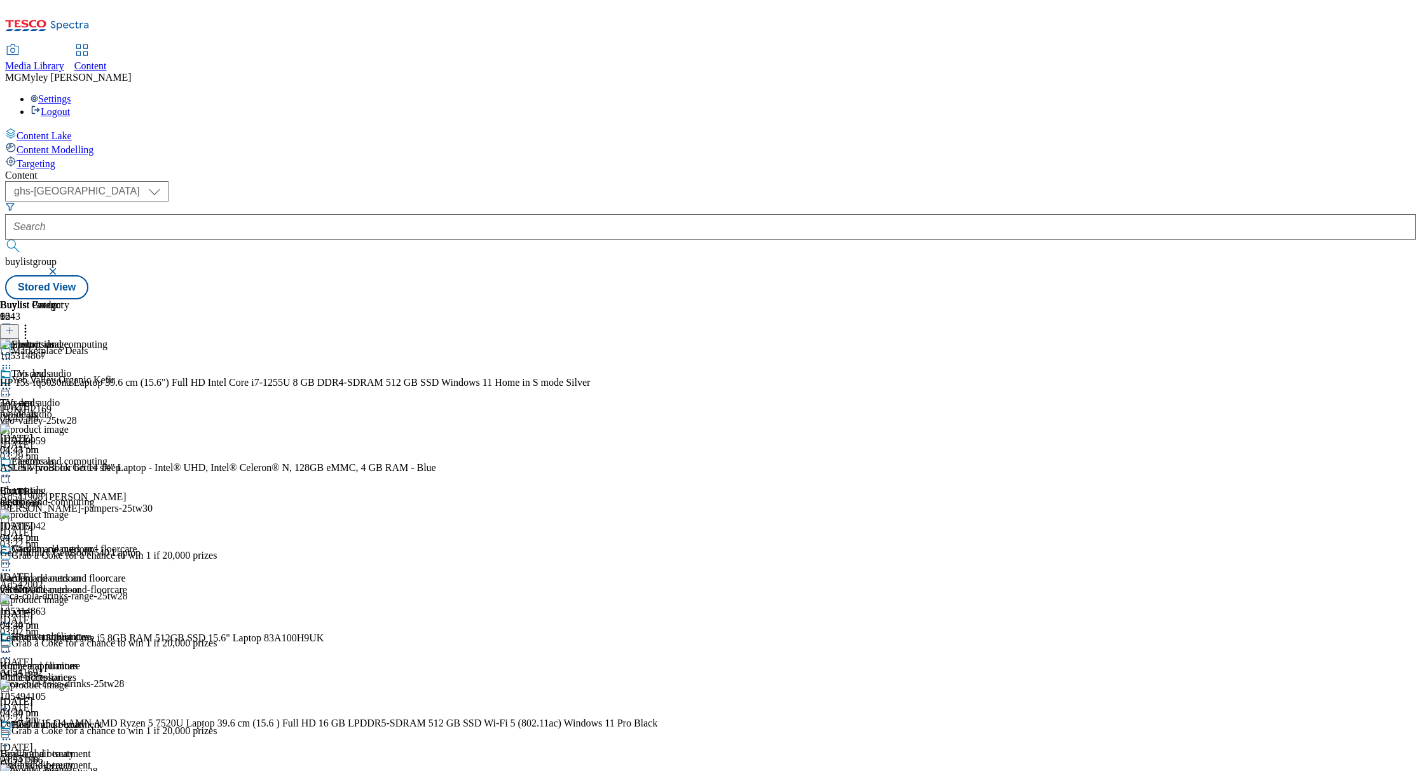
click at [137, 409] on div "tv-and-audio" at bounding box center [68, 414] width 137 height 11
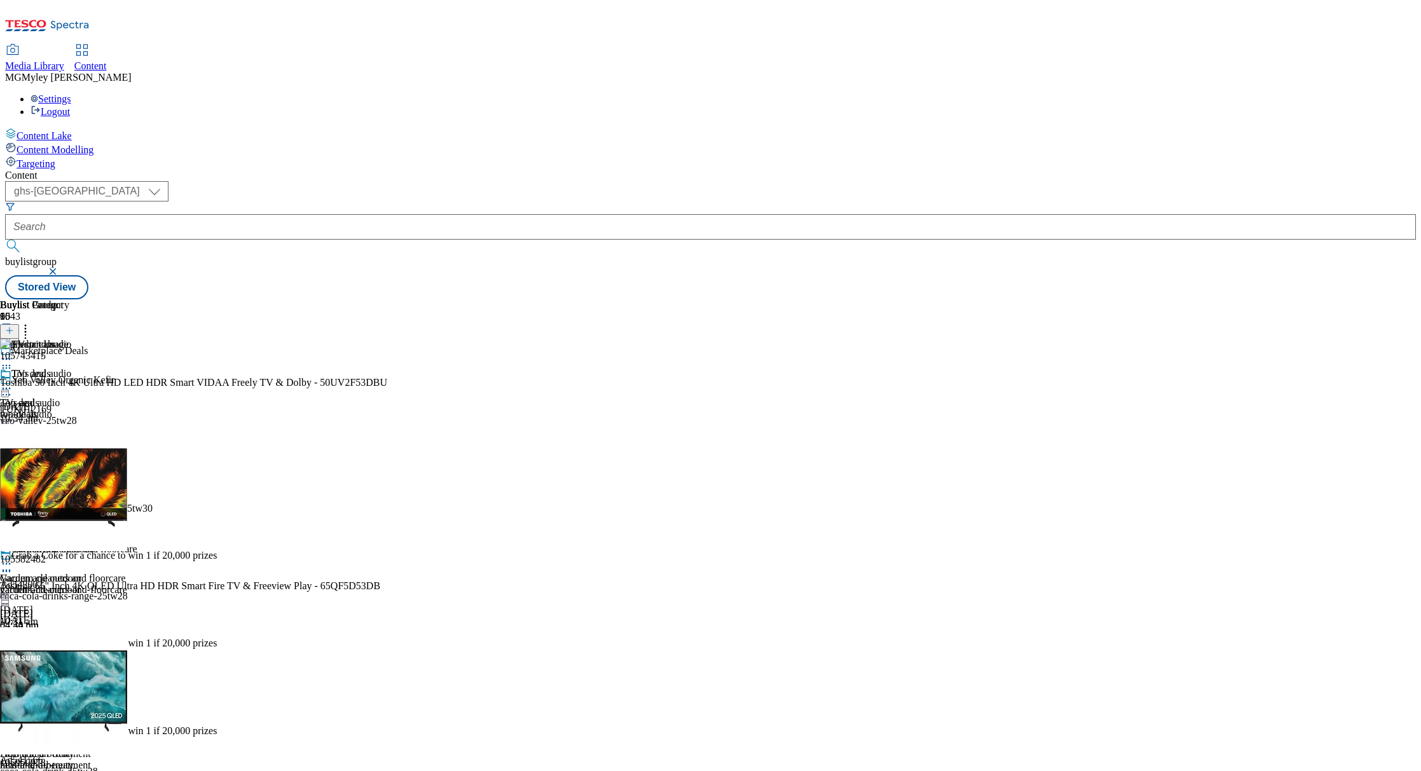
click at [32, 322] on icon at bounding box center [25, 328] width 13 height 13
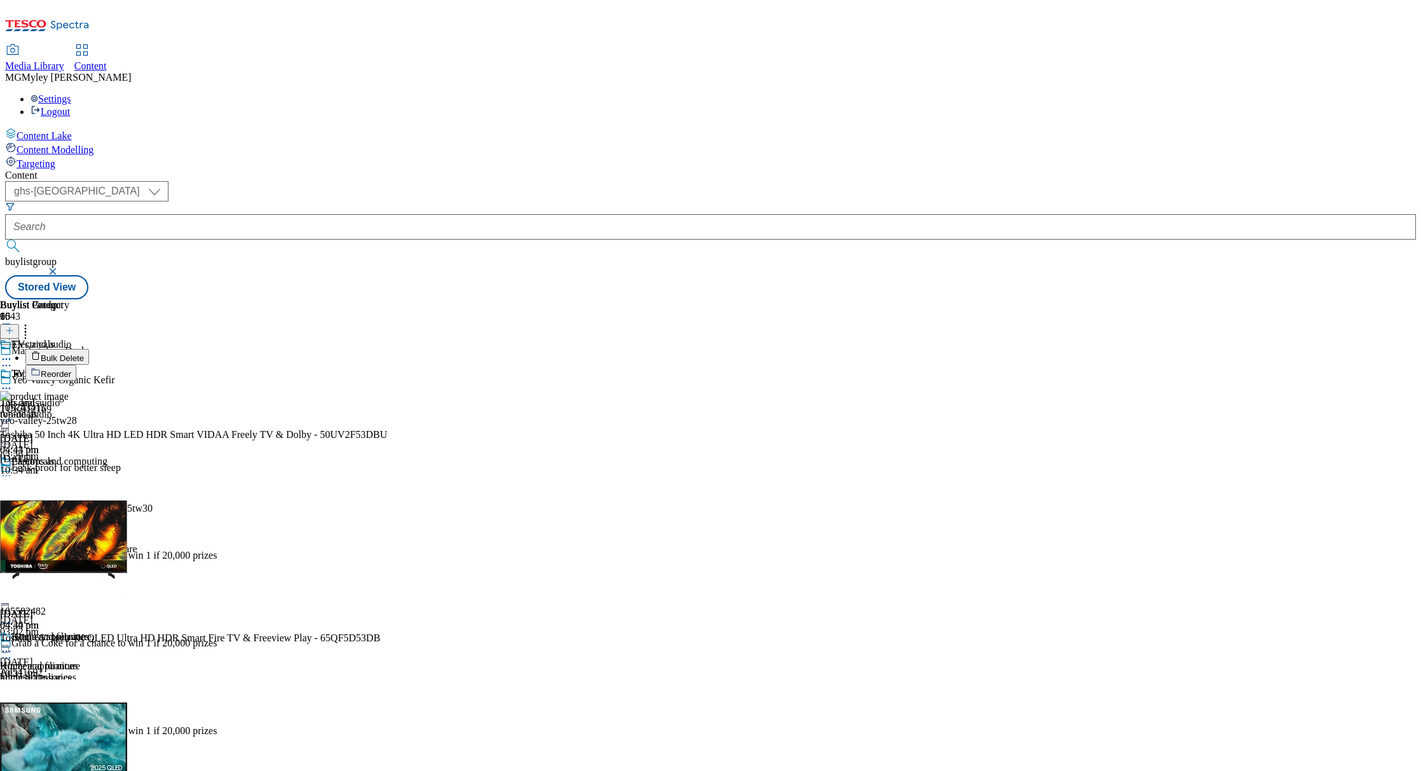
click at [84, 354] on span "Bulk Delete" at bounding box center [62, 359] width 43 height 10
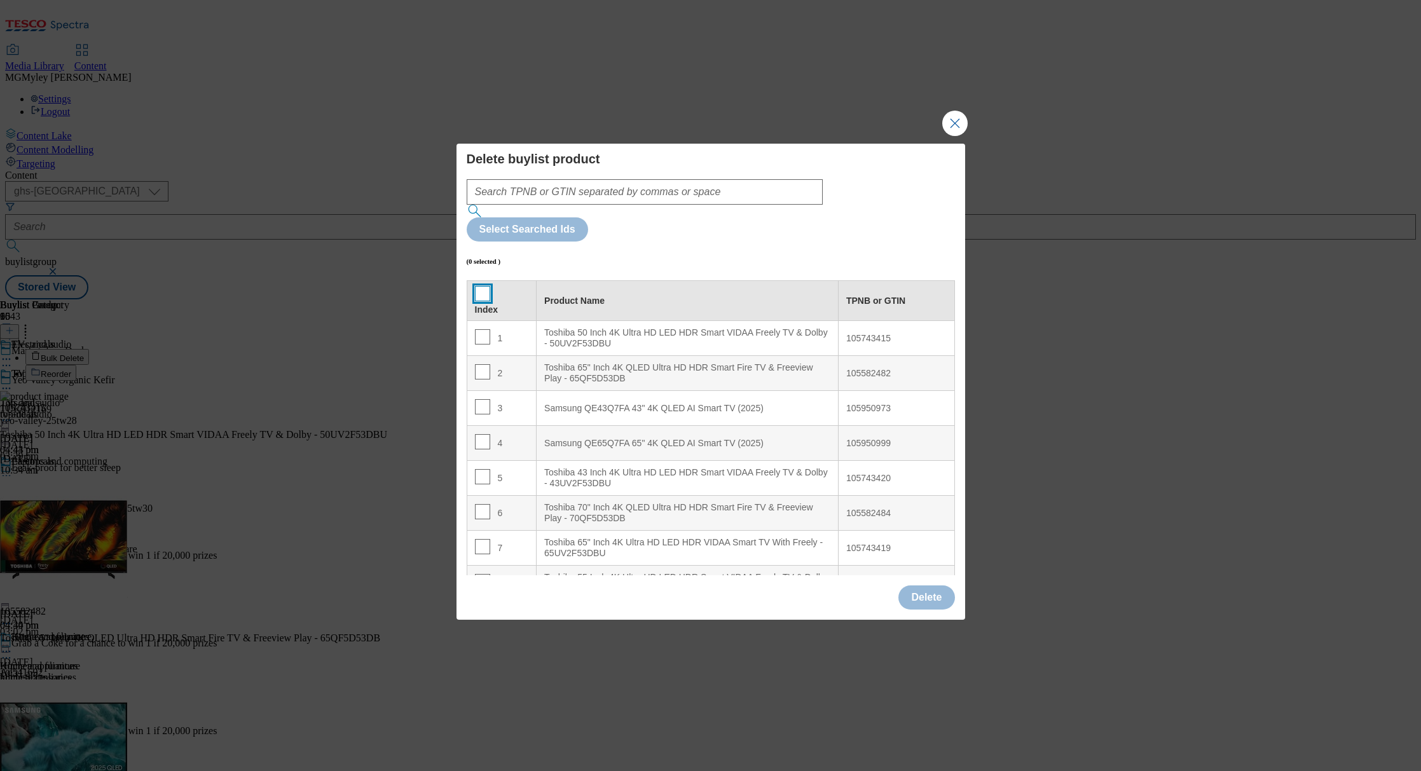
click at [485, 286] on input "Modal" at bounding box center [482, 293] width 15 height 15
checkbox input "true"
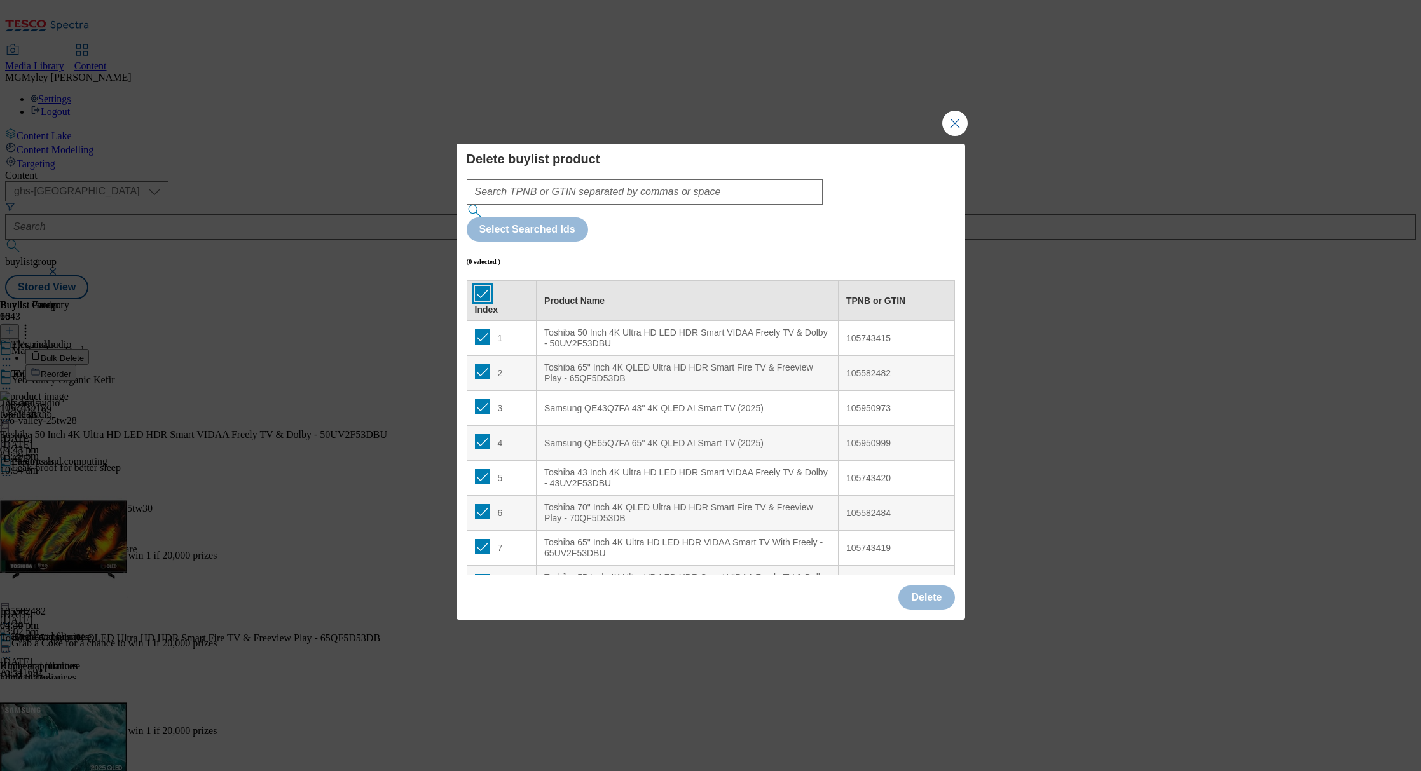
checkbox input "true"
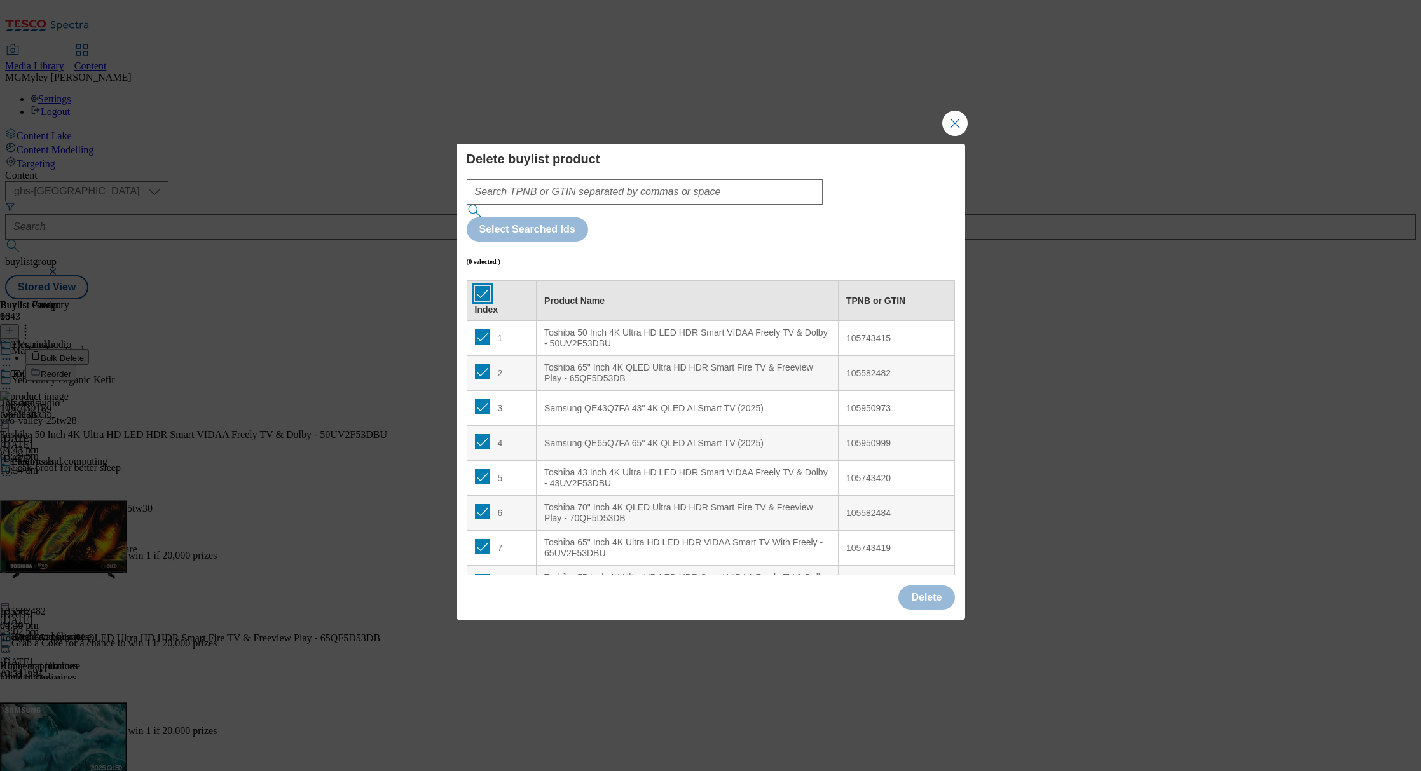
checkbox input "true"
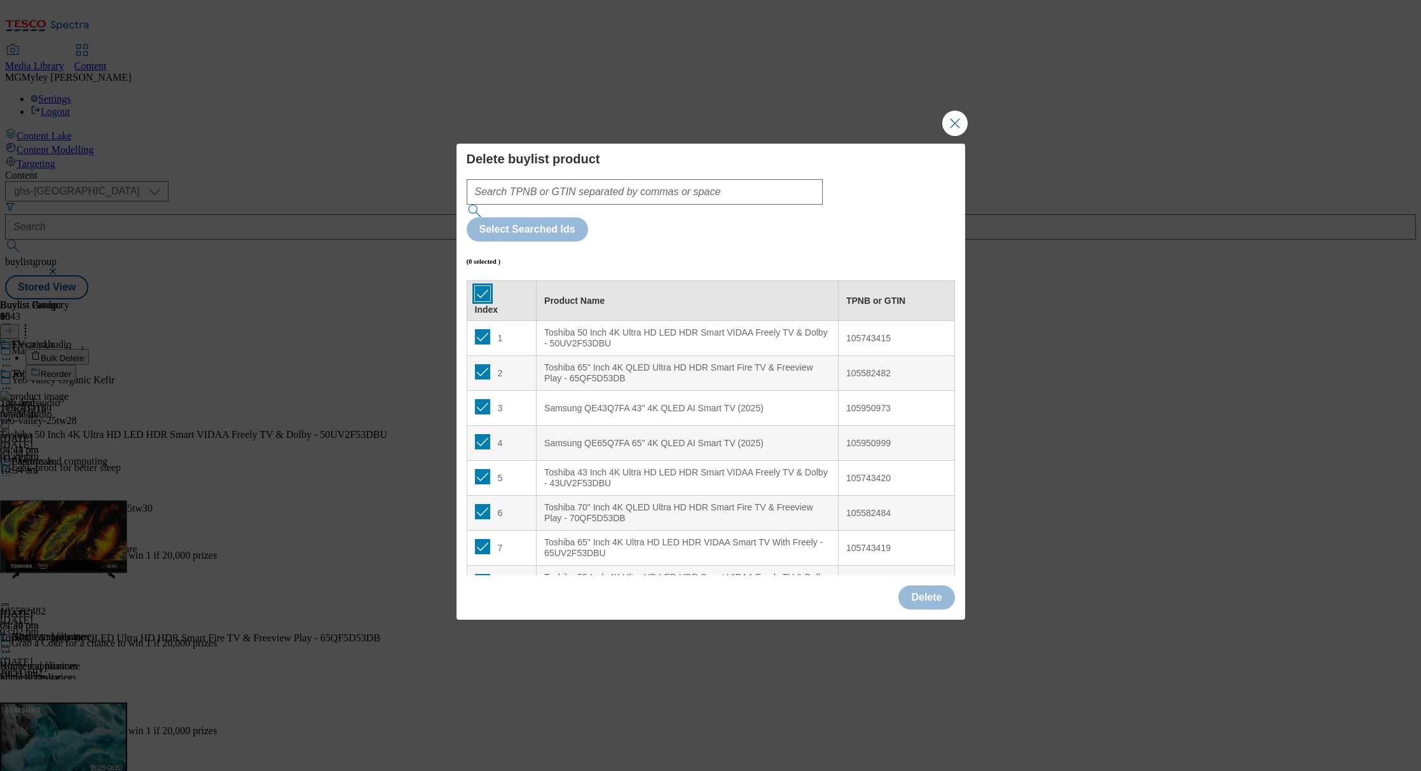
checkbox input "true"
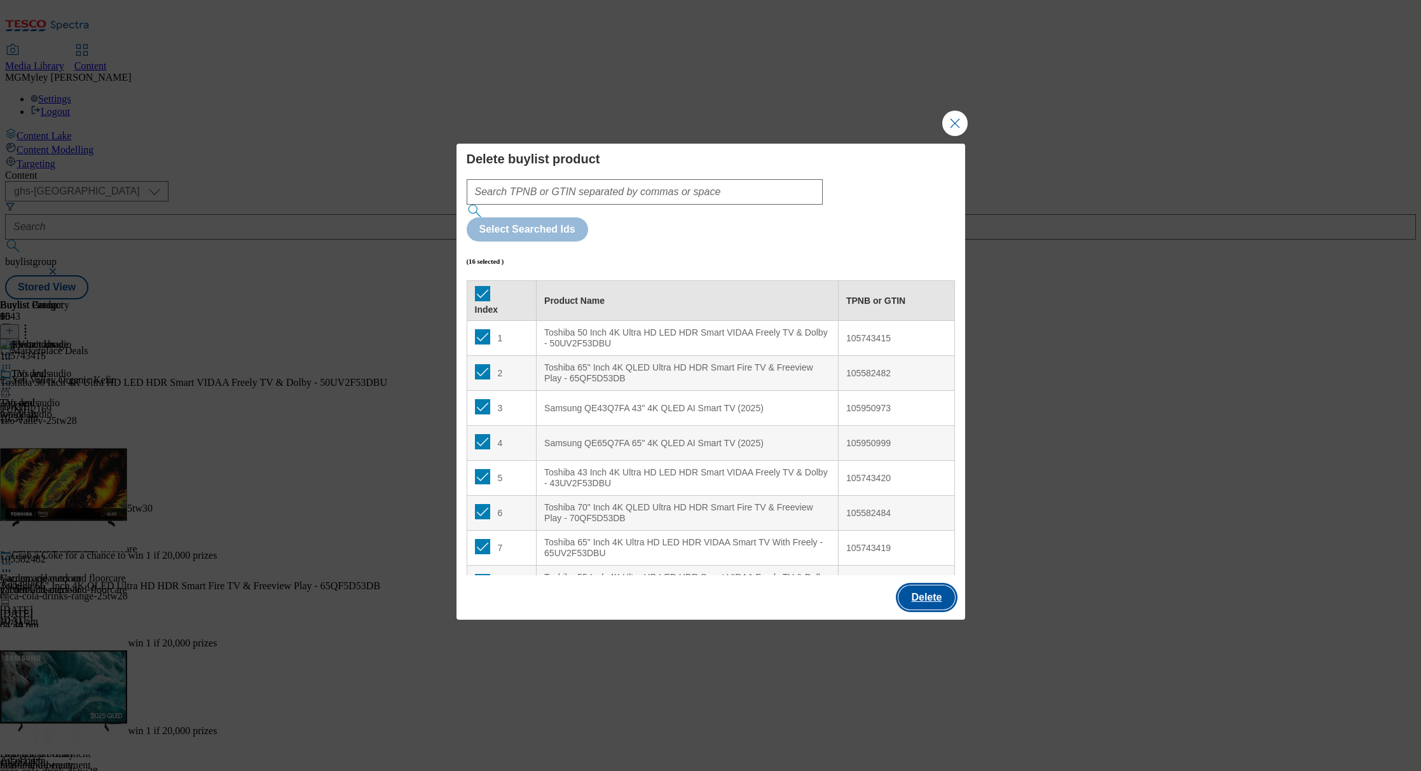
click at [942, 586] on button "Delete" at bounding box center [927, 598] width 56 height 24
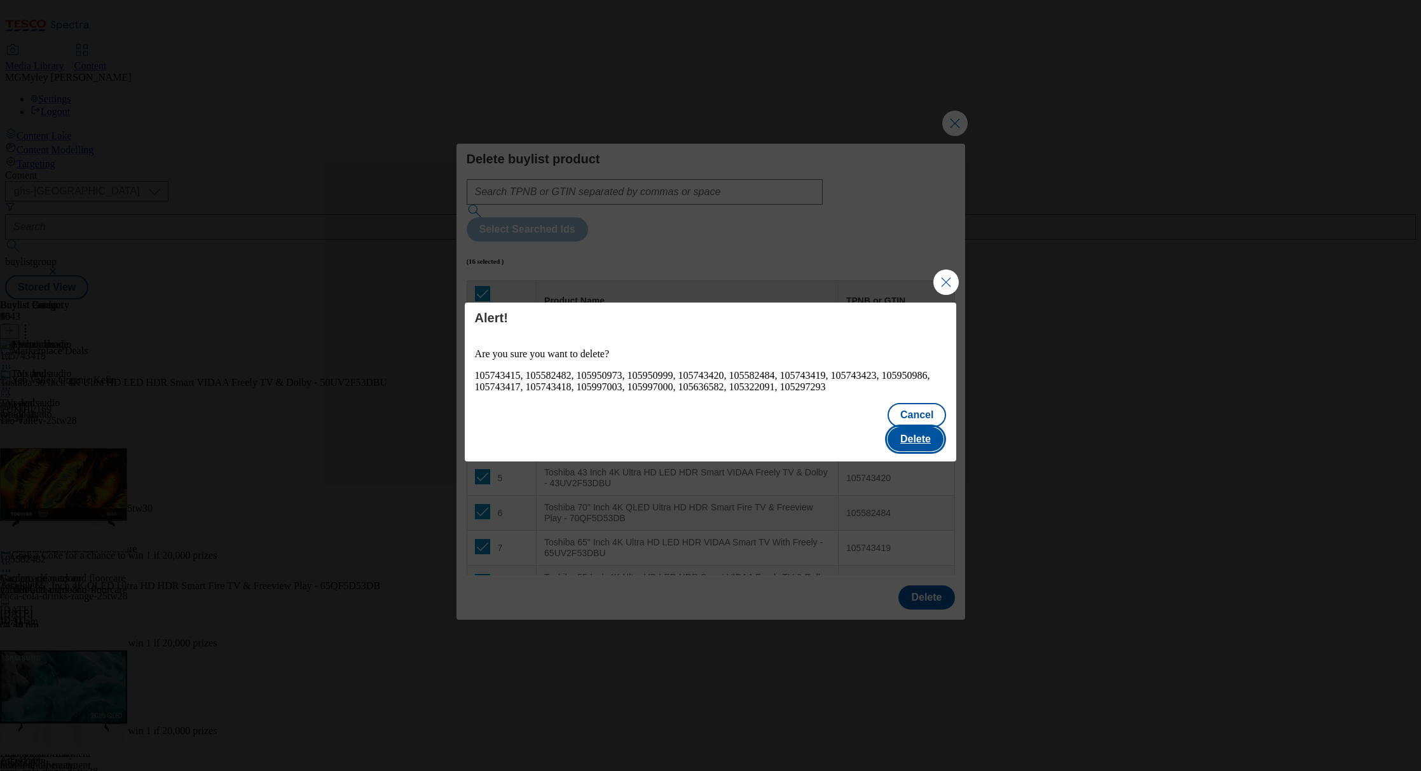
click at [919, 432] on button "Delete" at bounding box center [916, 439] width 56 height 24
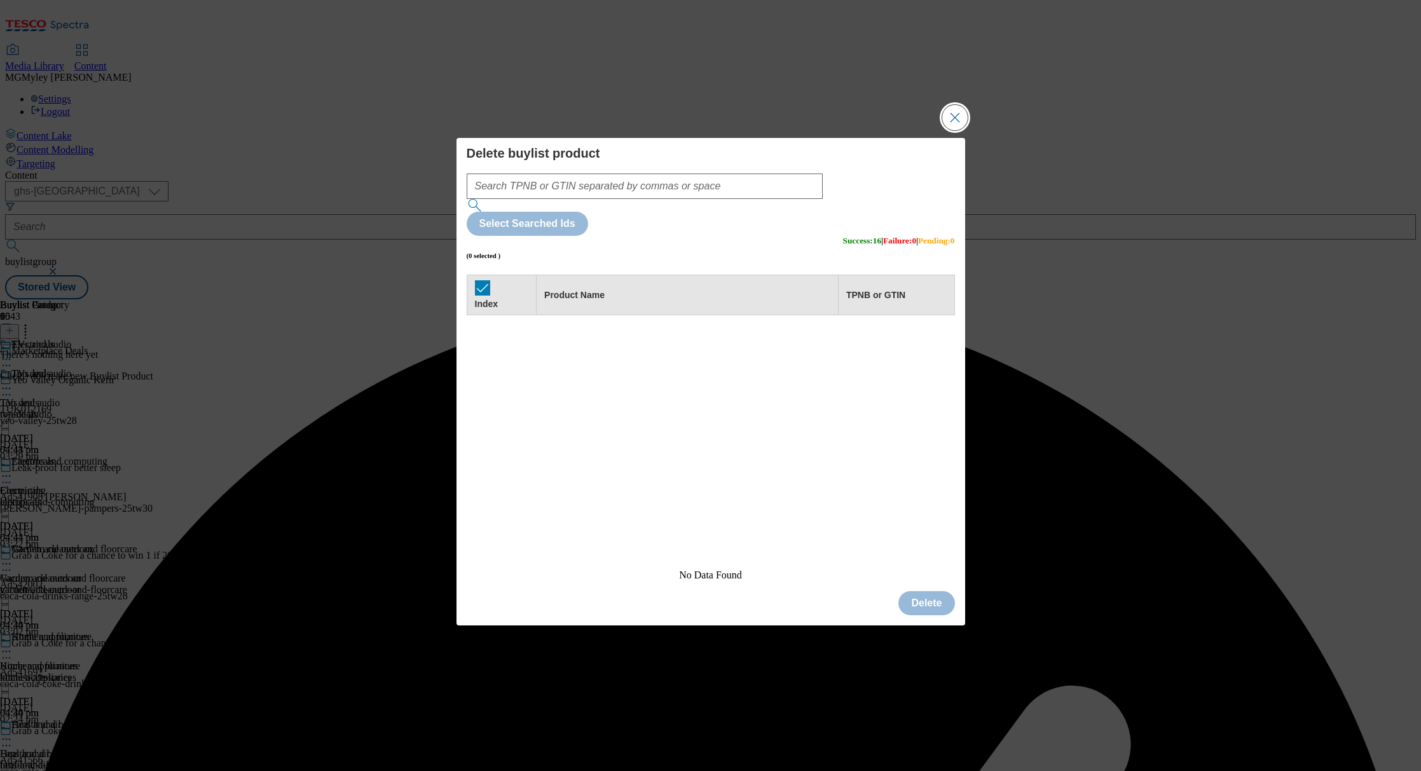
click at [950, 130] on button "Close Modal" at bounding box center [954, 117] width 25 height 25
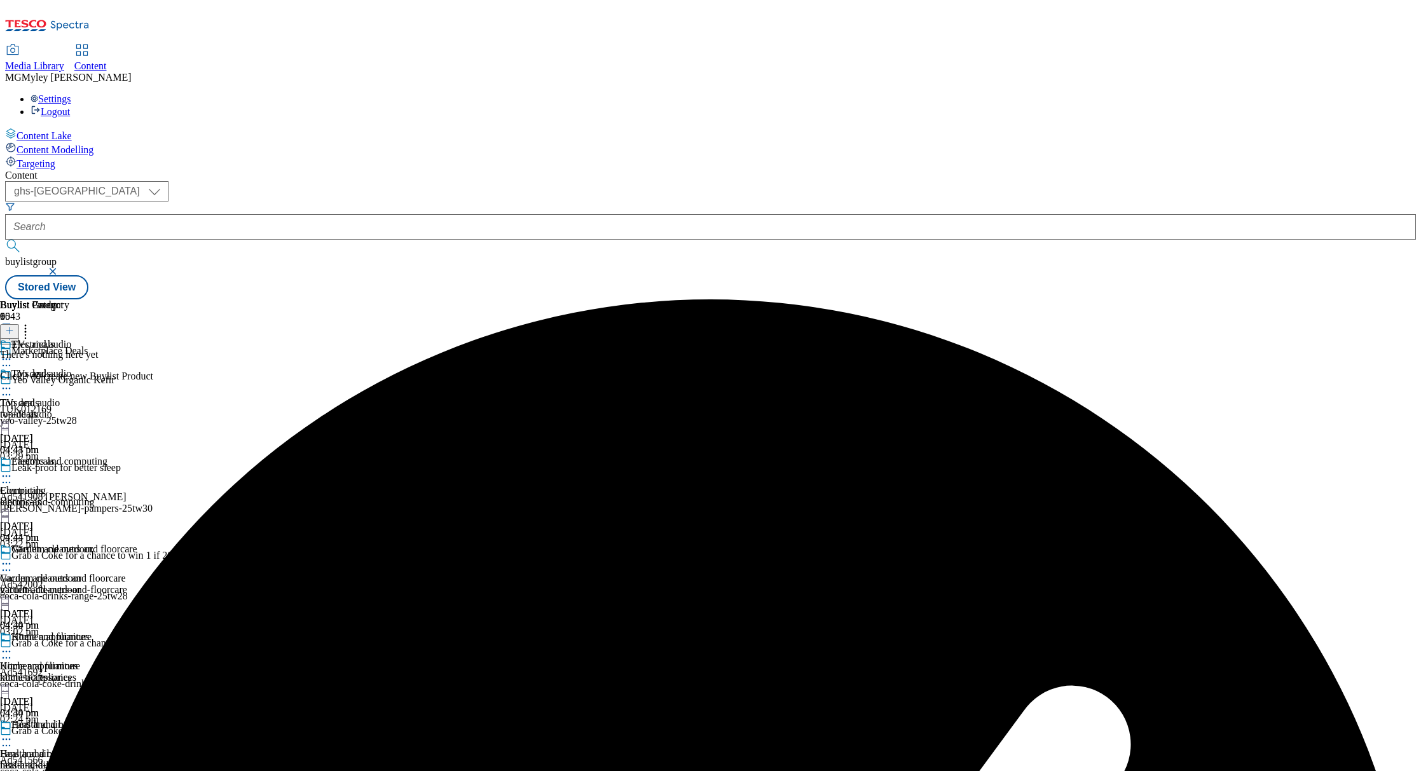
click at [14, 326] on icon at bounding box center [9, 330] width 9 height 9
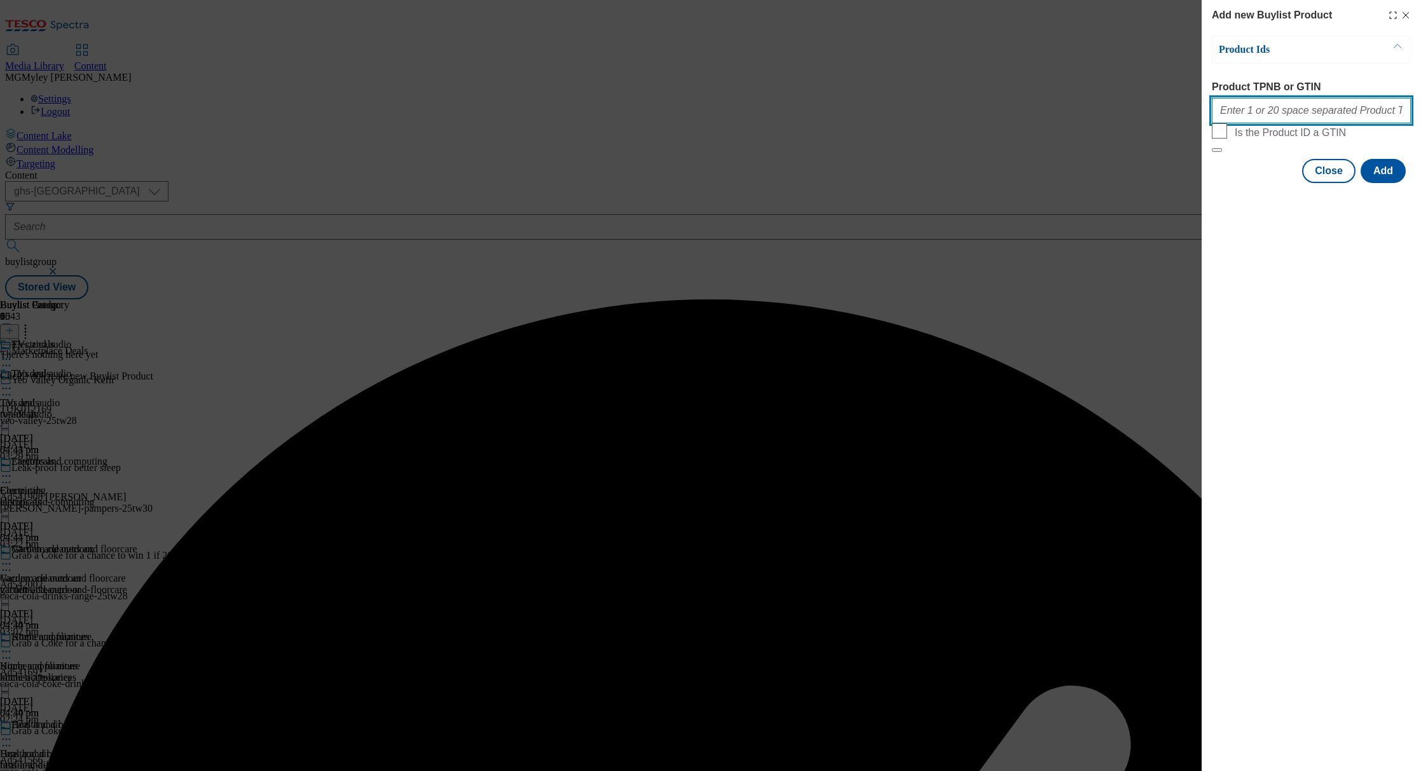
click at [1276, 120] on input "Product TPNB or GTIN" at bounding box center [1311, 110] width 199 height 25
paste input "105743415 105582482 105950973 105950973 105950999 105743420 105582484 105743419…"
type input "105743415 105582482 105950973 105950973 105950999 105743420 105582484 105743419…"
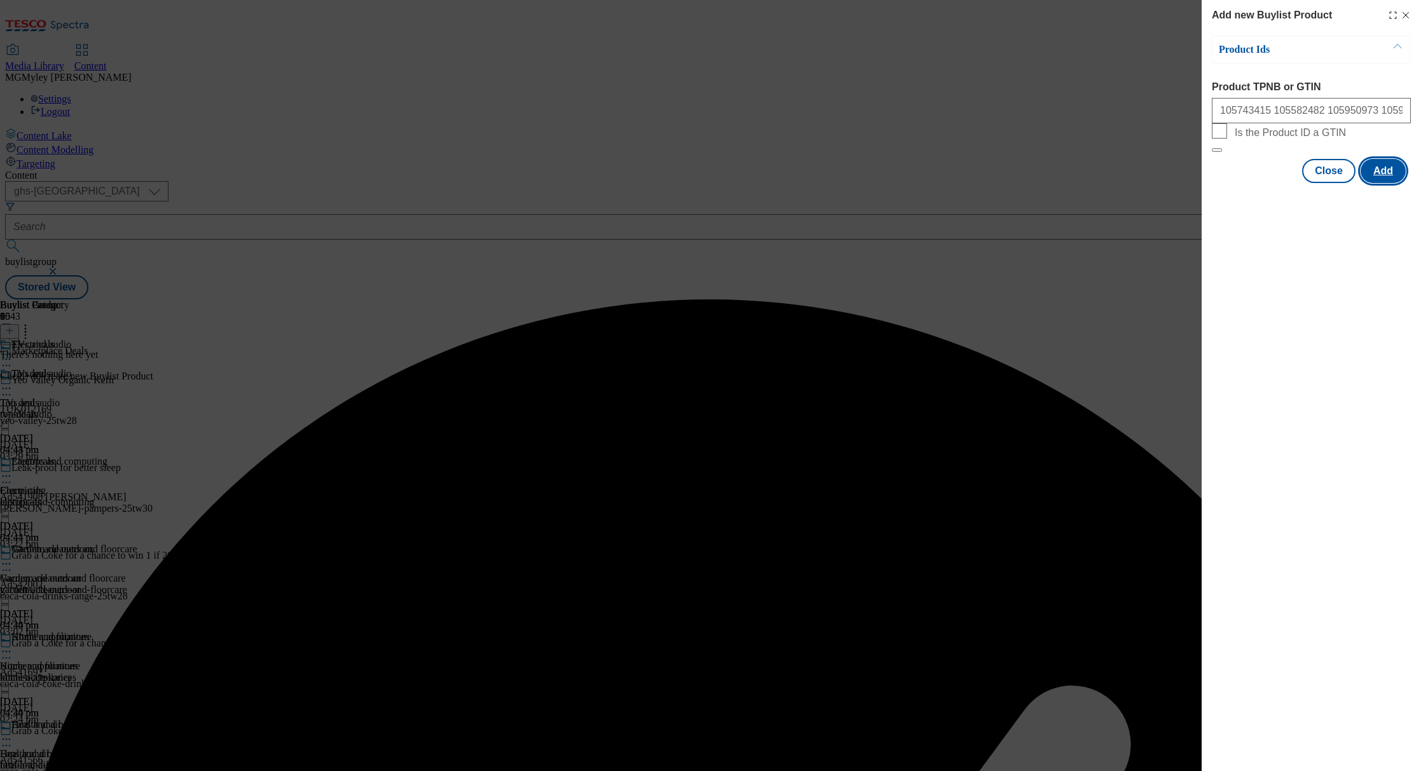
click at [1387, 183] on button "Add" at bounding box center [1383, 171] width 45 height 24
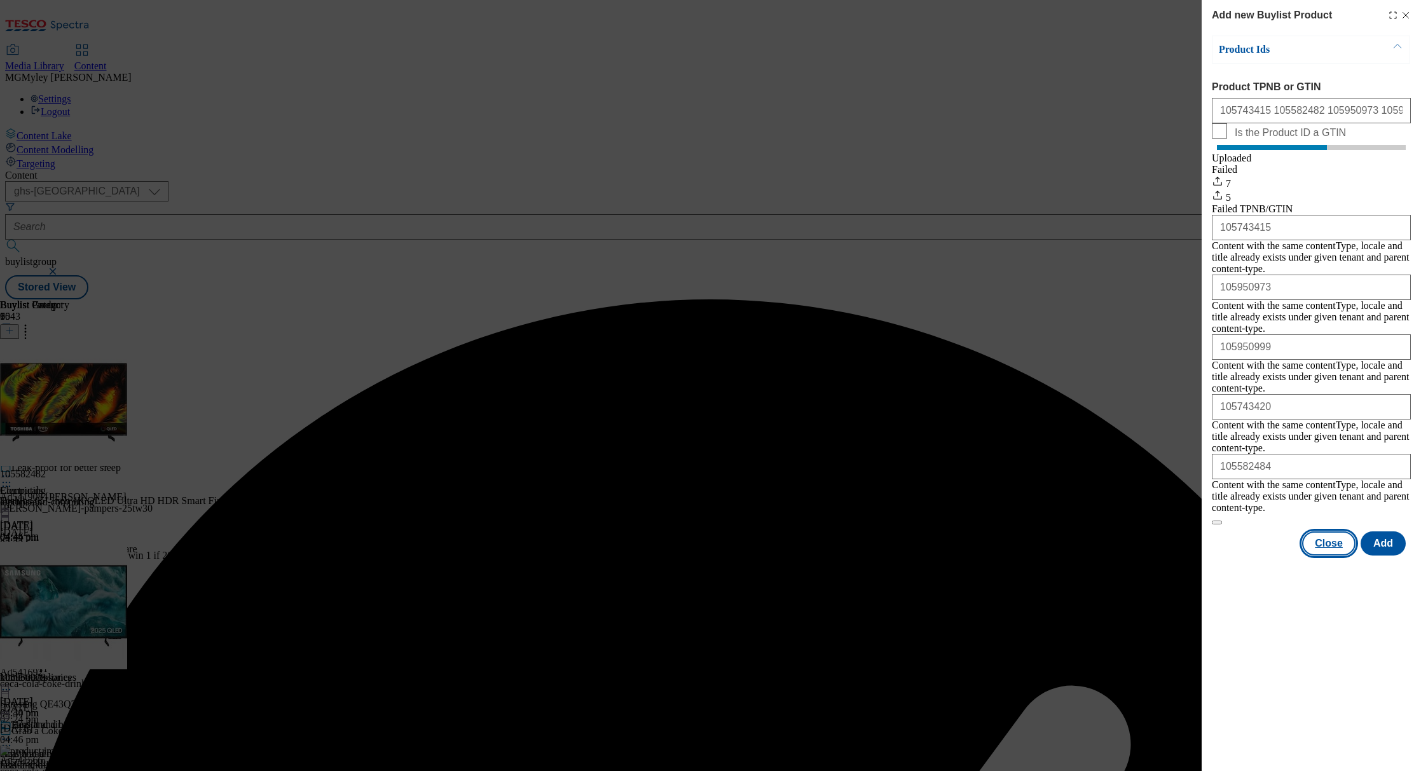
click at [1321, 532] on button "Close" at bounding box center [1328, 544] width 53 height 24
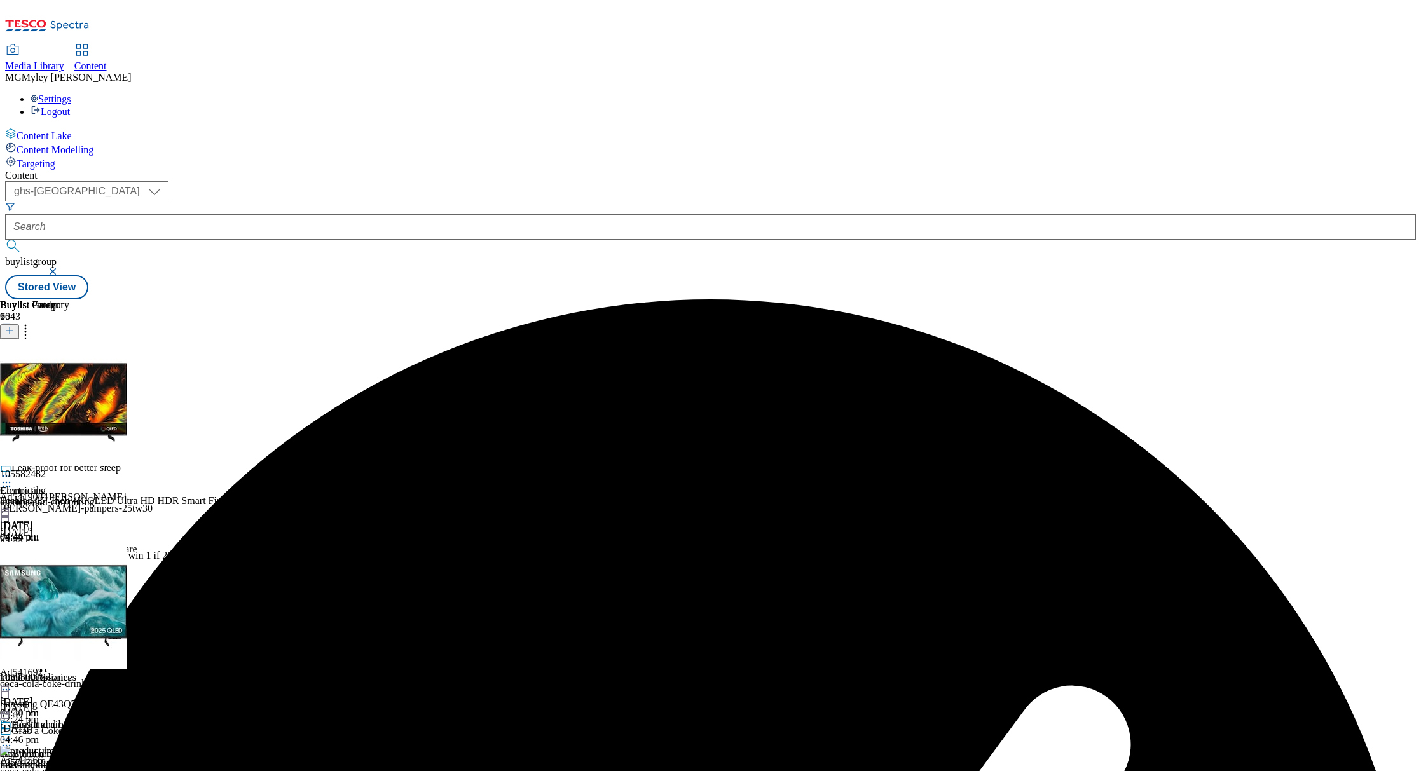
scroll to position [62, 0]
click at [126, 573] on div "Vacuum cleaners and floorcare" at bounding box center [63, 578] width 126 height 11
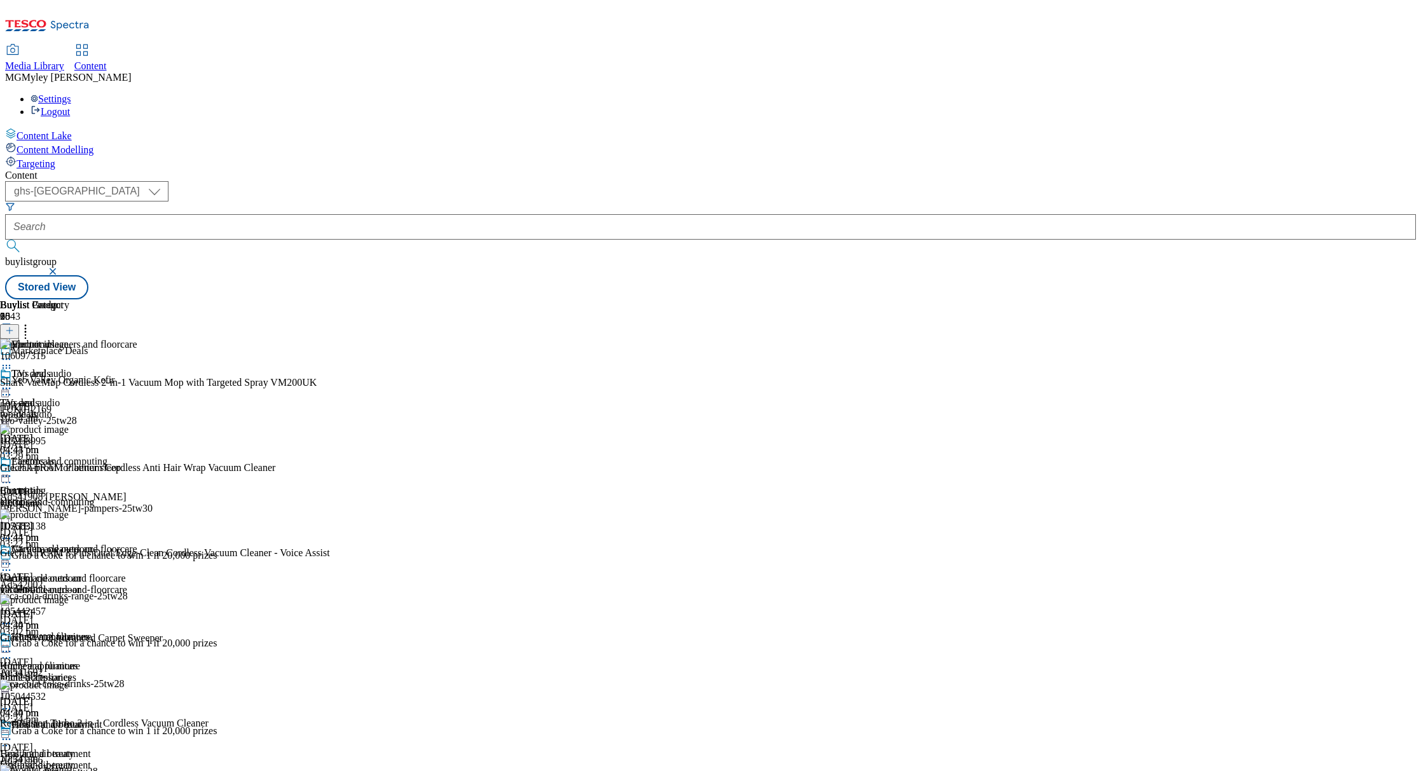
click at [27, 328] on circle at bounding box center [26, 329] width 2 height 2
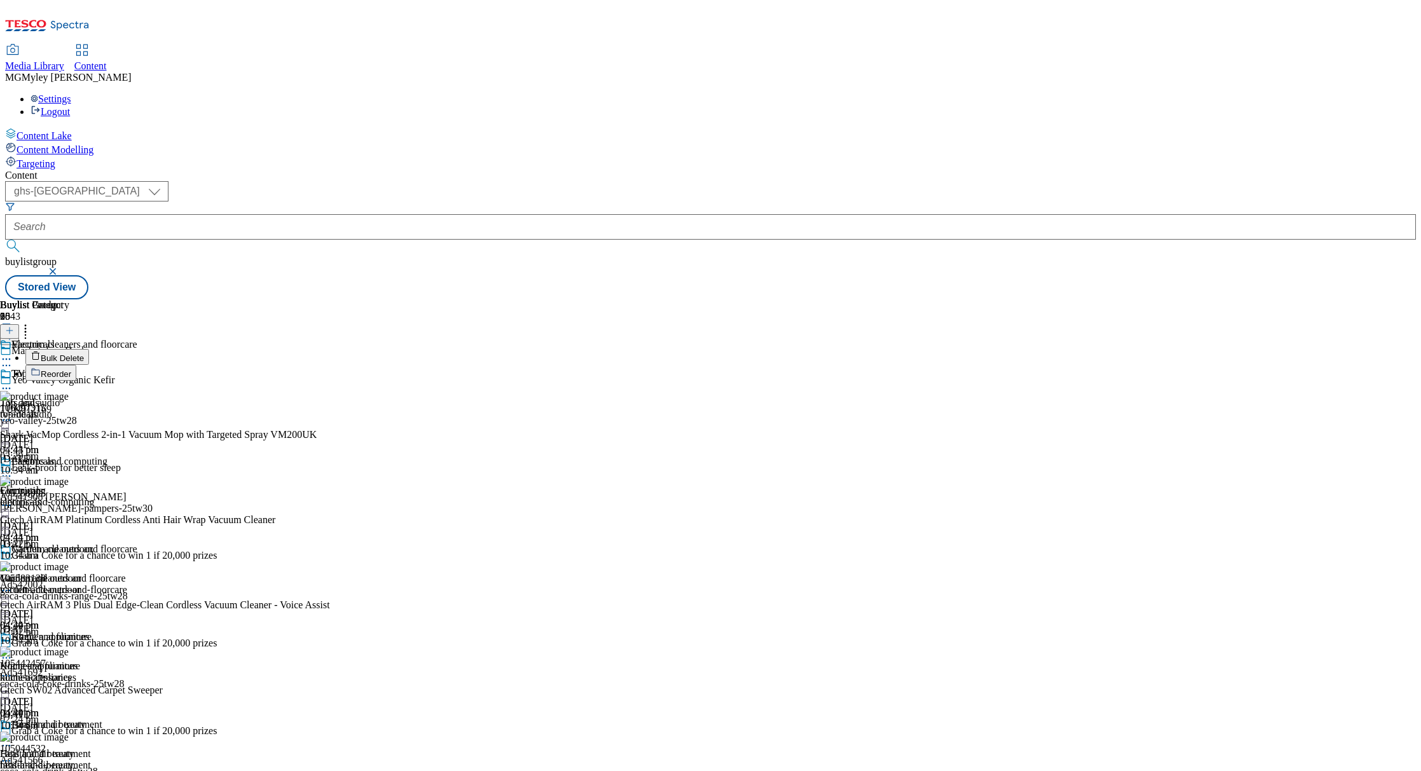
click at [84, 354] on span "Bulk Delete" at bounding box center [62, 359] width 43 height 10
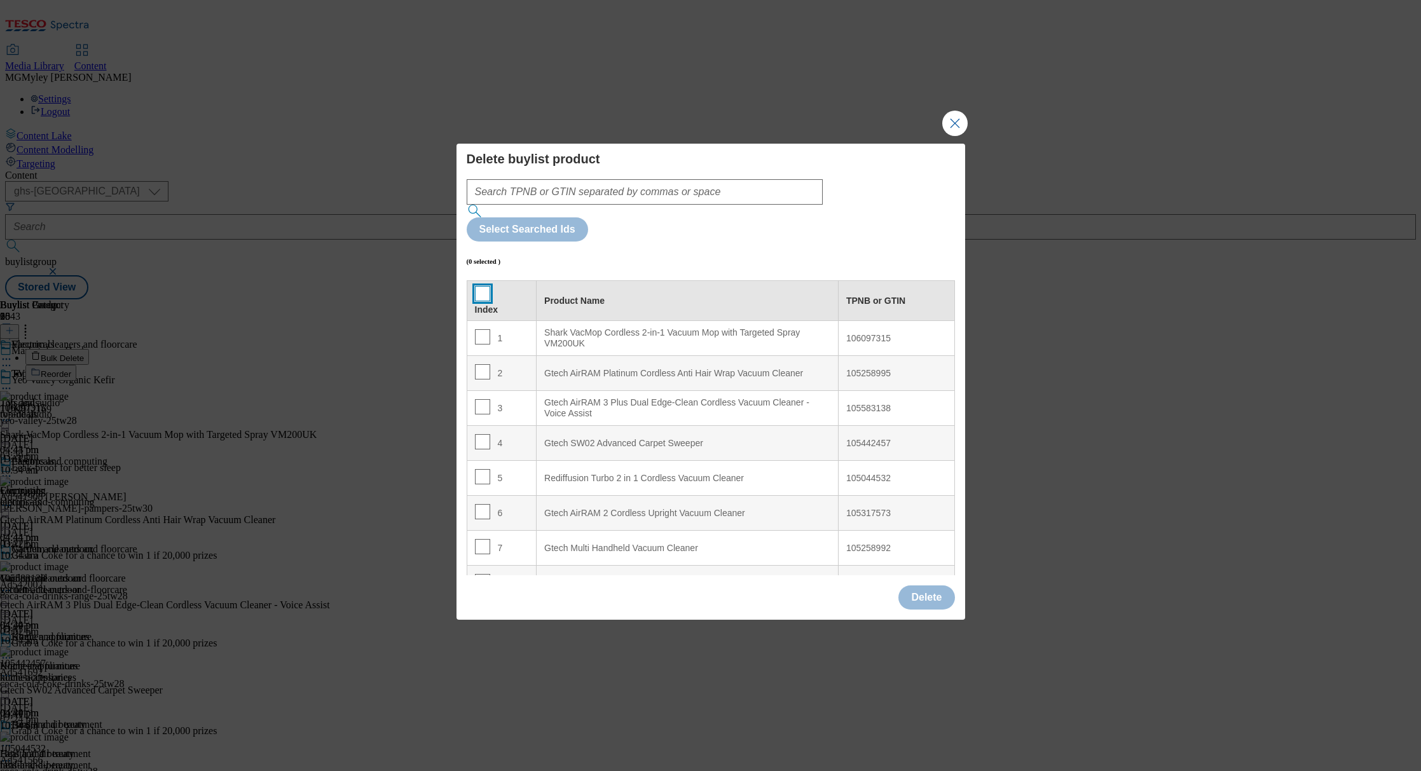
click at [480, 286] on input "Modal" at bounding box center [482, 293] width 15 height 15
checkbox input "true"
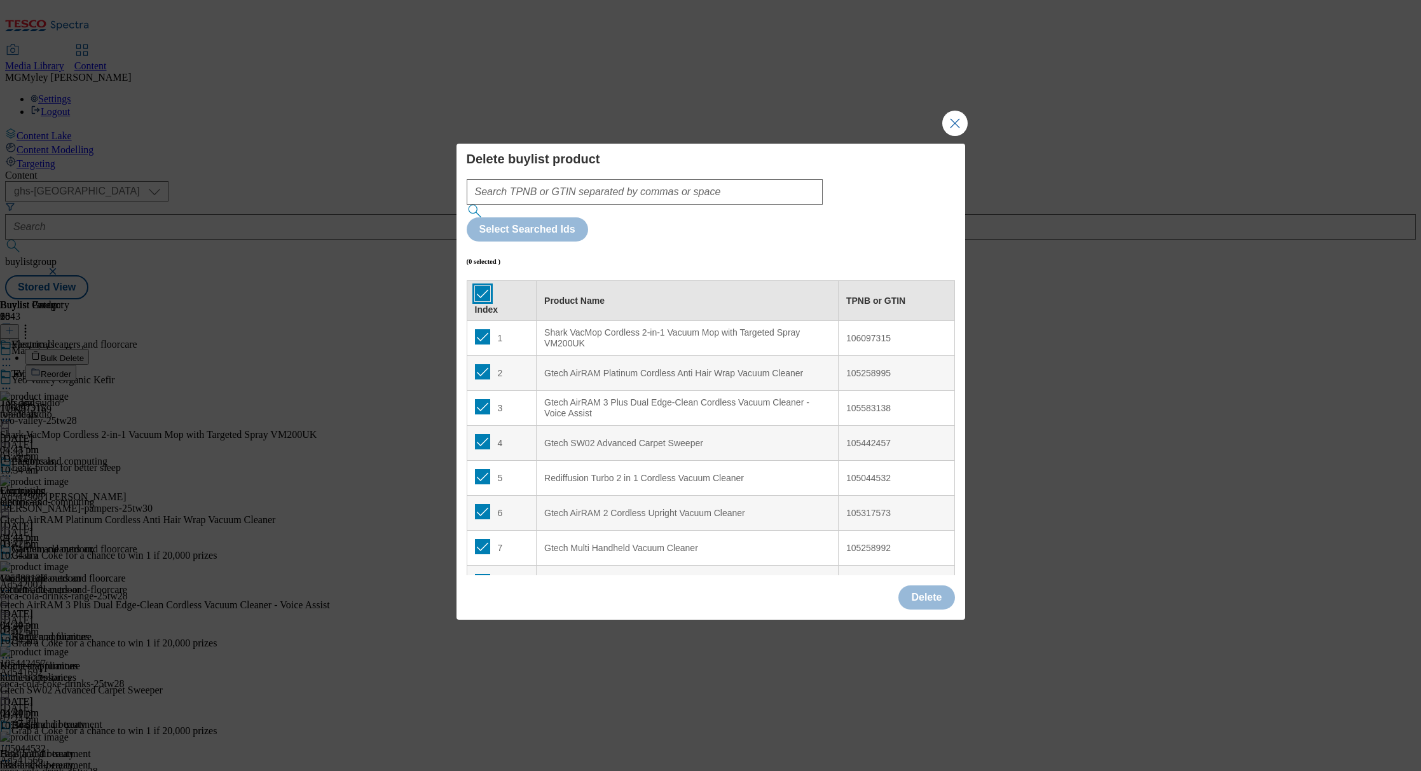
checkbox input "true"
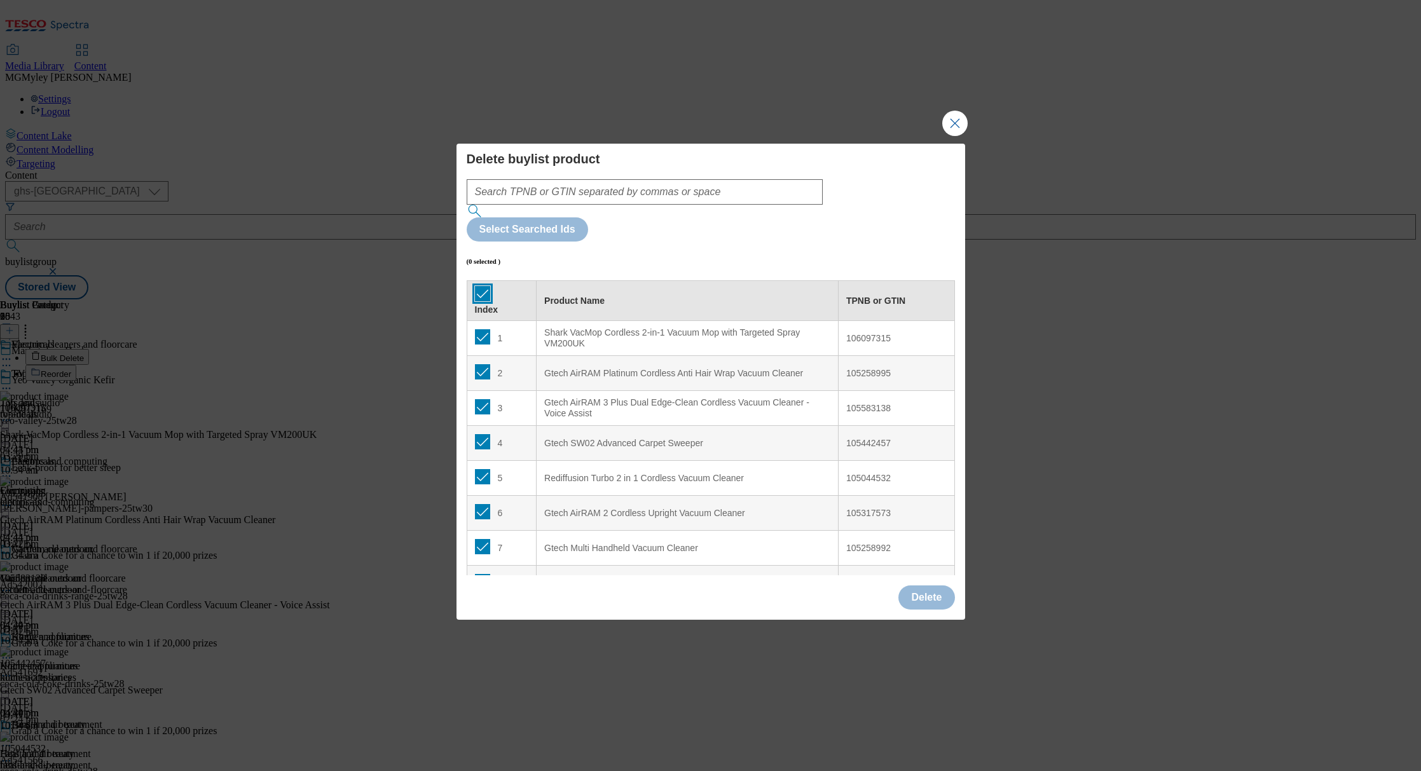
checkbox input "true"
click at [921, 586] on button "Delete" at bounding box center [927, 598] width 56 height 24
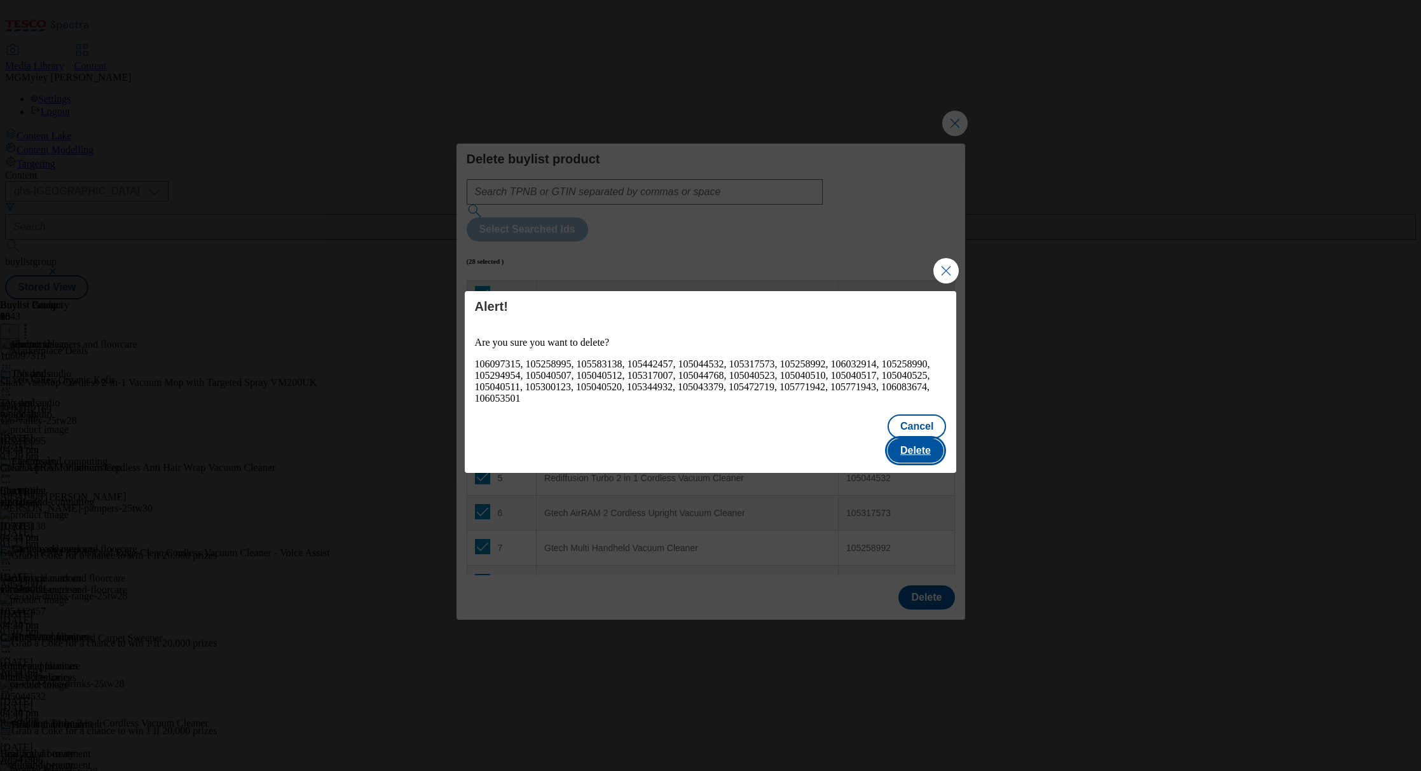
click at [916, 448] on button "Delete" at bounding box center [916, 451] width 56 height 24
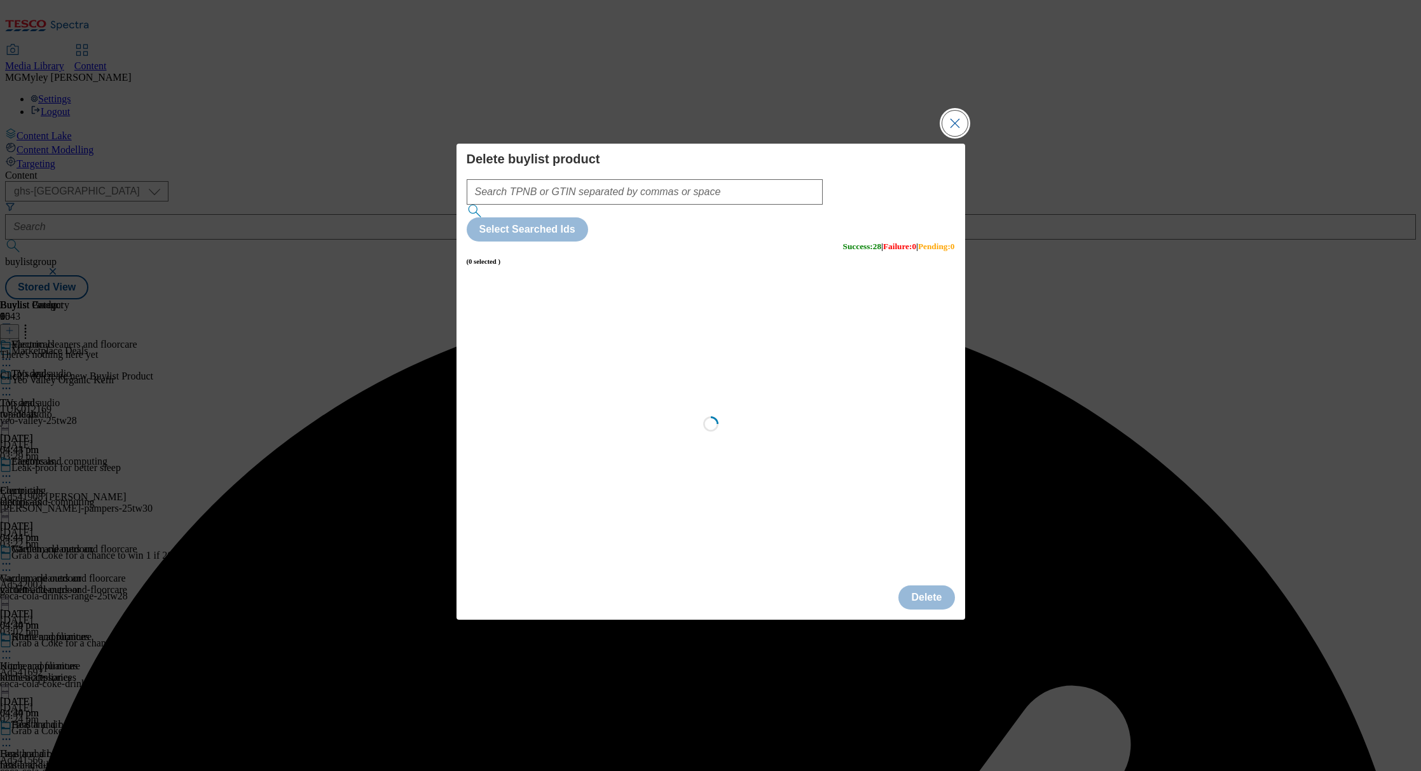
click at [958, 136] on button "Close Modal" at bounding box center [954, 123] width 25 height 25
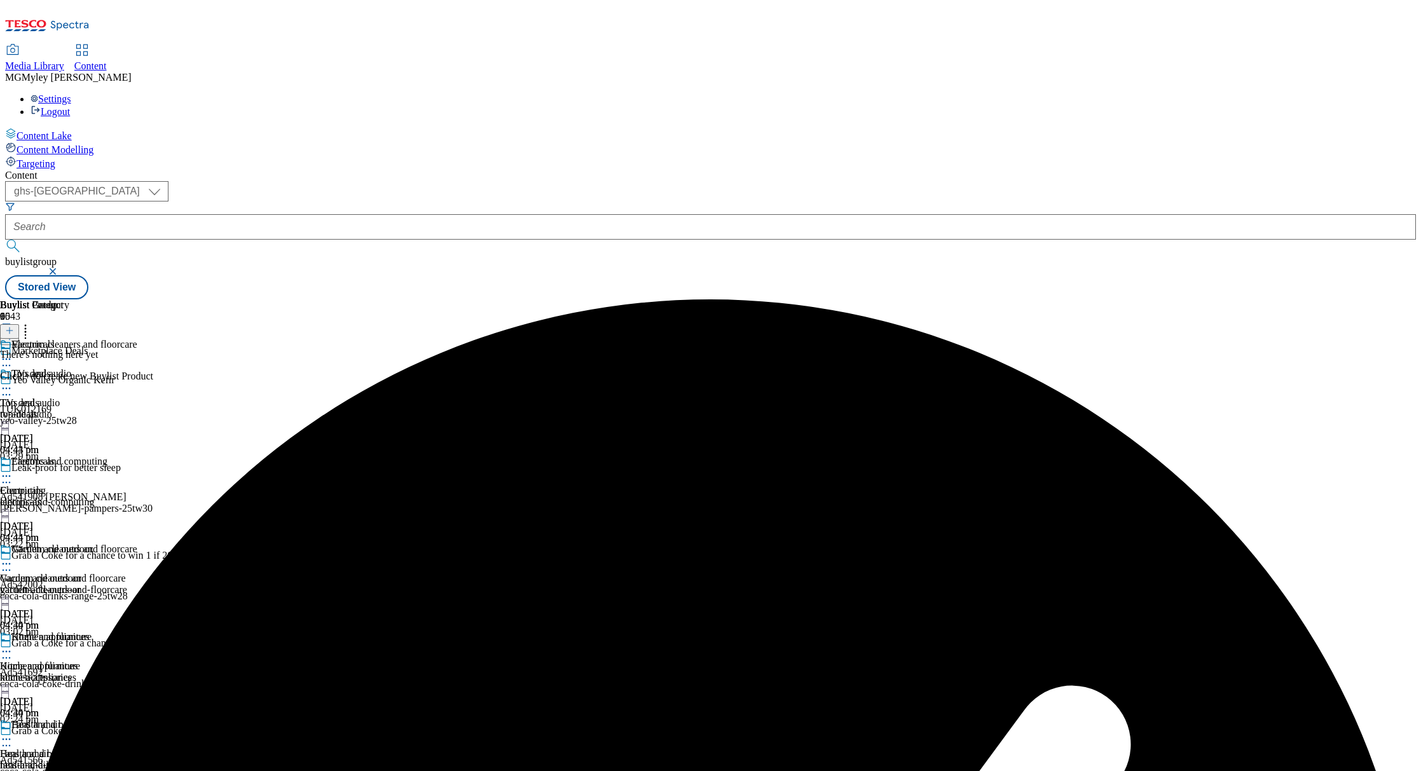
click at [14, 326] on icon at bounding box center [9, 330] width 9 height 9
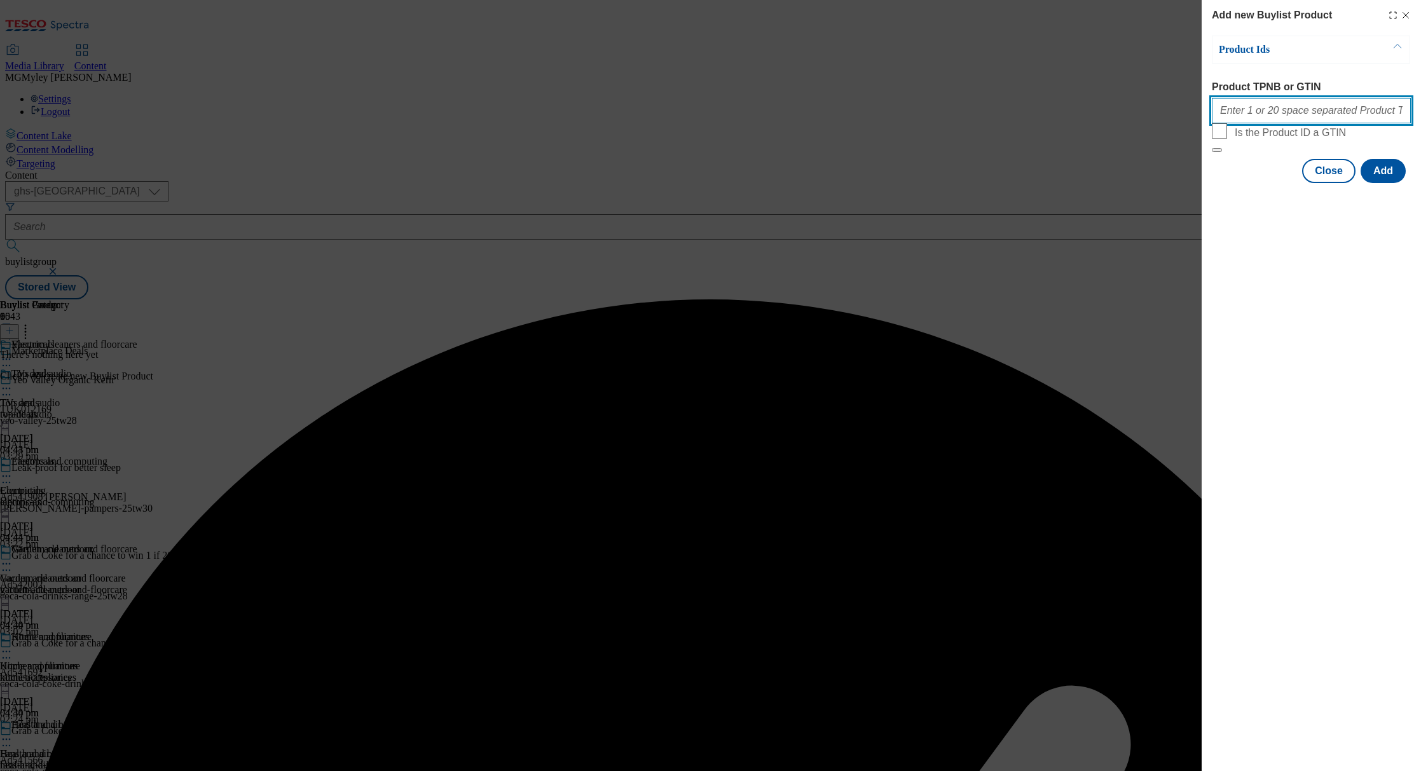
click at [1330, 117] on input "Product TPNB or GTIN" at bounding box center [1311, 110] width 199 height 25
paste input "106097315 105258995 105583138 105442457 105044532 105442457"
click at [1390, 183] on button "Add" at bounding box center [1383, 171] width 45 height 24
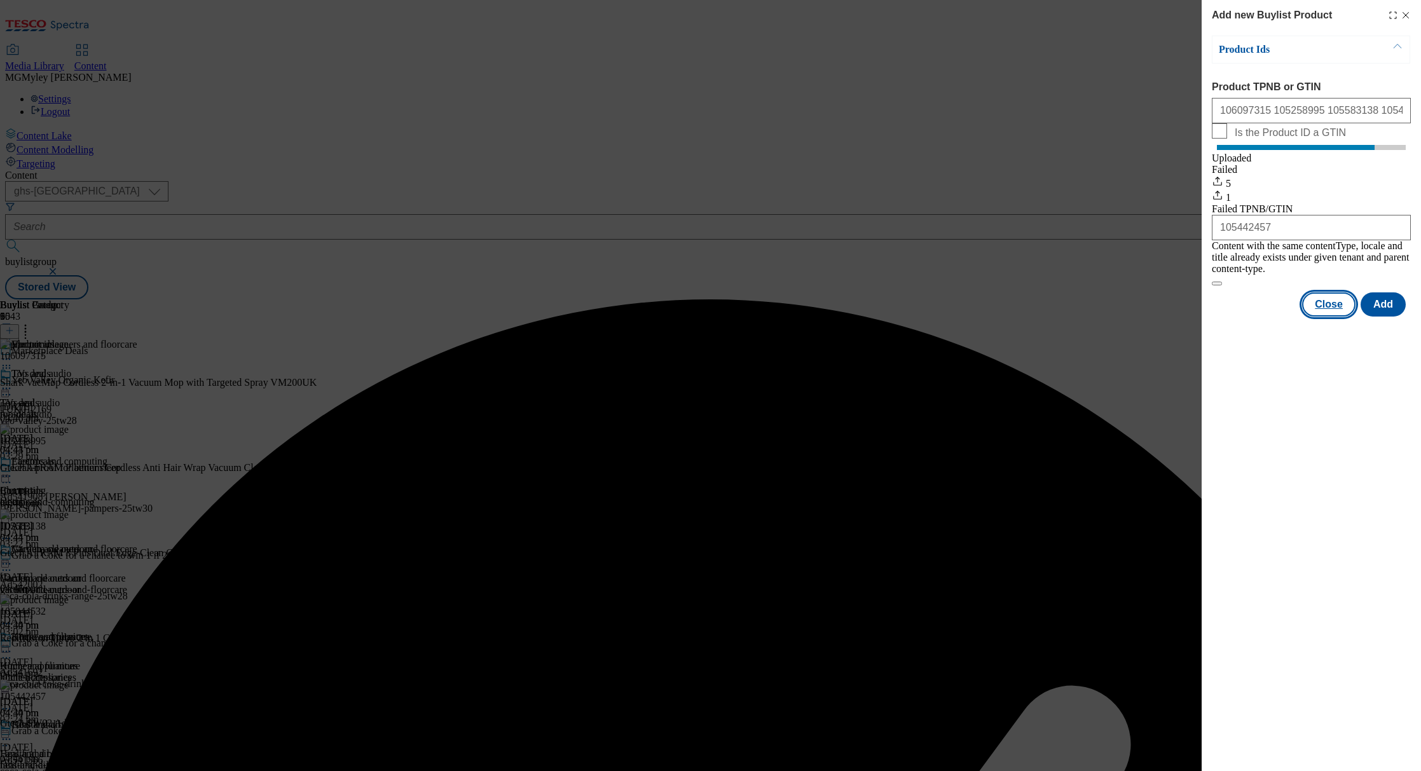
click at [1324, 307] on button "Close" at bounding box center [1328, 305] width 53 height 24
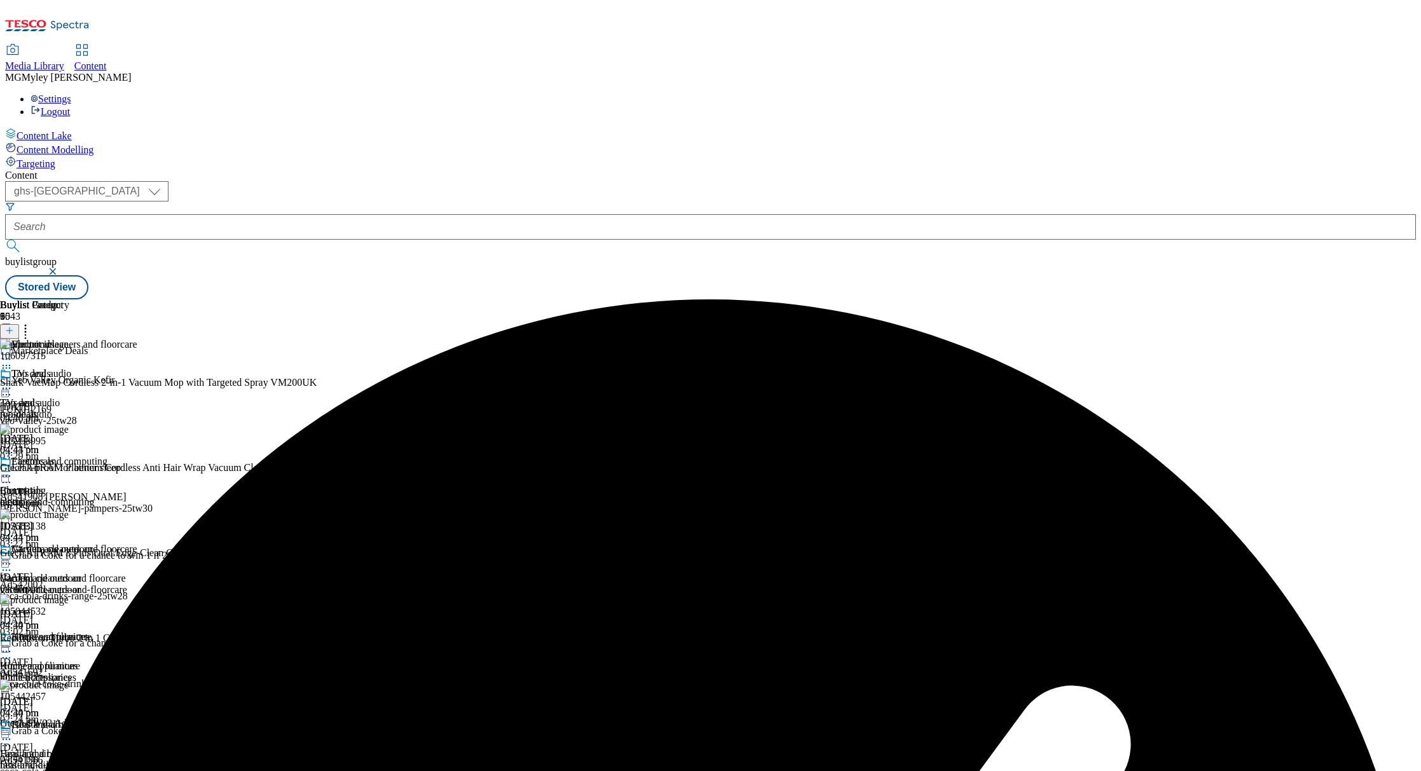
click at [13, 470] on icon at bounding box center [6, 476] width 13 height 13
click at [69, 557] on span "Preview" at bounding box center [54, 562] width 30 height 10
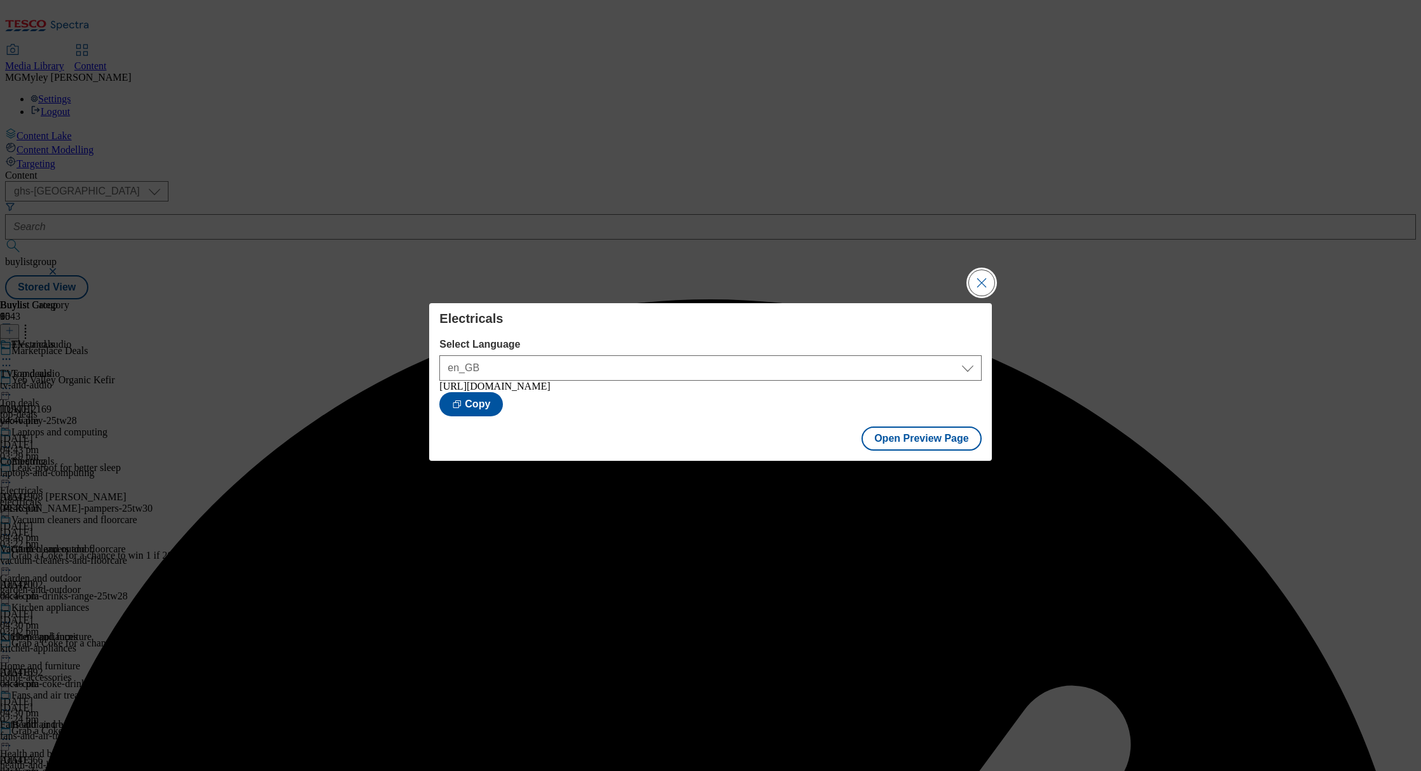
click at [978, 277] on button "Close Modal" at bounding box center [981, 282] width 25 height 25
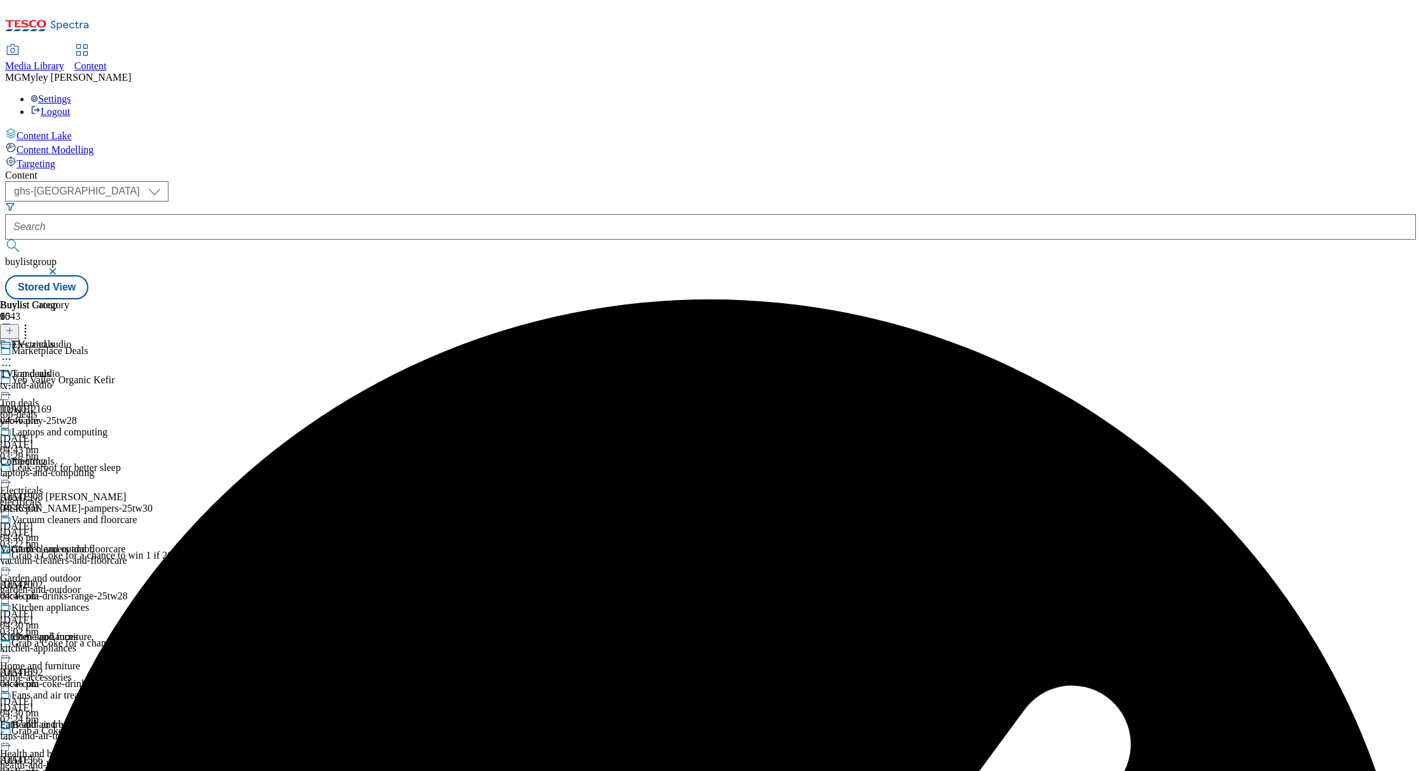
click at [13, 470] on icon at bounding box center [6, 476] width 13 height 13
click at [67, 601] on span "Publish" at bounding box center [53, 606] width 28 height 10
